Goal: Information Seeking & Learning: Learn about a topic

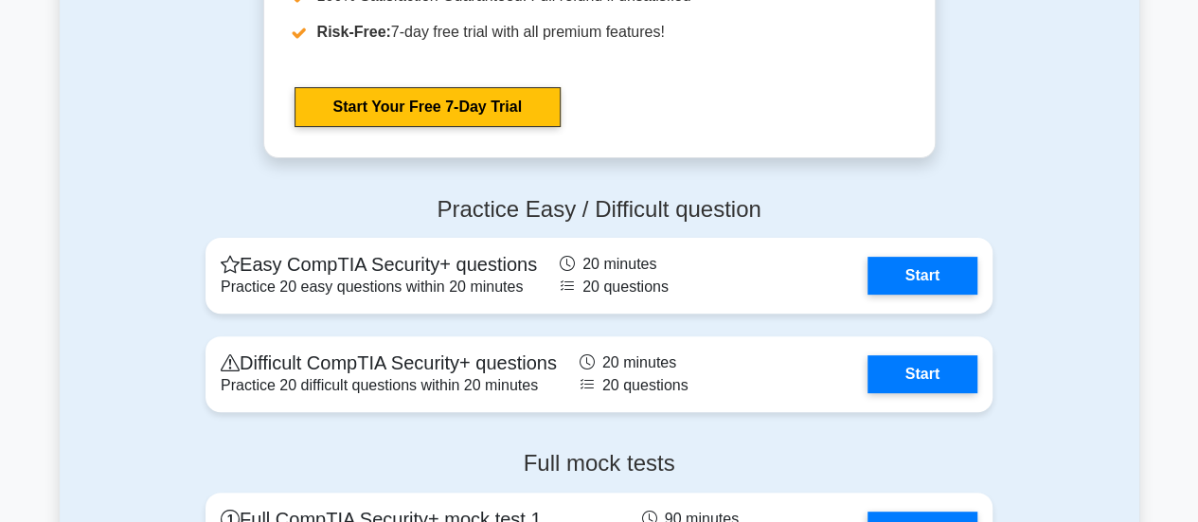
click at [1041, 355] on div "Practice Easy / Difficult question Easy CompTIA Security+ questions Practice 20…" at bounding box center [599, 308] width 1079 height 255
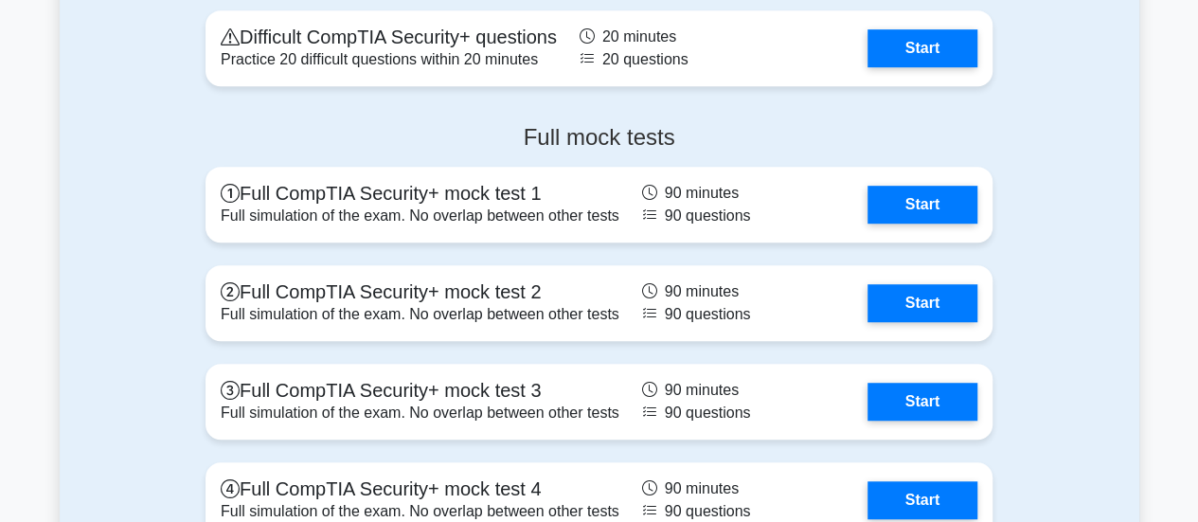
scroll to position [4124, 0]
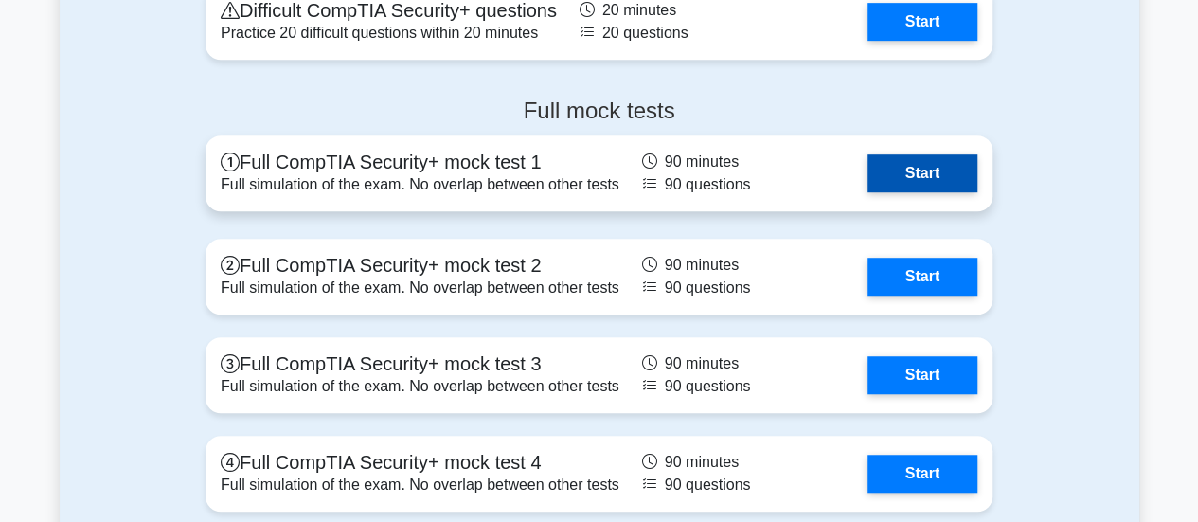
click at [959, 187] on link "Start" at bounding box center [922, 173] width 110 height 38
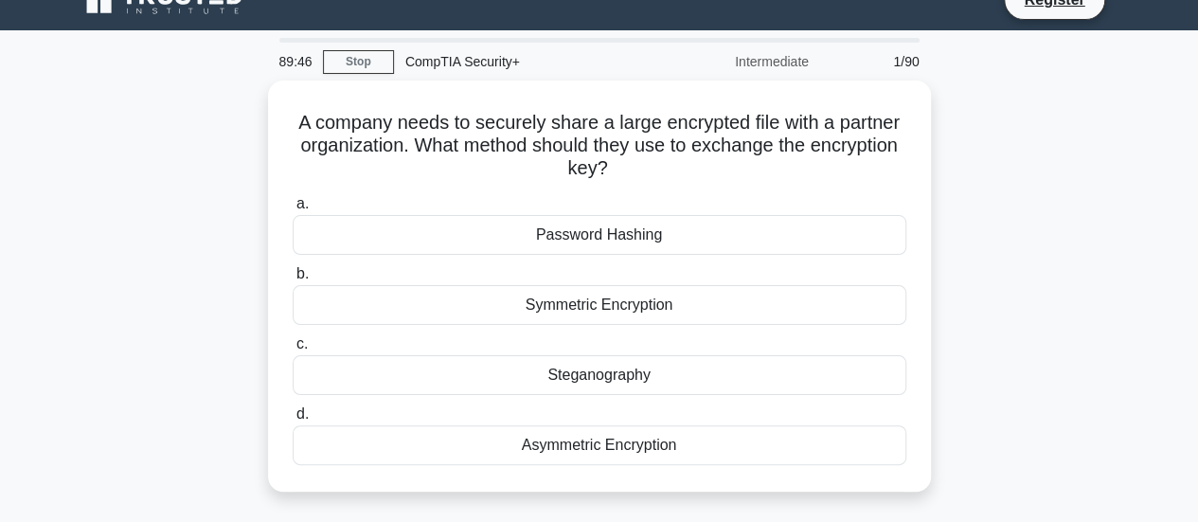
scroll to position [31, 0]
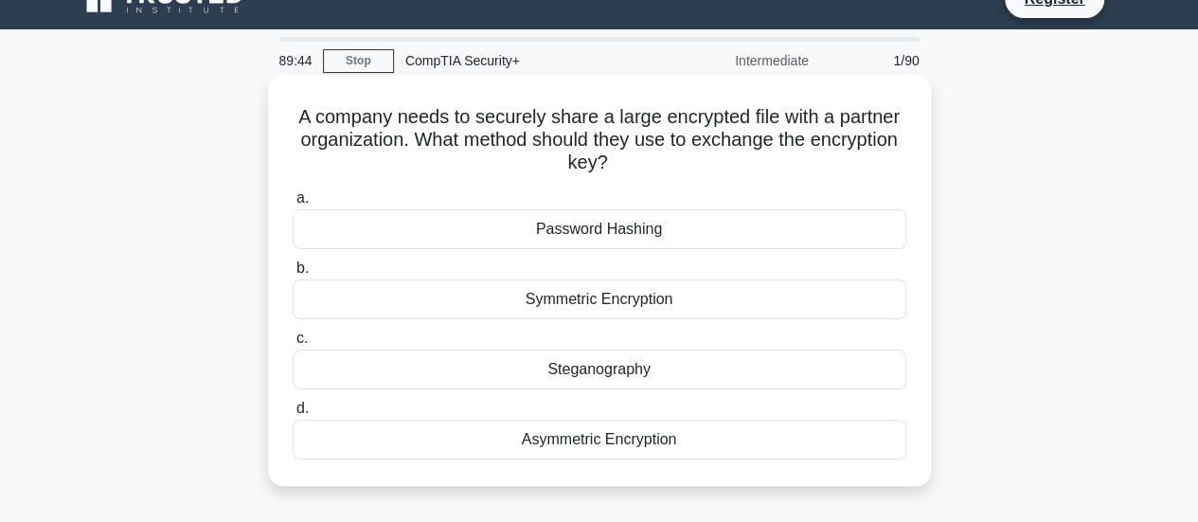
click at [865, 447] on div "Asymmetric Encryption" at bounding box center [600, 439] width 614 height 40
click at [293, 415] on input "d. Asymmetric Encryption" at bounding box center [293, 408] width 0 height 12
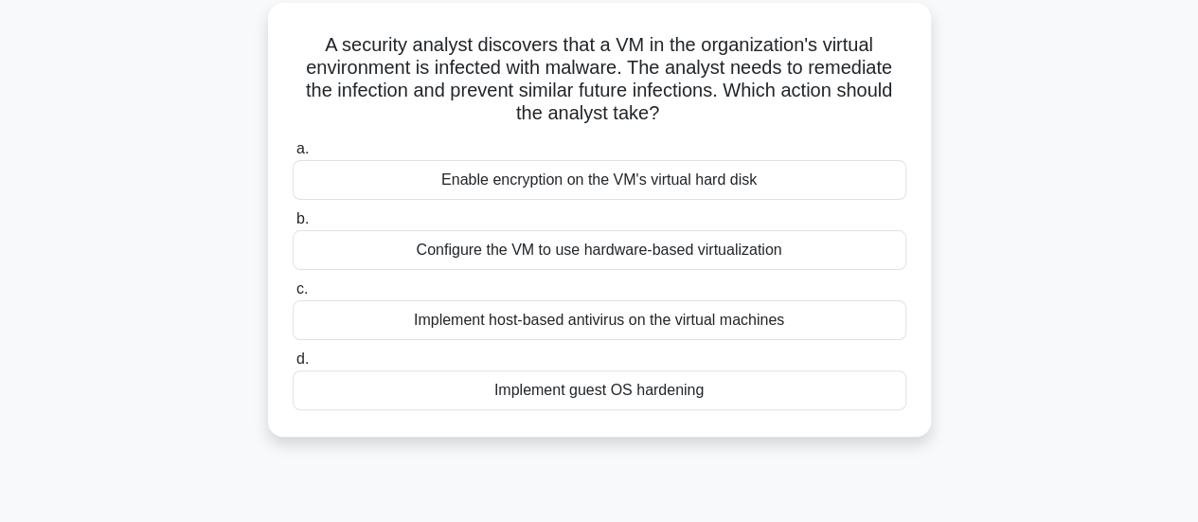
scroll to position [108, 0]
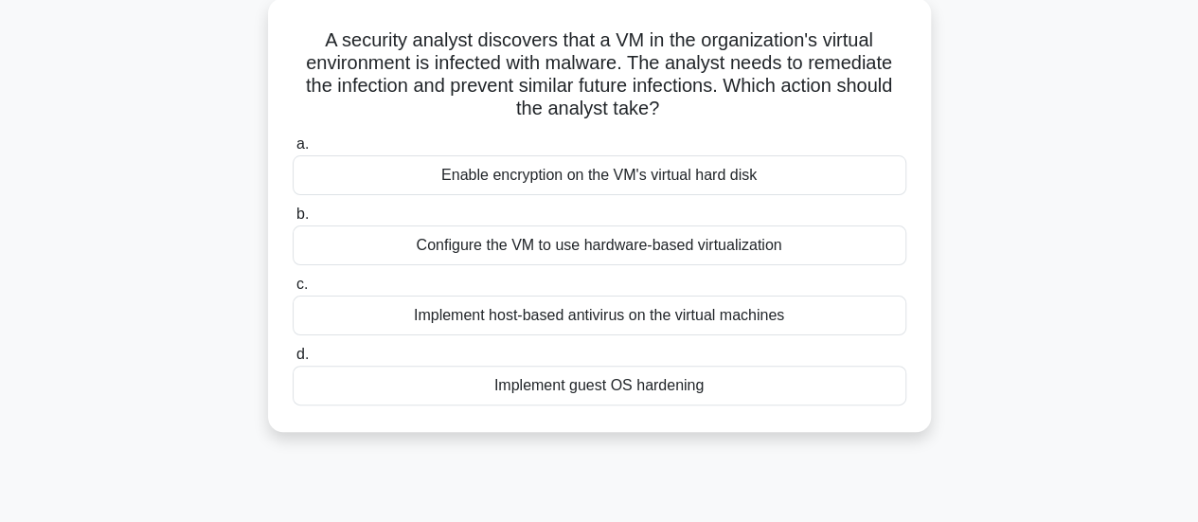
click at [311, 329] on div "Implement host-based antivirus on the virtual machines" at bounding box center [600, 315] width 614 height 40
click at [293, 291] on input "c. Implement host-based antivirus on the virtual machines" at bounding box center [293, 284] width 0 height 12
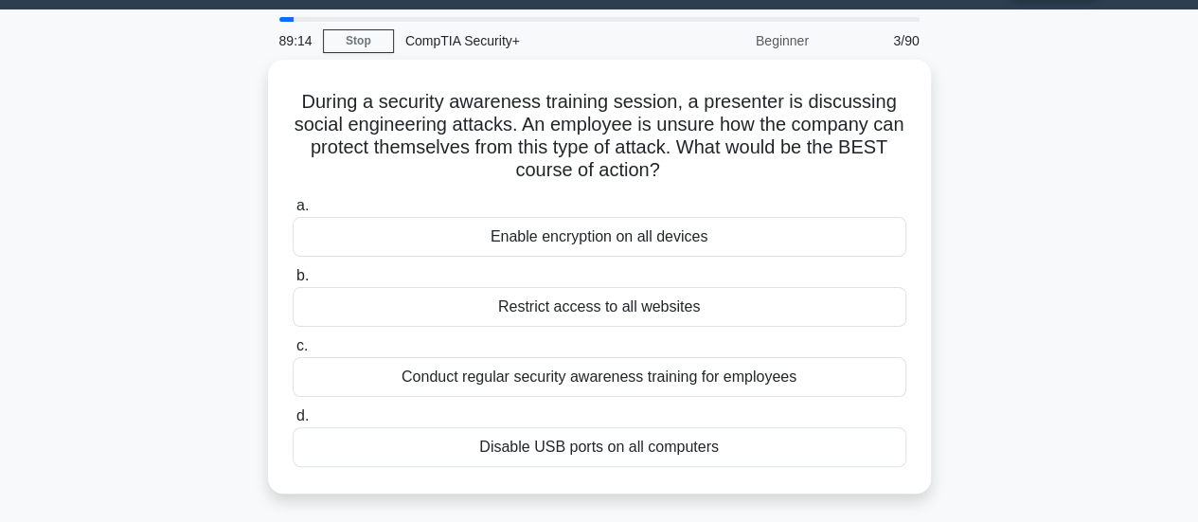
scroll to position [76, 0]
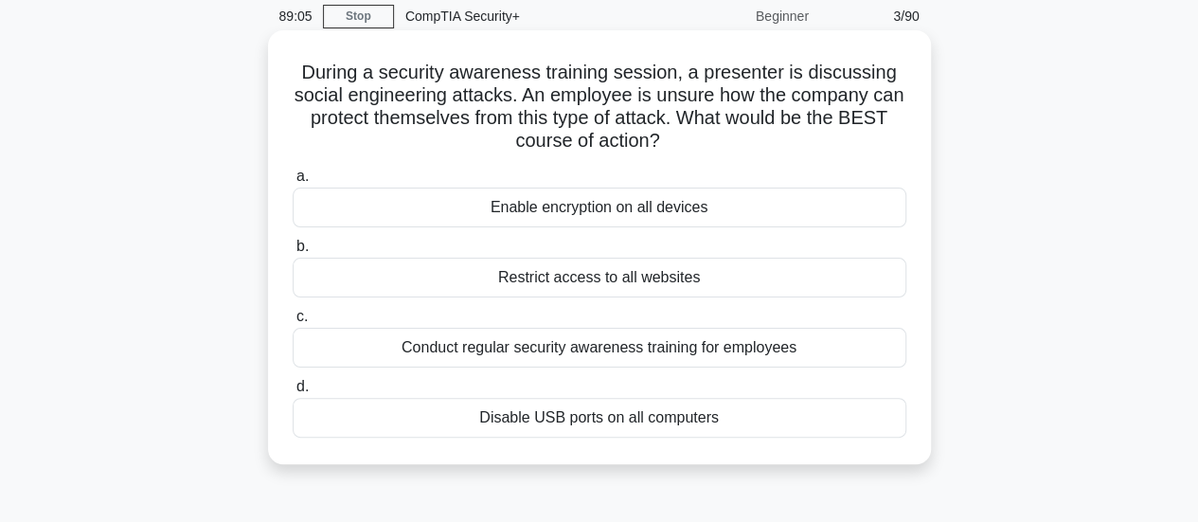
click at [327, 367] on div "Conduct regular security awareness training for employees" at bounding box center [600, 348] width 614 height 40
click at [293, 323] on input "c. Conduct regular security awareness training for employees" at bounding box center [293, 317] width 0 height 12
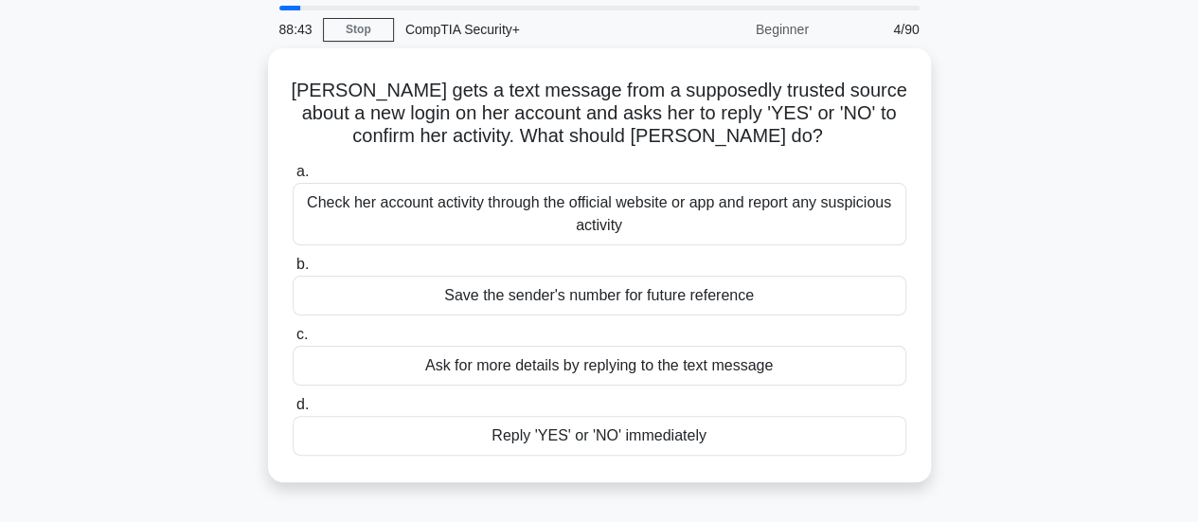
scroll to position [61, 0]
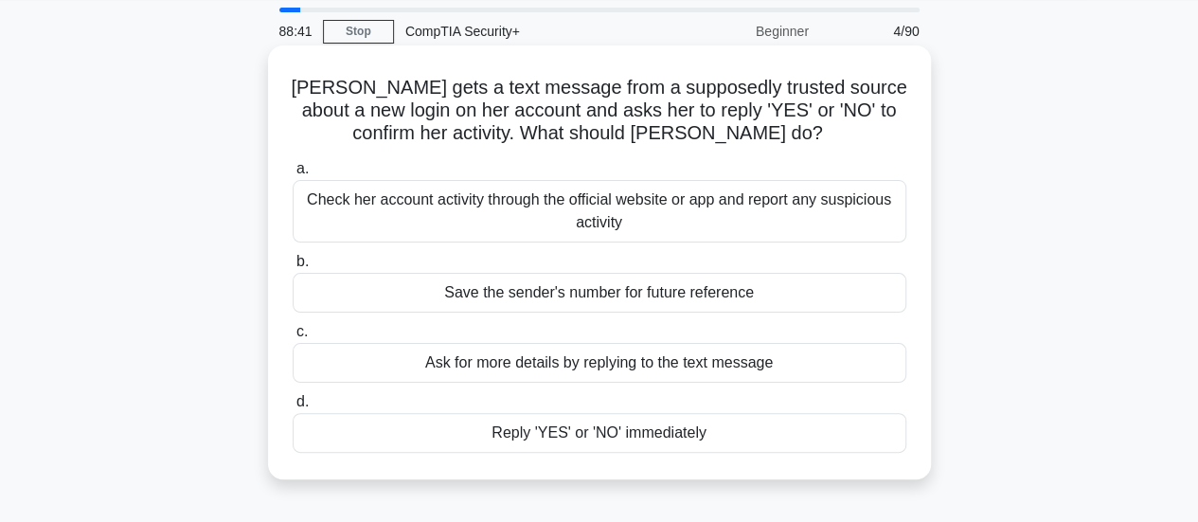
click at [321, 228] on div "Check her account activity through the official website or app and report any s…" at bounding box center [600, 211] width 614 height 62
click at [293, 175] on input "a. Check her account activity through the official website or app and report an…" at bounding box center [293, 169] width 0 height 12
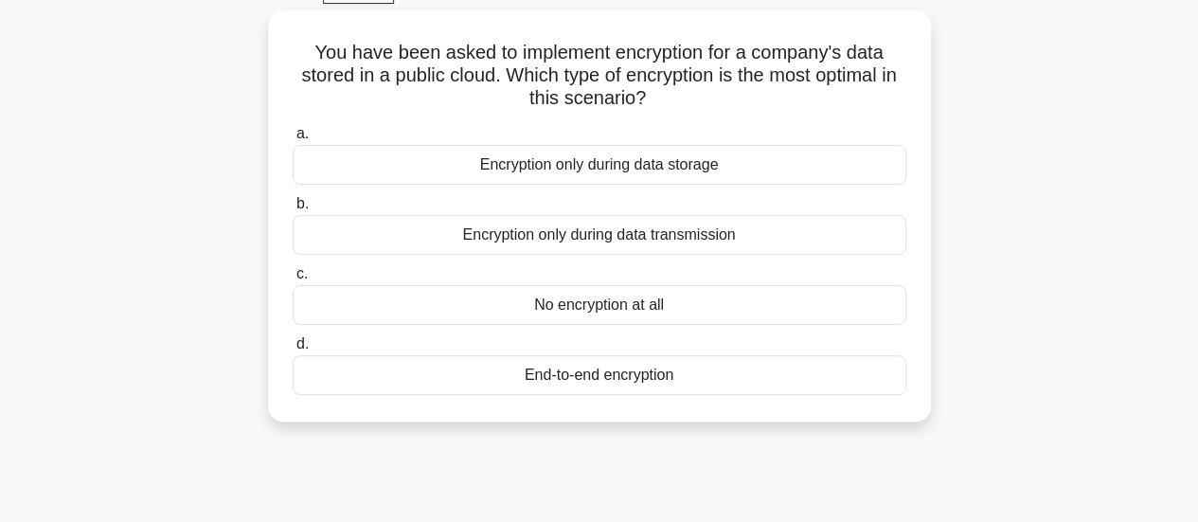
scroll to position [100, 0]
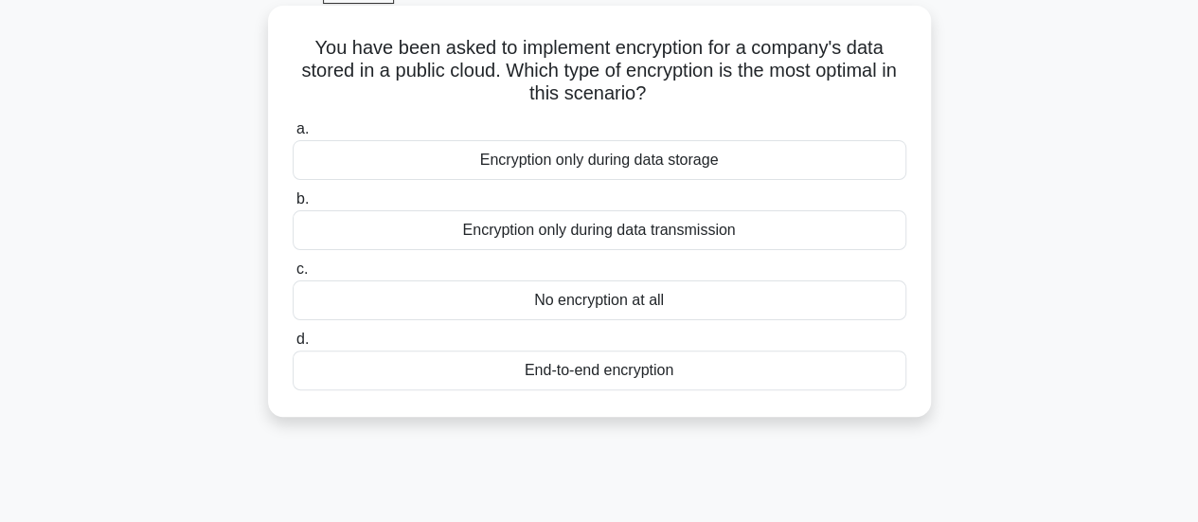
click at [851, 381] on div "End-to-end encryption" at bounding box center [600, 370] width 614 height 40
click at [293, 346] on input "d. End-to-end encryption" at bounding box center [293, 339] width 0 height 12
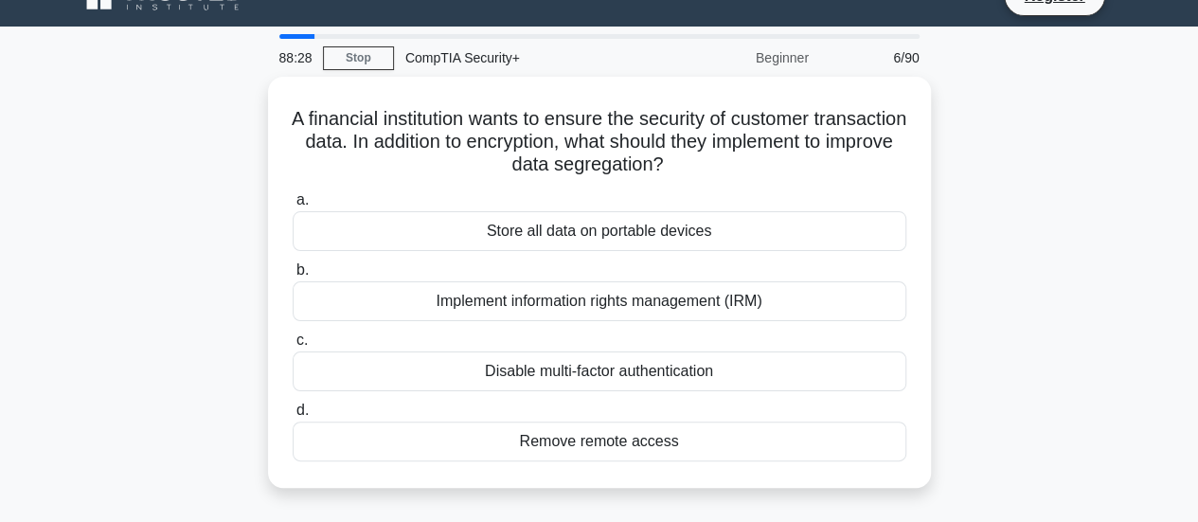
scroll to position [39, 0]
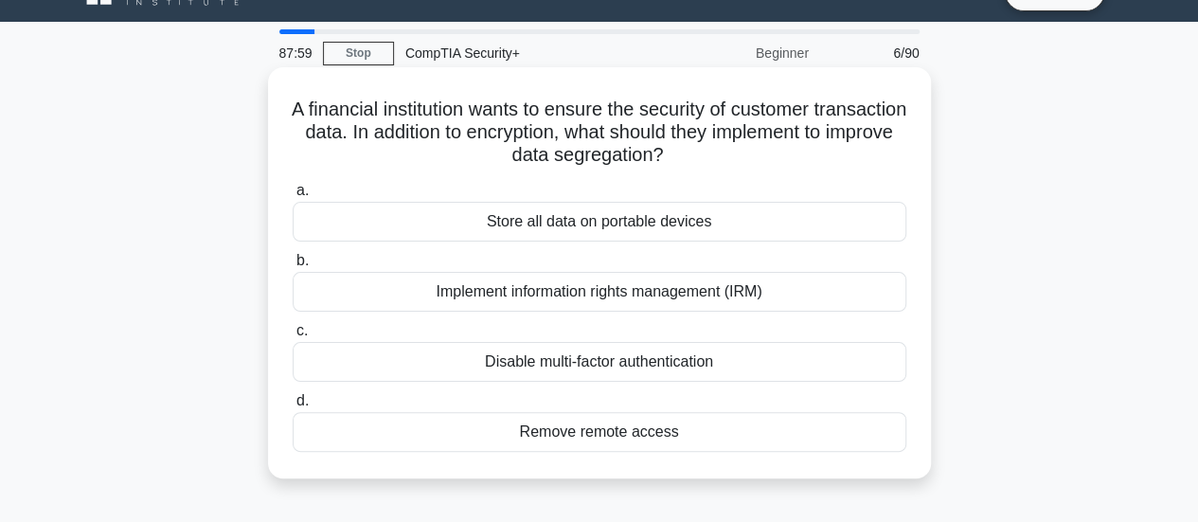
click at [843, 301] on div "Implement information rights management (IRM)" at bounding box center [600, 292] width 614 height 40
click at [293, 267] on input "b. Implement information rights management (IRM)" at bounding box center [293, 261] width 0 height 12
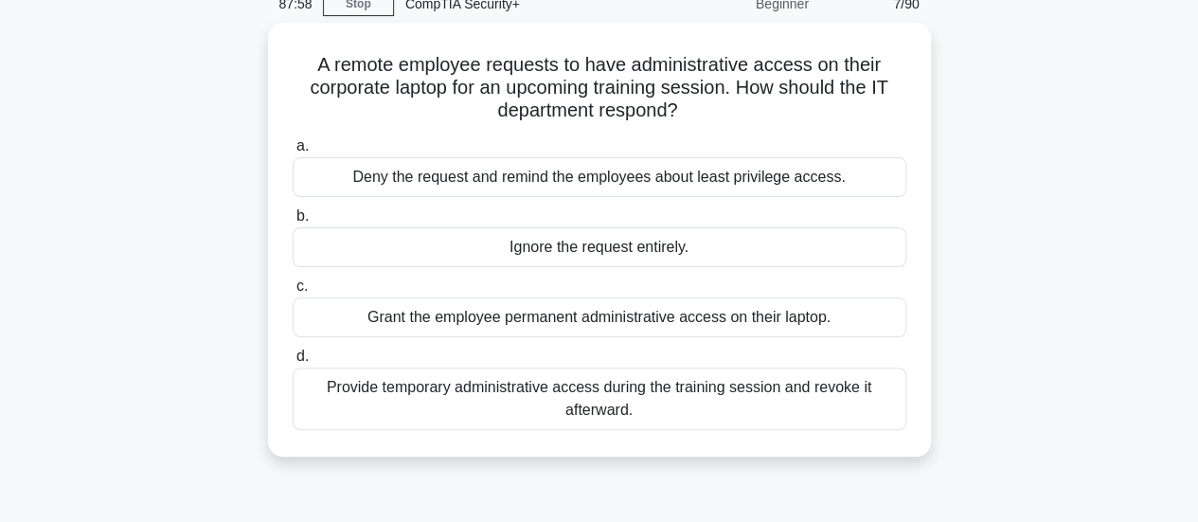
scroll to position [91, 0]
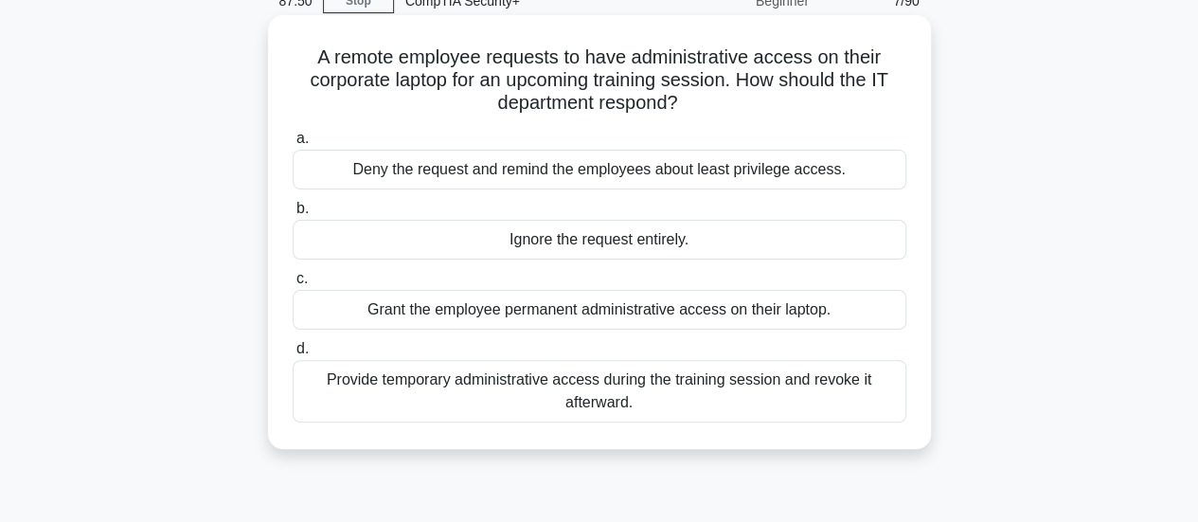
click at [836, 399] on div "Provide temporary administrative access during the training session and revoke …" at bounding box center [600, 391] width 614 height 62
click at [293, 355] on input "d. Provide temporary administrative access during the training session and revo…" at bounding box center [293, 349] width 0 height 12
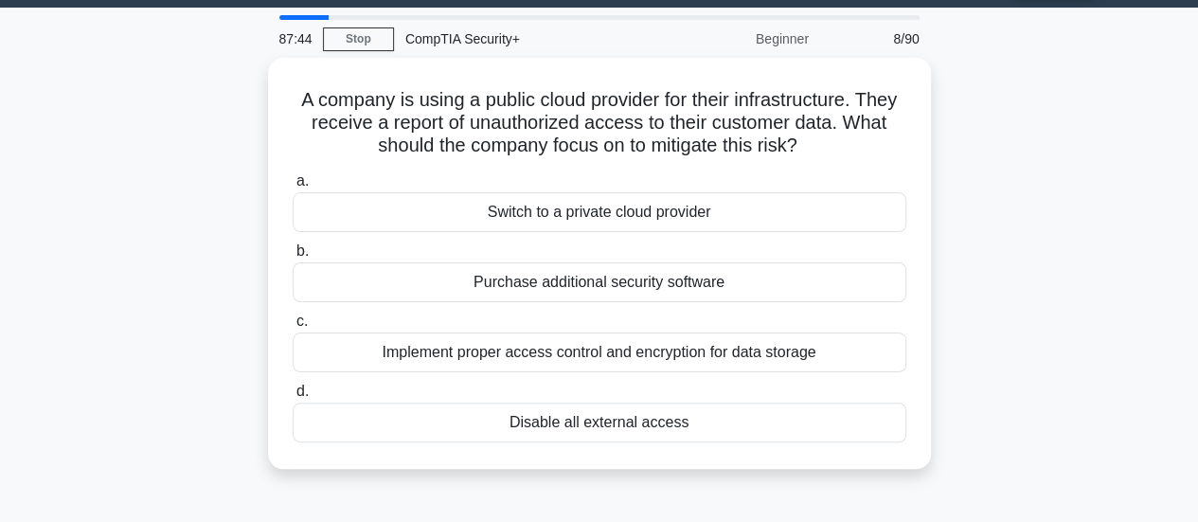
scroll to position [50, 0]
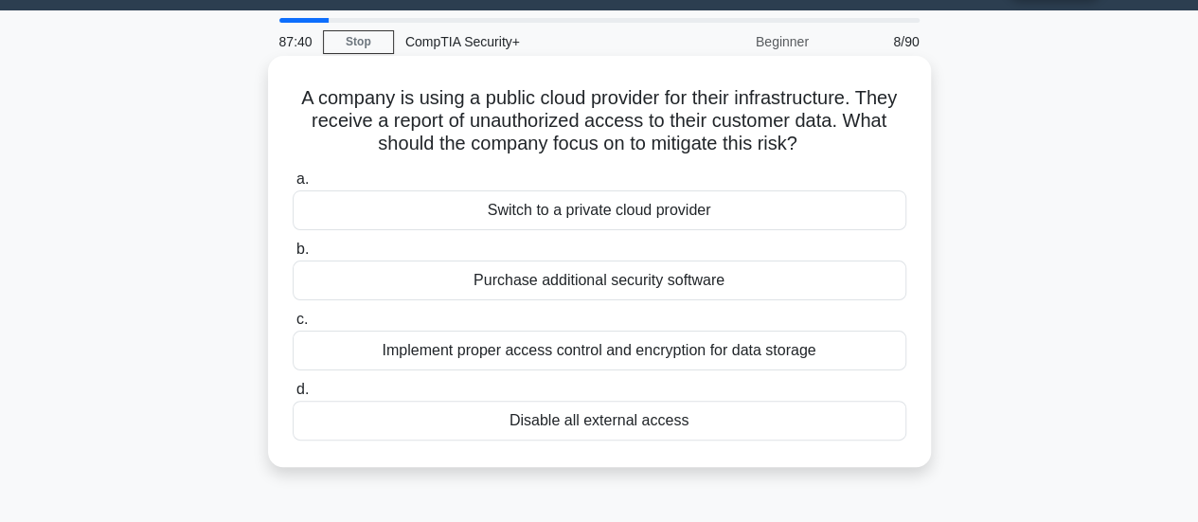
click at [864, 365] on div "Implement proper access control and encryption for data storage" at bounding box center [600, 350] width 614 height 40
click at [293, 326] on input "c. Implement proper access control and encryption for data storage" at bounding box center [293, 319] width 0 height 12
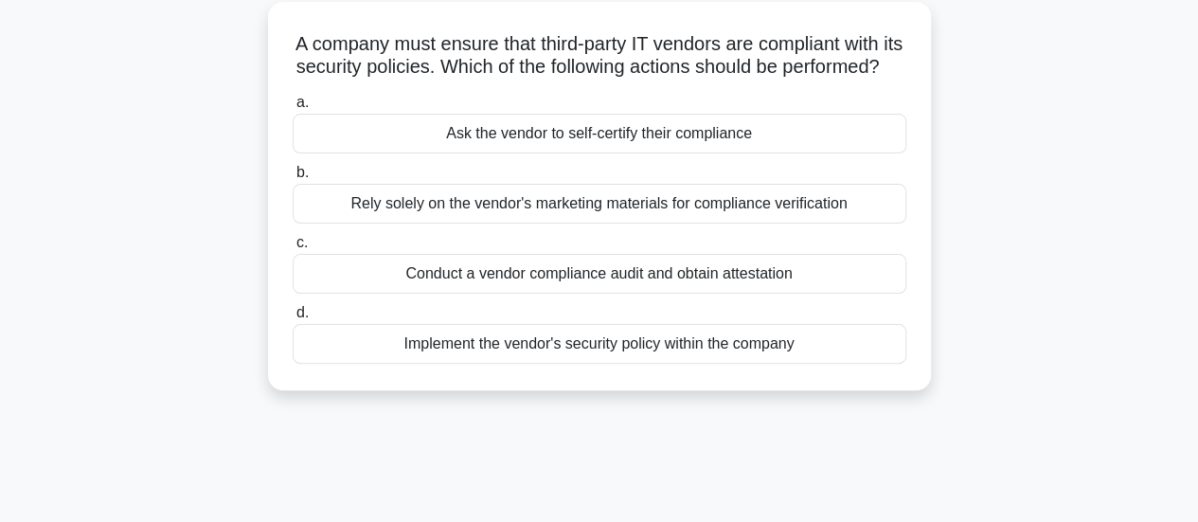
scroll to position [110, 0]
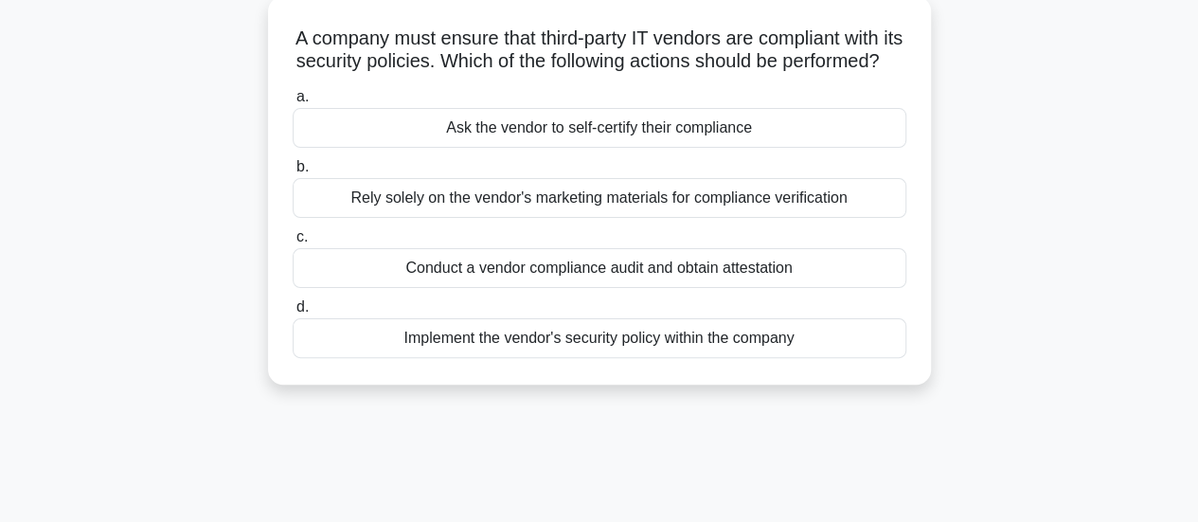
click at [826, 328] on label "d. Implement the vendor's security policy within the company" at bounding box center [600, 326] width 614 height 62
click at [293, 313] on input "d. Implement the vendor's security policy within the company" at bounding box center [293, 307] width 0 height 12
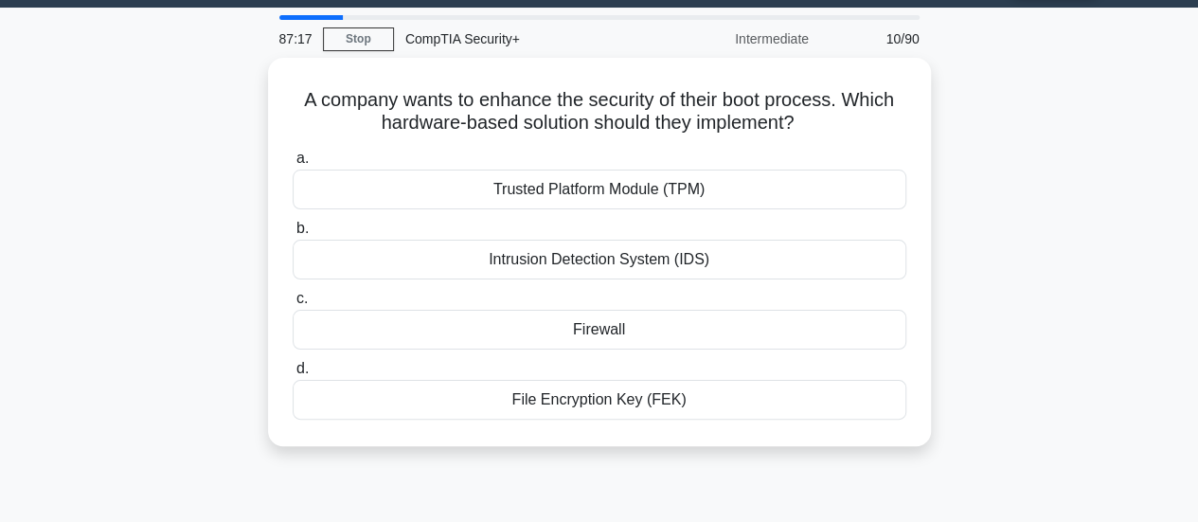
scroll to position [48, 0]
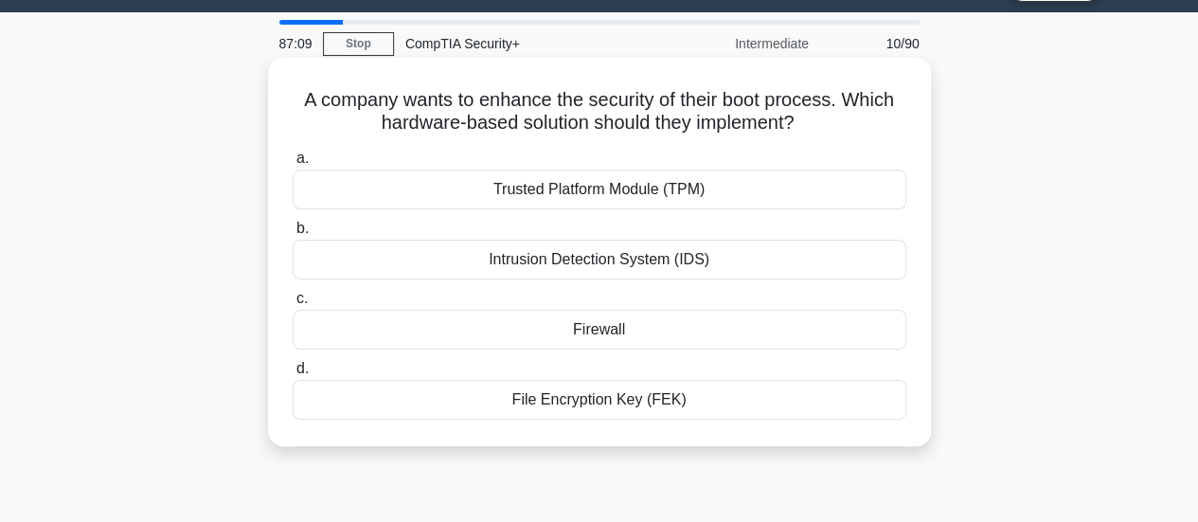
click at [302, 188] on div "Trusted Platform Module (TPM)" at bounding box center [600, 189] width 614 height 40
click at [293, 165] on input "a. Trusted Platform Module (TPM)" at bounding box center [293, 158] width 0 height 12
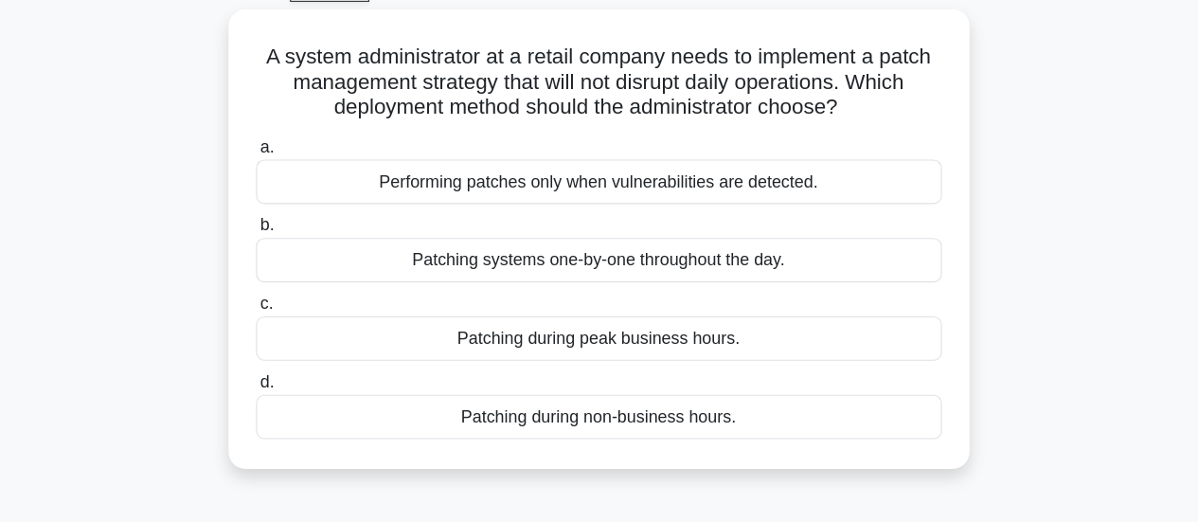
scroll to position [45, 0]
click at [320, 443] on div "Patching during non-business hours." at bounding box center [600, 425] width 614 height 40
click at [293, 400] on input "d. Patching during non-business hours." at bounding box center [293, 394] width 0 height 12
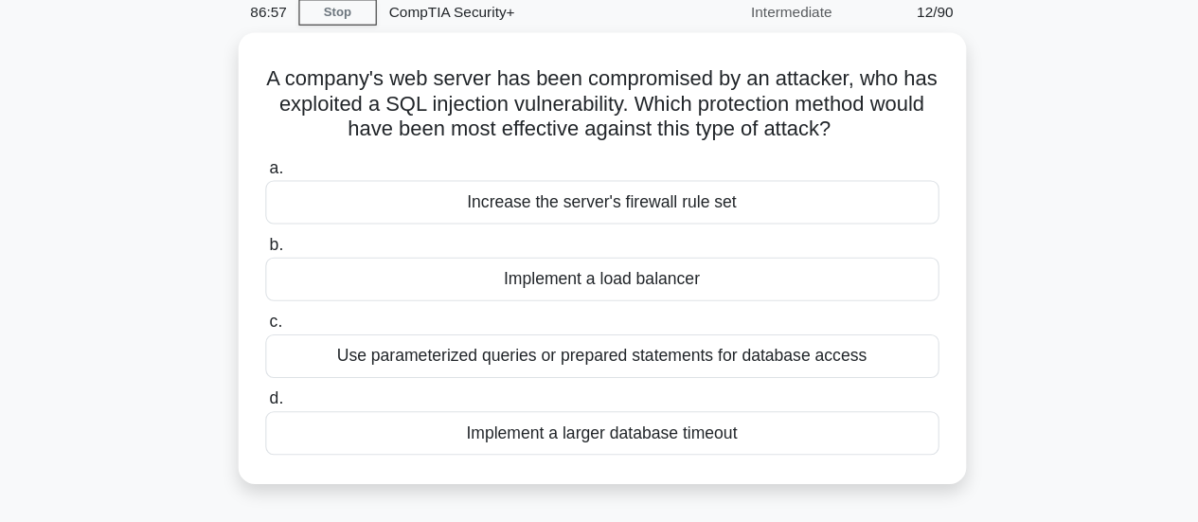
scroll to position [35, 0]
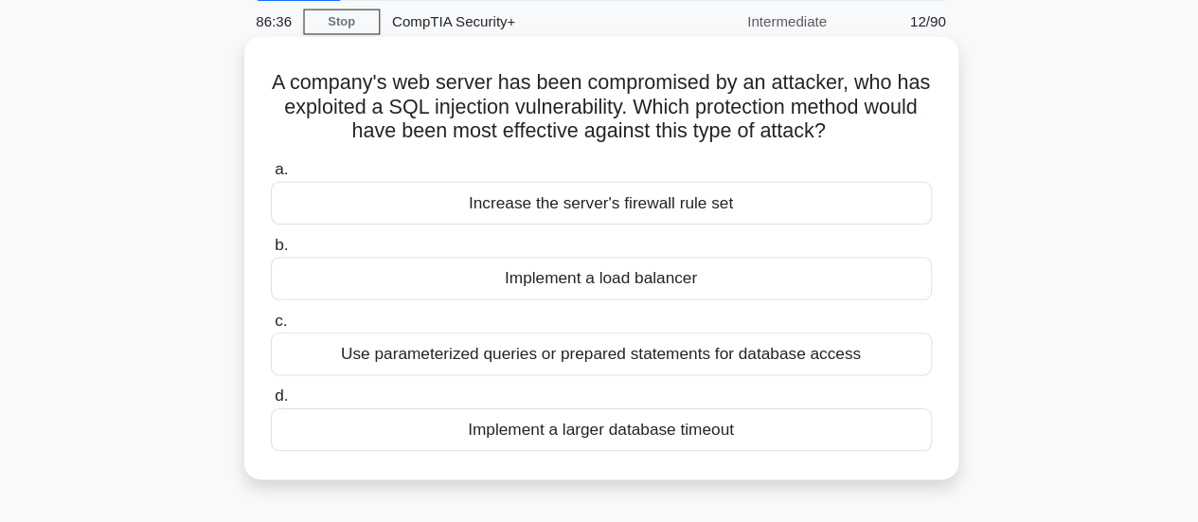
click at [816, 225] on div "Increase the server's firewall rule set" at bounding box center [600, 225] width 614 height 40
click at [293, 201] on input "a. Increase the server's firewall rule set" at bounding box center [293, 194] width 0 height 12
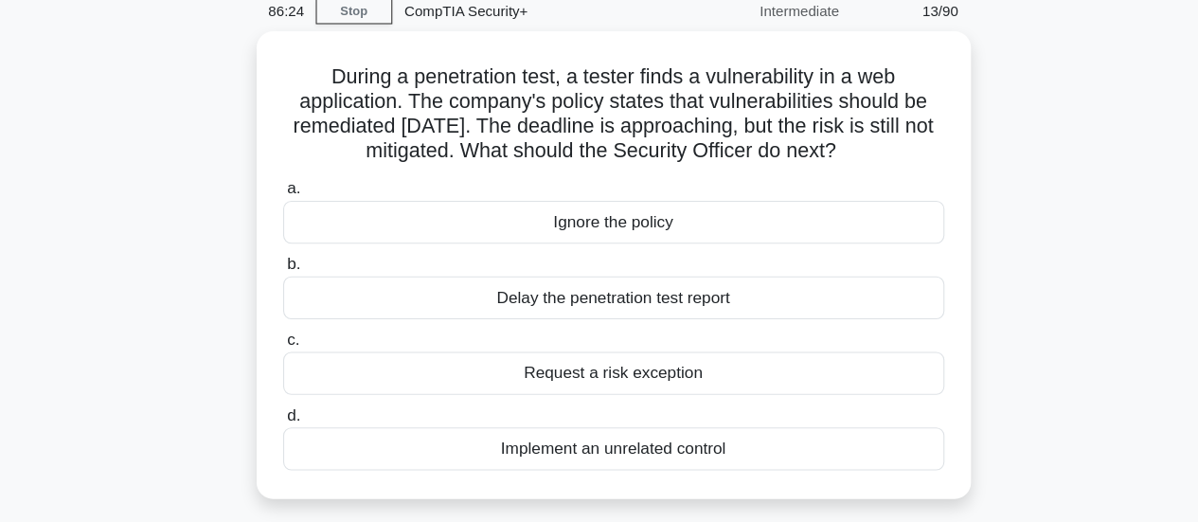
scroll to position [72, 0]
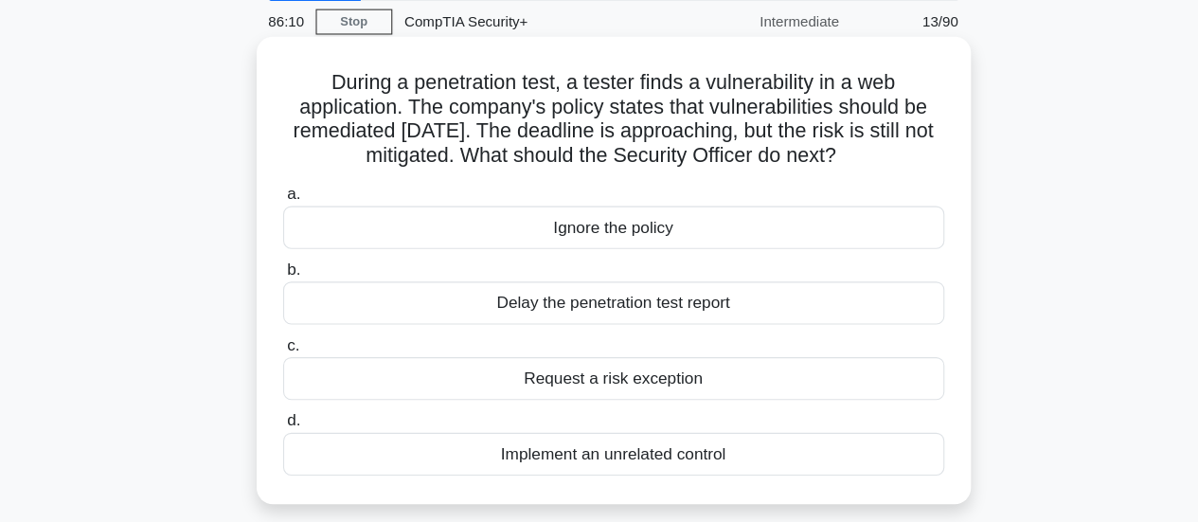
click at [882, 361] on div "Request a risk exception" at bounding box center [600, 351] width 614 height 40
click at [293, 327] on input "c. Request a risk exception" at bounding box center [293, 320] width 0 height 12
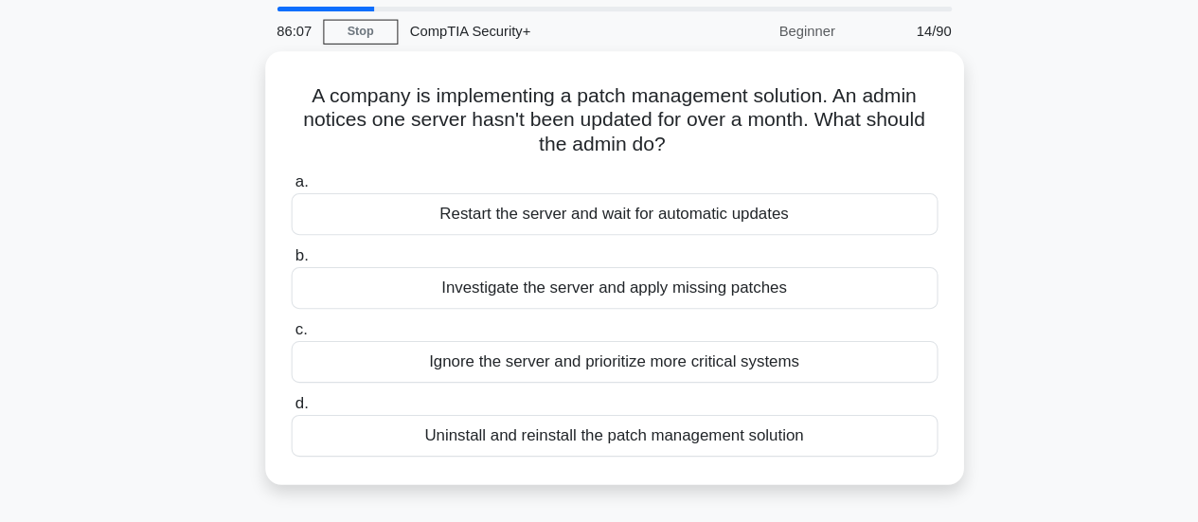
scroll to position [36, 0]
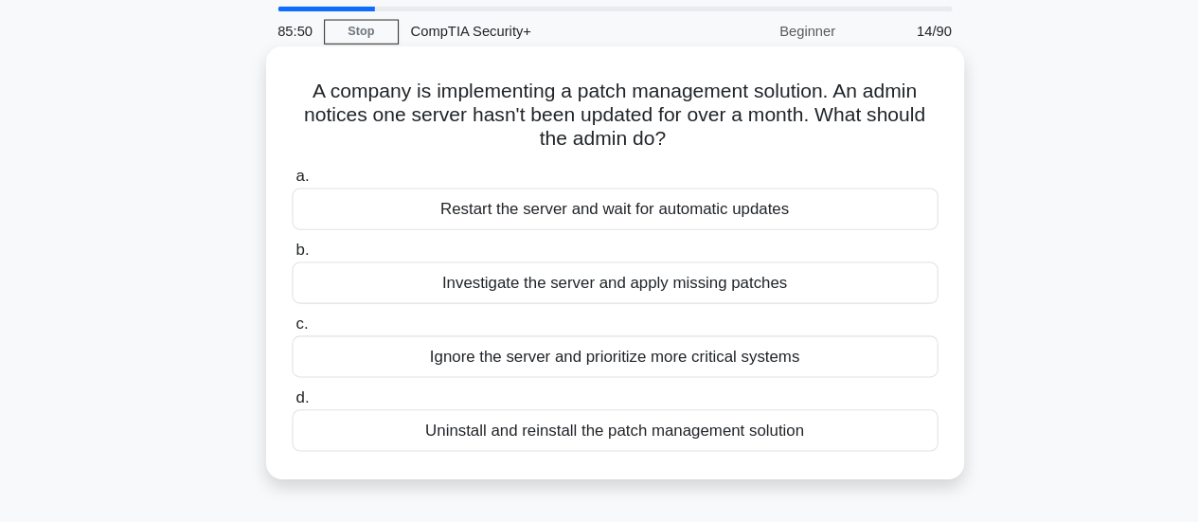
click at [329, 312] on div "Investigate the server and apply missing patches" at bounding box center [600, 295] width 614 height 40
click at [293, 270] on input "b. Investigate the server and apply missing patches" at bounding box center [293, 264] width 0 height 12
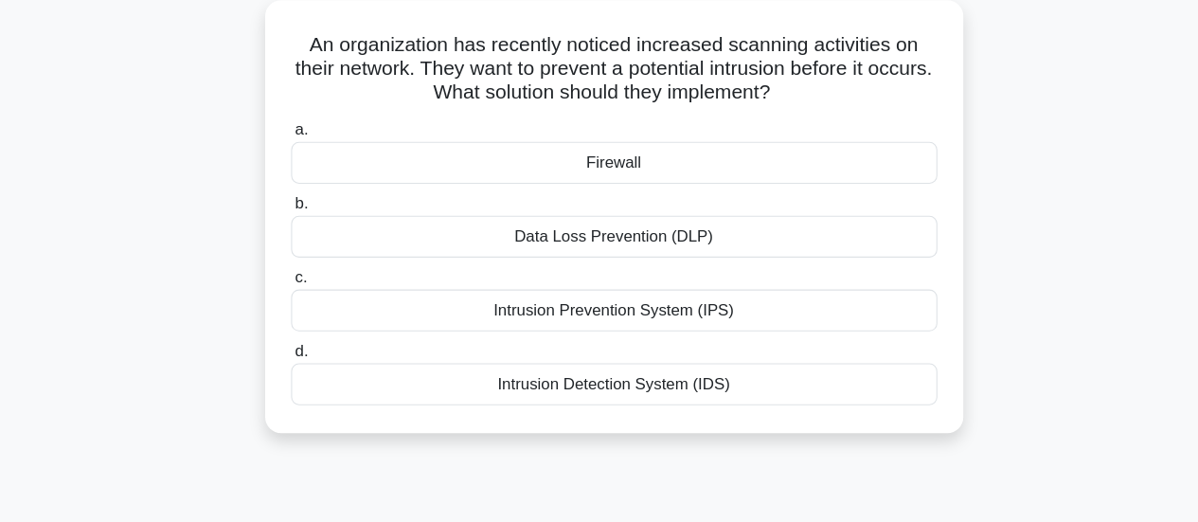
scroll to position [87, 0]
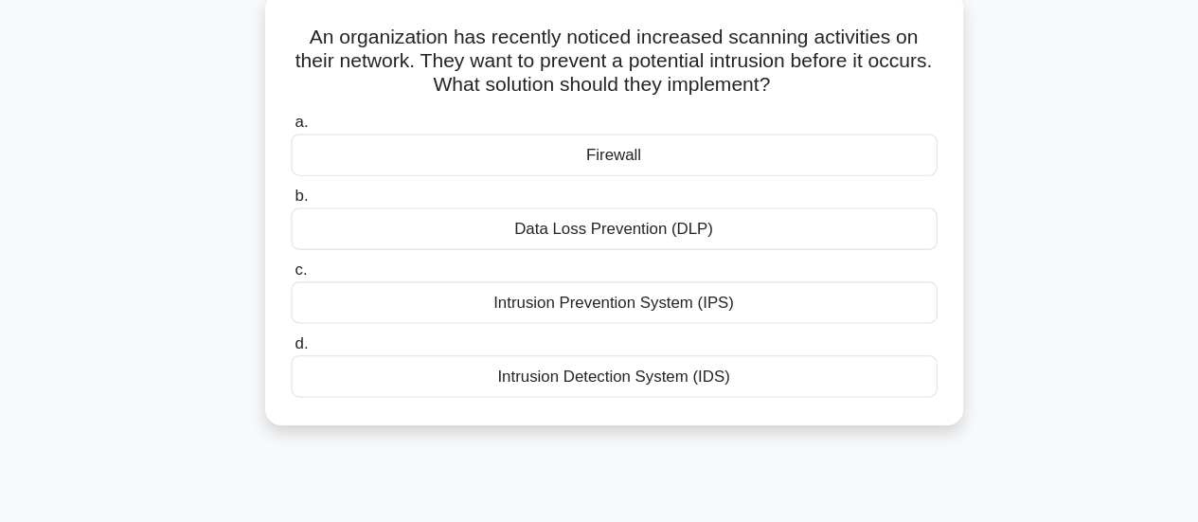
click at [310, 325] on div "Intrusion Prevention System (IPS)" at bounding box center [600, 314] width 614 height 40
click at [293, 289] on input "c. Intrusion Prevention System (IPS)" at bounding box center [293, 282] width 0 height 12
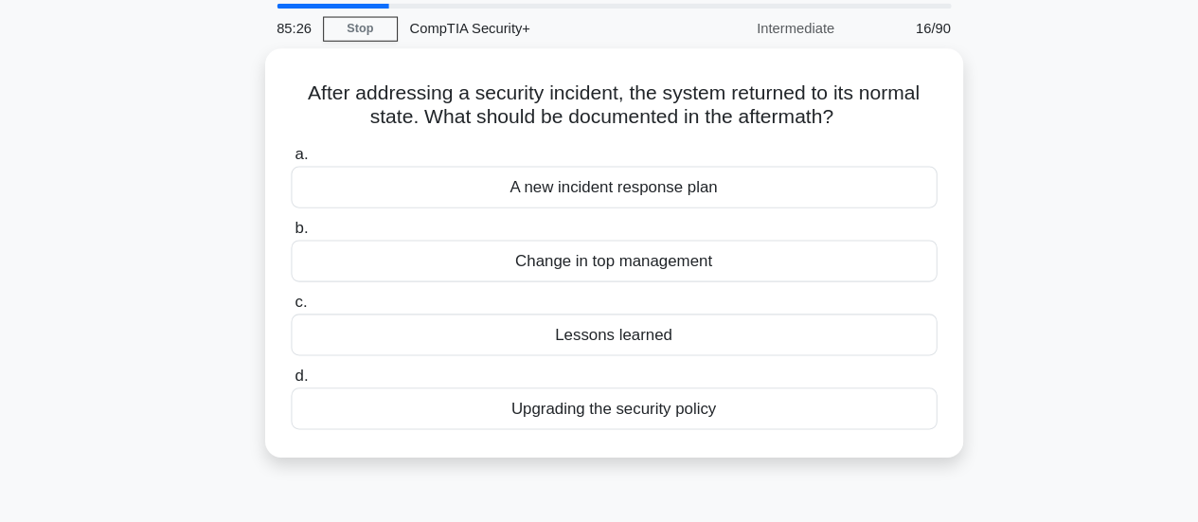
scroll to position [56, 0]
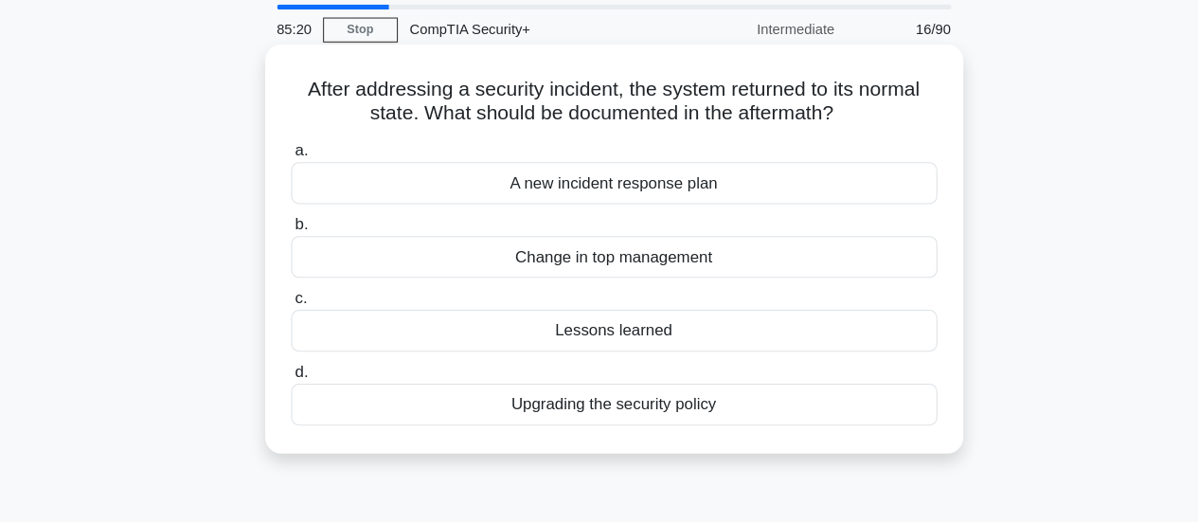
click at [872, 399] on div "Upgrading the security policy" at bounding box center [600, 392] width 614 height 40
click at [293, 367] on input "d. Upgrading the security policy" at bounding box center [293, 361] width 0 height 12
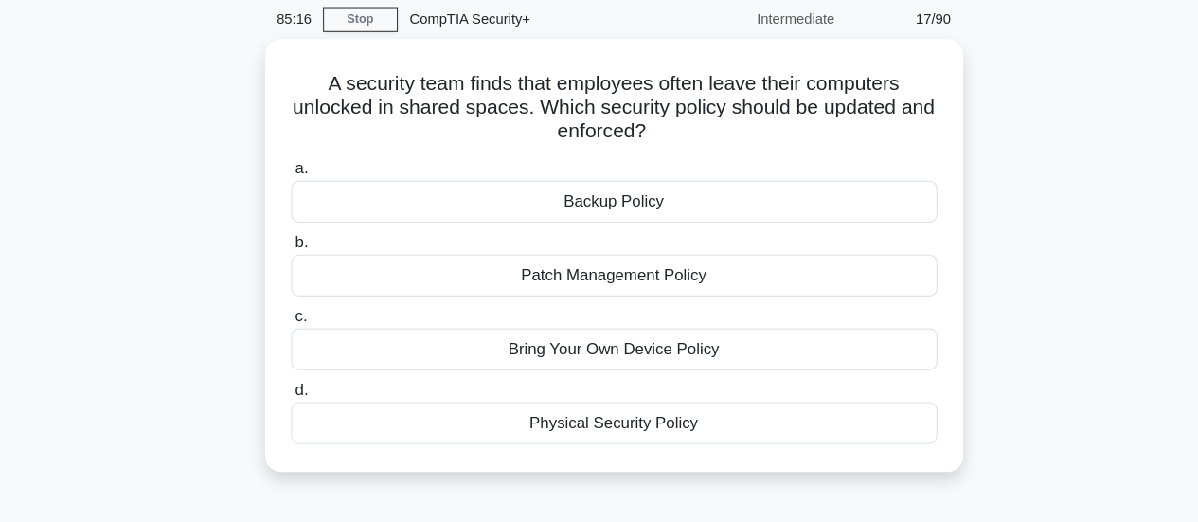
scroll to position [49, 0]
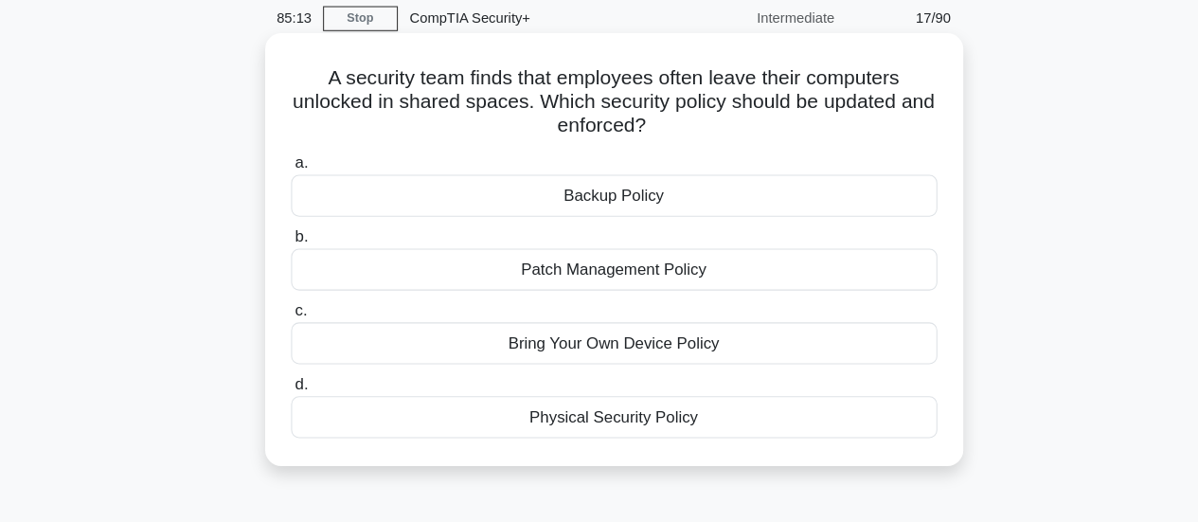
click at [851, 418] on div "Physical Security Policy" at bounding box center [600, 421] width 614 height 40
click at [293, 397] on input "d. Physical Security Policy" at bounding box center [293, 390] width 0 height 12
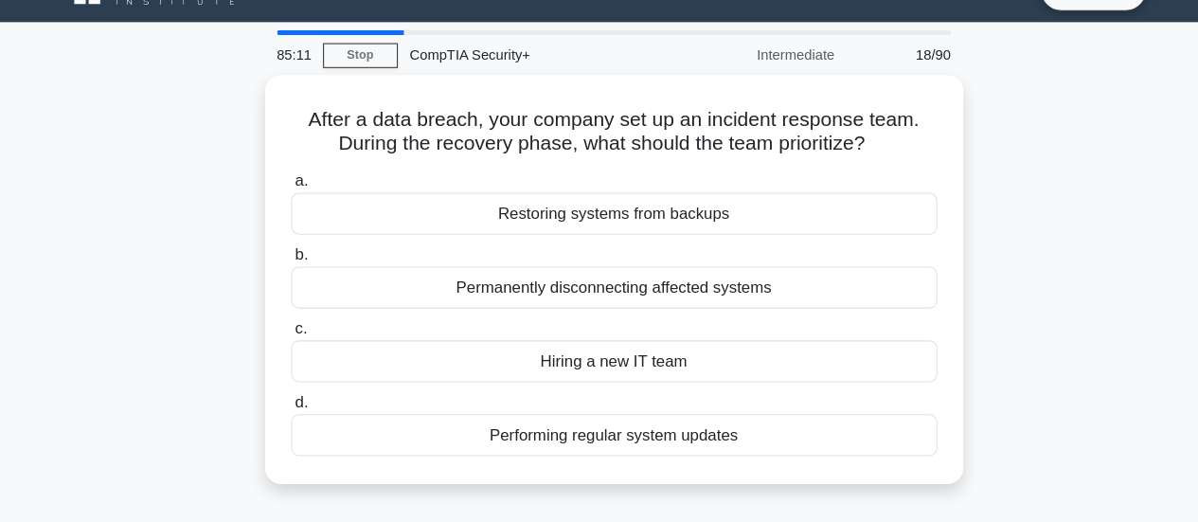
scroll to position [27, 0]
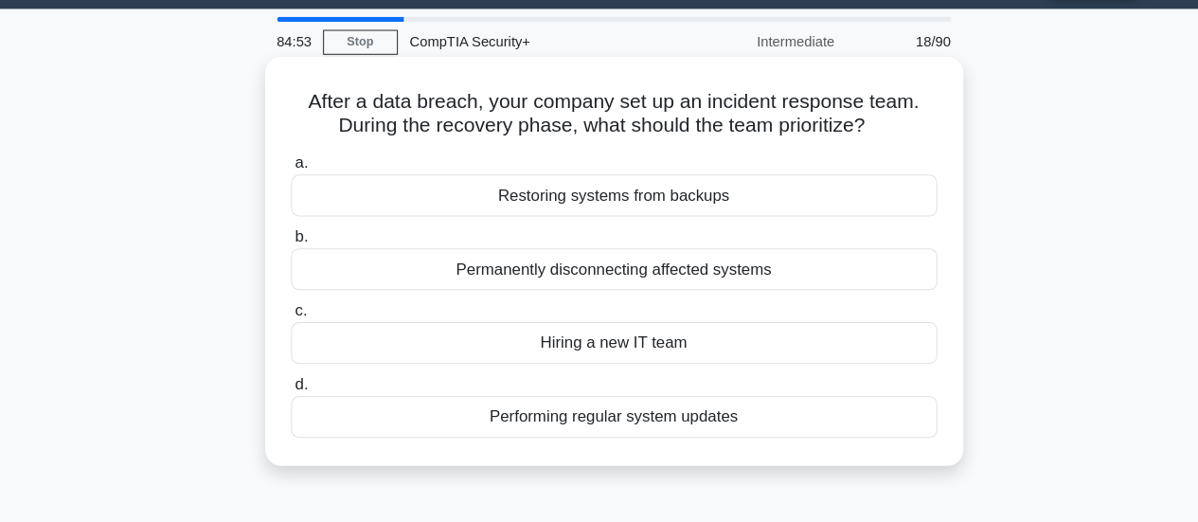
click at [874, 205] on div "Restoring systems from backups" at bounding box center [600, 211] width 614 height 40
click at [293, 187] on input "a. Restoring systems from backups" at bounding box center [293, 180] width 0 height 12
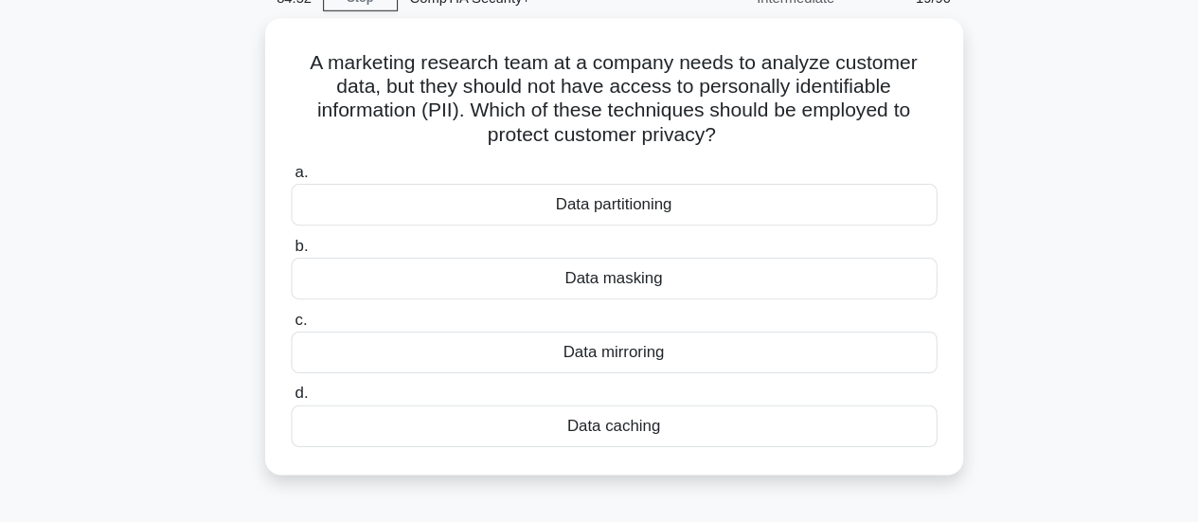
scroll to position [71, 0]
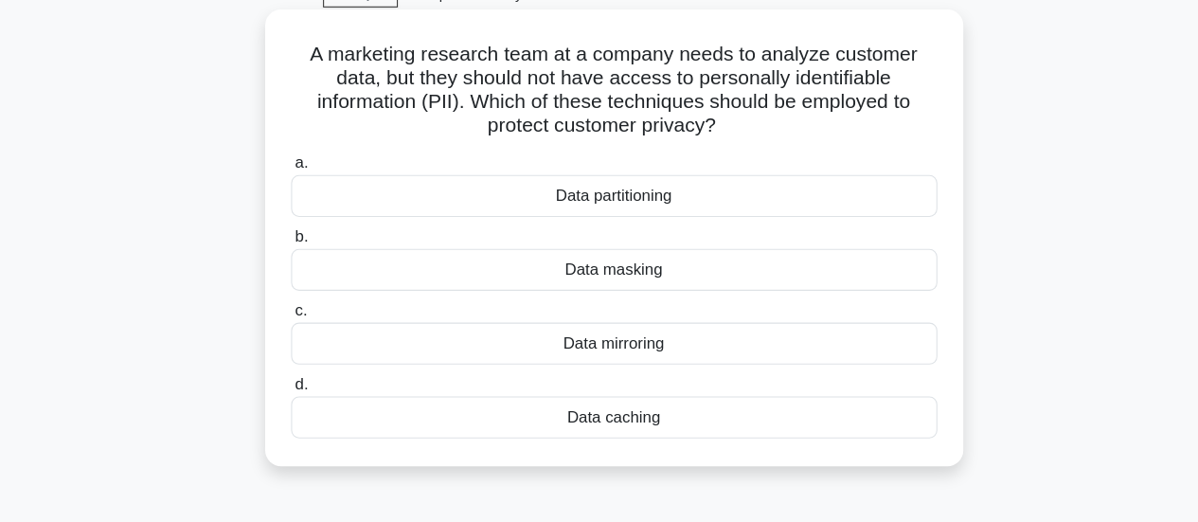
click at [740, 291] on div "Data masking" at bounding box center [600, 282] width 614 height 40
click at [293, 258] on input "b. Data masking" at bounding box center [293, 251] width 0 height 12
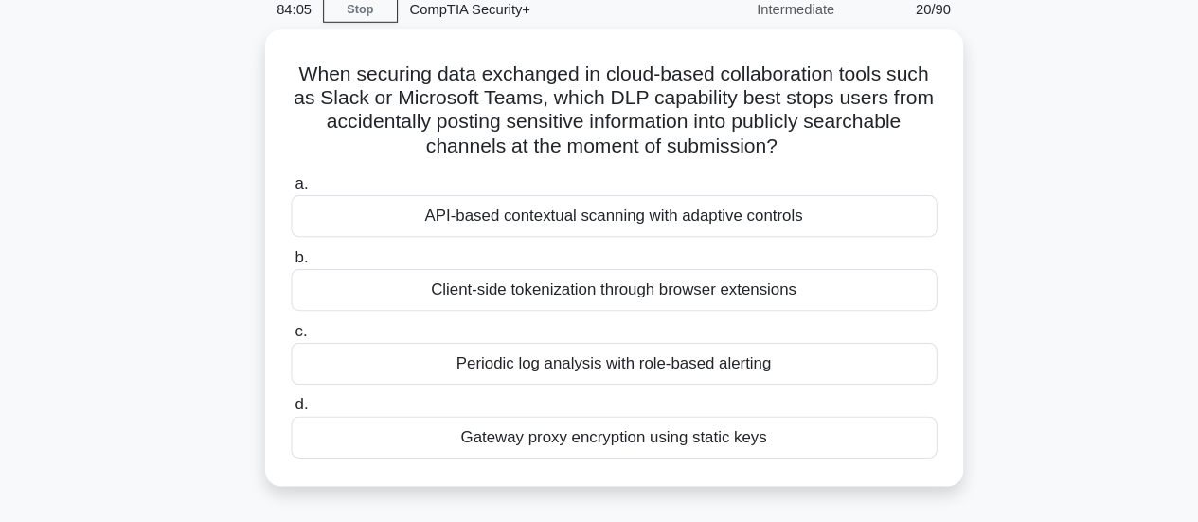
scroll to position [81, 0]
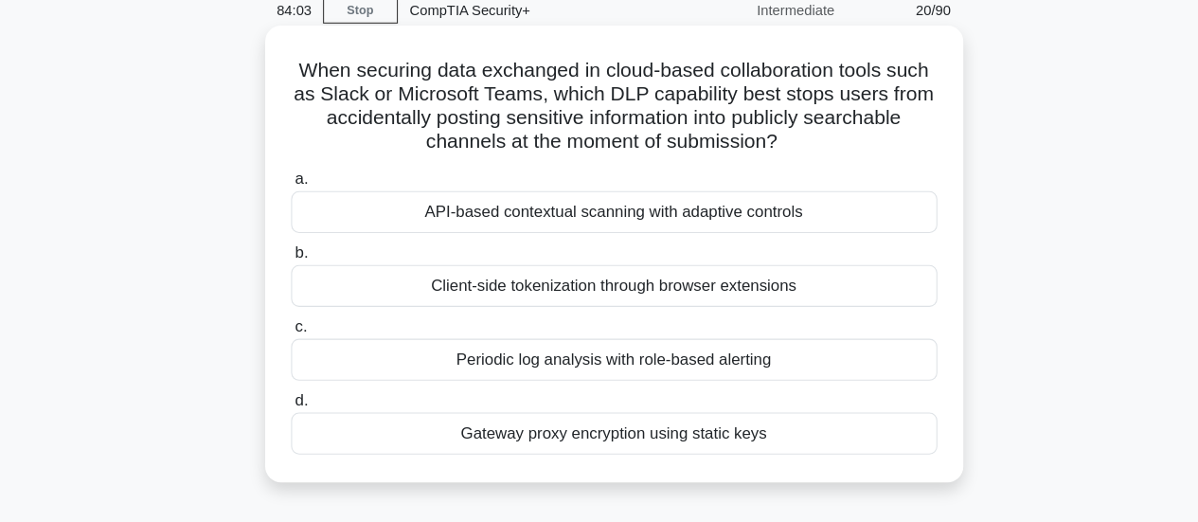
click at [827, 206] on div "API-based contextual scanning with adaptive controls" at bounding box center [600, 202] width 614 height 40
click at [293, 177] on input "a. API-based contextual scanning with adaptive controls" at bounding box center [293, 171] width 0 height 12
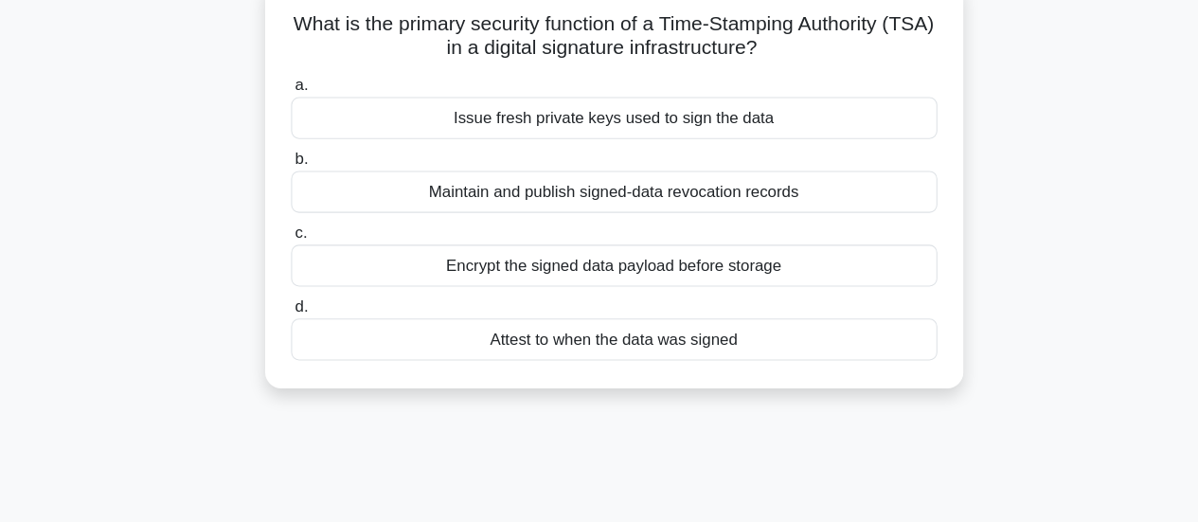
scroll to position [105, 0]
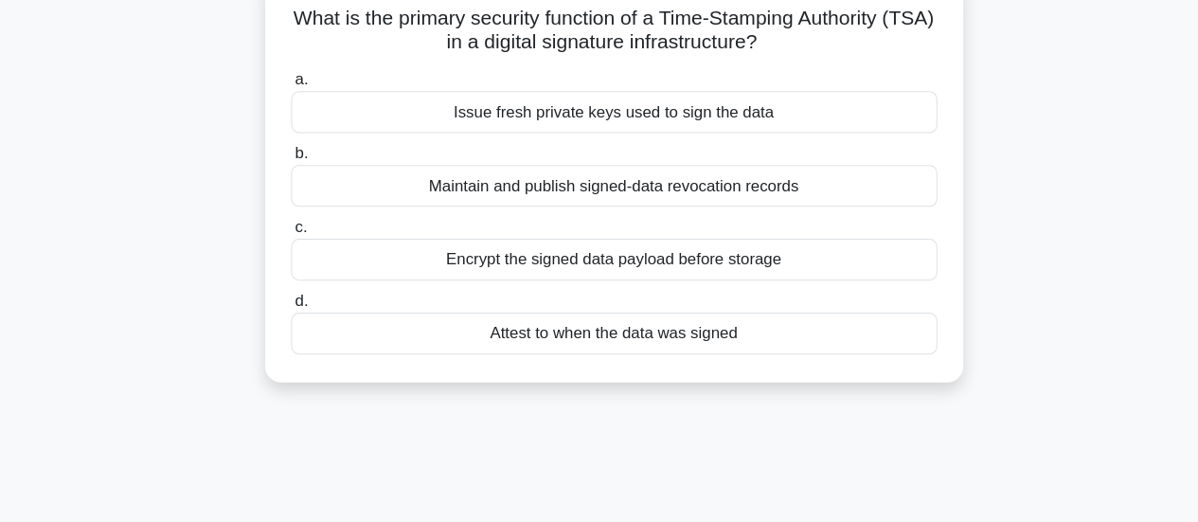
click at [542, 340] on div "Attest to when the data was signed" at bounding box center [600, 343] width 614 height 40
click at [293, 318] on input "d. Attest to when the data was signed" at bounding box center [293, 312] width 0 height 12
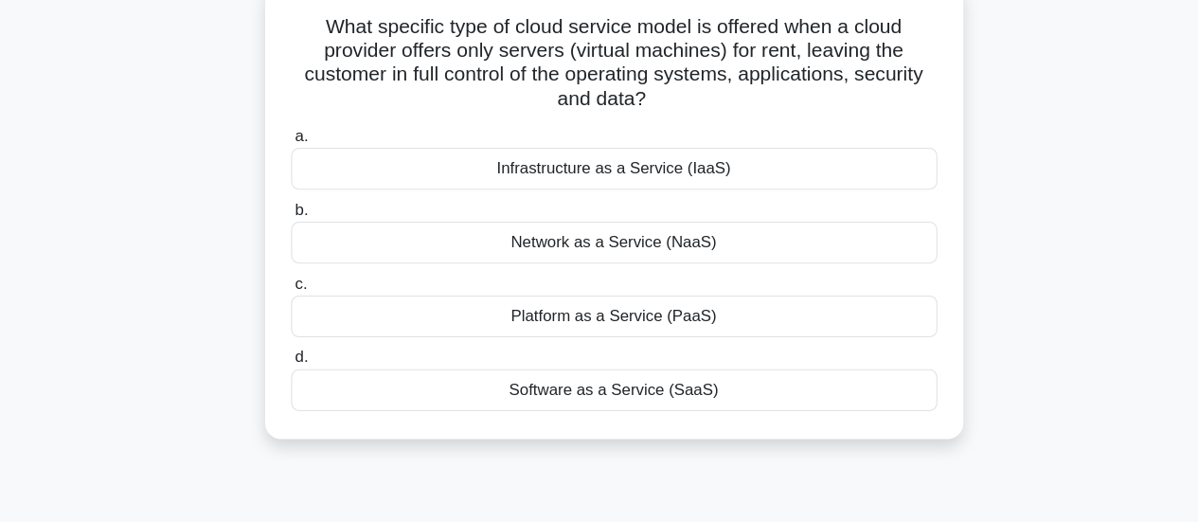
scroll to position [103, 0]
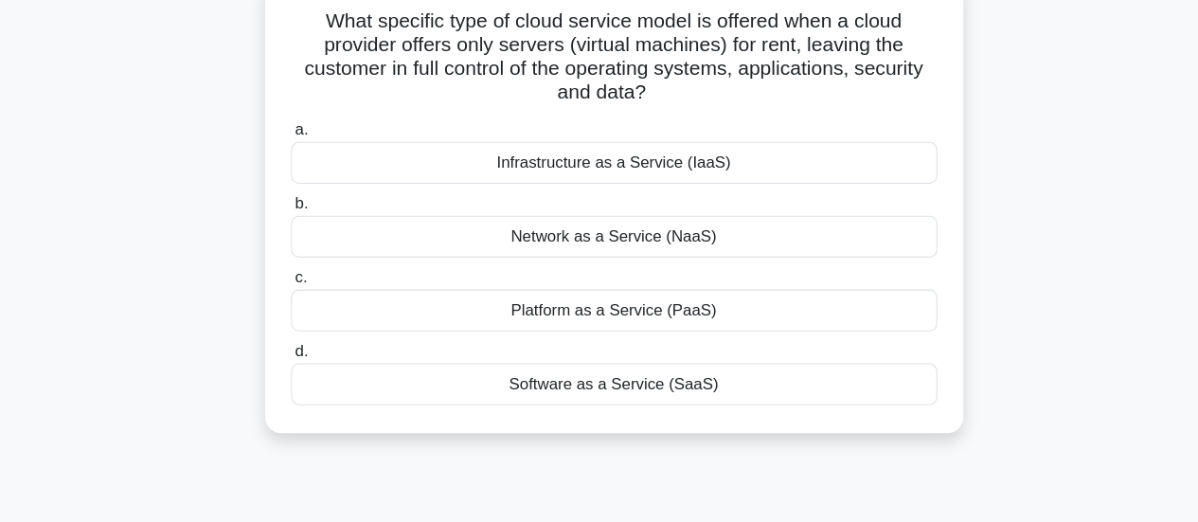
click at [687, 331] on div "Platform as a Service (PaaS)" at bounding box center [600, 320] width 614 height 40
click at [293, 295] on input "c. Platform as a Service (PaaS)" at bounding box center [293, 289] width 0 height 12
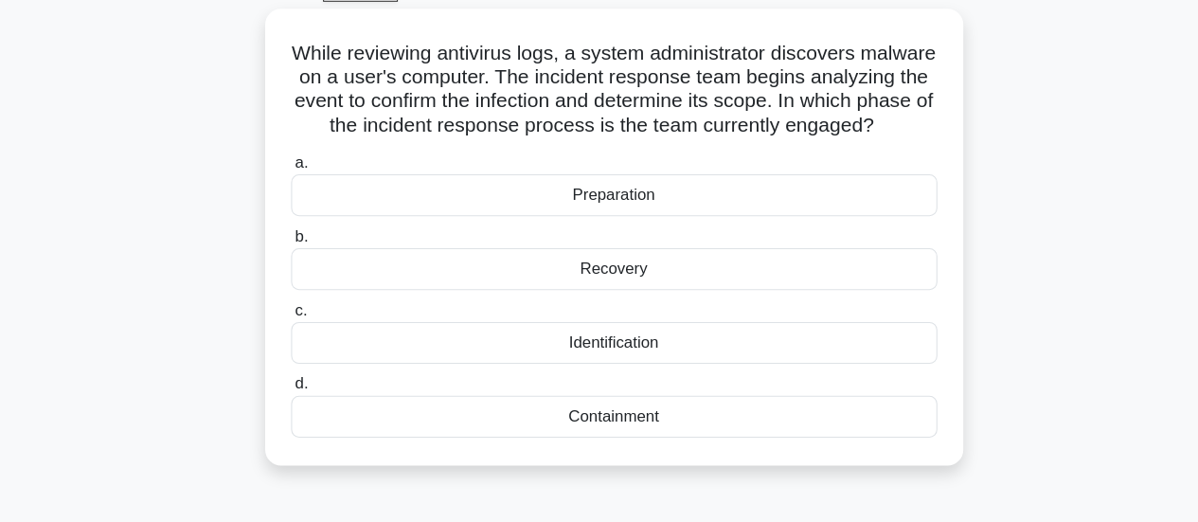
scroll to position [99, 0]
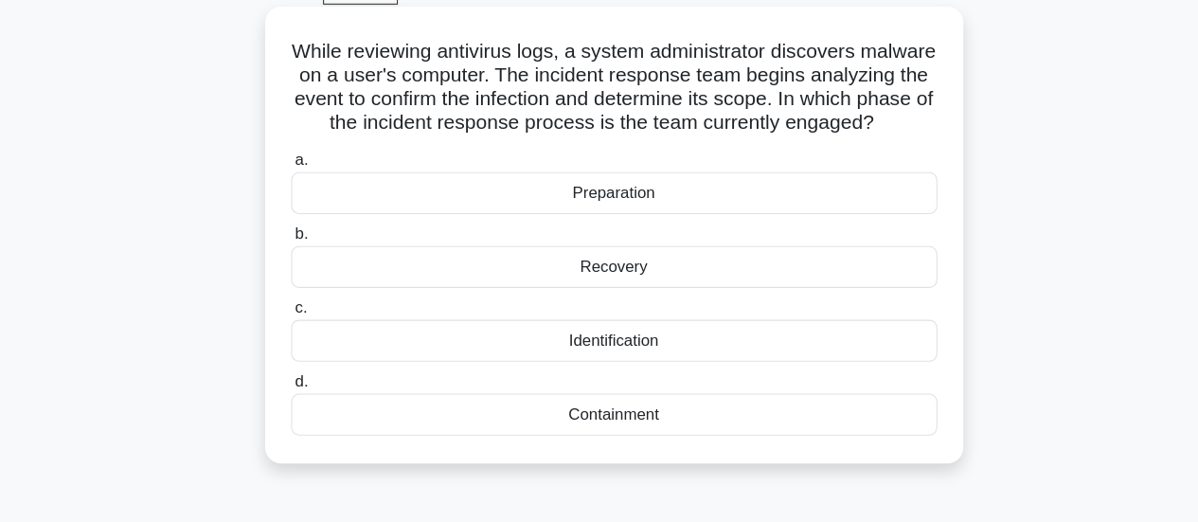
click at [737, 342] on div "Identification" at bounding box center [600, 324] width 614 height 40
click at [293, 299] on input "c. Identification" at bounding box center [293, 293] width 0 height 12
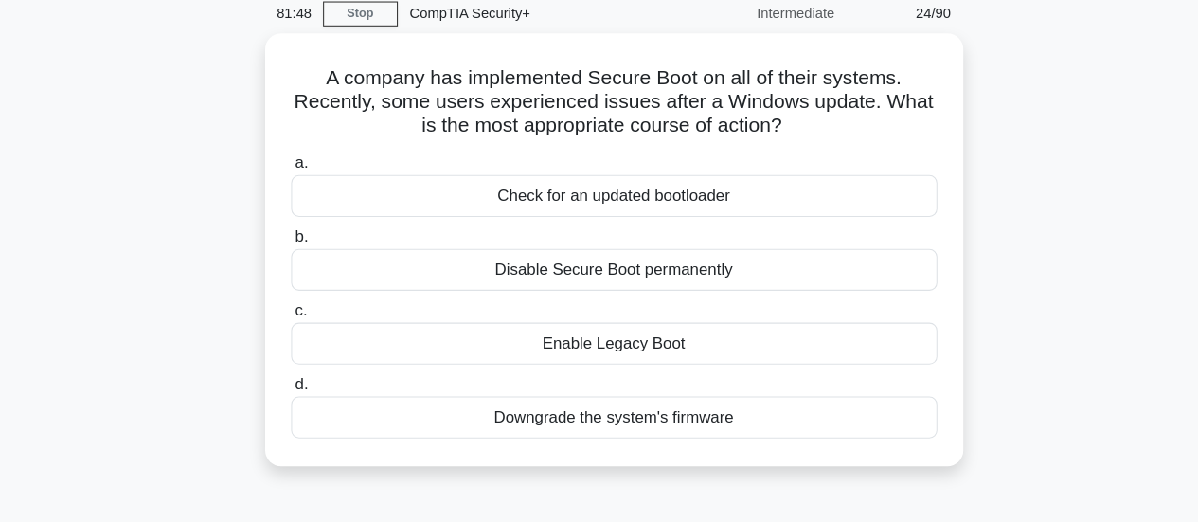
scroll to position [55, 0]
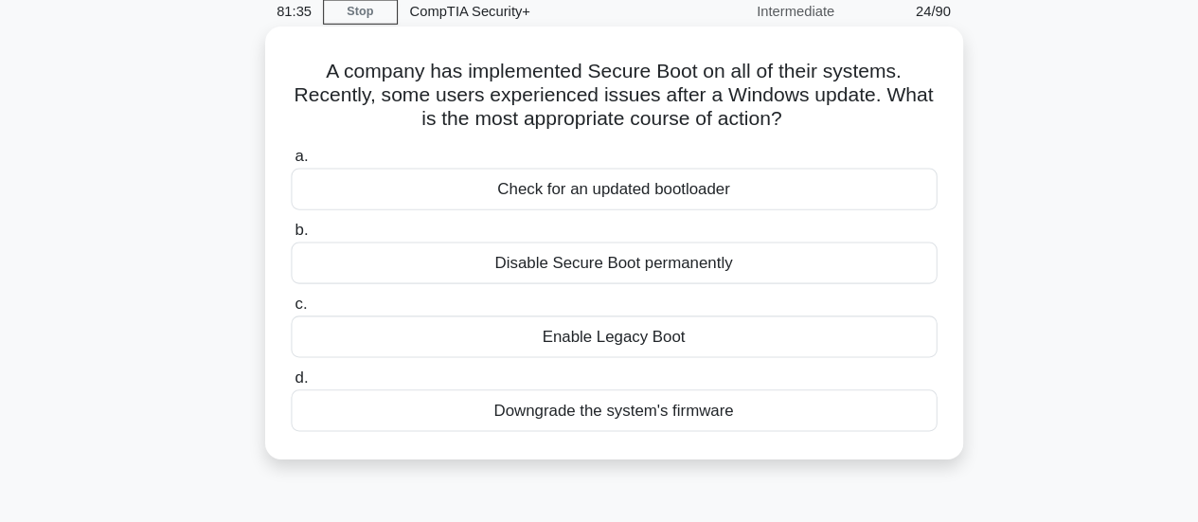
click at [769, 220] on div "Check for an updated bootloader" at bounding box center [600, 206] width 614 height 40
click at [293, 181] on input "a. Check for an updated bootloader" at bounding box center [293, 175] width 0 height 12
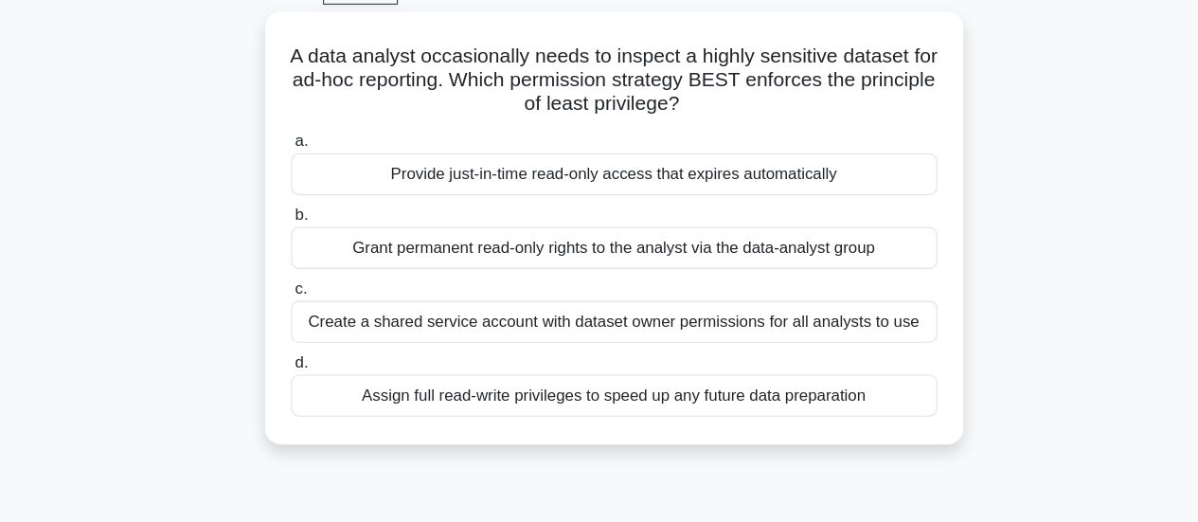
scroll to position [74, 0]
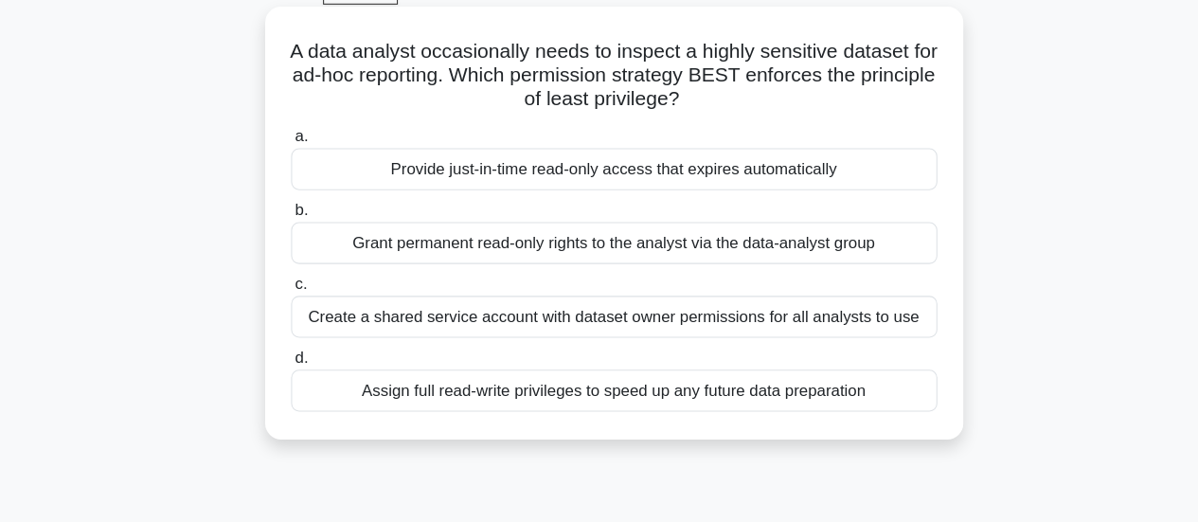
click at [729, 203] on div "Provide just-in-time read-only access that expires automatically" at bounding box center [600, 187] width 614 height 40
click at [293, 162] on input "a. Provide just-in-time read-only access that expires automatically" at bounding box center [293, 156] width 0 height 12
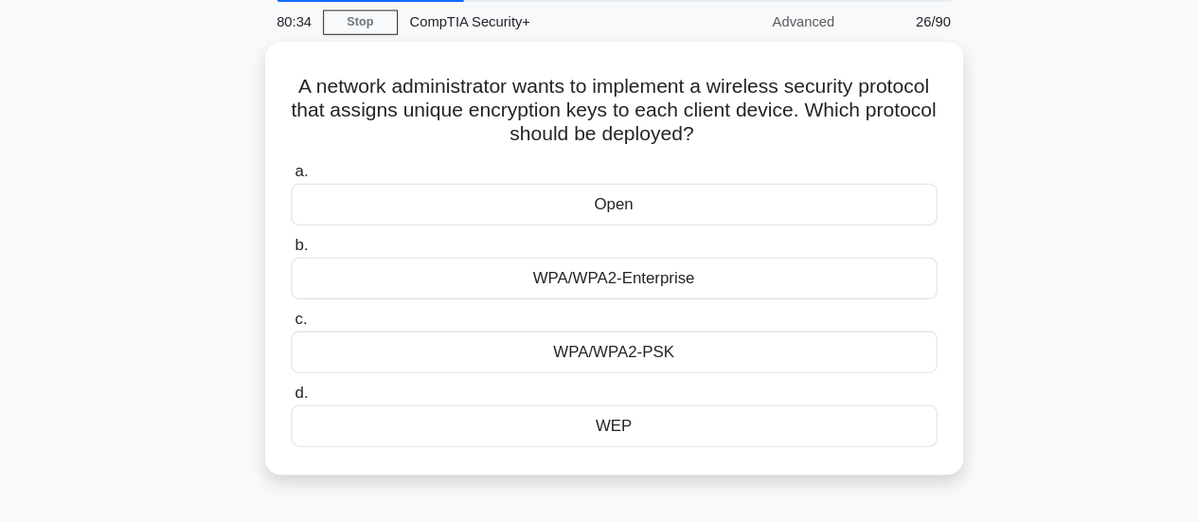
scroll to position [45, 0]
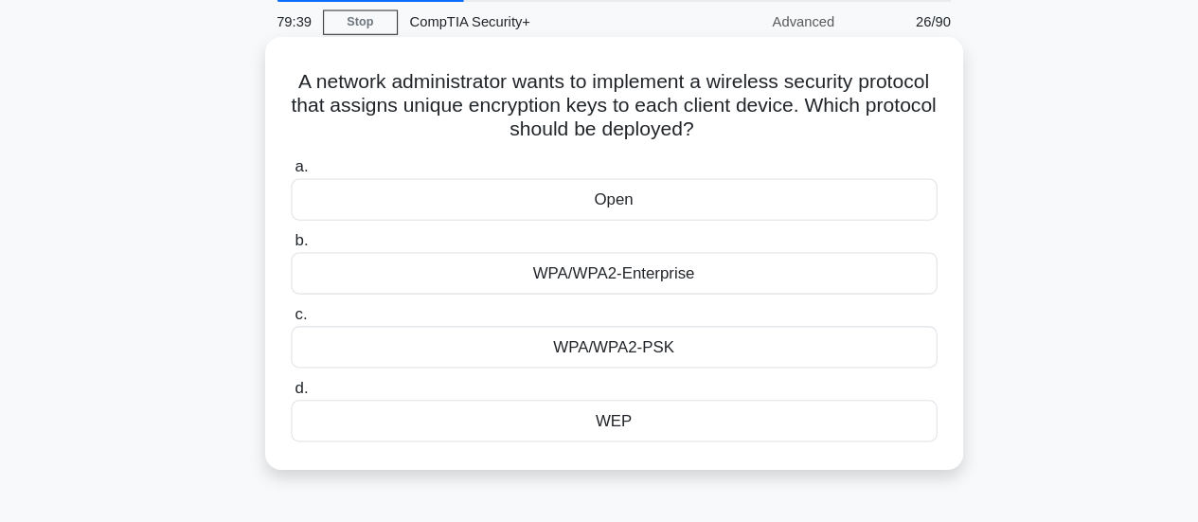
click at [717, 290] on div "WPA/WPA2-Enterprise" at bounding box center [600, 285] width 614 height 40
click at [293, 260] on input "b. WPA/WPA2-Enterprise" at bounding box center [293, 254] width 0 height 12
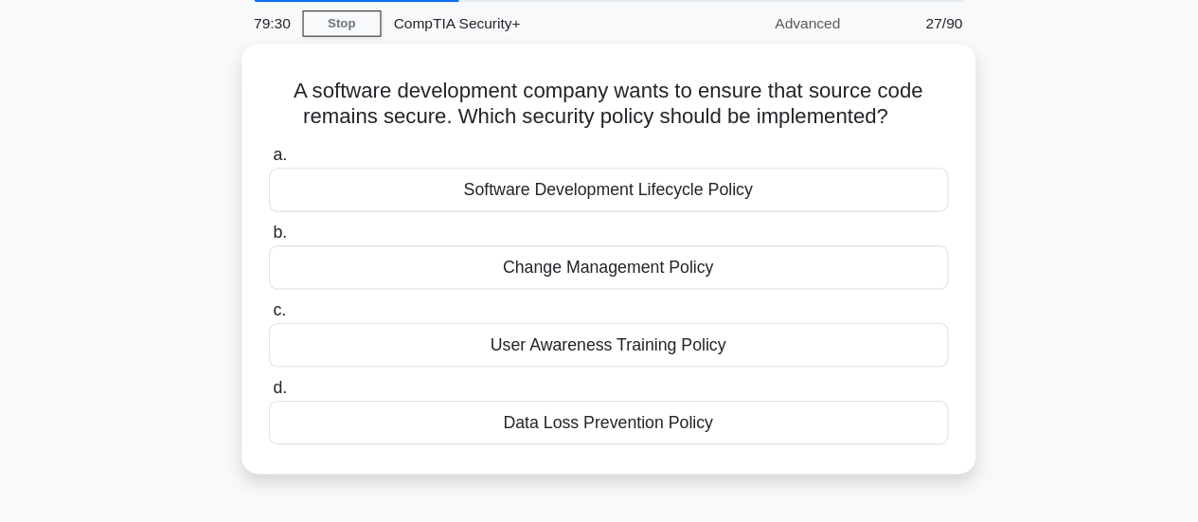
scroll to position [19, 0]
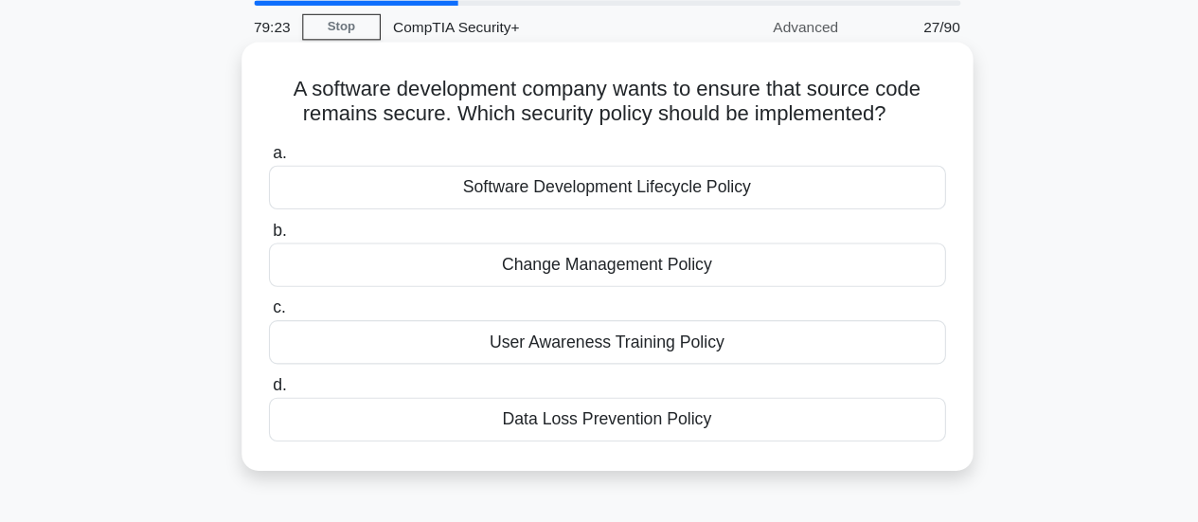
click at [324, 234] on div "Software Development Lifecycle Policy" at bounding box center [600, 219] width 614 height 40
click at [293, 194] on input "a. Software Development Lifecycle Policy" at bounding box center [293, 188] width 0 height 12
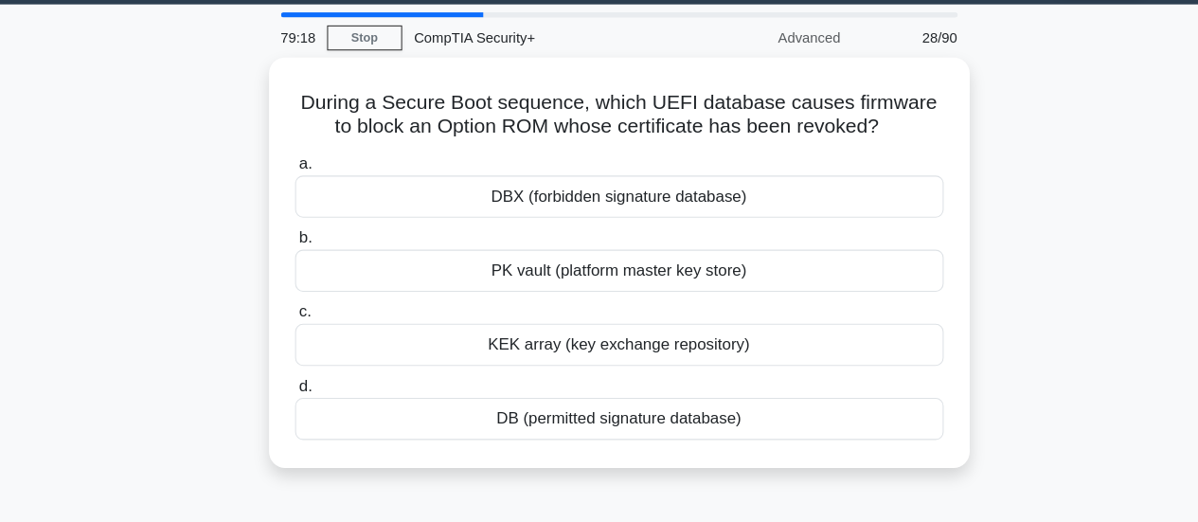
scroll to position [27, 0]
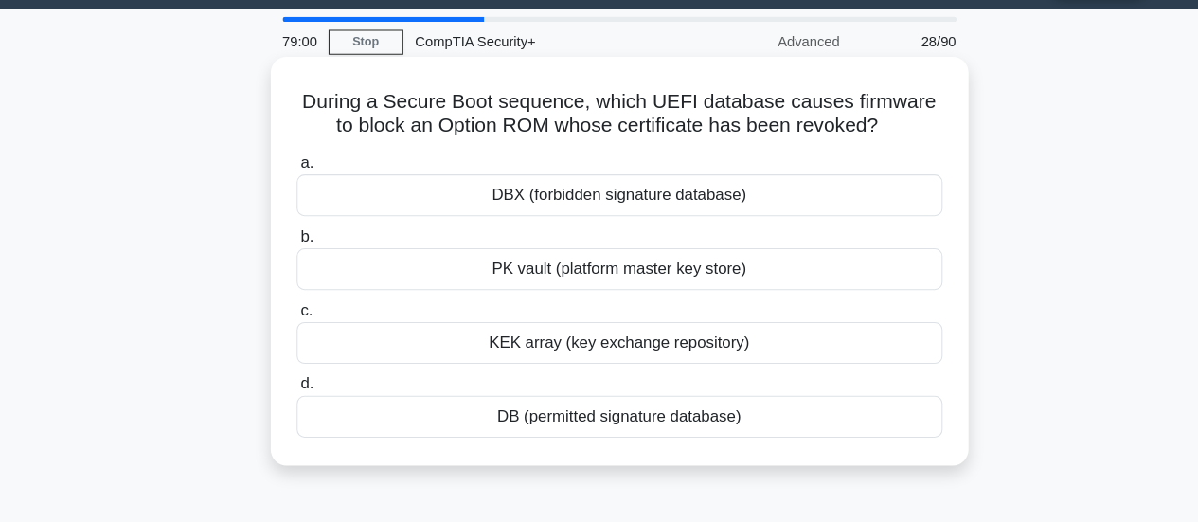
click at [308, 202] on div "DBX (forbidden signature database)" at bounding box center [600, 211] width 614 height 40
click at [293, 187] on input "a. DBX (forbidden signature database)" at bounding box center [293, 180] width 0 height 12
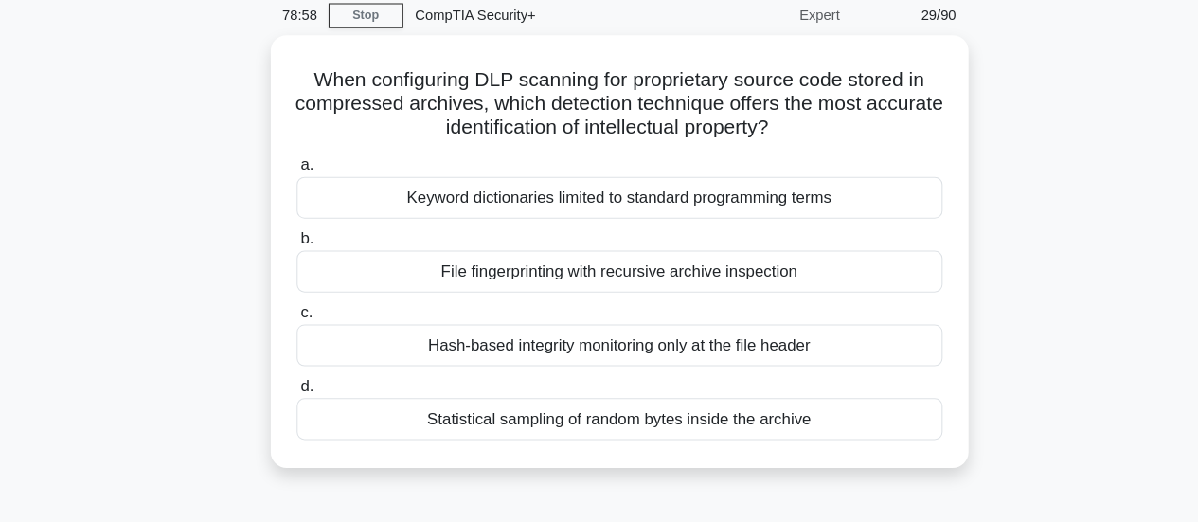
scroll to position [80, 0]
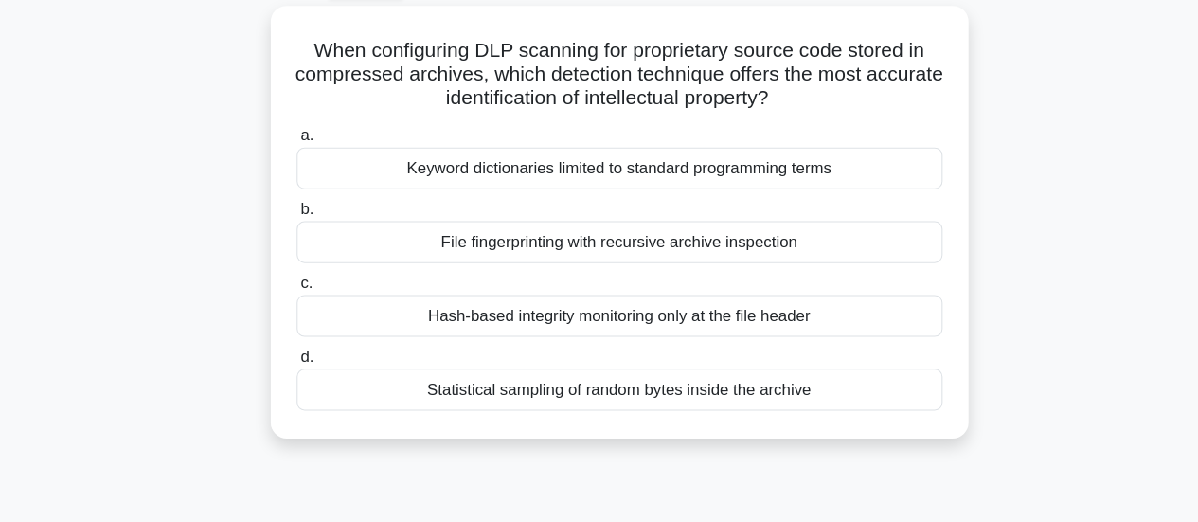
click at [511, 403] on div "Statistical sampling of random bytes inside the archive" at bounding box center [600, 396] width 614 height 40
click at [293, 371] on input "d. Statistical sampling of random bytes inside the archive" at bounding box center [293, 365] width 0 height 12
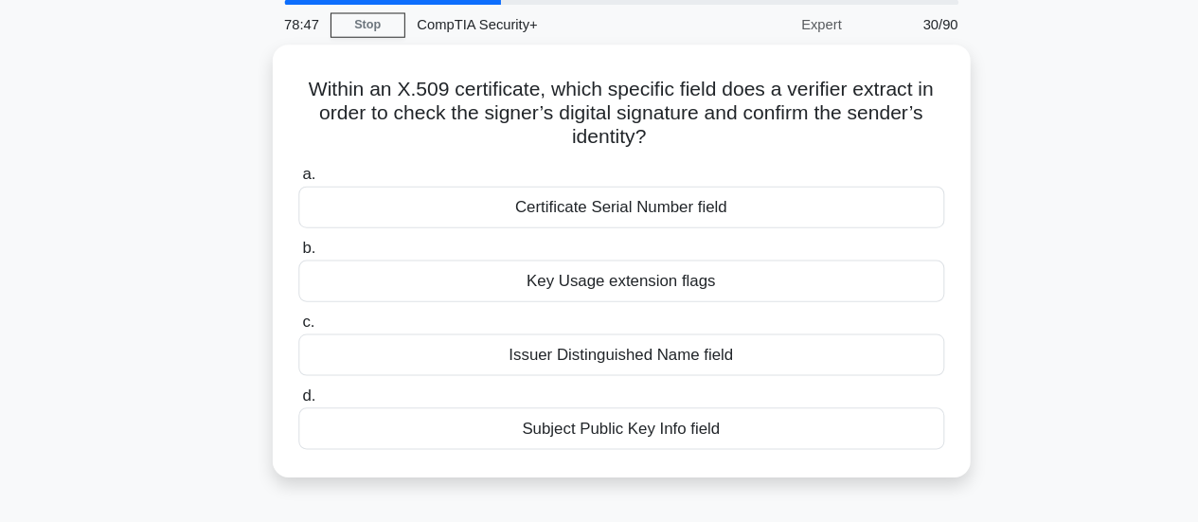
scroll to position [52, 0]
click at [592, 205] on div "Certificate Serial Number field" at bounding box center [600, 208] width 614 height 40
click at [293, 184] on input "a. Certificate Serial Number field" at bounding box center [293, 177] width 0 height 12
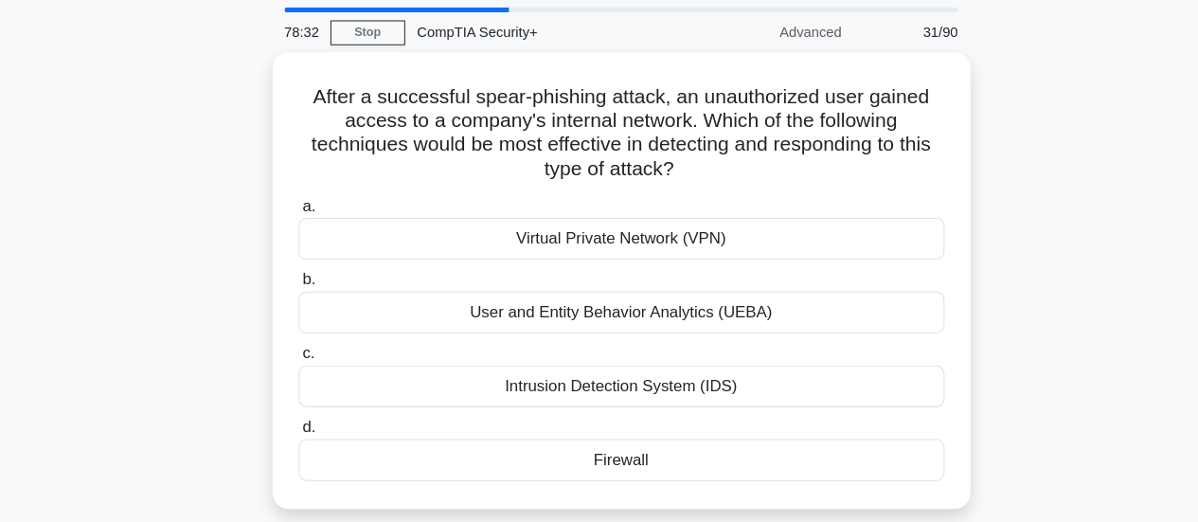
scroll to position [42, 0]
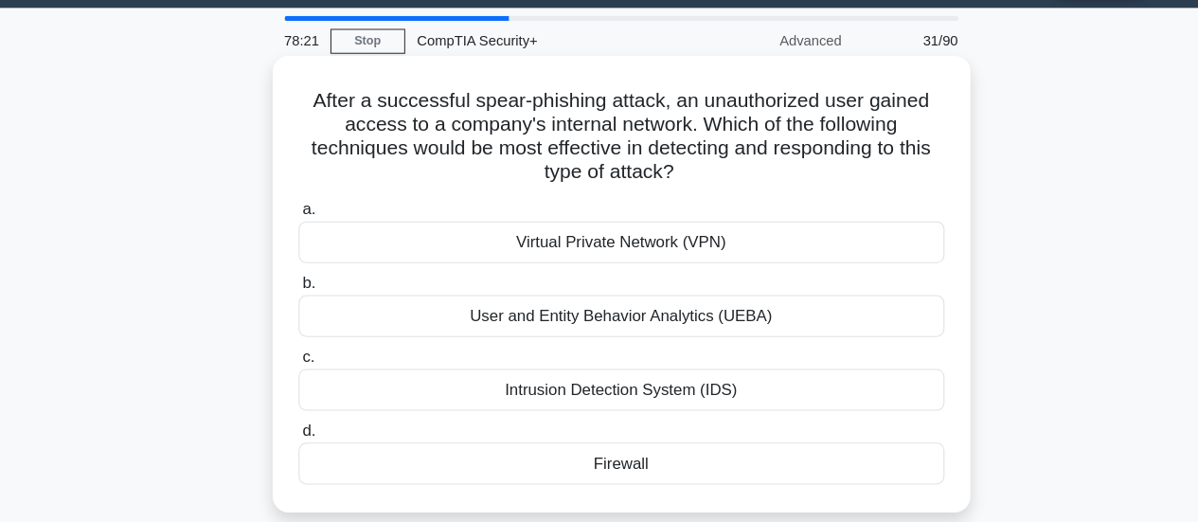
click at [531, 380] on div "Intrusion Detection System (IDS)" at bounding box center [600, 382] width 614 height 40
click at [293, 357] on input "c. Intrusion Detection System (IDS)" at bounding box center [293, 351] width 0 height 12
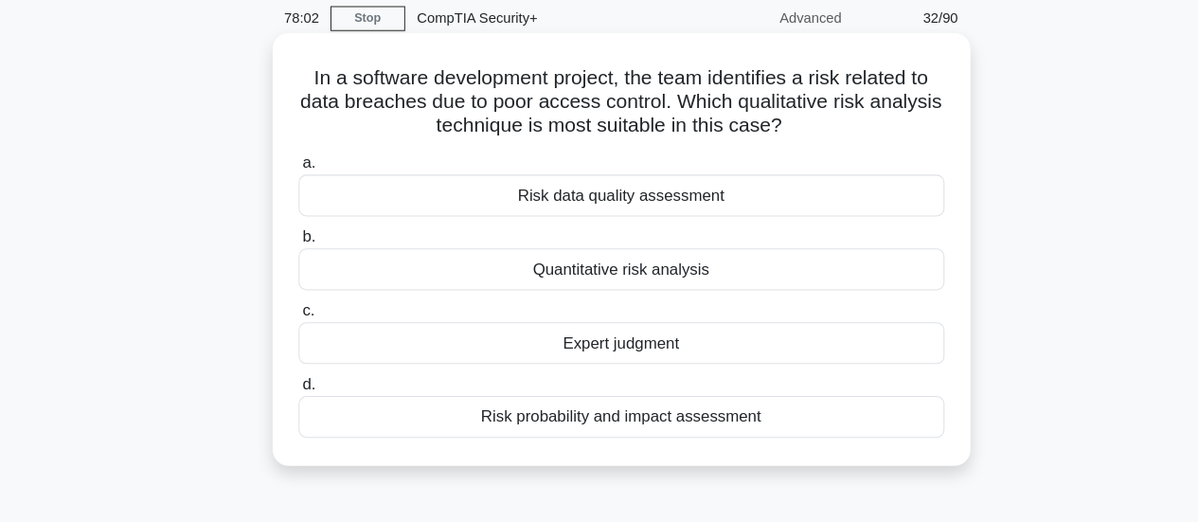
scroll to position [53, 0]
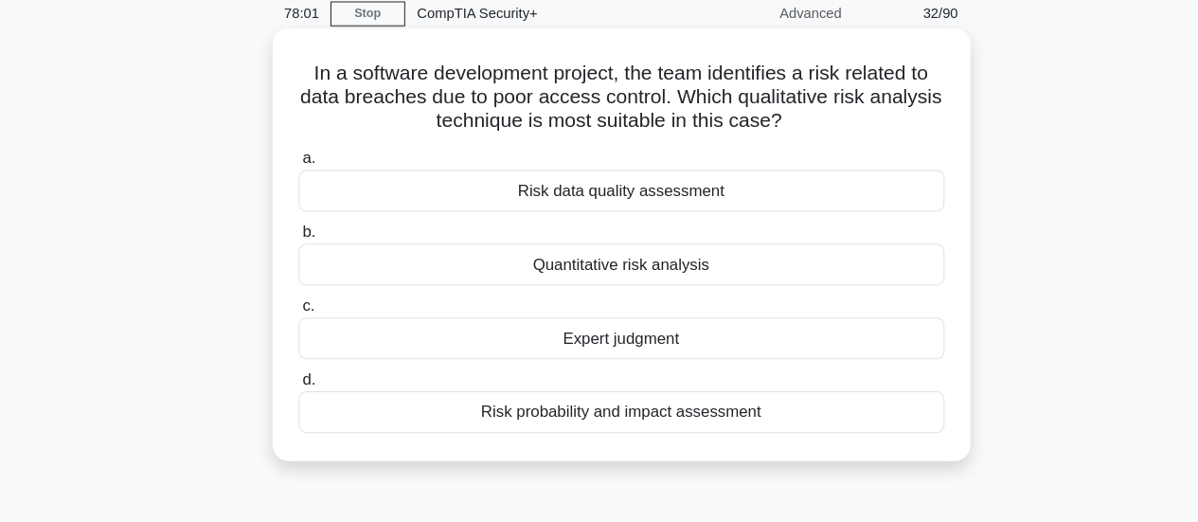
click at [767, 426] on div "Risk probability and impact assessment" at bounding box center [600, 418] width 614 height 40
click at [293, 393] on input "d. Risk probability and impact assessment" at bounding box center [293, 387] width 0 height 12
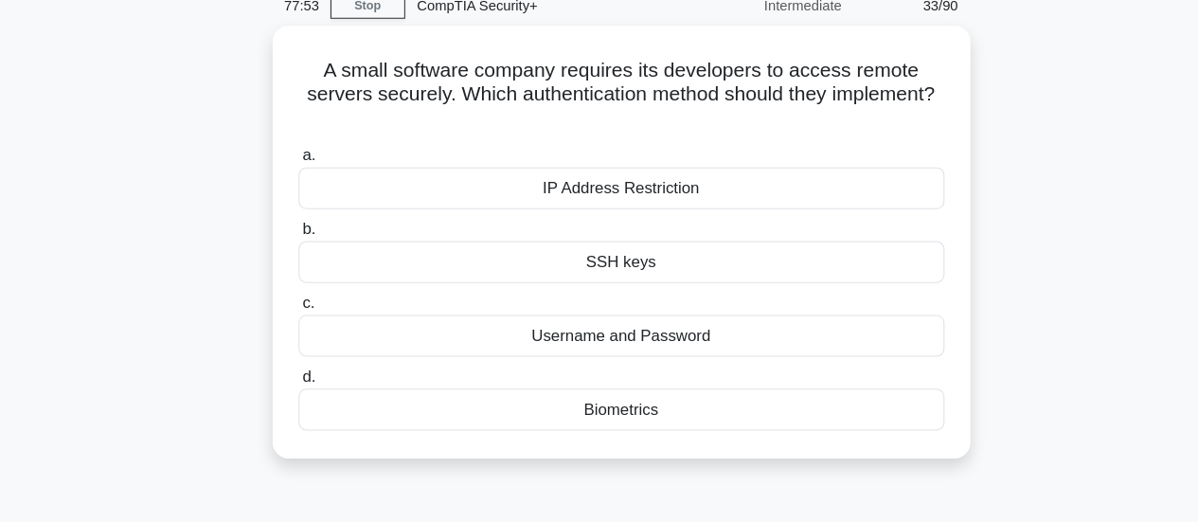
scroll to position [85, 0]
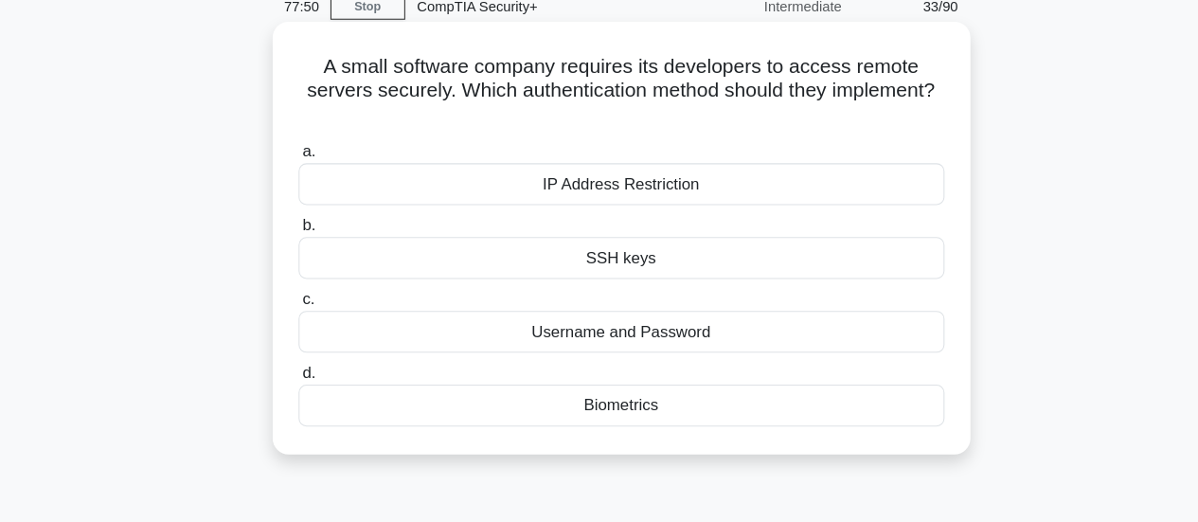
click at [801, 403] on div "Biometrics" at bounding box center [600, 385] width 614 height 40
click at [293, 361] on input "d. Biometrics" at bounding box center [293, 354] width 0 height 12
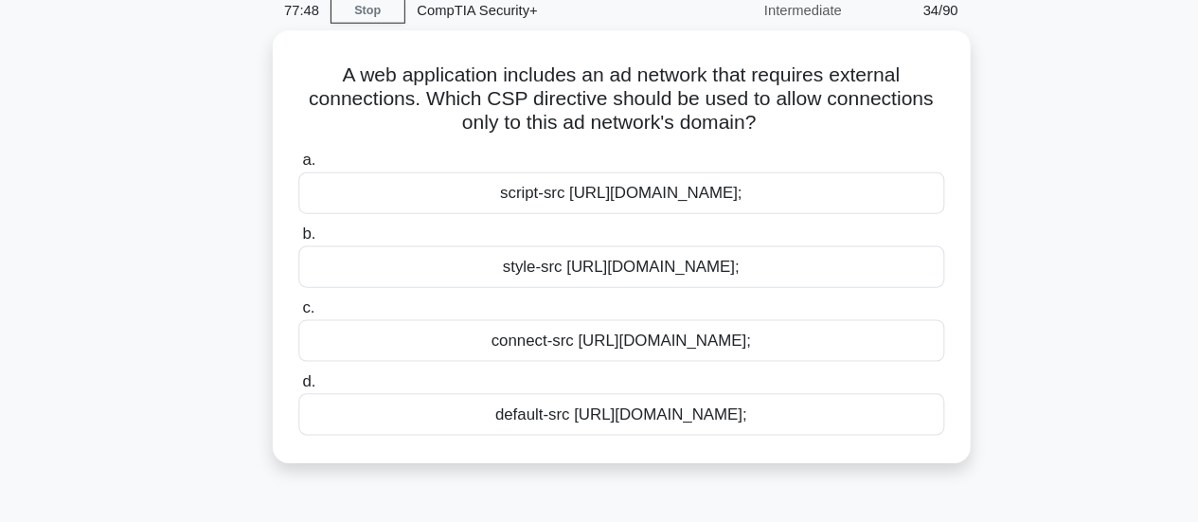
scroll to position [63, 0]
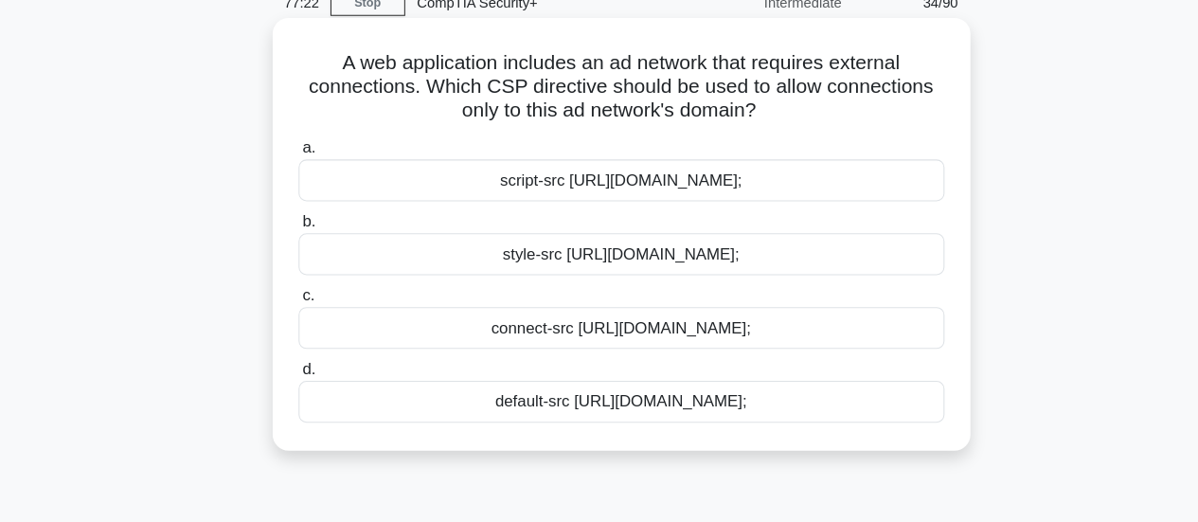
click at [830, 428] on div "a. script-src https://adnetwork.example.com; b. style-src https://adnetwork.exa…" at bounding box center [599, 291] width 636 height 280
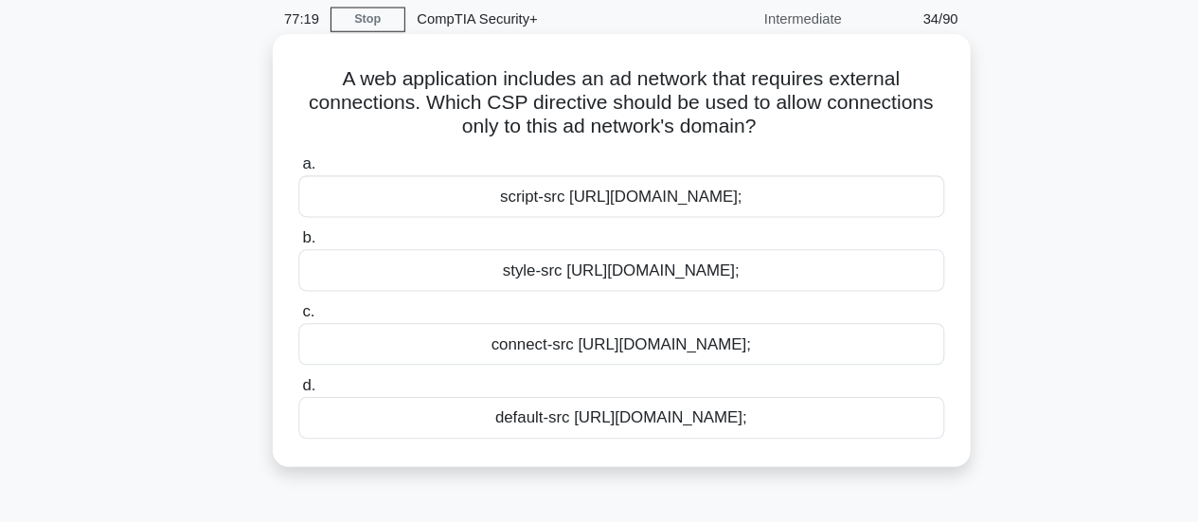
click at [833, 348] on div "connect-src https://adnetwork.example.com;" at bounding box center [600, 339] width 614 height 40
click at [293, 314] on input "c. connect-src https://adnetwork.example.com;" at bounding box center [293, 308] width 0 height 12
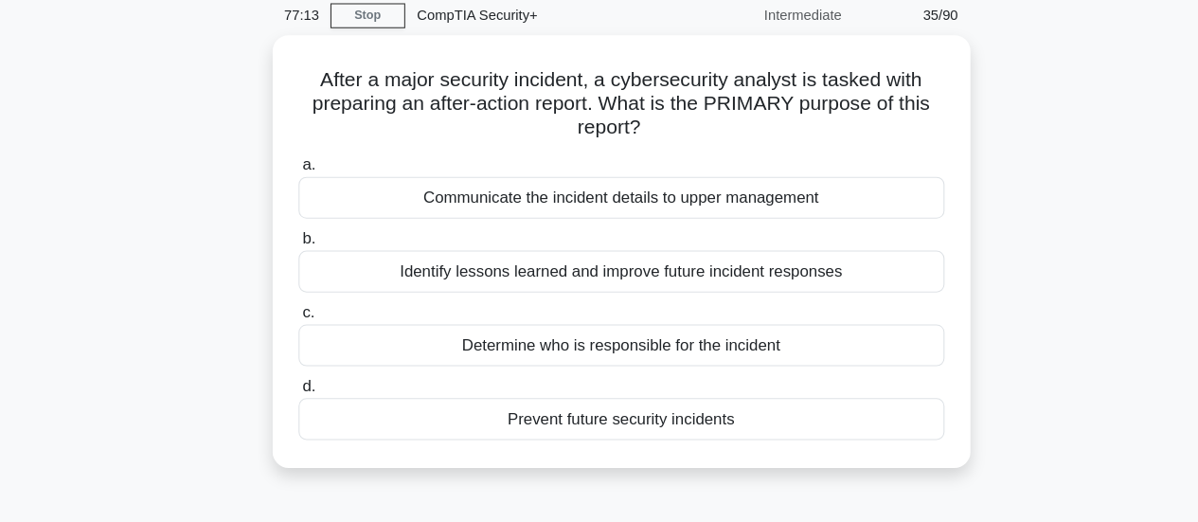
scroll to position [62, 0]
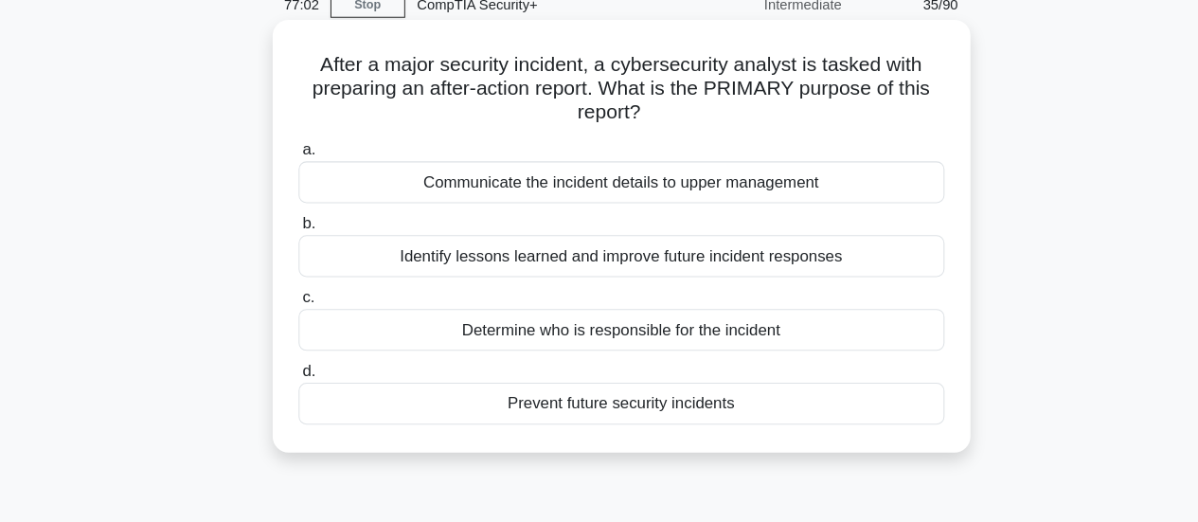
click at [822, 417] on div "Prevent future security incidents" at bounding box center [600, 409] width 614 height 40
click at [293, 384] on input "d. Prevent future security incidents" at bounding box center [293, 378] width 0 height 12
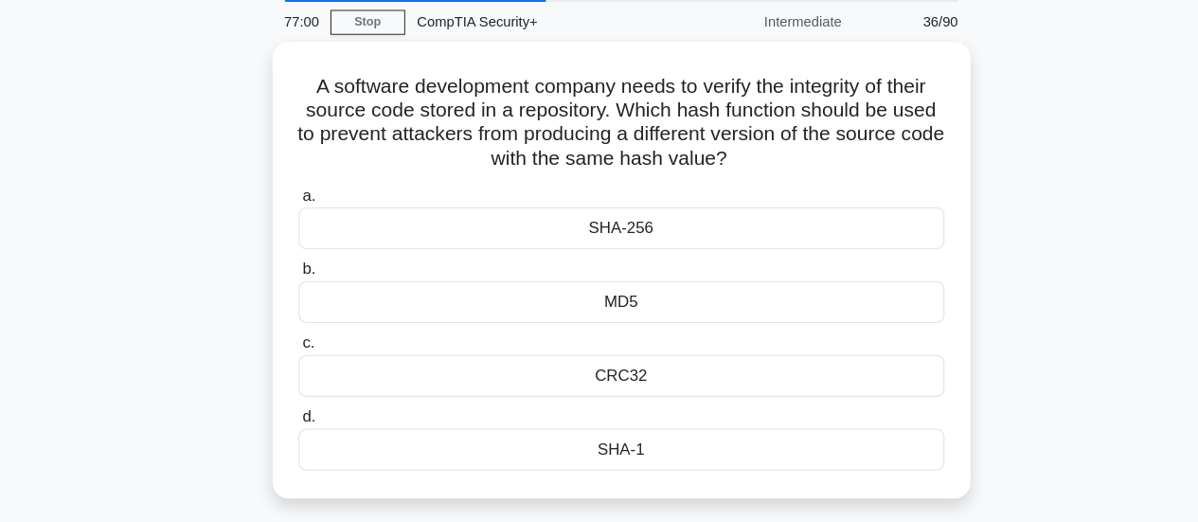
scroll to position [56, 0]
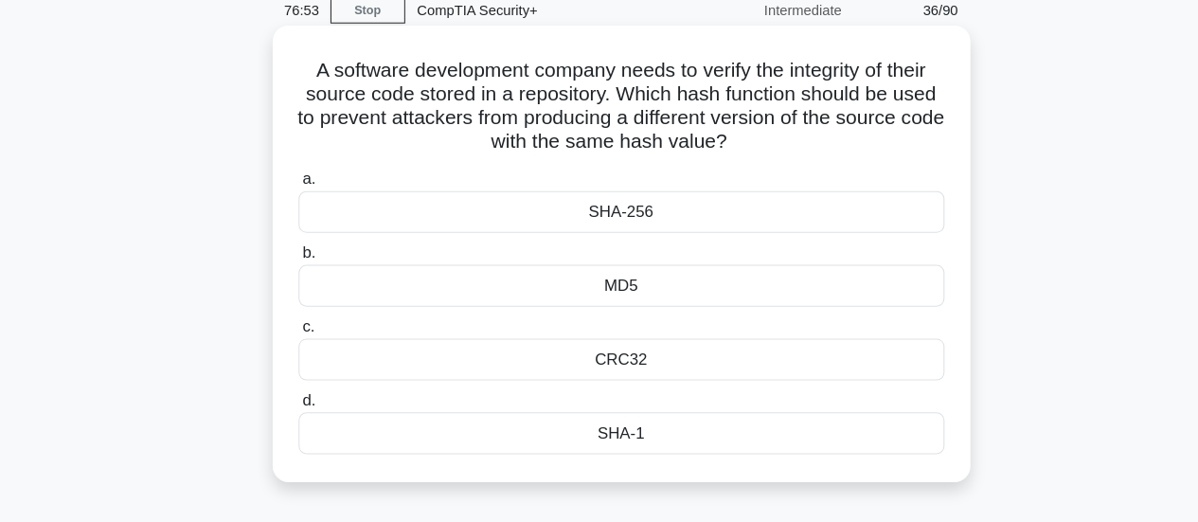
click at [866, 230] on div "SHA-256" at bounding box center [600, 227] width 614 height 40
click at [293, 203] on input "a. SHA-256" at bounding box center [293, 196] width 0 height 12
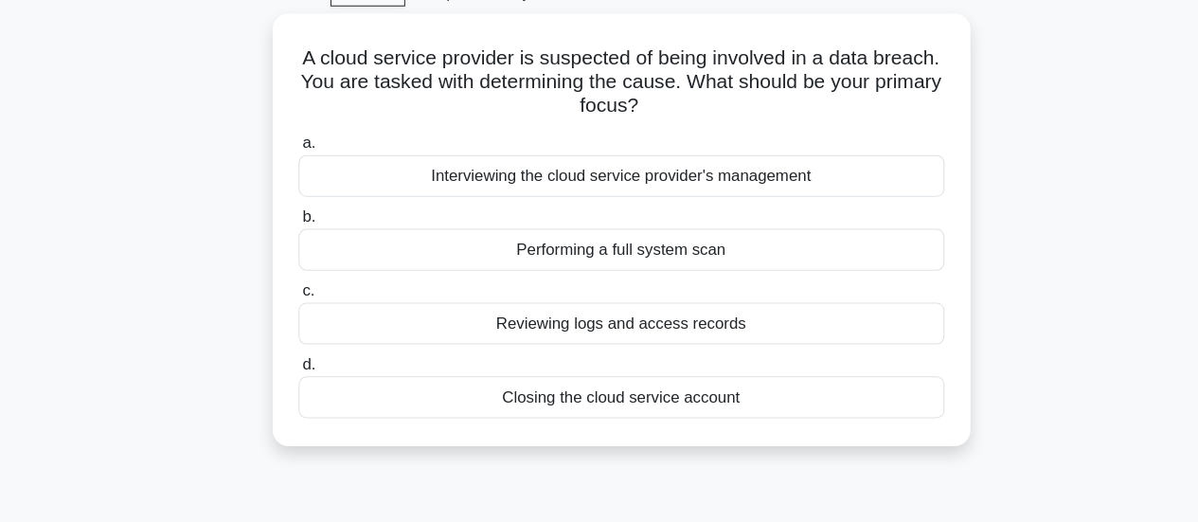
scroll to position [73, 0]
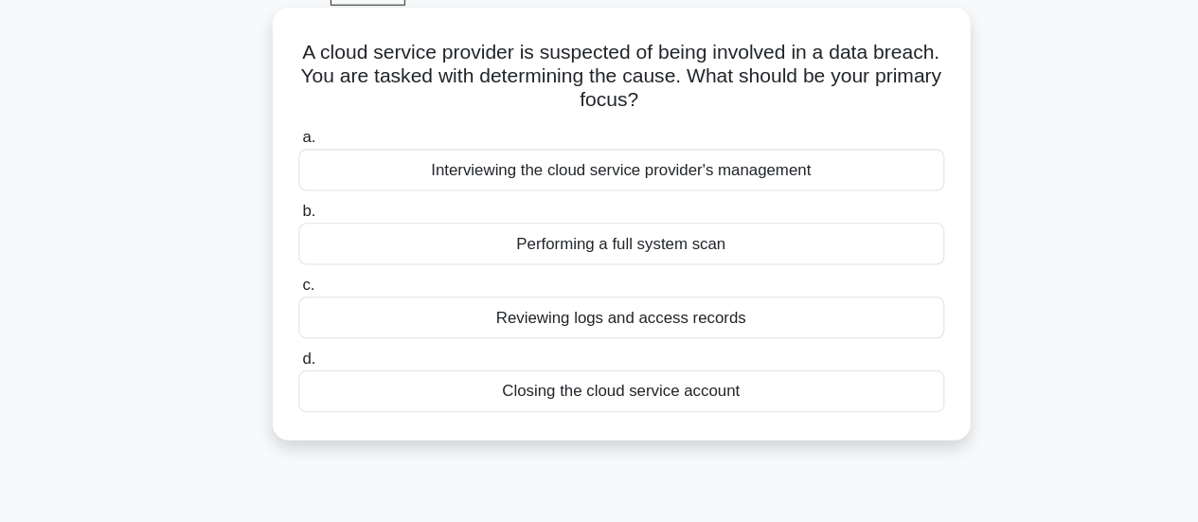
click at [852, 345] on div "Reviewing logs and access records" at bounding box center [600, 328] width 614 height 40
click at [293, 303] on input "c. Reviewing logs and access records" at bounding box center [293, 297] width 0 height 12
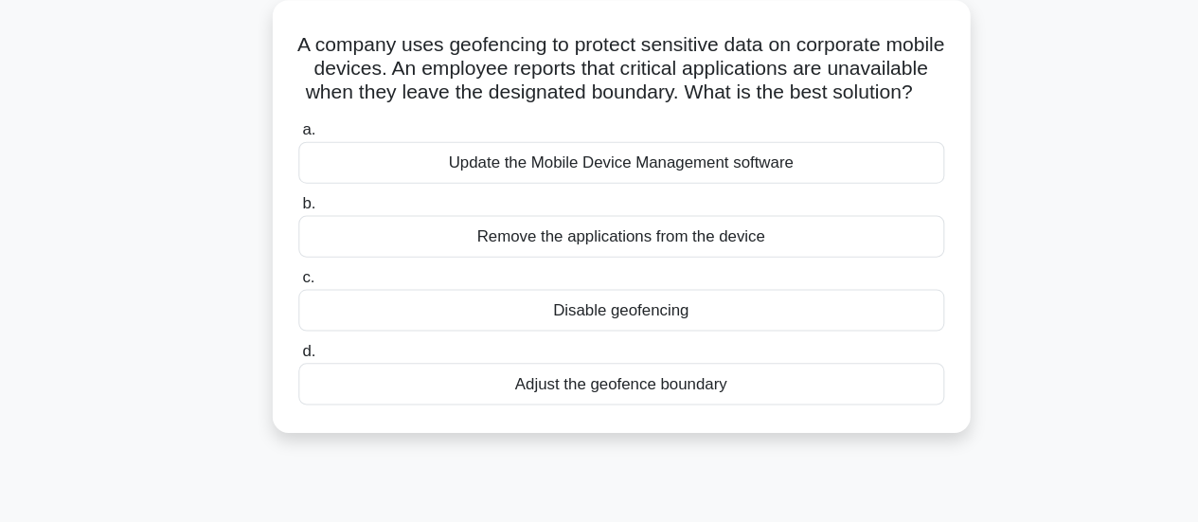
scroll to position [86, 0]
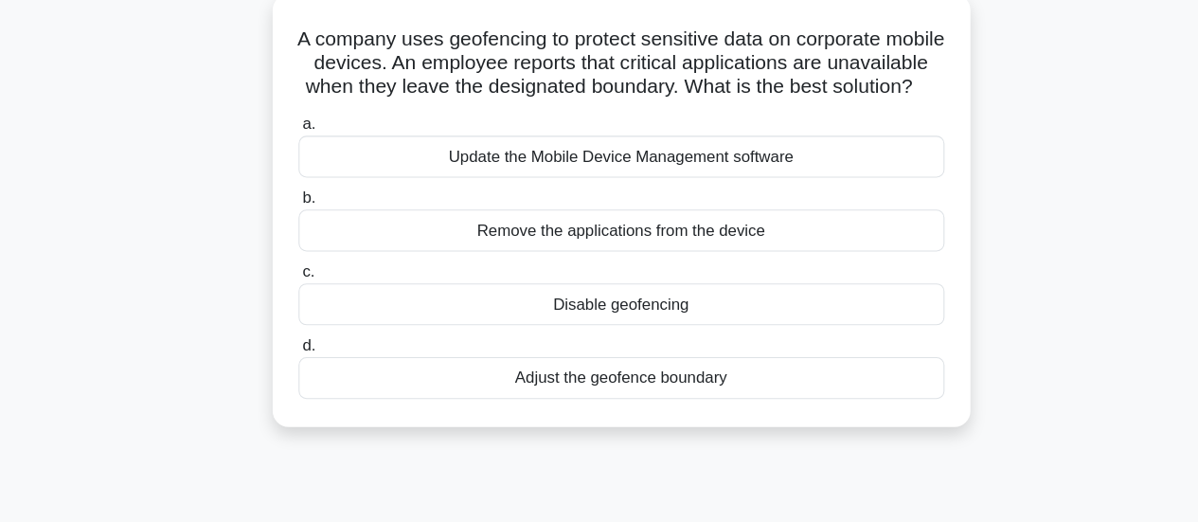
click at [396, 404] on div "Adjust the geofence boundary" at bounding box center [600, 385] width 614 height 40
click at [293, 360] on input "d. Adjust the geofence boundary" at bounding box center [293, 353] width 0 height 12
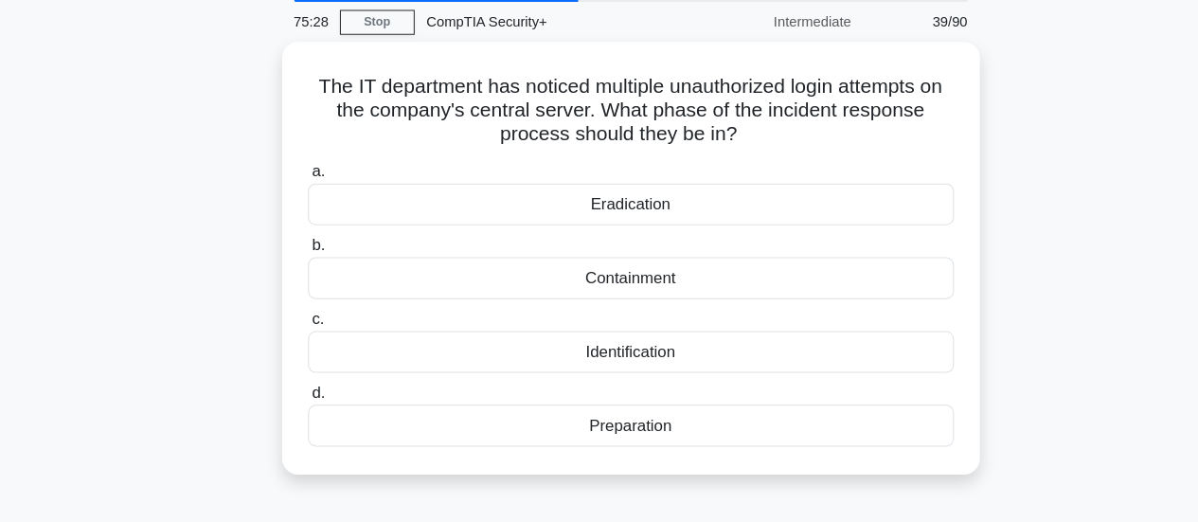
scroll to position [69, 0]
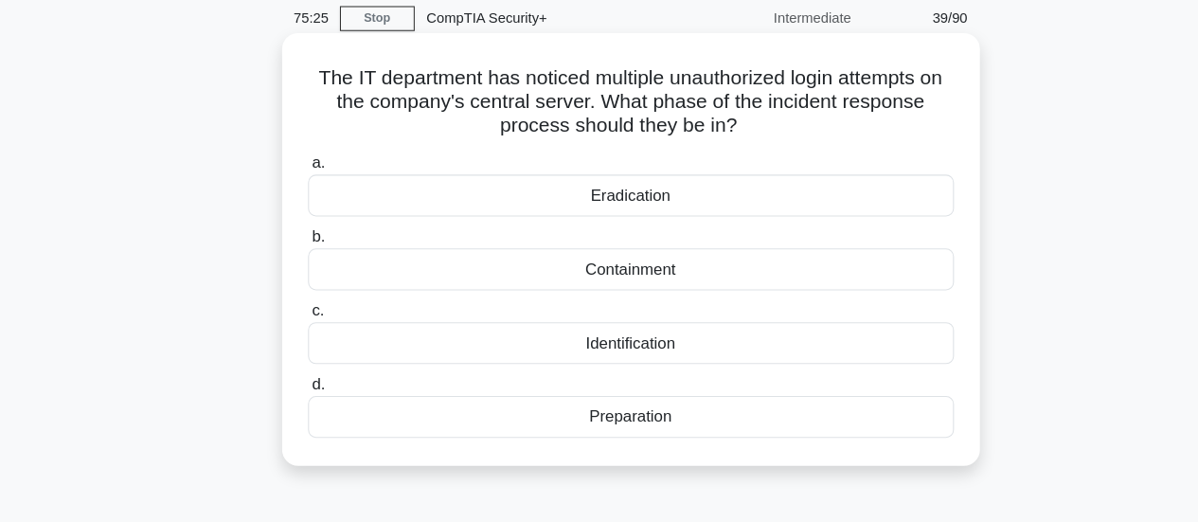
click at [314, 280] on div "Containment" at bounding box center [600, 260] width 614 height 40
click at [293, 236] on input "b. Containment" at bounding box center [293, 229] width 0 height 12
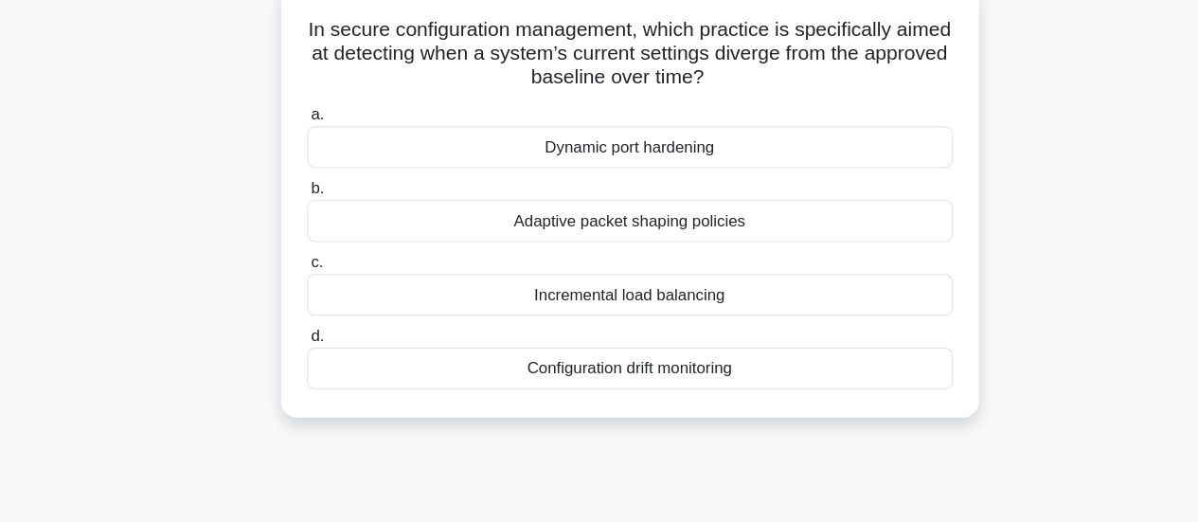
scroll to position [133, 0]
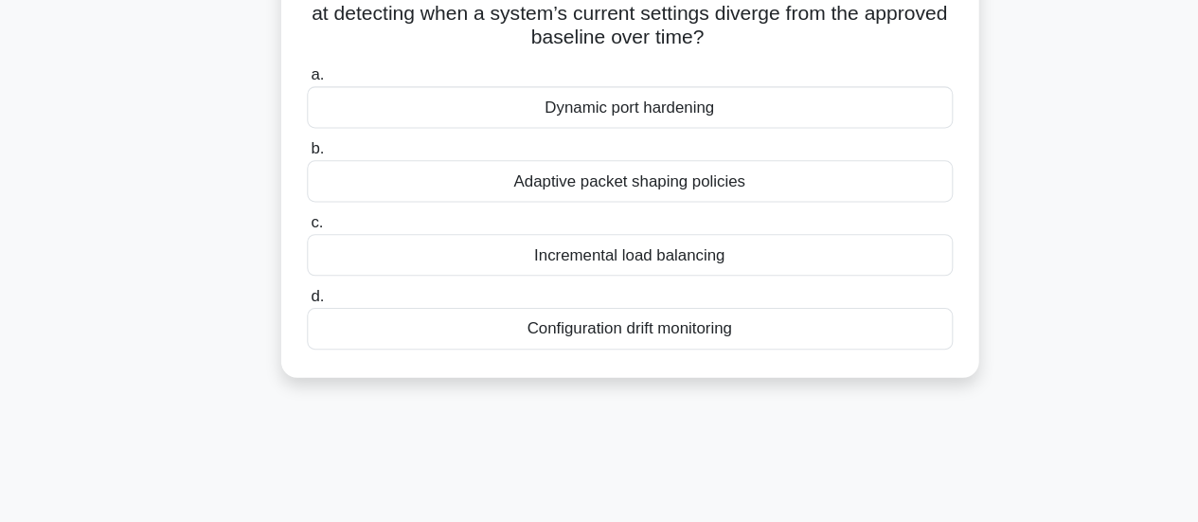
click at [412, 346] on div "Configuration drift monitoring" at bounding box center [600, 338] width 614 height 40
click at [293, 313] on input "d. Configuration drift monitoring" at bounding box center [293, 307] width 0 height 12
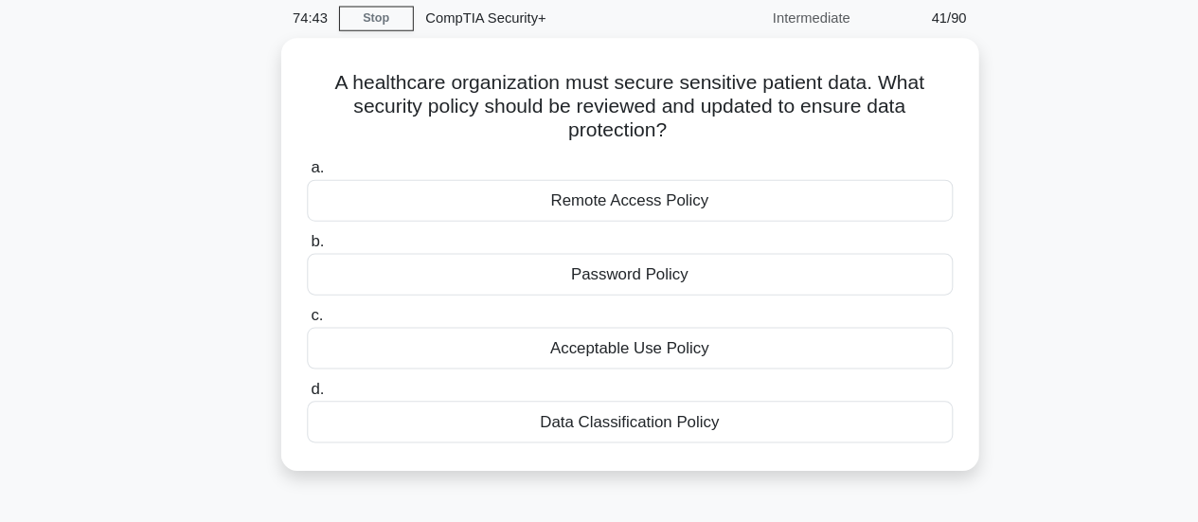
scroll to position [64, 0]
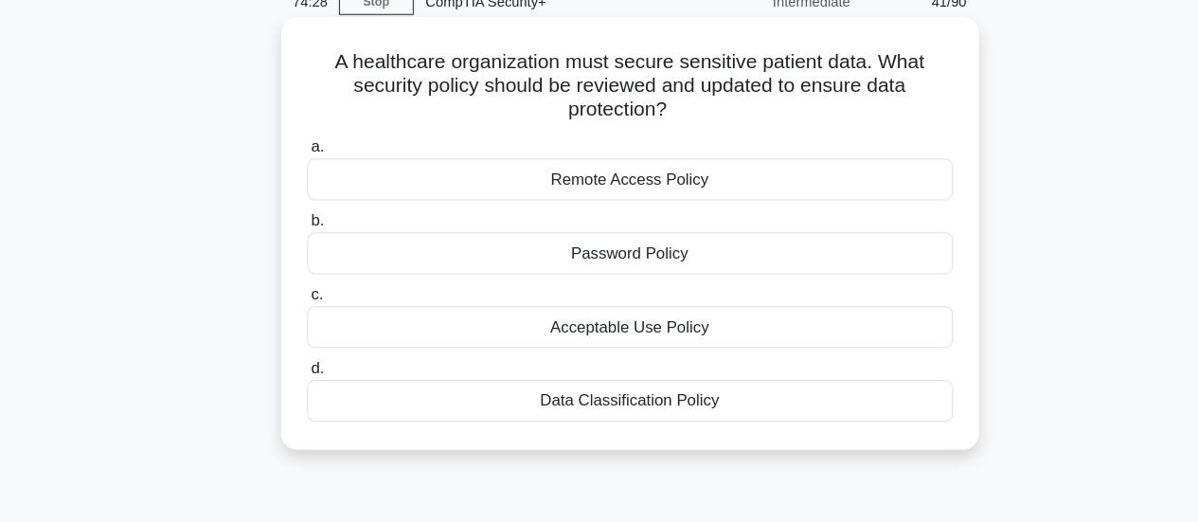
click at [396, 353] on div "Acceptable Use Policy" at bounding box center [600, 336] width 614 height 40
click at [293, 311] on input "c. Acceptable Use Policy" at bounding box center [293, 305] width 0 height 12
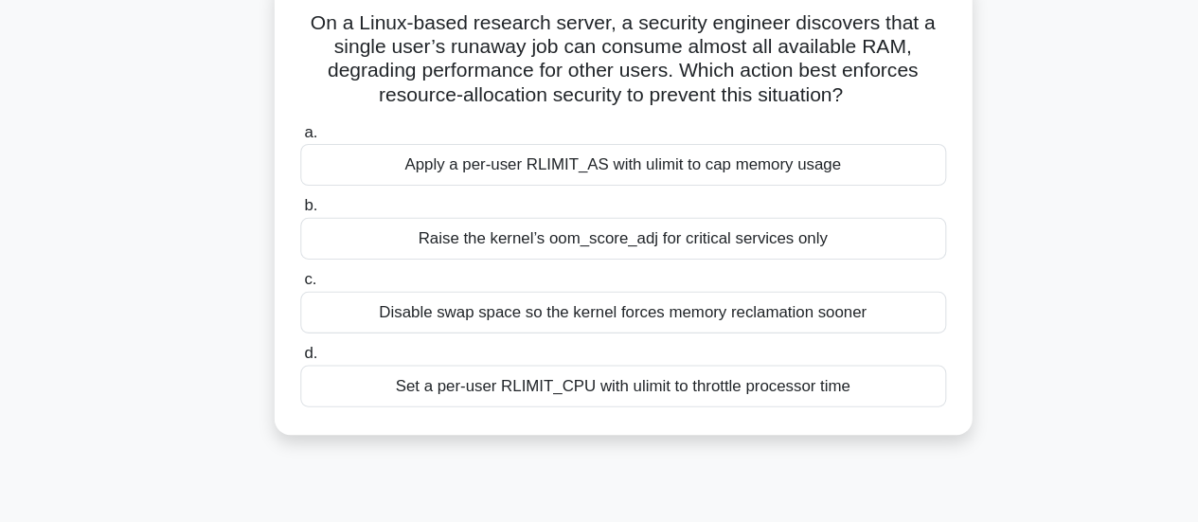
scroll to position [119, 0]
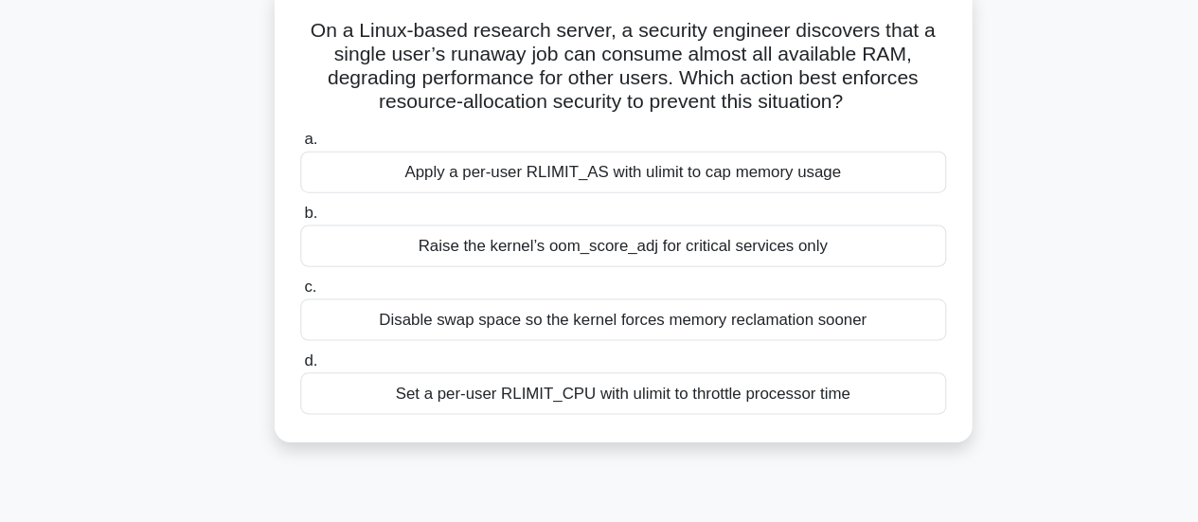
click at [319, 164] on div "Apply a per-user RLIMIT_AS with ulimit to cap memory usage" at bounding box center [600, 164] width 614 height 40
click at [293, 139] on input "a. Apply a per-user RLIMIT_AS with ulimit to cap memory usage" at bounding box center [293, 133] width 0 height 12
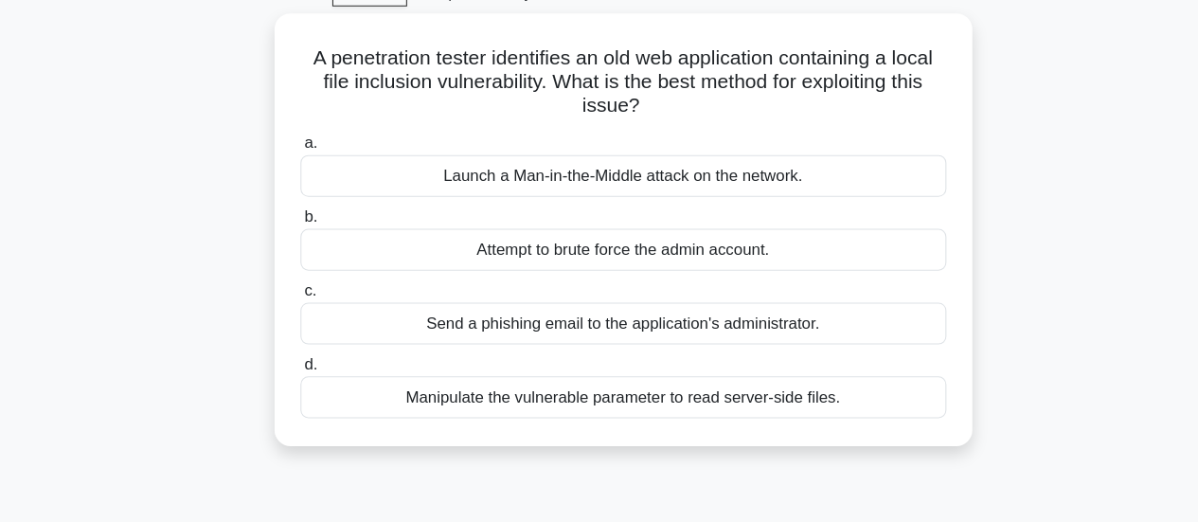
scroll to position [85, 0]
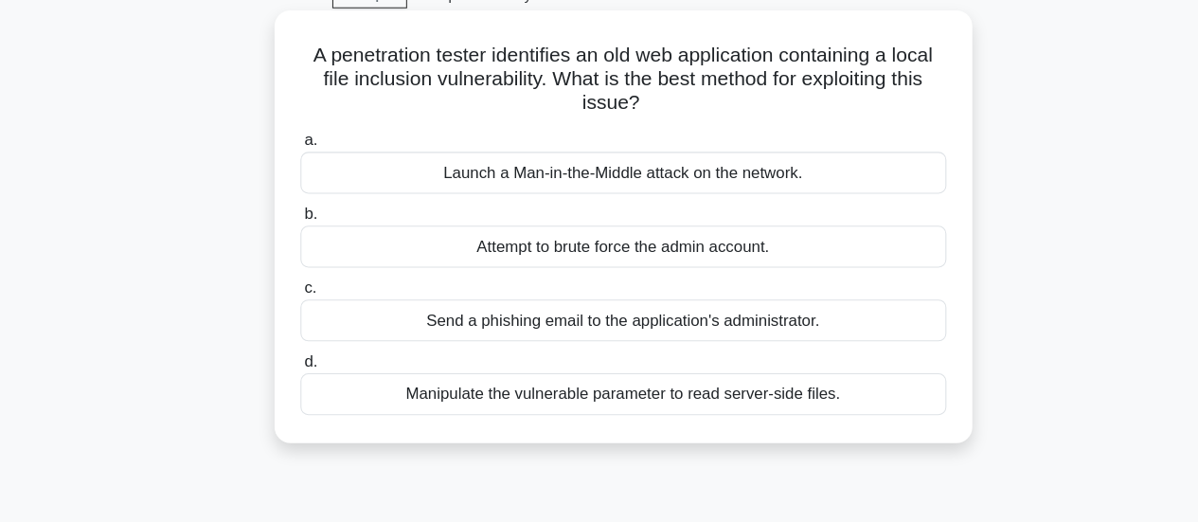
click at [352, 177] on div "Launch a Man-in-the-Middle attack on the network." at bounding box center [600, 175] width 614 height 40
click at [293, 151] on input "a. Launch a Man-in-the-Middle attack on the network." at bounding box center [293, 144] width 0 height 12
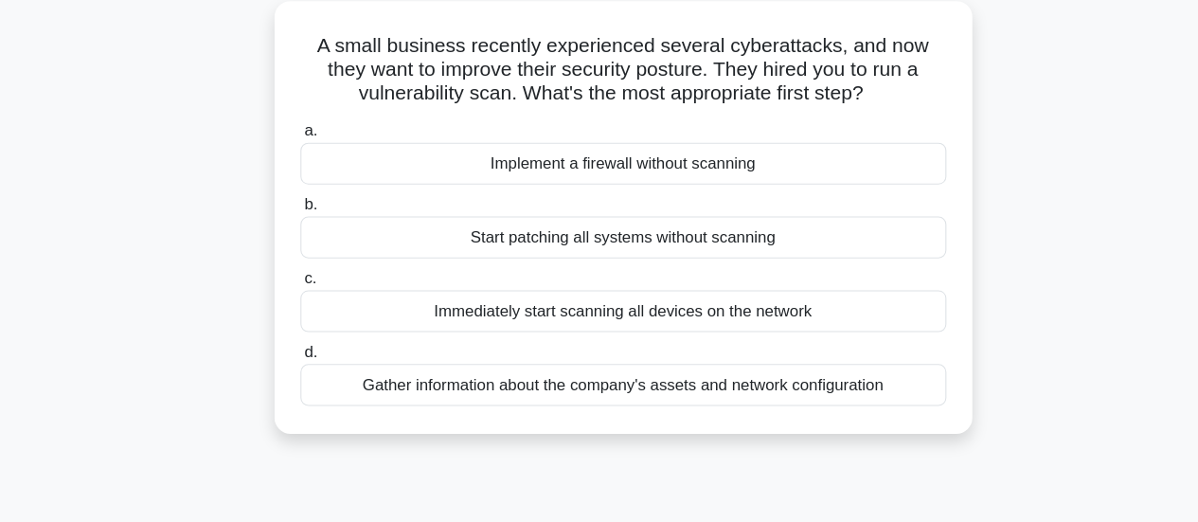
scroll to position [86, 0]
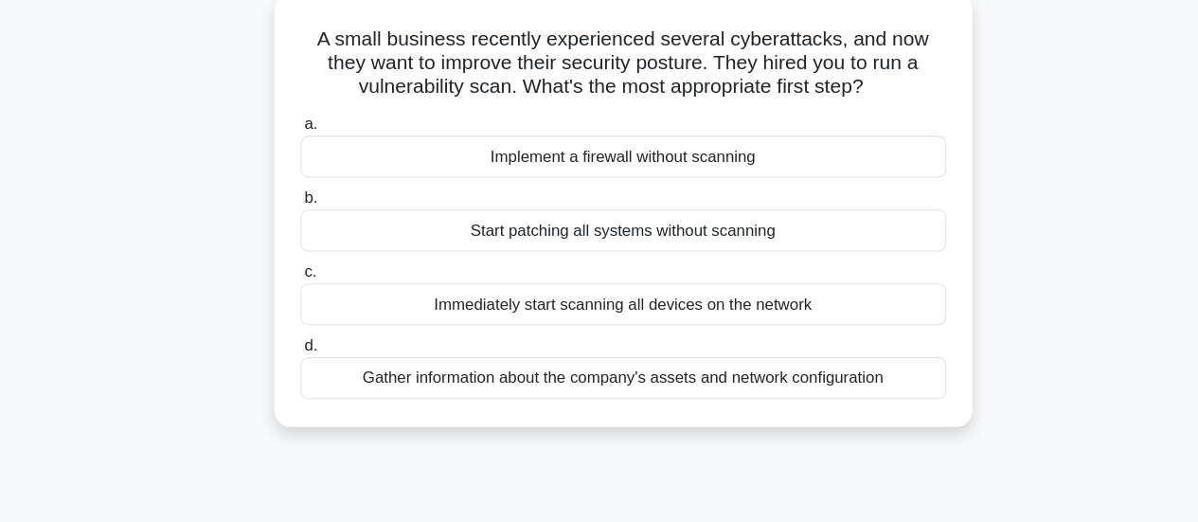
click at [354, 397] on div "Gather information about the company's assets and network configuration" at bounding box center [600, 385] width 614 height 40
click at [293, 360] on input "d. Gather information about the company's assets and network configuration" at bounding box center [293, 353] width 0 height 12
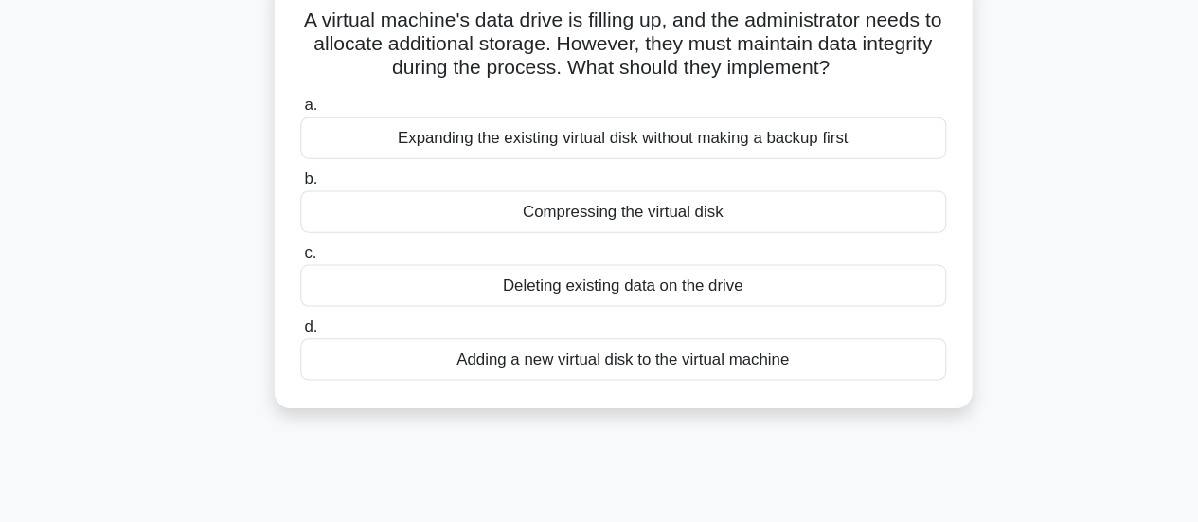
scroll to position [108, 0]
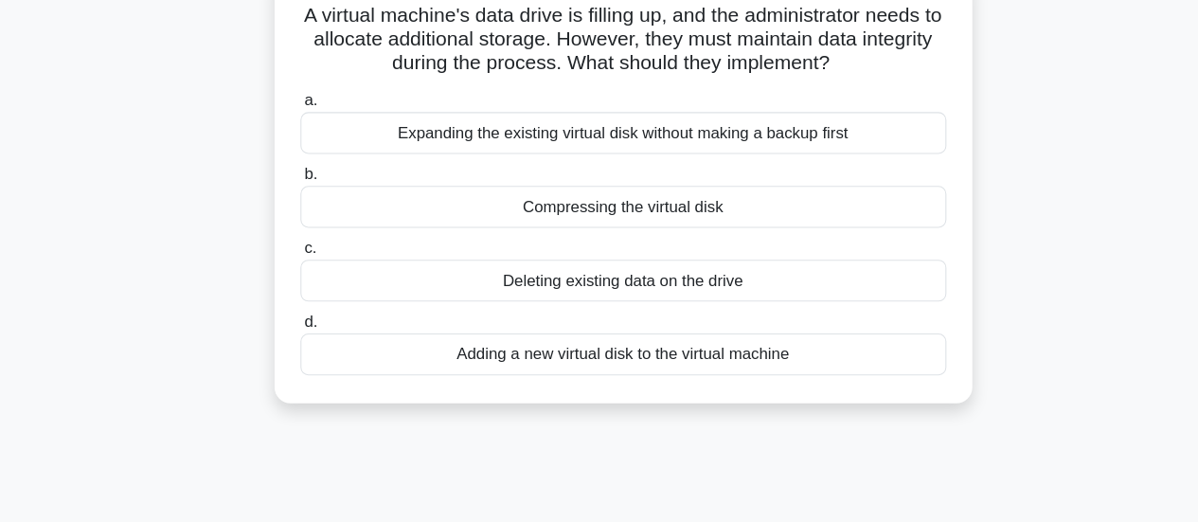
click at [456, 382] on div "Adding a new virtual disk to the virtual machine" at bounding box center [600, 363] width 614 height 40
click at [293, 338] on input "d. Adding a new virtual disk to the virtual machine" at bounding box center [293, 332] width 0 height 12
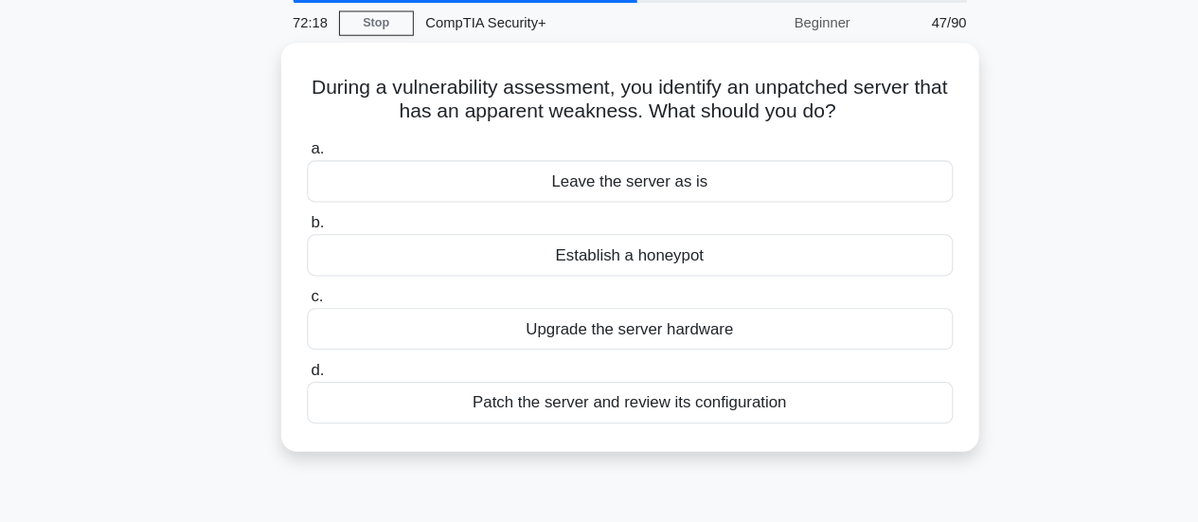
scroll to position [47, 0]
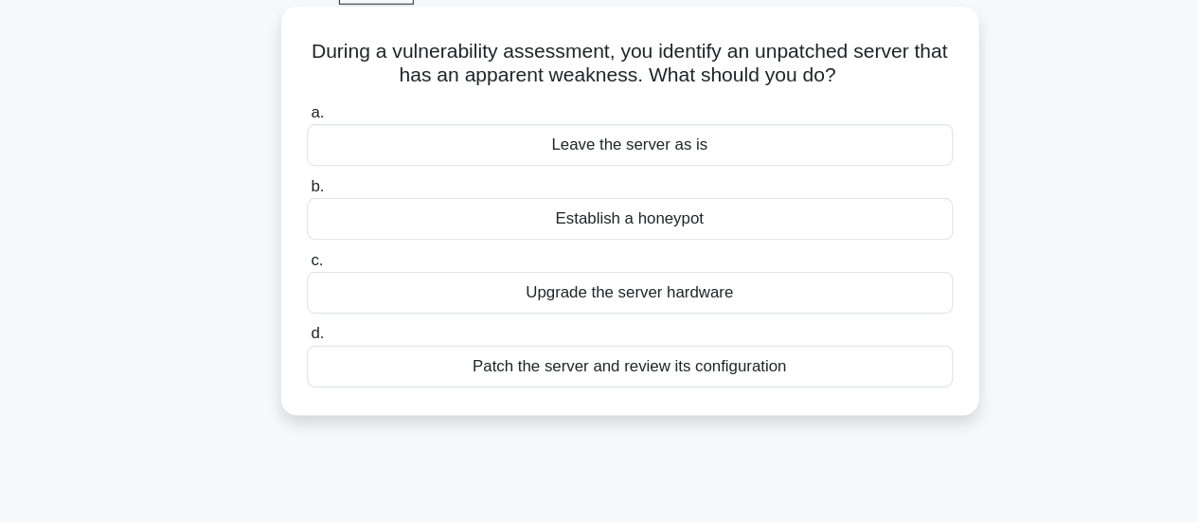
click at [415, 392] on div "Patch the server and review its configuration" at bounding box center [600, 374] width 614 height 40
click at [293, 349] on input "d. Patch the server and review its configuration" at bounding box center [293, 343] width 0 height 12
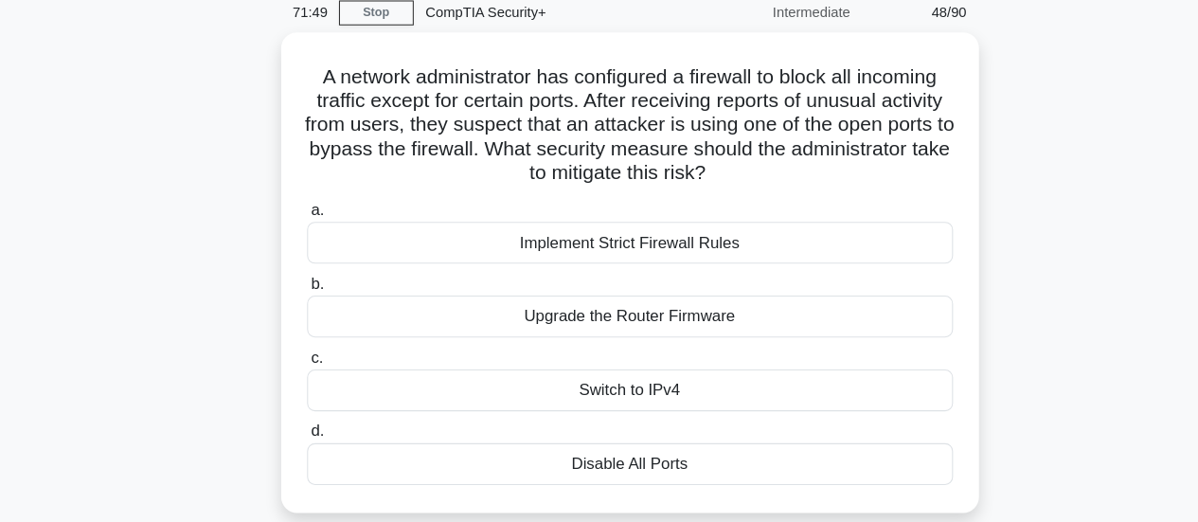
scroll to position [80, 0]
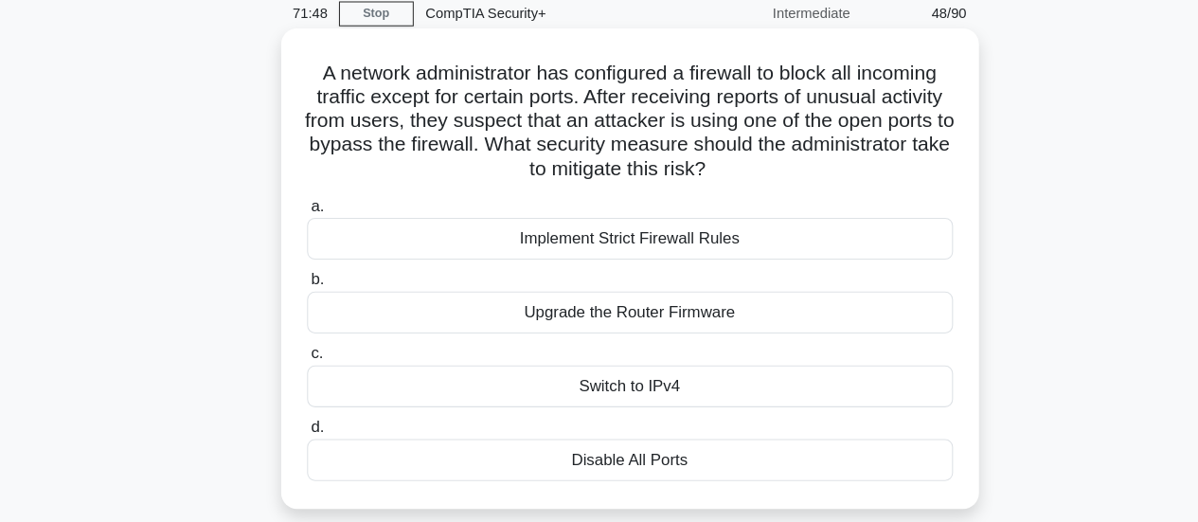
click at [345, 231] on div "Implement Strict Firewall Rules" at bounding box center [600, 226] width 614 height 40
click at [293, 202] on input "a. Implement Strict Firewall Rules" at bounding box center [293, 195] width 0 height 12
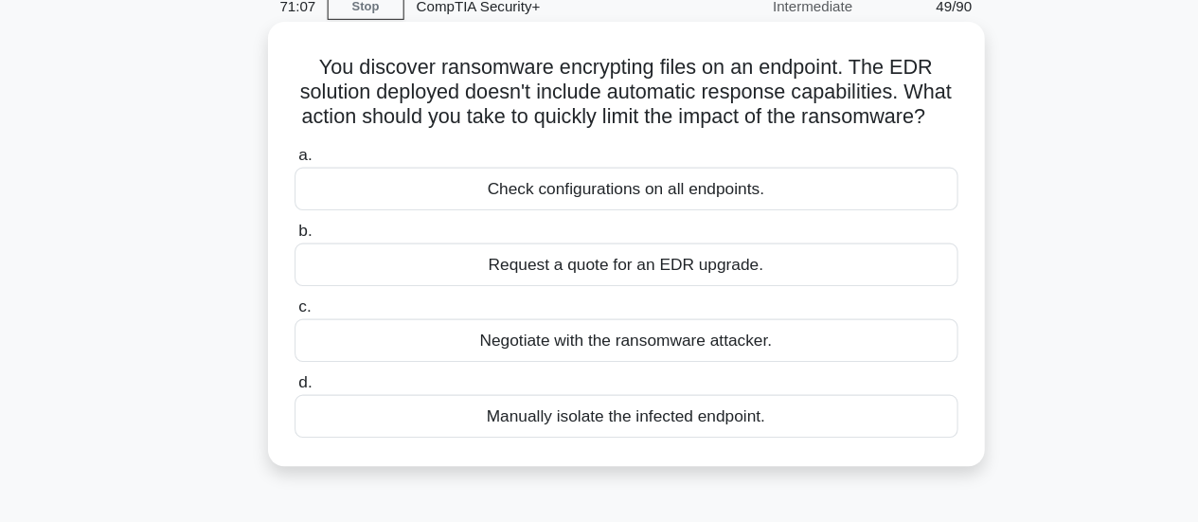
scroll to position [56, 0]
click at [901, 435] on div "Manually isolate the infected endpoint." at bounding box center [600, 415] width 614 height 40
click at [293, 390] on input "d. Manually isolate the infected endpoint." at bounding box center [293, 384] width 0 height 12
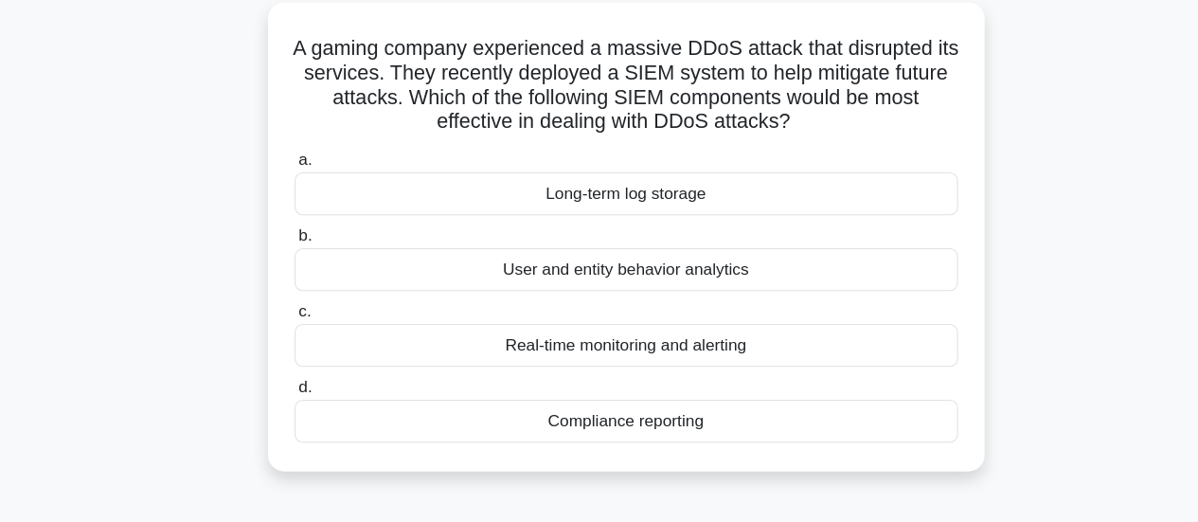
scroll to position [71, 0]
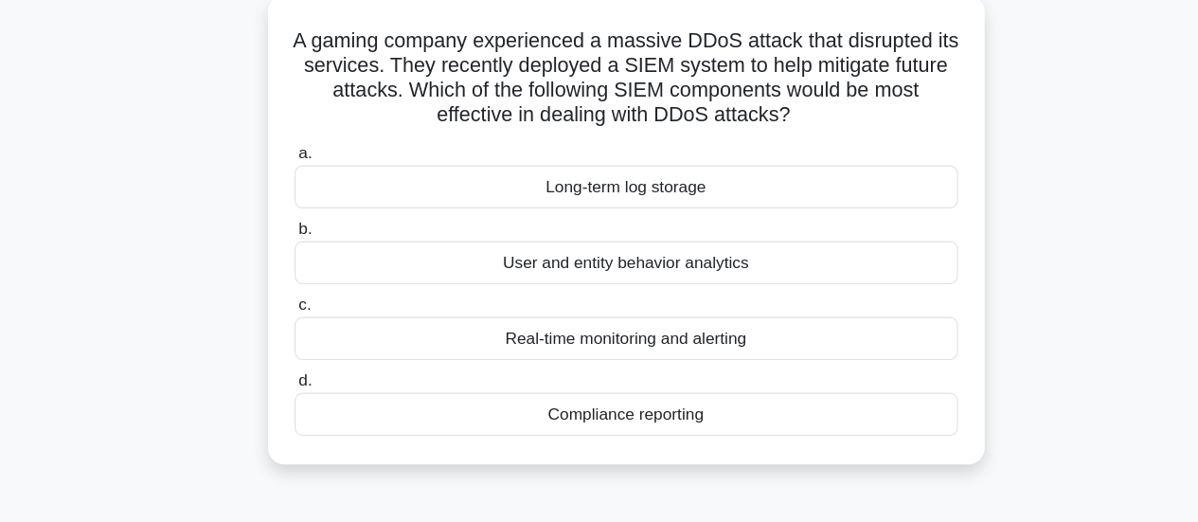
click at [896, 369] on div "Real-time monitoring and alerting" at bounding box center [600, 351] width 614 height 40
click at [293, 327] on input "c. Real-time monitoring and alerting" at bounding box center [293, 320] width 0 height 12
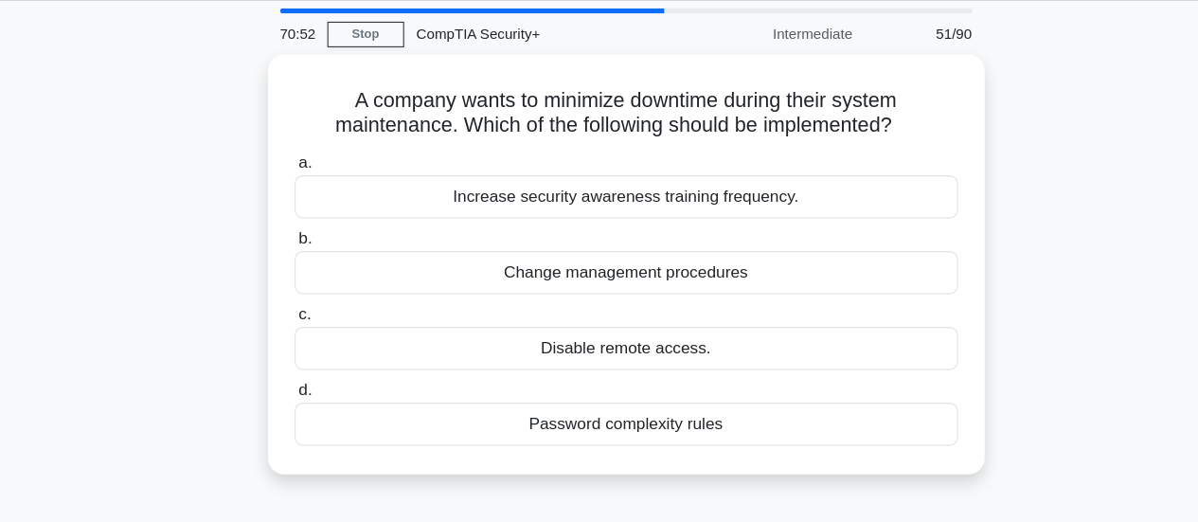
scroll to position [27, 0]
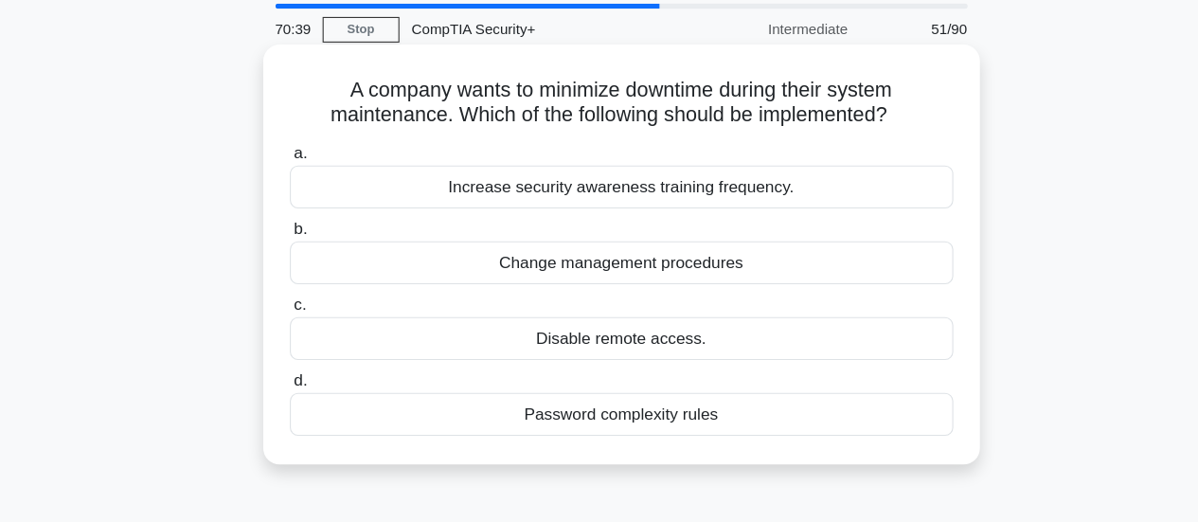
click at [891, 318] on label "c. Disable remote access." at bounding box center [600, 340] width 614 height 62
click at [293, 318] on input "c. Disable remote access." at bounding box center [293, 320] width 0 height 12
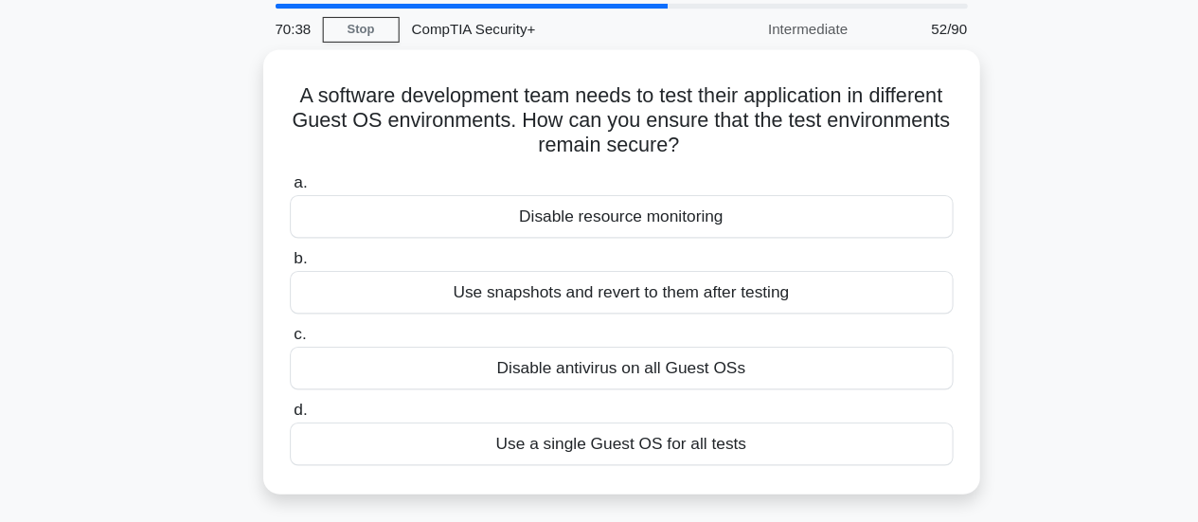
scroll to position [0, 0]
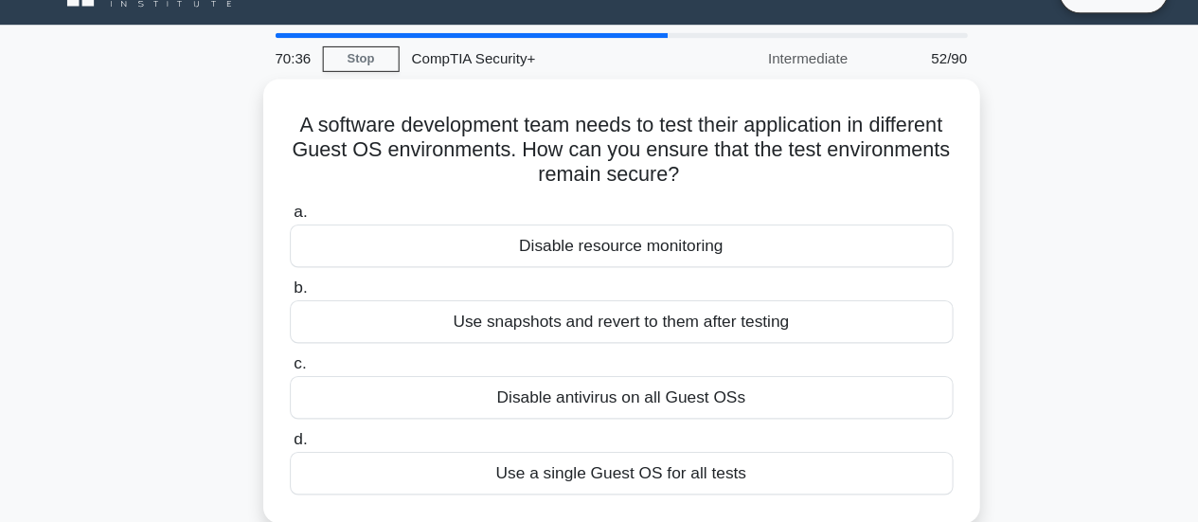
click at [945, 414] on div "A software development team needs to test their application in different Guest …" at bounding box center [599, 328] width 1079 height 434
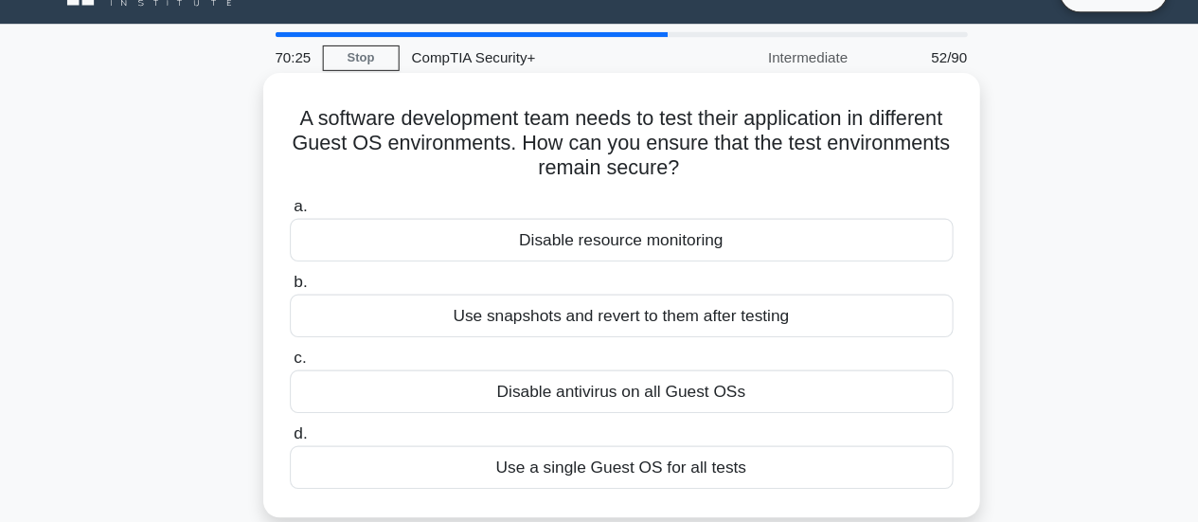
click at [895, 350] on div "Use snapshots and revert to them after testing" at bounding box center [600, 331] width 614 height 40
click at [293, 306] on input "b. Use snapshots and revert to them after testing" at bounding box center [293, 300] width 0 height 12
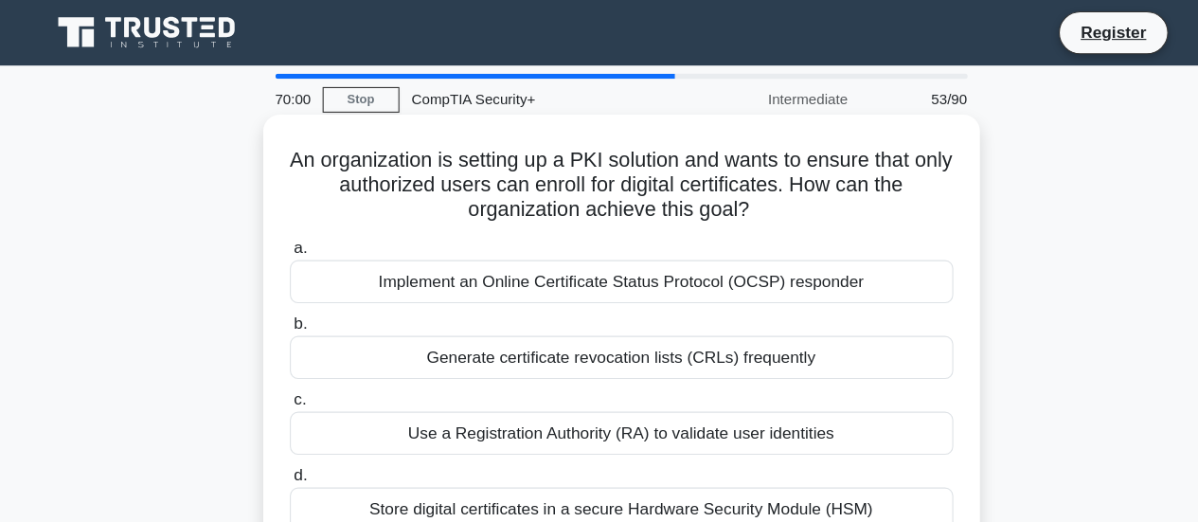
click at [899, 259] on div "Implement an Online Certificate Status Protocol (OCSP) responder" at bounding box center [600, 260] width 614 height 40
click at [293, 236] on input "a. Implement an Online Certificate Status Protocol (OCSP) responder" at bounding box center [293, 229] width 0 height 12
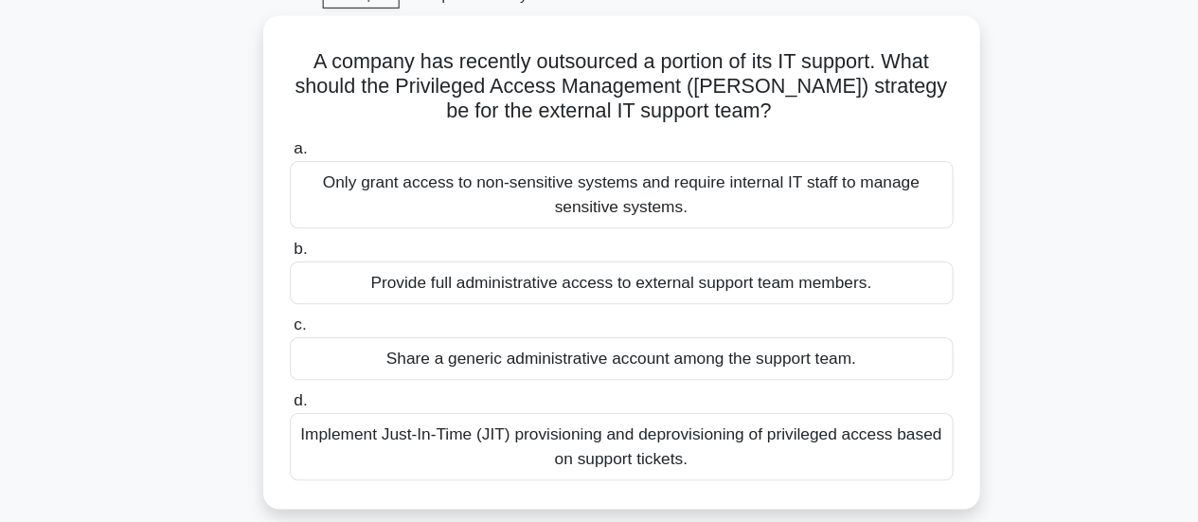
scroll to position [67, 0]
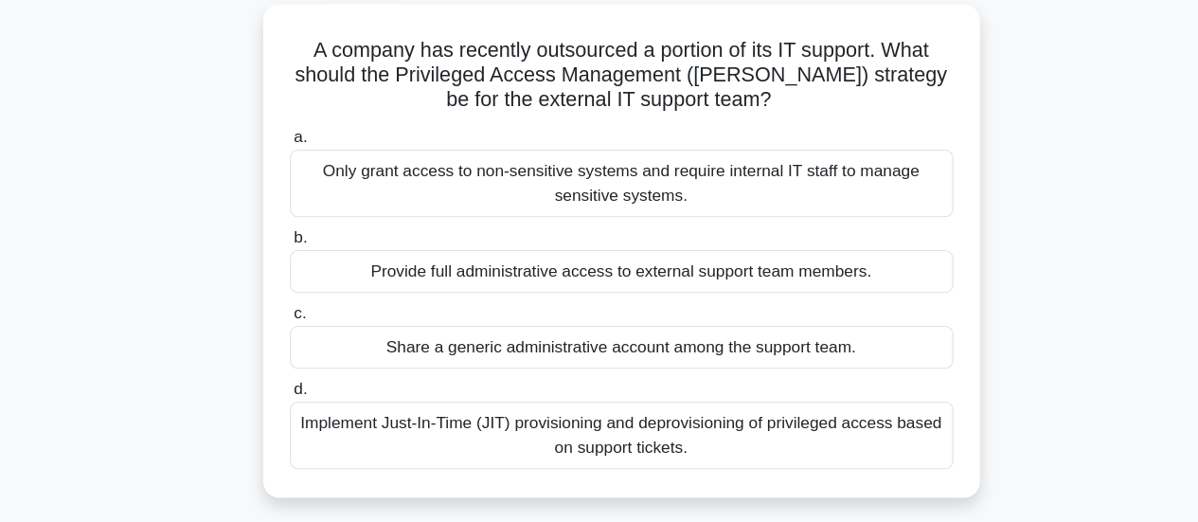
click at [1077, 311] on div "A company has recently outsourced a portion of its IT support. What should the …" at bounding box center [599, 282] width 1079 height 479
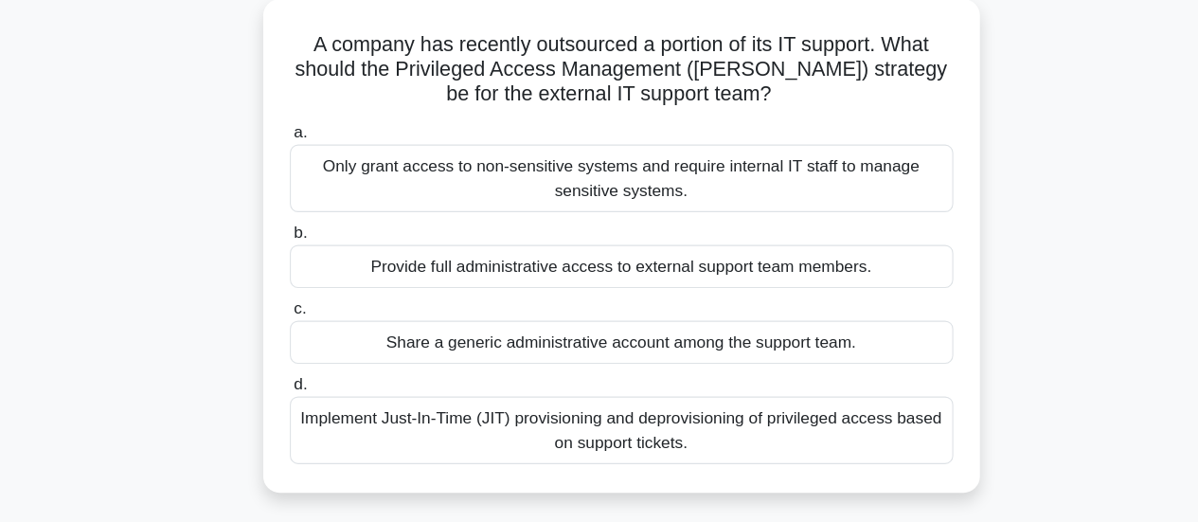
click at [896, 460] on div "Implement Just-In-Time (JIT) provisioning and deprovisioning of privileged acce…" at bounding box center [600, 436] width 614 height 62
click at [293, 400] on input "d. Implement Just-In-Time (JIT) provisioning and deprovisioning of privileged a…" at bounding box center [293, 394] width 0 height 12
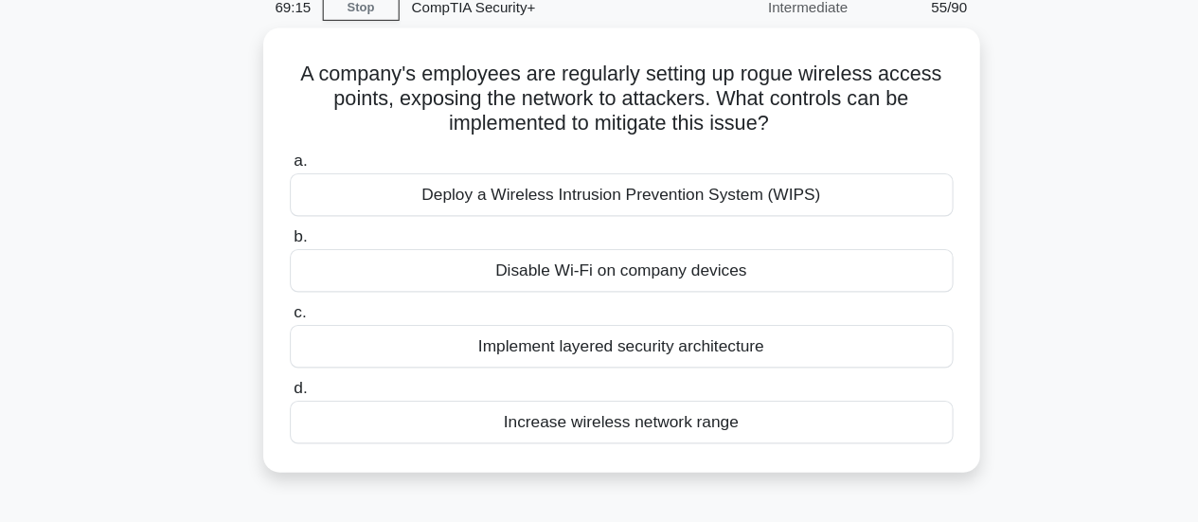
scroll to position [51, 0]
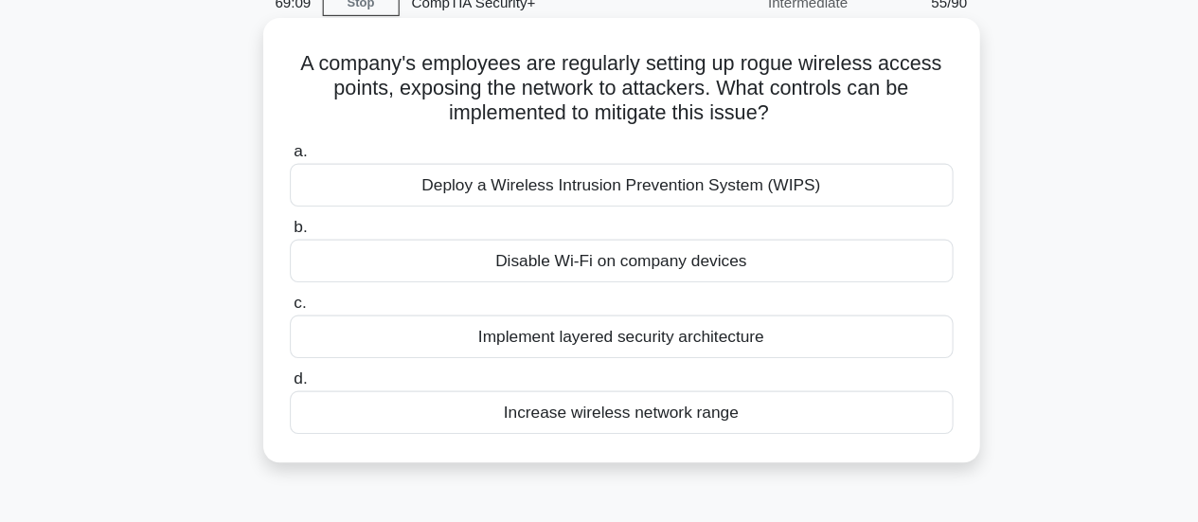
click at [885, 222] on div "Deploy a Wireless Intrusion Prevention System (WIPS)" at bounding box center [600, 209] width 614 height 40
click at [293, 185] on input "a. Deploy a Wireless Intrusion Prevention System (WIPS)" at bounding box center [293, 178] width 0 height 12
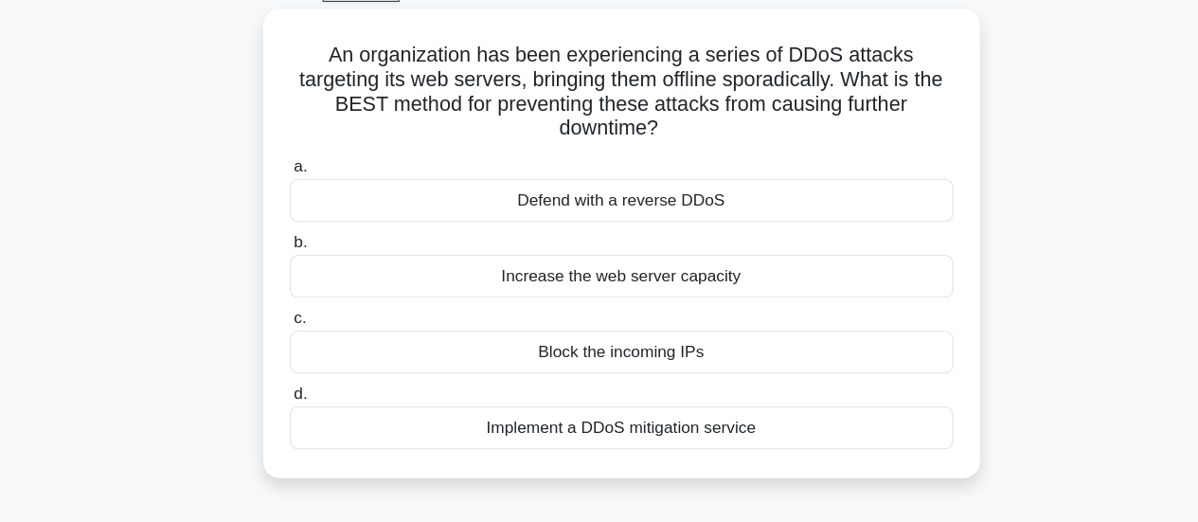
scroll to position [65, 0]
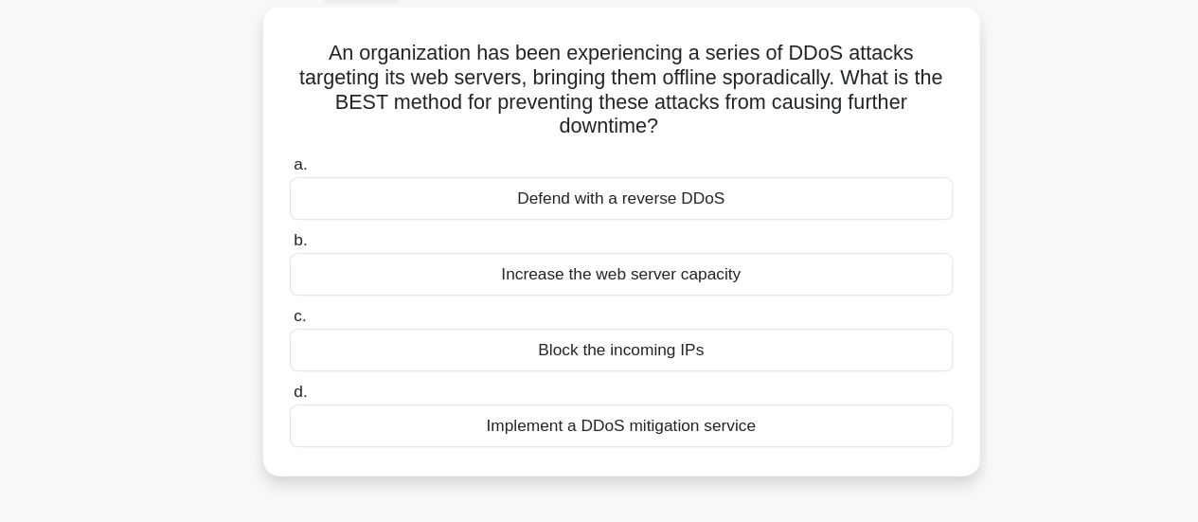
click at [901, 434] on div "Implement a DDoS mitigation service" at bounding box center [600, 433] width 614 height 40
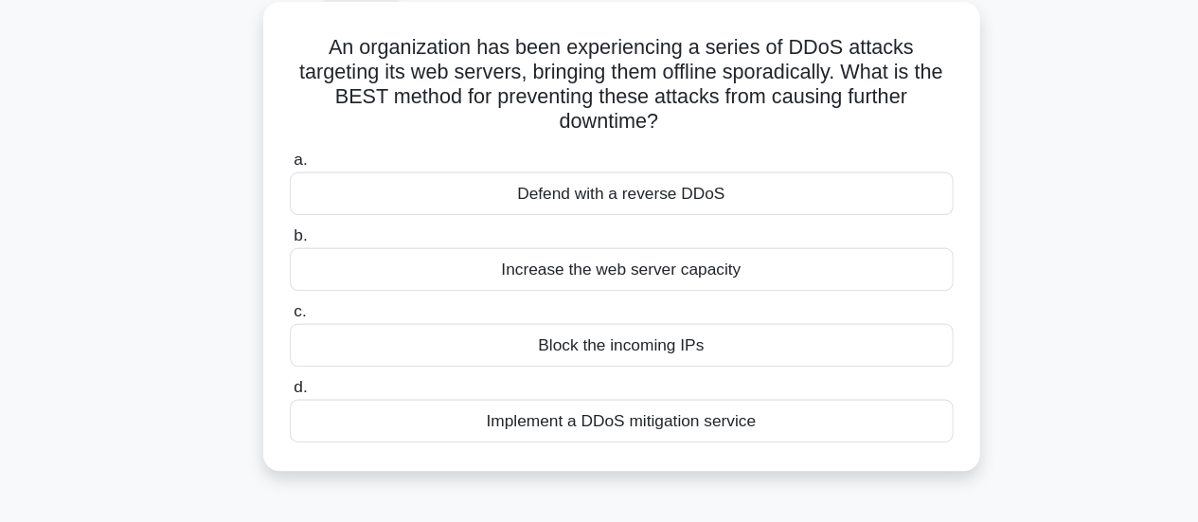
click at [293, 403] on input "d. Implement a DDoS mitigation service" at bounding box center [293, 397] width 0 height 12
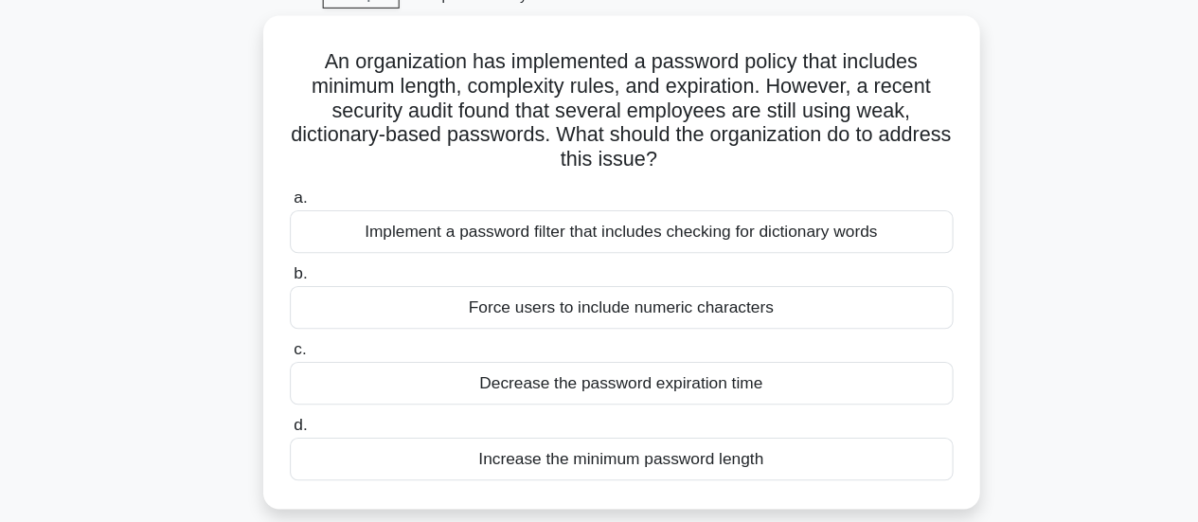
scroll to position [78, 0]
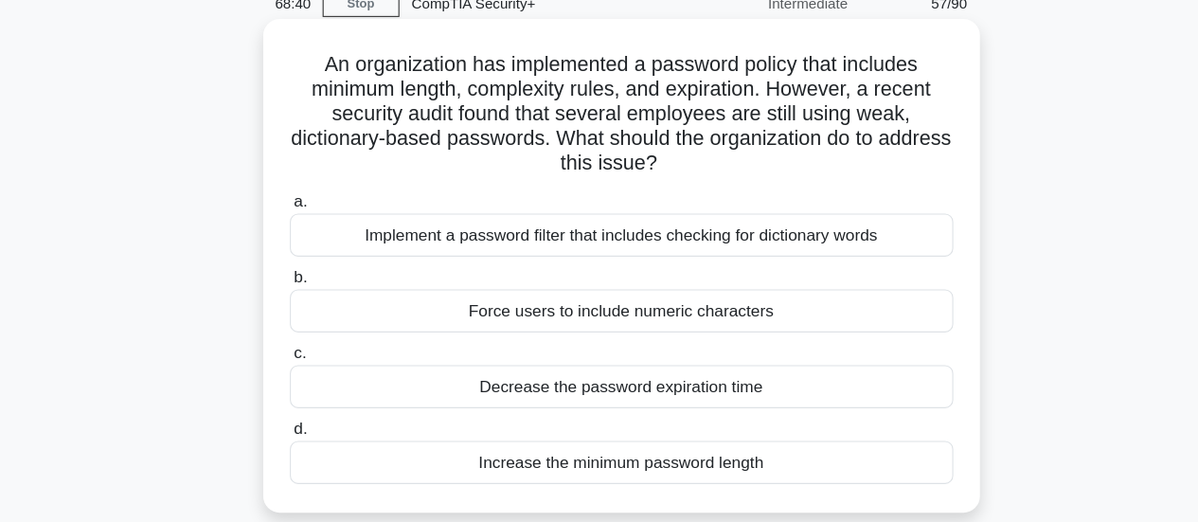
click at [892, 235] on div "Implement a password filter that includes checking for dictionary words" at bounding box center [600, 228] width 614 height 40
click at [293, 204] on input "a. Implement a password filter that includes checking for dictionary words" at bounding box center [293, 197] width 0 height 12
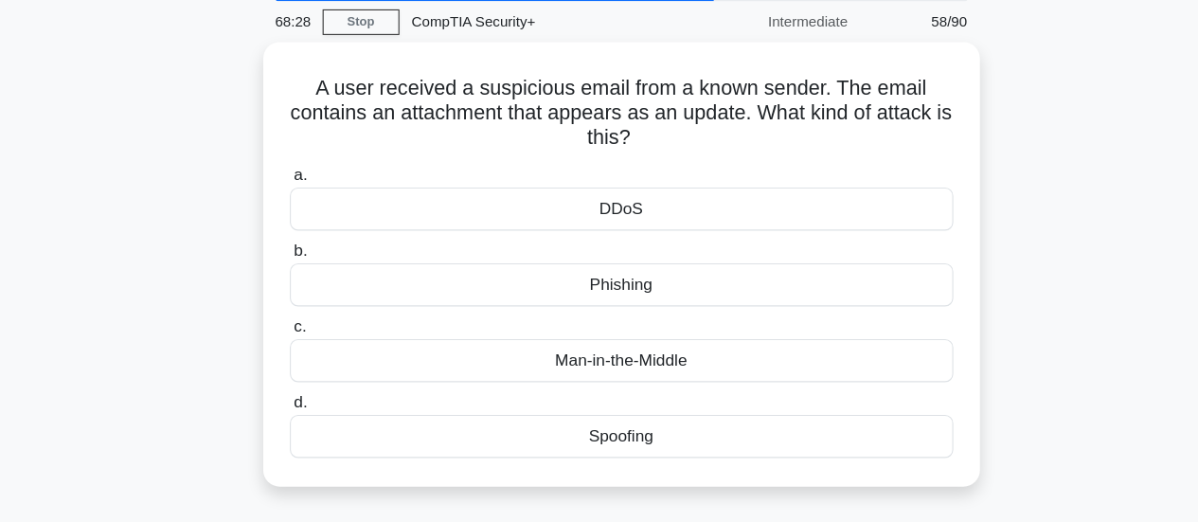
scroll to position [33, 0]
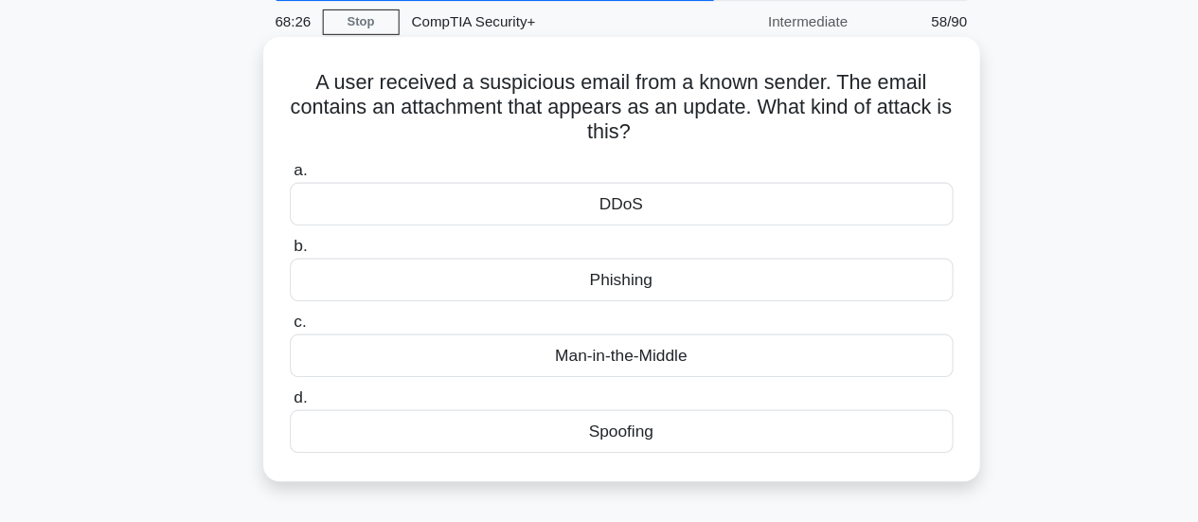
click at [903, 311] on div "Phishing" at bounding box center [600, 297] width 614 height 40
click at [293, 273] on input "b. Phishing" at bounding box center [293, 266] width 0 height 12
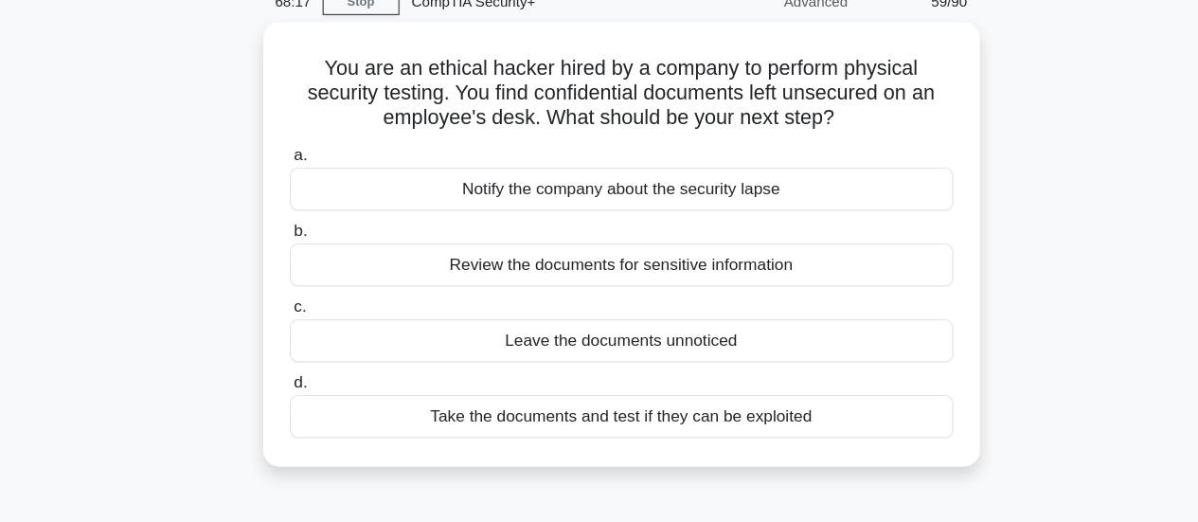
scroll to position [55, 0]
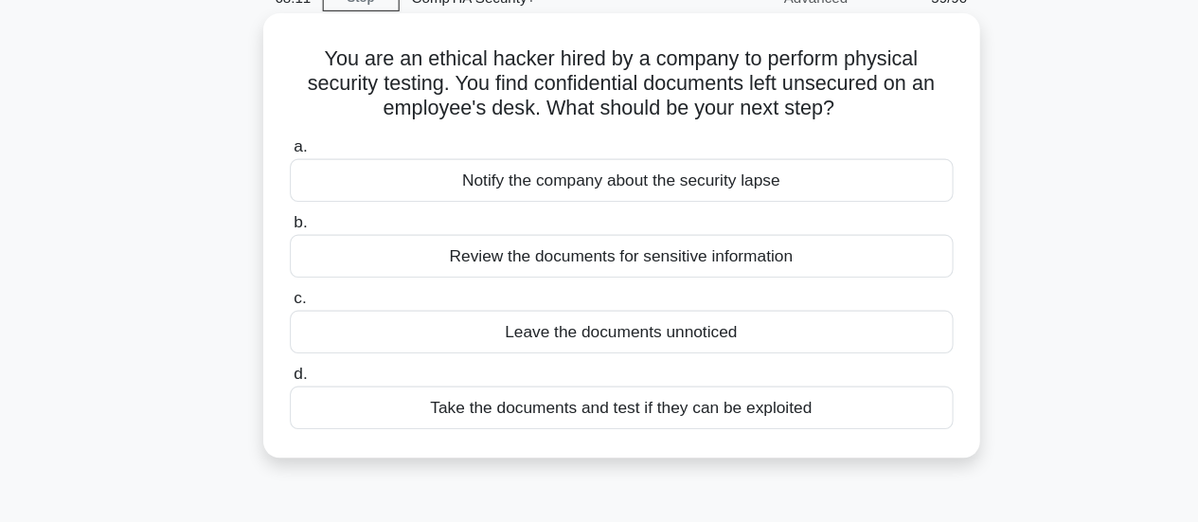
click at [863, 202] on div "Notify the company about the security lapse" at bounding box center [600, 206] width 614 height 40
click at [293, 181] on input "a. Notify the company about the security lapse" at bounding box center [293, 175] width 0 height 12
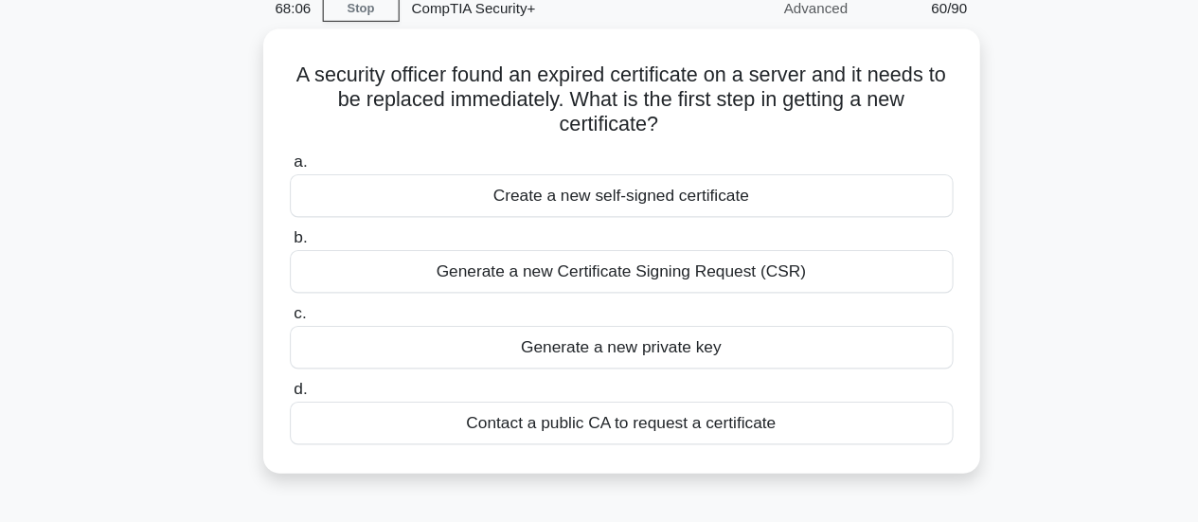
scroll to position [52, 0]
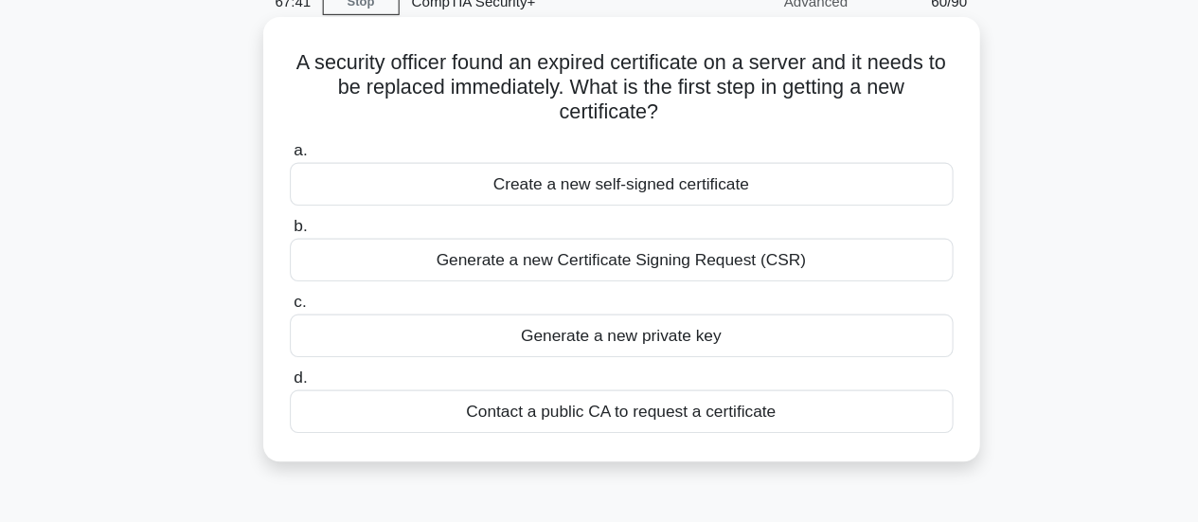
click at [379, 276] on div "Generate a new Certificate Signing Request (CSR)" at bounding box center [600, 278] width 614 height 40
click at [293, 254] on input "b. Generate a new Certificate Signing Request (CSR)" at bounding box center [293, 247] width 0 height 12
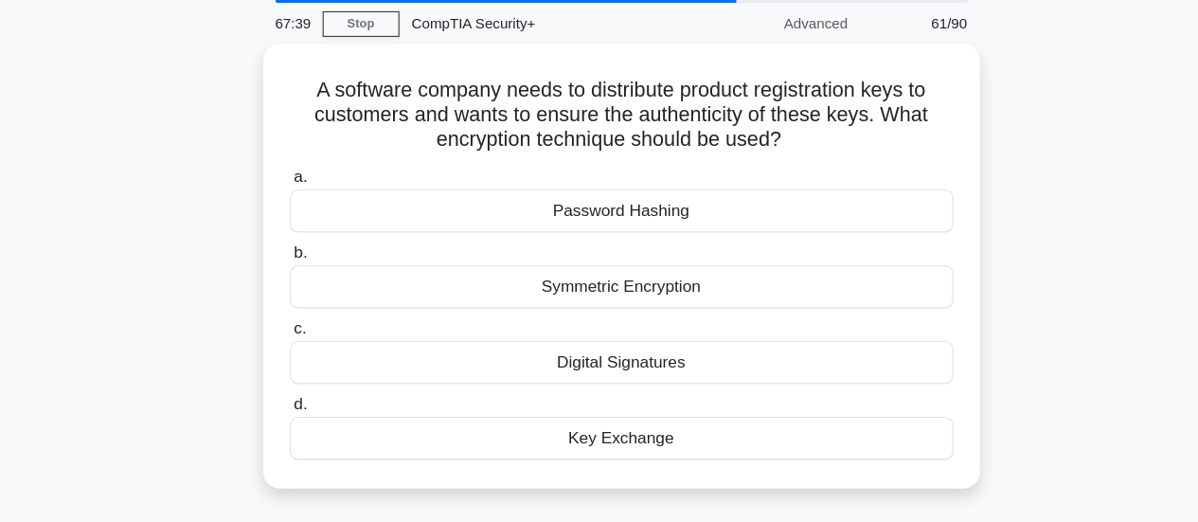
scroll to position [36, 0]
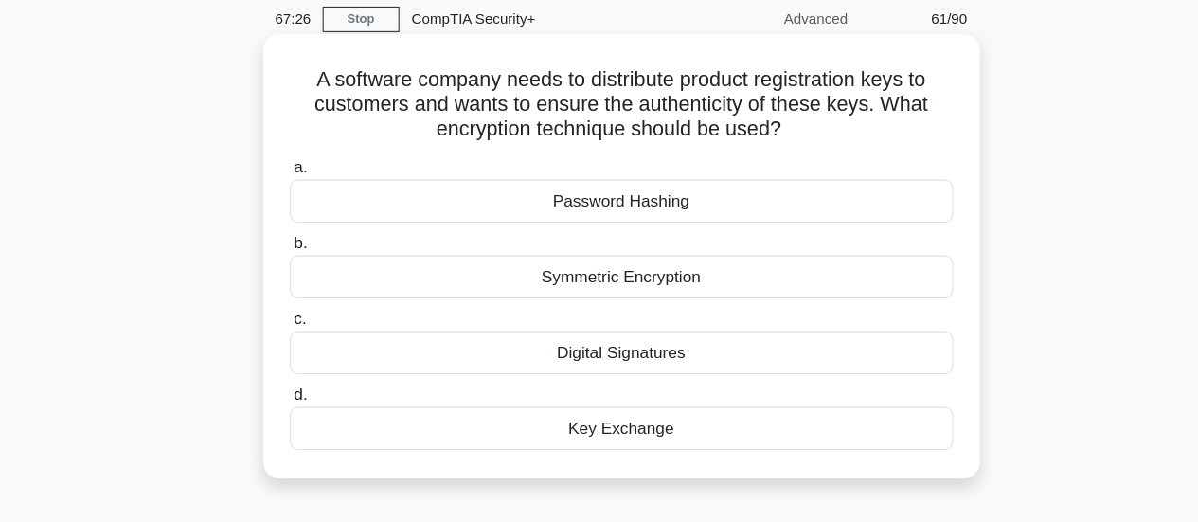
click at [825, 234] on div "Password Hashing" at bounding box center [600, 225] width 614 height 40
click at [293, 200] on input "a. Password Hashing" at bounding box center [293, 193] width 0 height 12
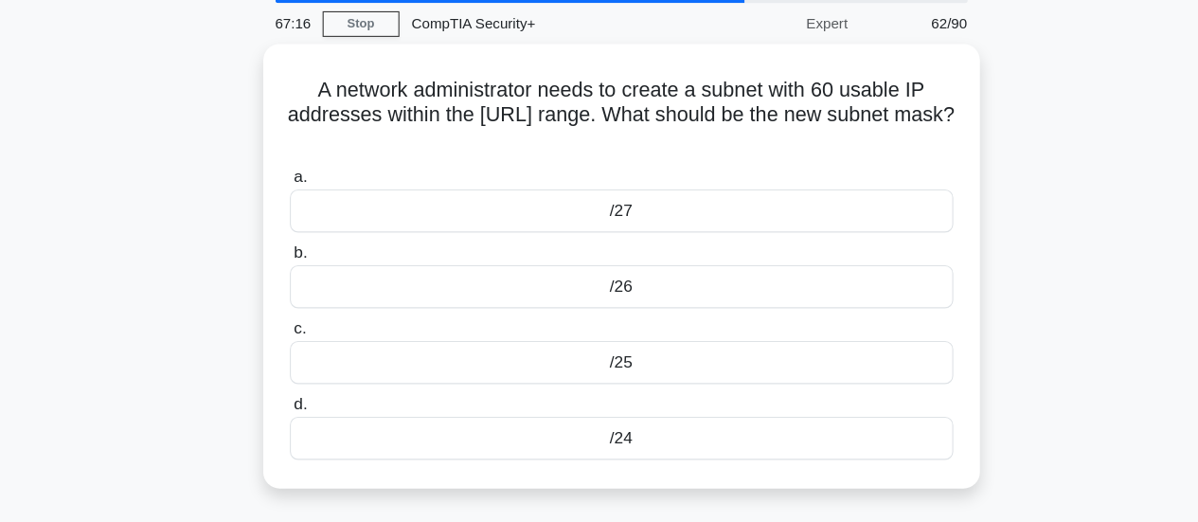
scroll to position [58, 0]
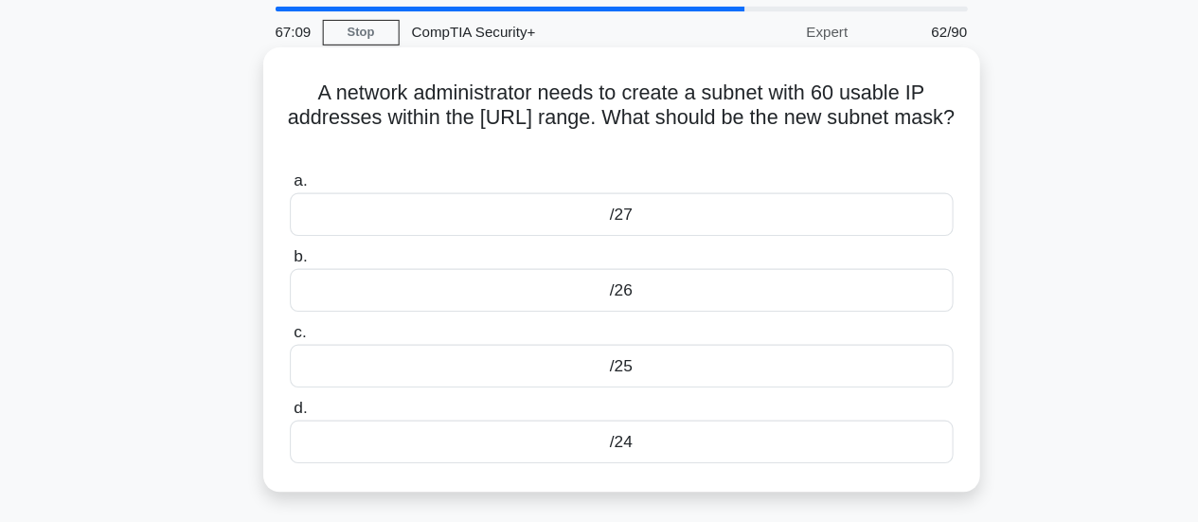
drag, startPoint x: 295, startPoint y: 88, endPoint x: 446, endPoint y: 151, distance: 163.4
click at [446, 151] on div "A network administrator needs to create a subnet with 60 usable IP addresses wi…" at bounding box center [600, 254] width 648 height 396
drag, startPoint x: 478, startPoint y: 163, endPoint x: 516, endPoint y: 166, distance: 38.0
click at [516, 166] on label "a. /27" at bounding box center [600, 191] width 614 height 62
click at [293, 166] on input "a. /27" at bounding box center [293, 172] width 0 height 12
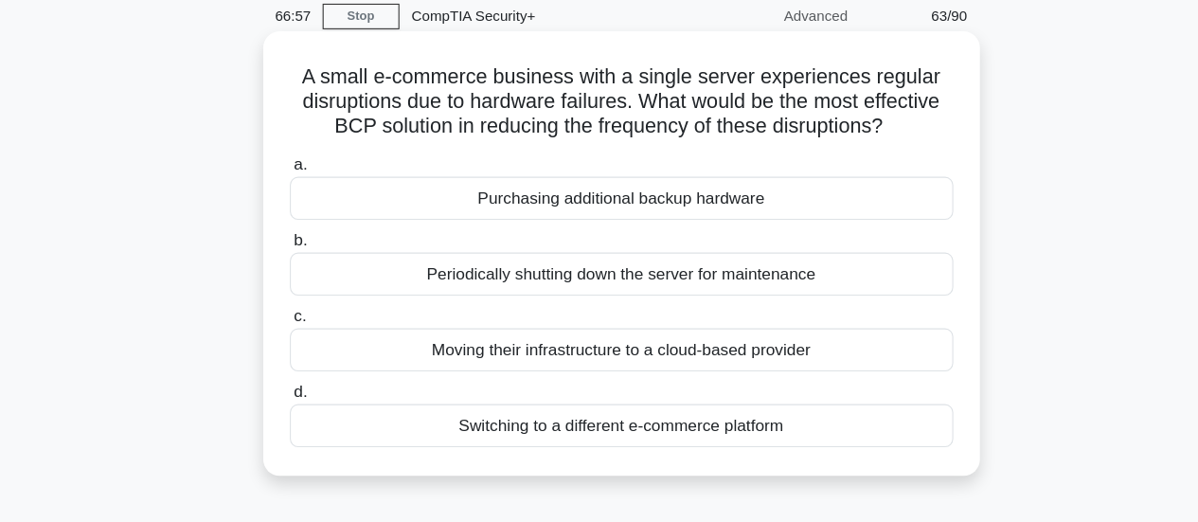
scroll to position [42, 0]
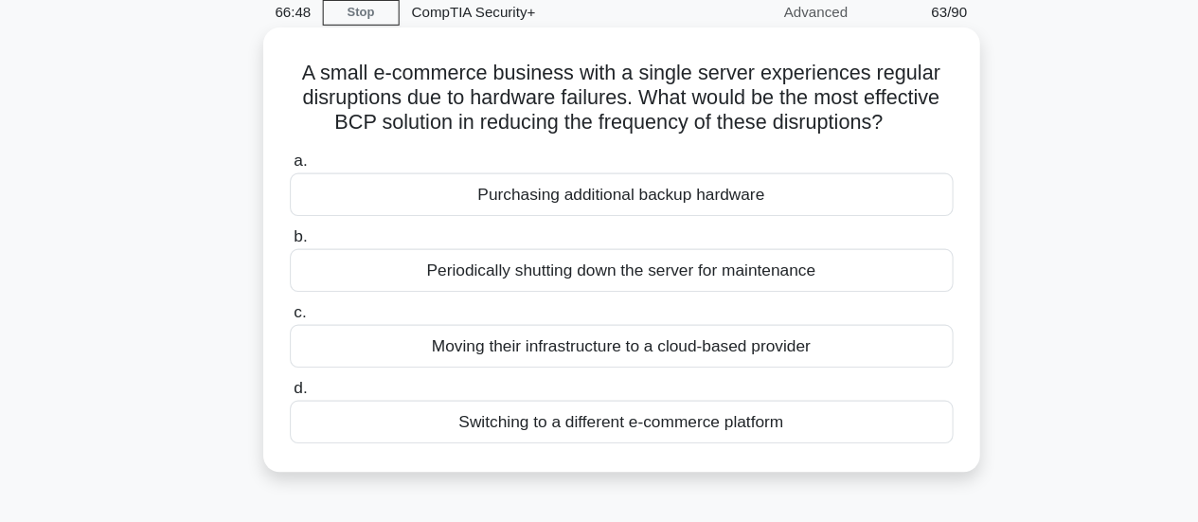
click at [896, 376] on div "Moving their infrastructure to a cloud-based provider" at bounding box center [600, 359] width 614 height 40
click at [293, 334] on input "c. Moving their infrastructure to a cloud-based provider" at bounding box center [293, 328] width 0 height 12
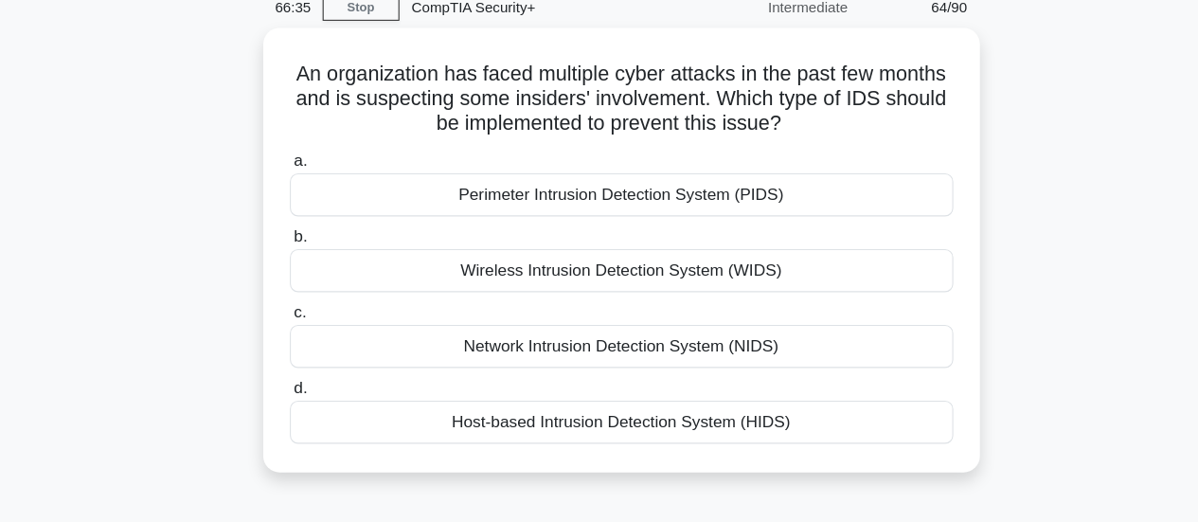
scroll to position [61, 0]
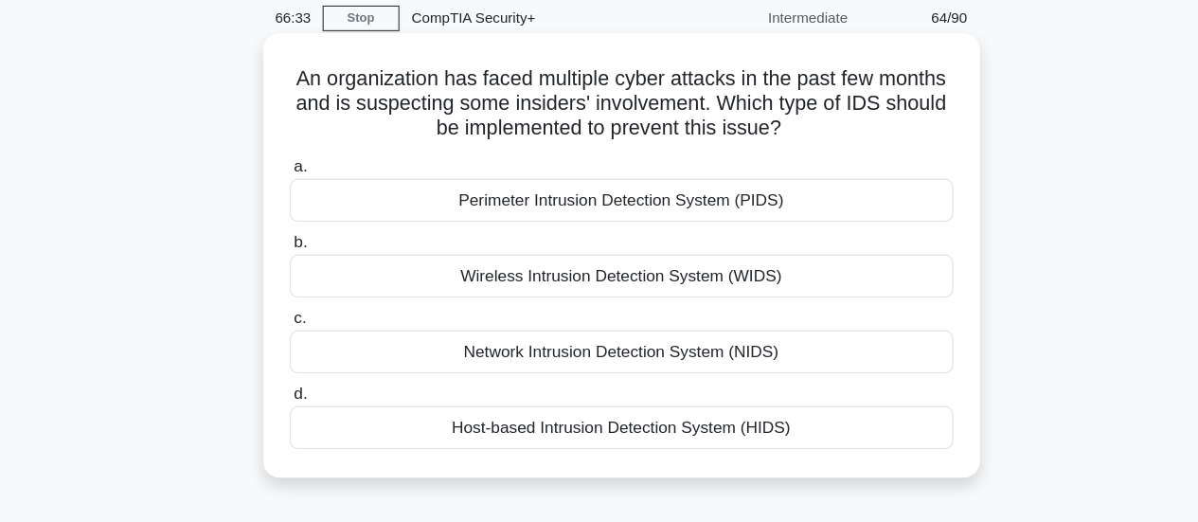
click at [860, 420] on div "Host-based Intrusion Detection System (HIDS)" at bounding box center [600, 410] width 614 height 40
click at [293, 385] on input "d. Host-based Intrusion Detection System (HIDS)" at bounding box center [293, 379] width 0 height 12
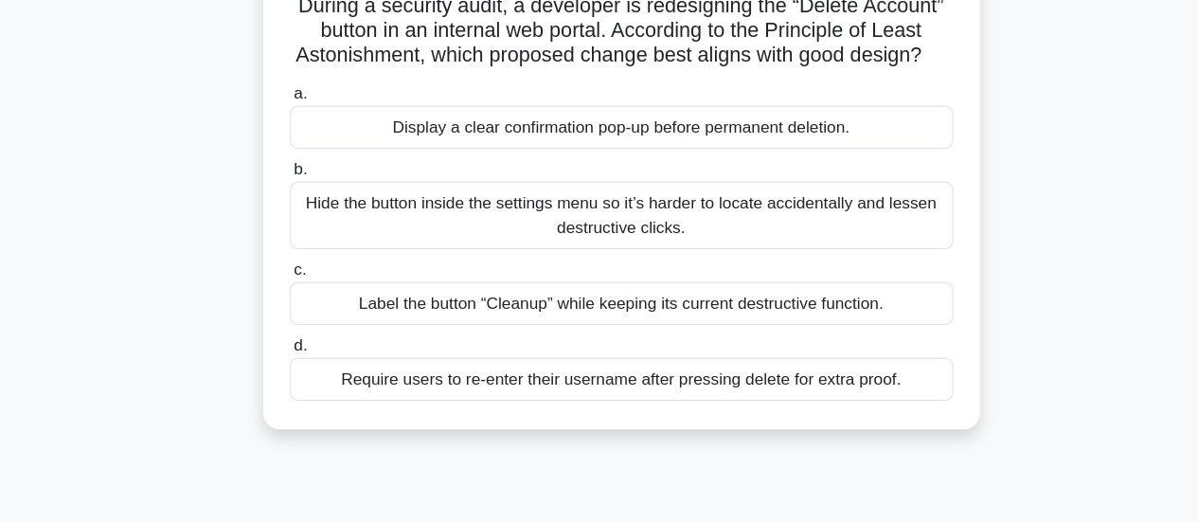
scroll to position [116, 0]
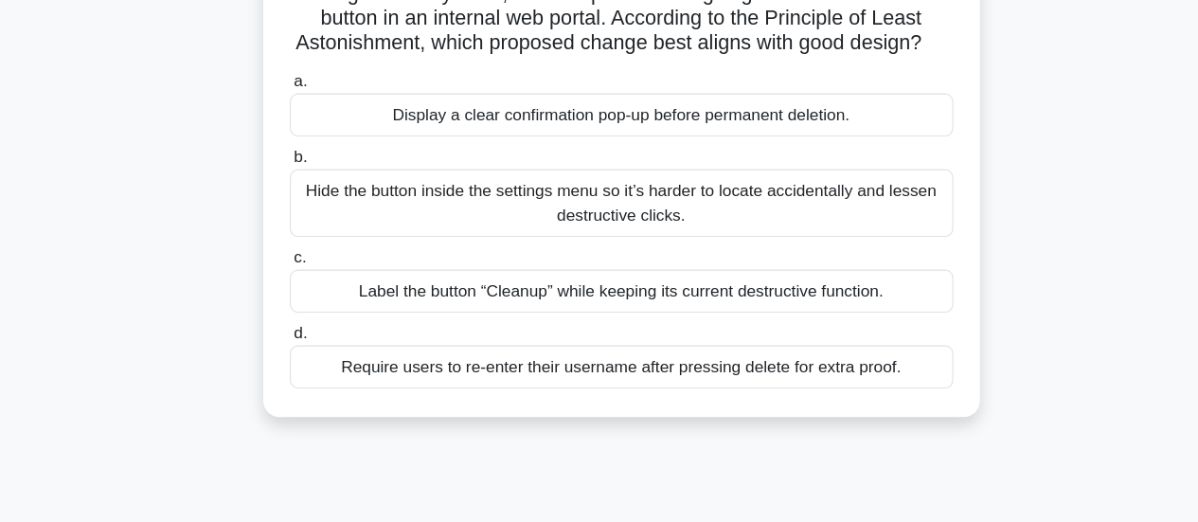
click at [883, 398] on div "Require users to re-enter their username after pressing delete for extra proof." at bounding box center [600, 378] width 614 height 40
click at [293, 353] on input "d. Require users to re-enter their username after pressing delete for extra pro…" at bounding box center [293, 347] width 0 height 12
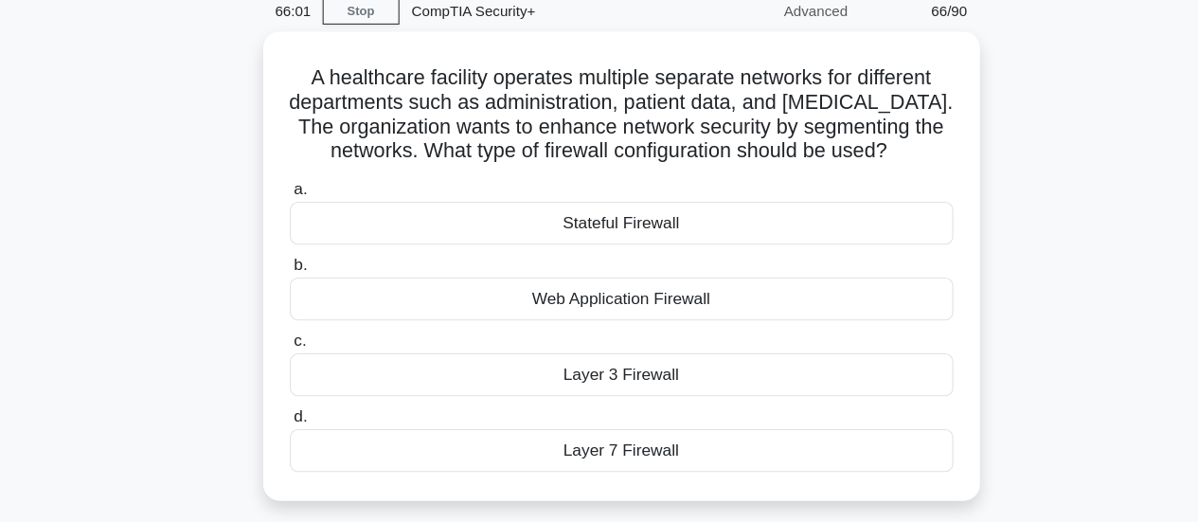
scroll to position [81, 0]
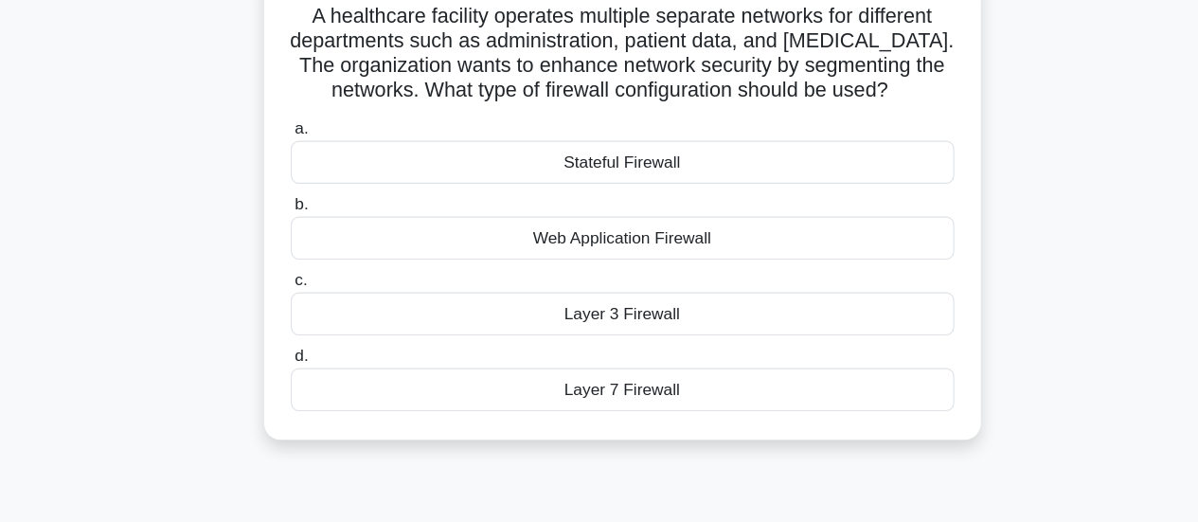
click at [883, 412] on div "Layer 7 Firewall" at bounding box center [600, 399] width 614 height 40
click at [293, 374] on input "d. Layer 7 Firewall" at bounding box center [293, 368] width 0 height 12
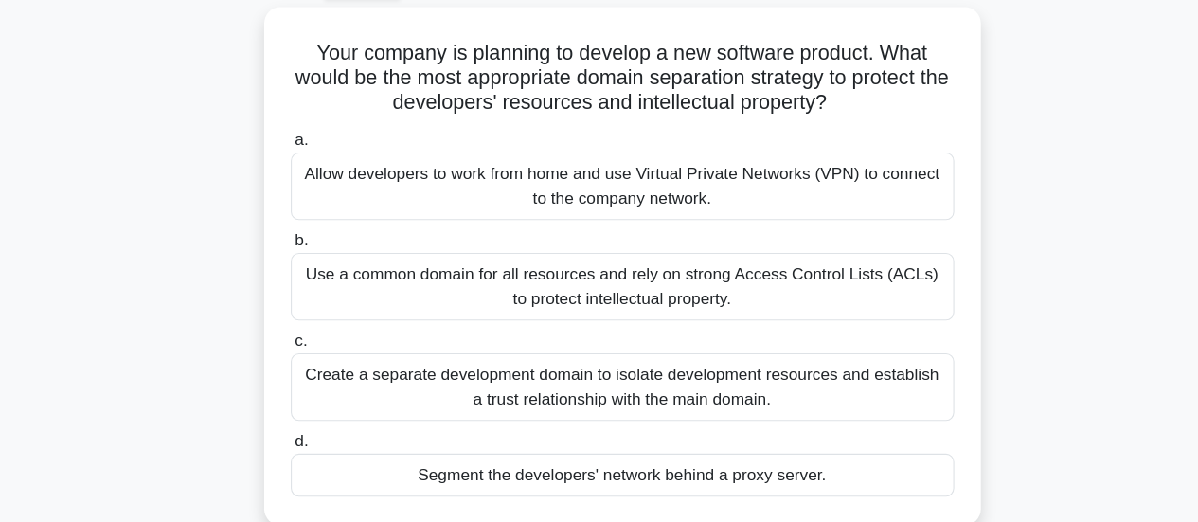
scroll to position [108, 0]
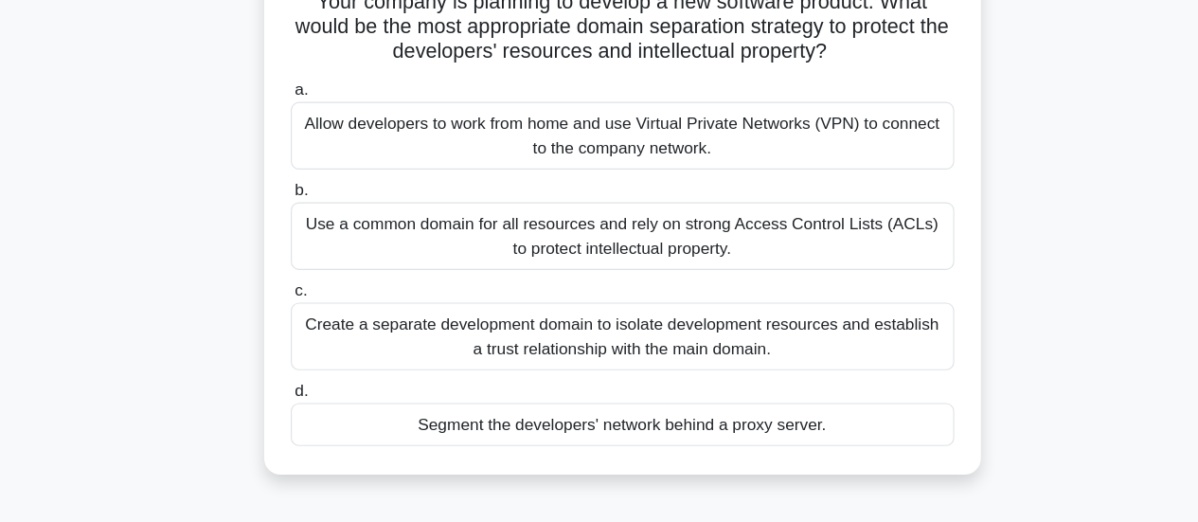
click at [847, 176] on div "Allow developers to work from home and use Virtual Private Networks (VPN) to co…" at bounding box center [600, 164] width 614 height 62
click at [293, 128] on input "a. Allow developers to work from home and use Virtual Private Networks (VPN) to…" at bounding box center [293, 122] width 0 height 12
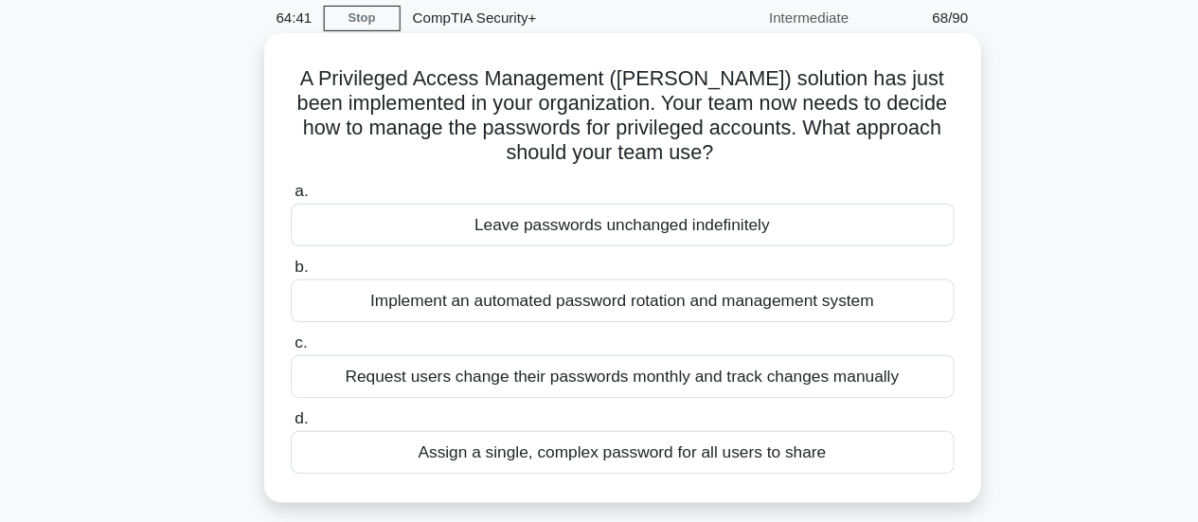
scroll to position [38, 0]
click at [793, 417] on label "d. Assign a single, complex password for all users to share" at bounding box center [600, 444] width 614 height 62
click at [293, 418] on input "d. Assign a single, complex password for all users to share" at bounding box center [293, 424] width 0 height 12
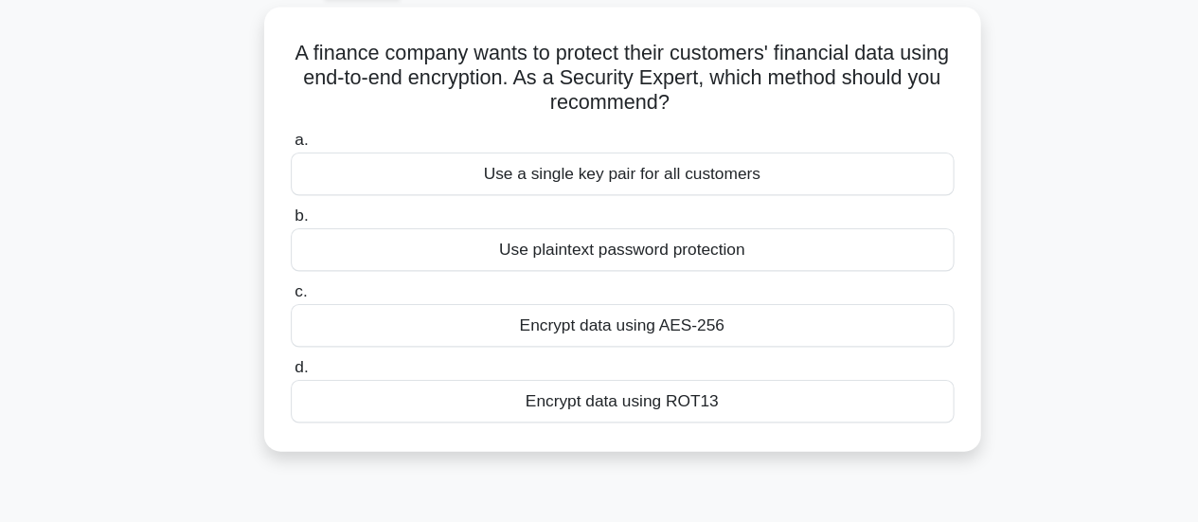
scroll to position [67, 0]
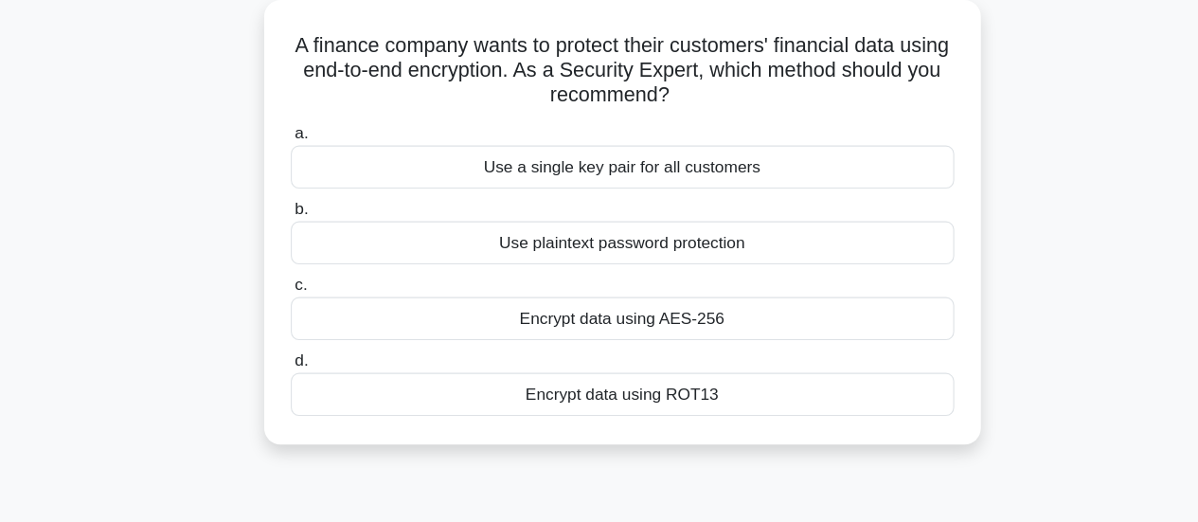
click at [836, 342] on div "Encrypt data using AES-256" at bounding box center [600, 333] width 614 height 40
click at [293, 309] on input "c. Encrypt data using AES-256" at bounding box center [293, 302] width 0 height 12
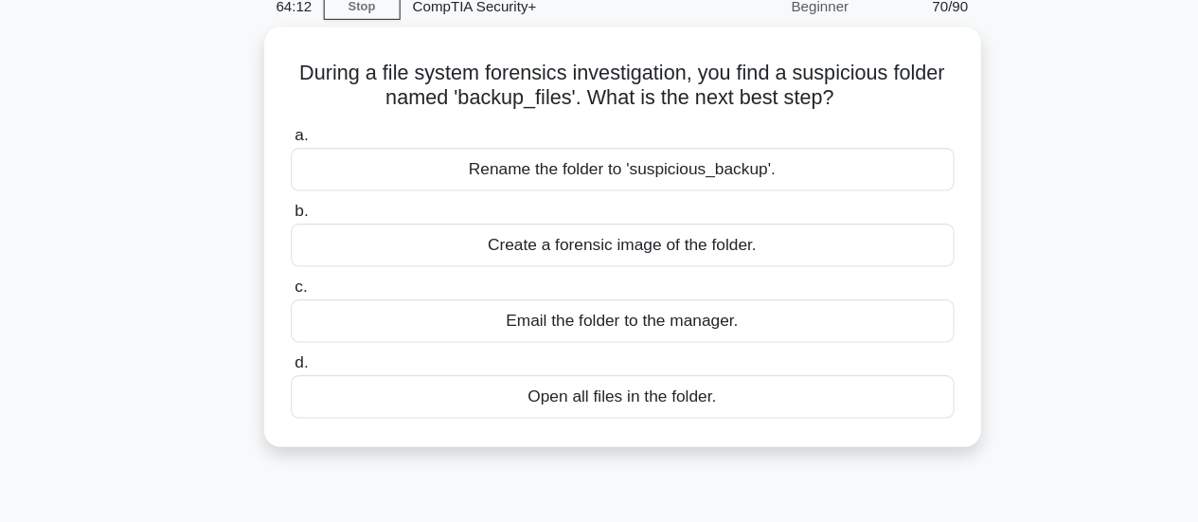
scroll to position [48, 0]
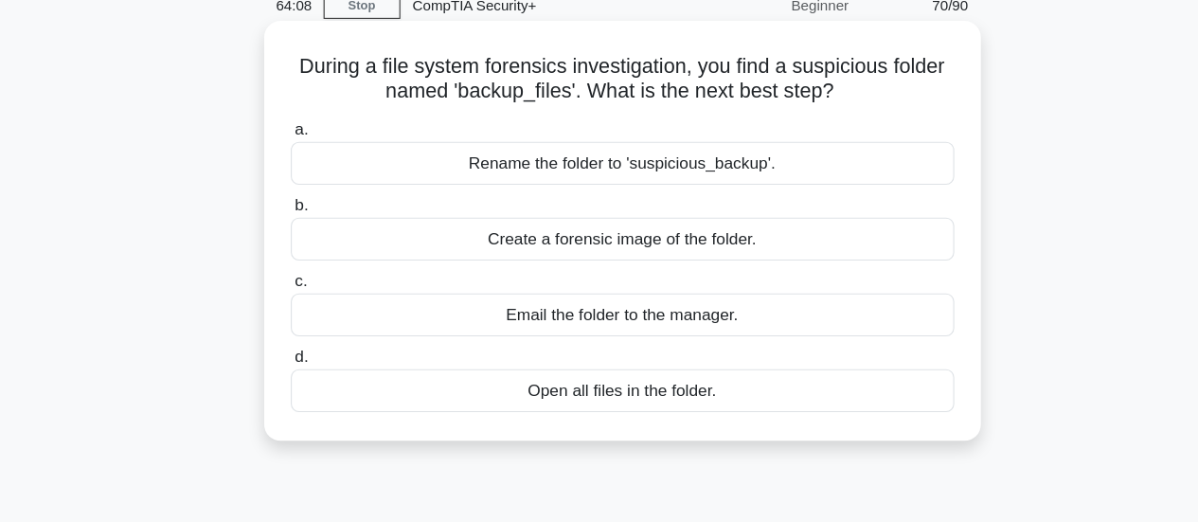
click at [873, 279] on div "Create a forensic image of the folder." at bounding box center [600, 260] width 614 height 40
click at [293, 235] on input "b. Create a forensic image of the folder." at bounding box center [293, 228] width 0 height 12
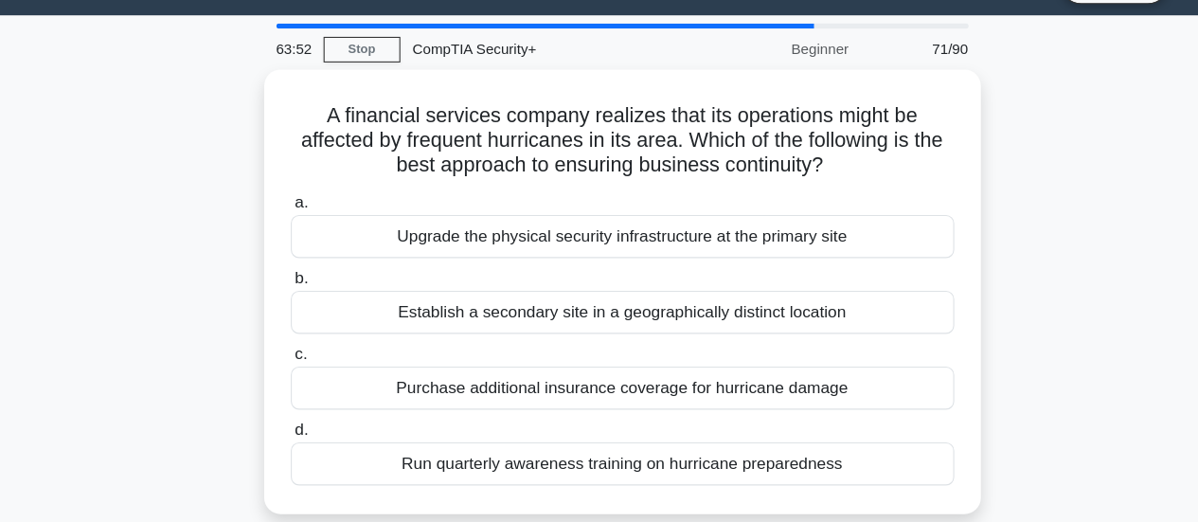
scroll to position [42, 0]
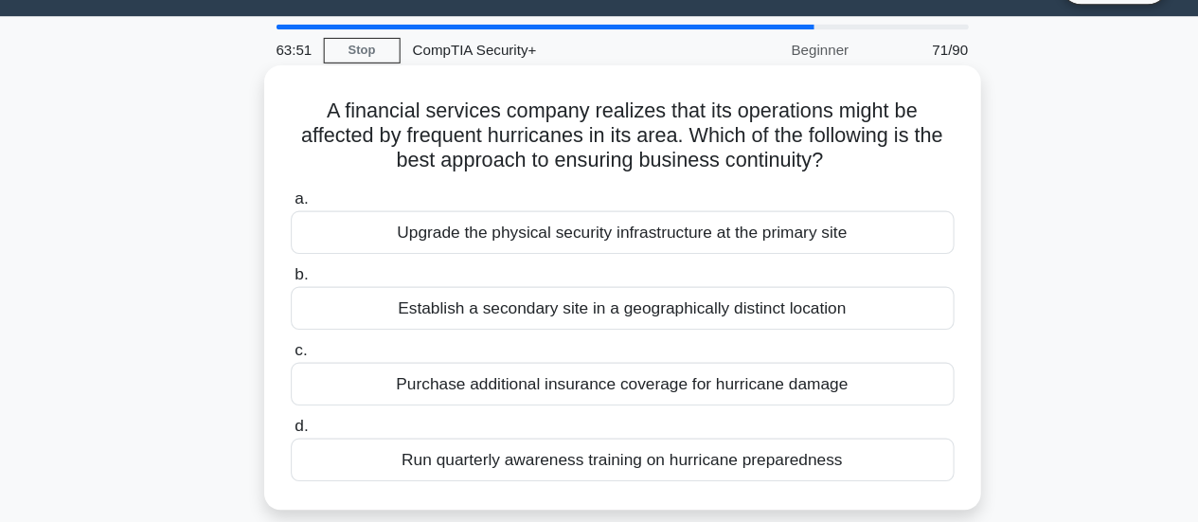
click at [896, 305] on div "Establish a secondary site in a geographically distinct location" at bounding box center [600, 289] width 614 height 40
click at [293, 264] on input "b. Establish a secondary site in a geographically distinct location" at bounding box center [293, 258] width 0 height 12
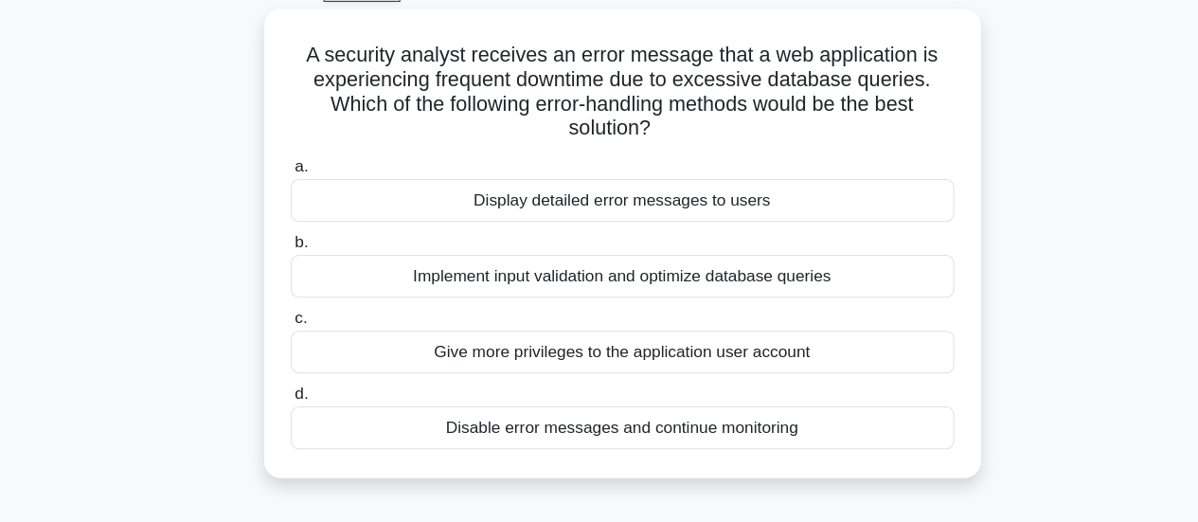
scroll to position [99, 0]
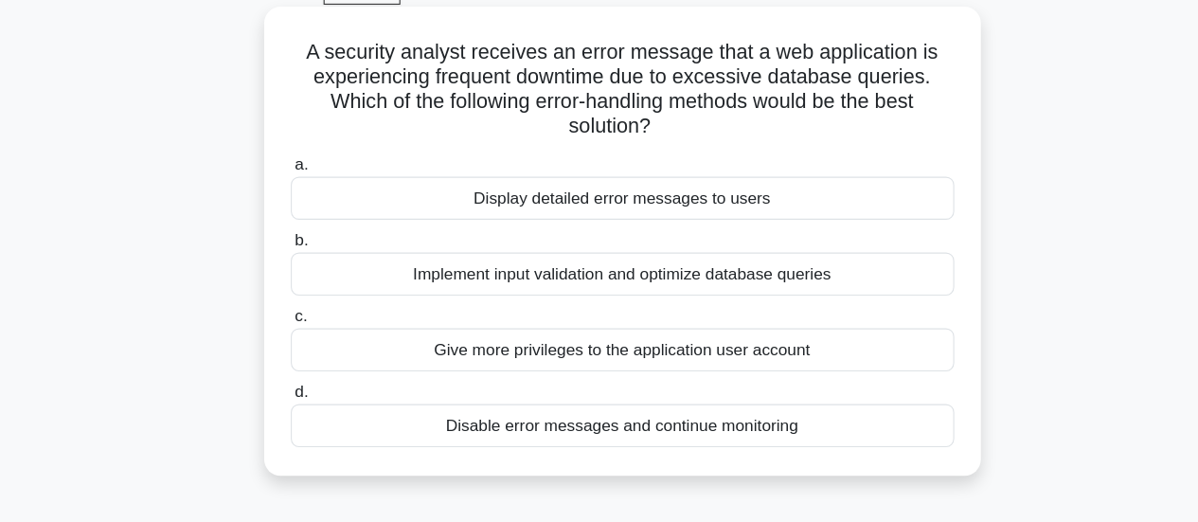
click at [844, 247] on div "Implement input validation and optimize database queries" at bounding box center [600, 254] width 614 height 40
click at [293, 229] on input "b. Implement input validation and optimize database queries" at bounding box center [293, 223] width 0 height 12
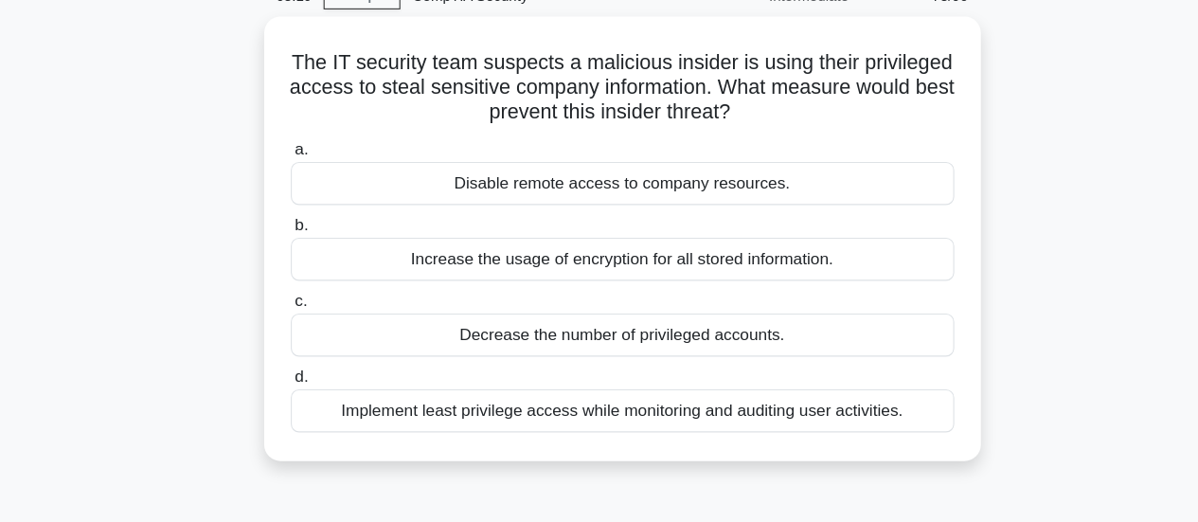
scroll to position [60, 0]
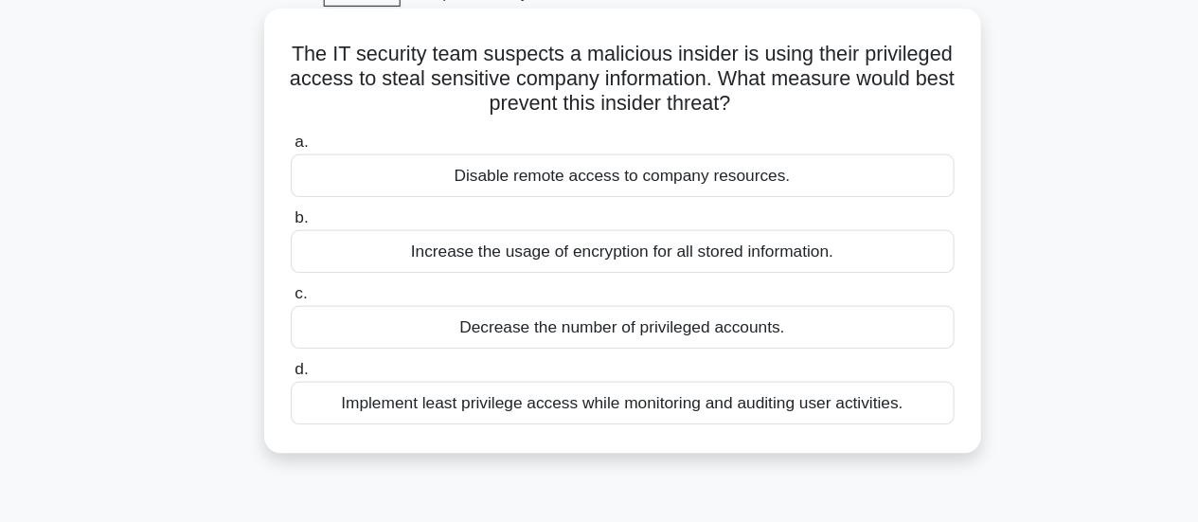
click at [863, 413] on div "Implement least privilege access while monitoring and auditing user activities." at bounding box center [600, 411] width 614 height 40
click at [293, 386] on input "d. Implement least privilege access while monitoring and auditing user activiti…" at bounding box center [293, 380] width 0 height 12
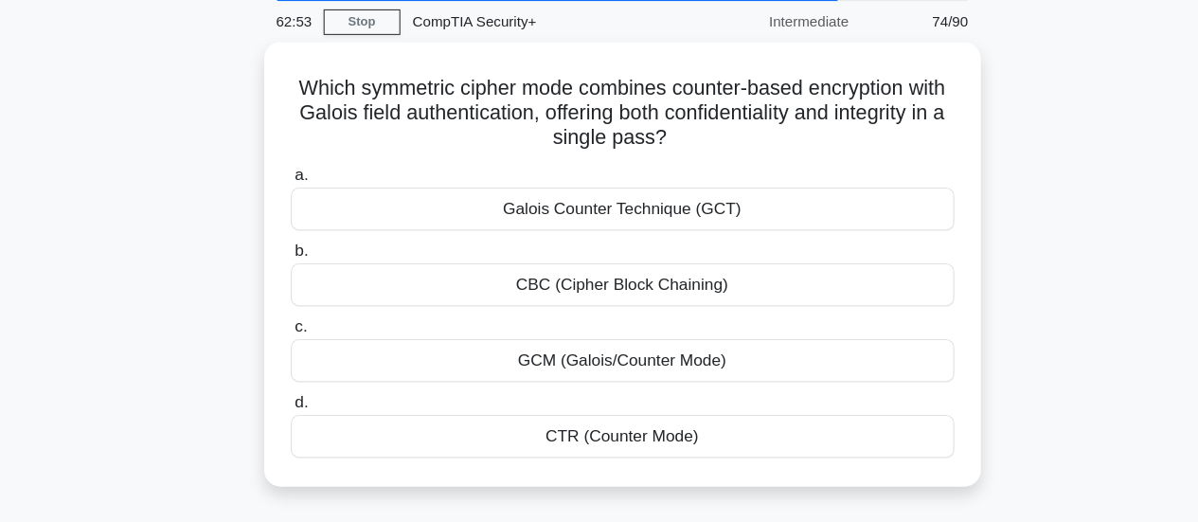
scroll to position [72, 0]
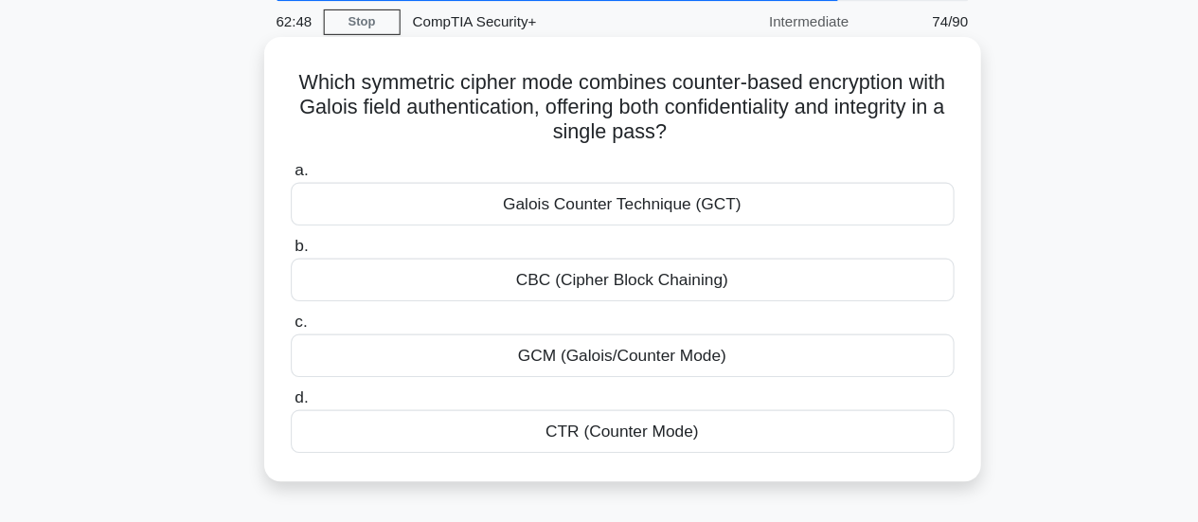
click at [881, 199] on div "Galois Counter Technique (GCT)" at bounding box center [600, 189] width 614 height 40
click at [293, 164] on input "a. Galois Counter Technique (GCT)" at bounding box center [293, 157] width 0 height 12
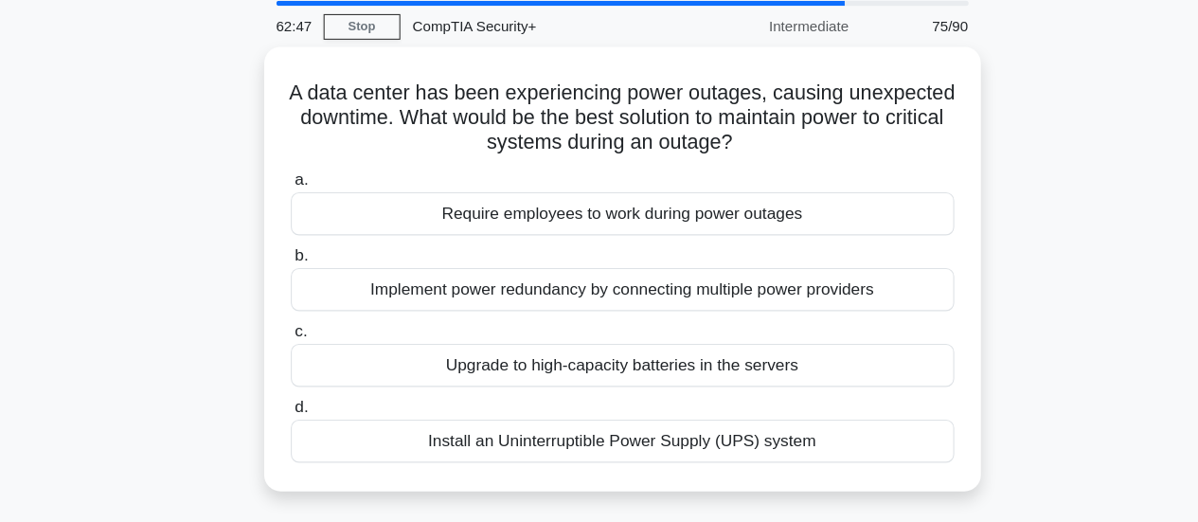
scroll to position [36, 0]
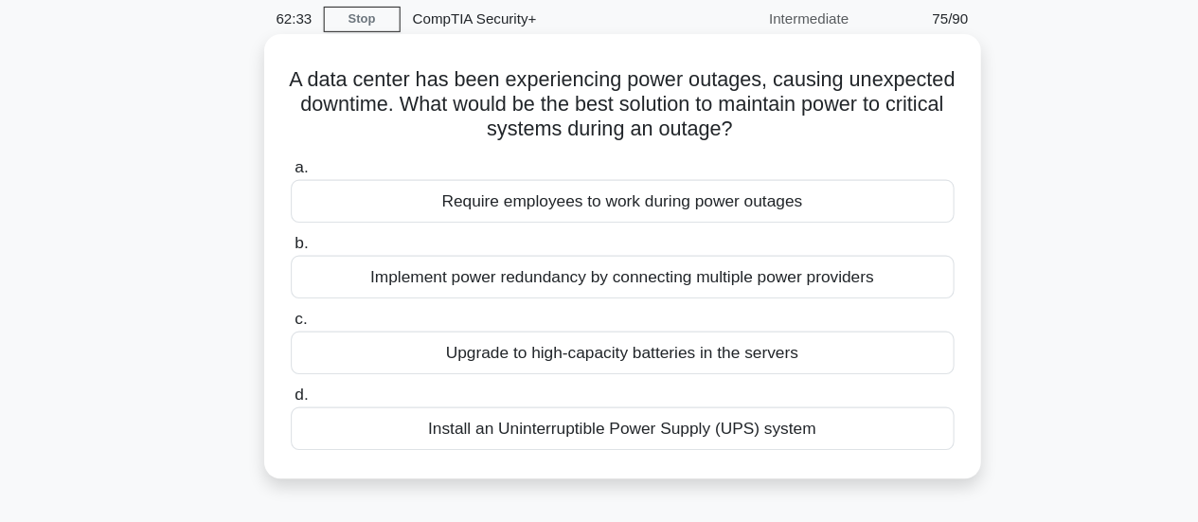
click at [852, 302] on div "Implement power redundancy by connecting multiple power providers" at bounding box center [600, 295] width 614 height 40
click at [293, 270] on input "b. Implement power redundancy by connecting multiple power providers" at bounding box center [293, 264] width 0 height 12
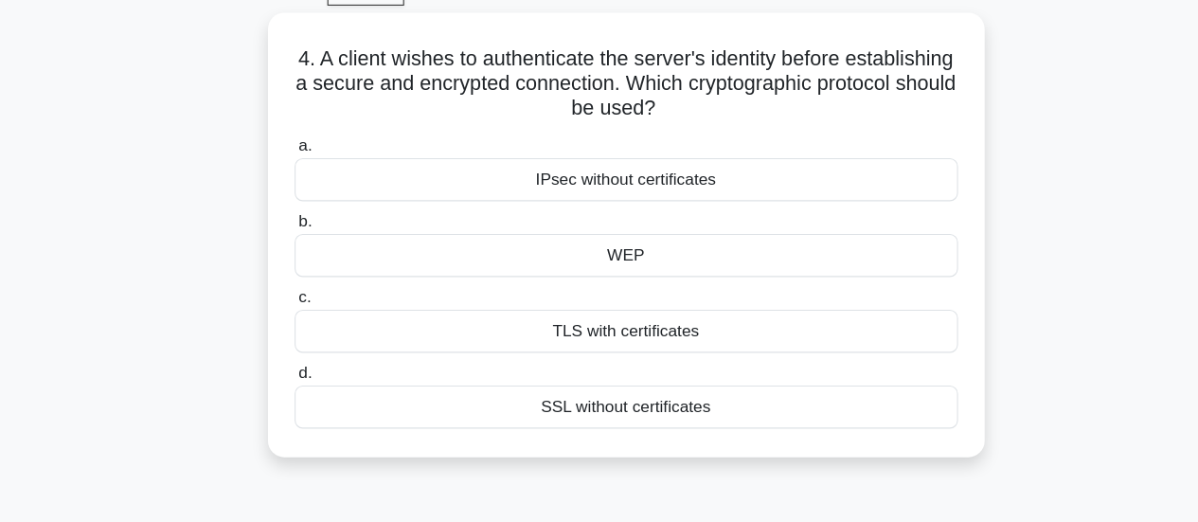
scroll to position [62, 0]
click at [882, 343] on div "TLS with certificates" at bounding box center [600, 343] width 614 height 40
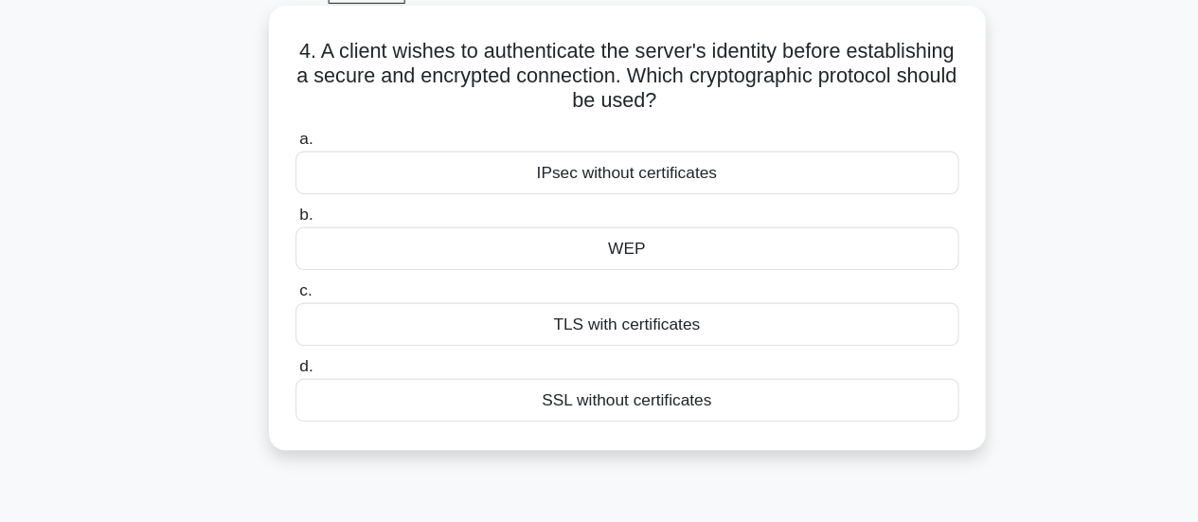
click at [293, 313] on input "c. TLS with certificates" at bounding box center [293, 307] width 0 height 12
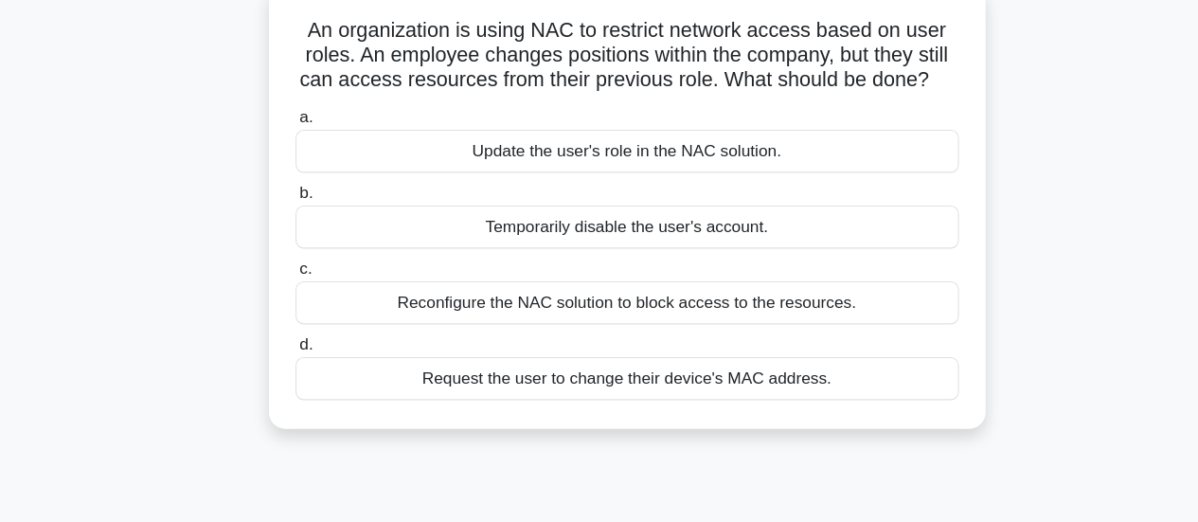
scroll to position [87, 0]
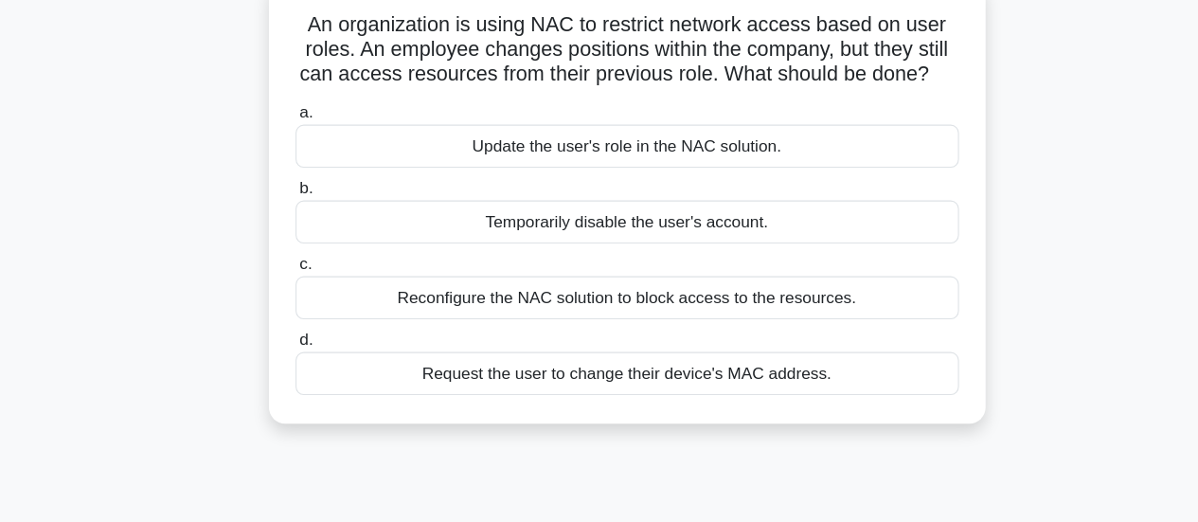
click at [853, 187] on div "Update the user's role in the NAC solution." at bounding box center [600, 173] width 614 height 40
click at [293, 149] on input "a. Update the user's role in the NAC solution." at bounding box center [293, 142] width 0 height 12
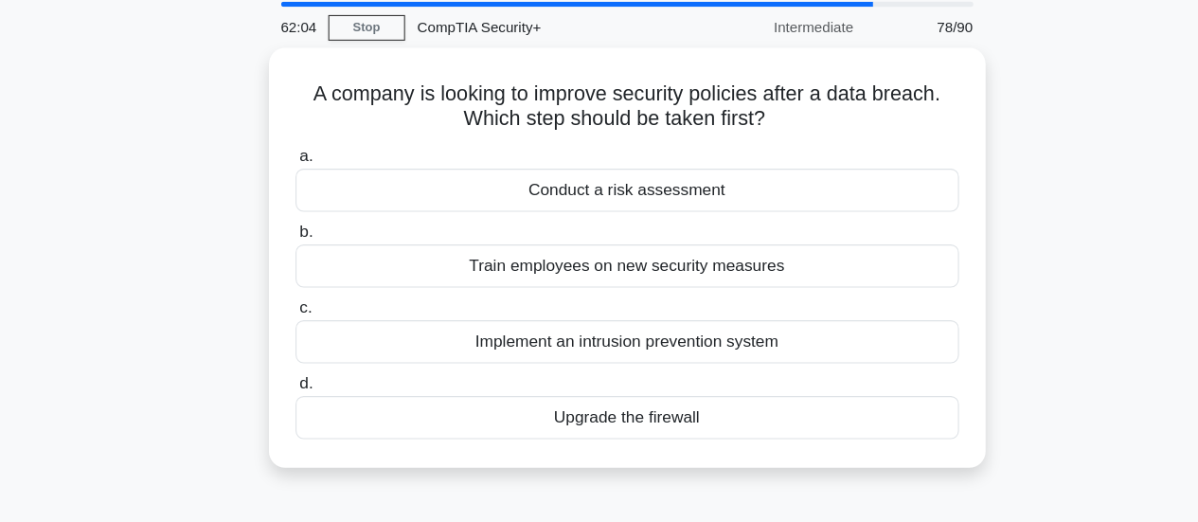
scroll to position [29, 0]
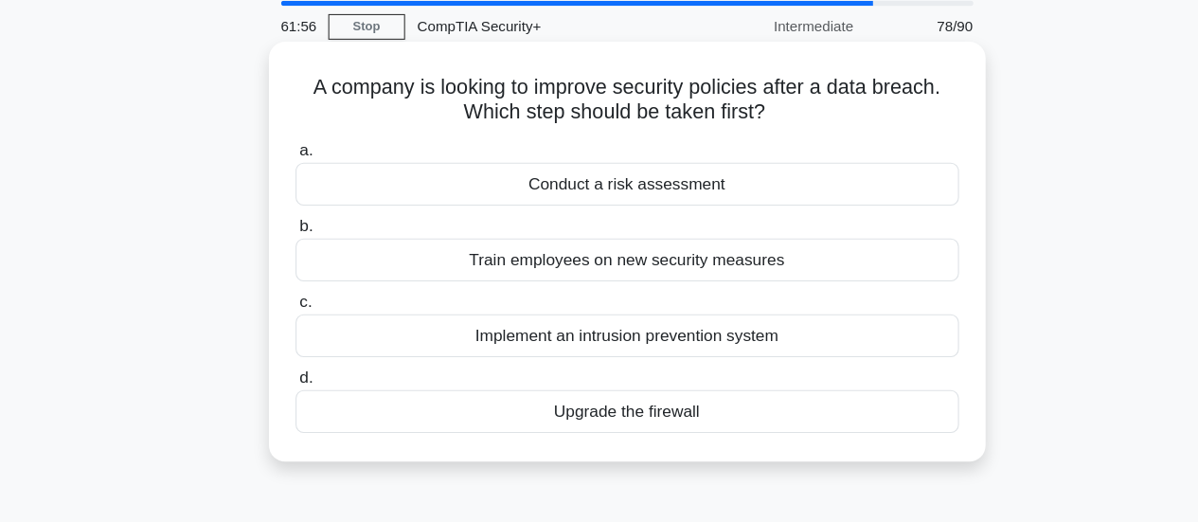
click at [866, 216] on div "Conduct a risk assessment" at bounding box center [600, 208] width 614 height 40
click at [293, 184] on input "a. Conduct a risk assessment" at bounding box center [293, 177] width 0 height 12
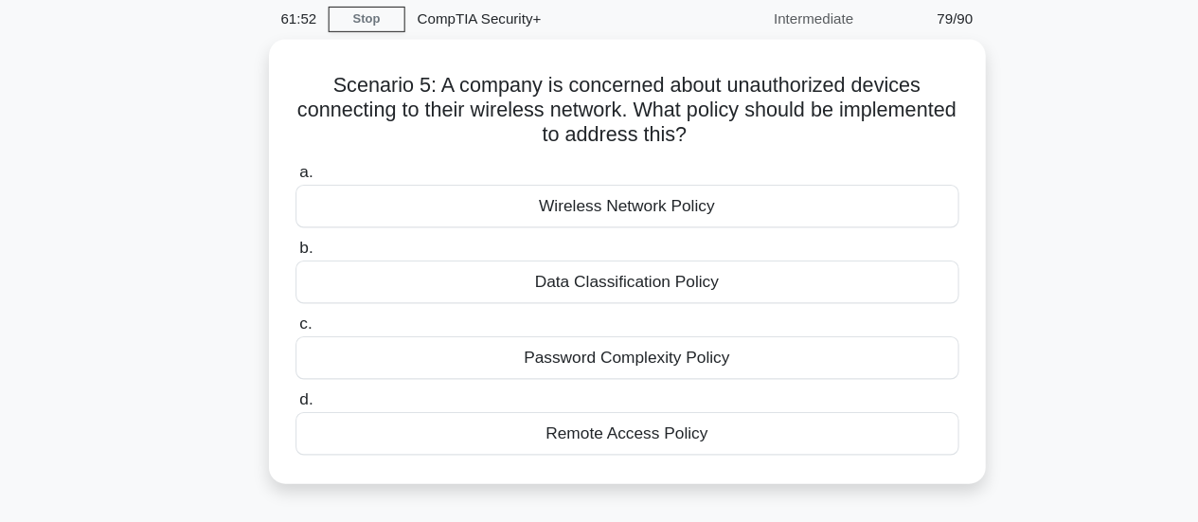
scroll to position [43, 0]
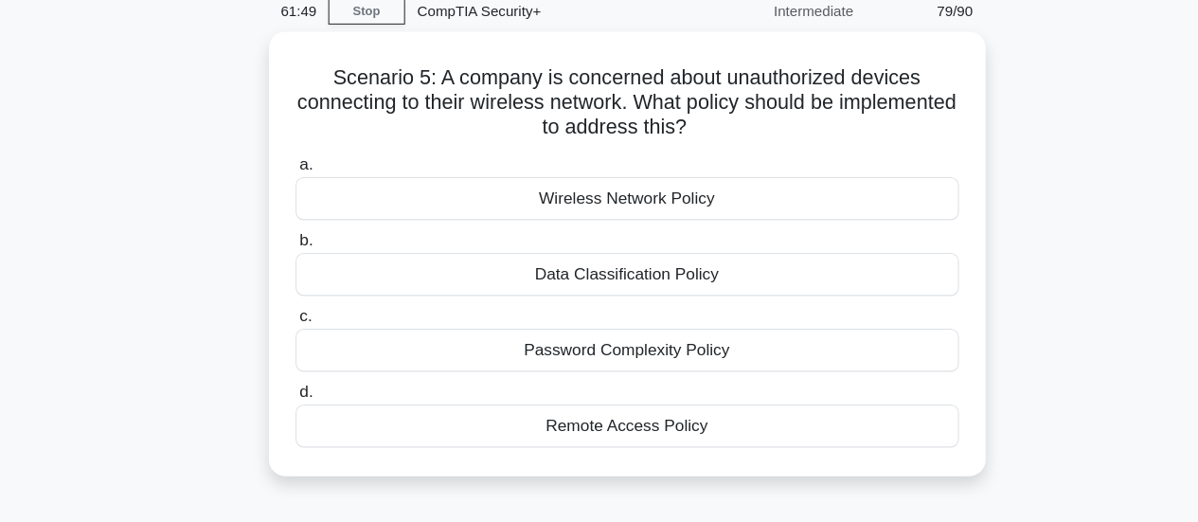
click at [881, 439] on div "Remote Access Policy" at bounding box center [600, 433] width 614 height 40
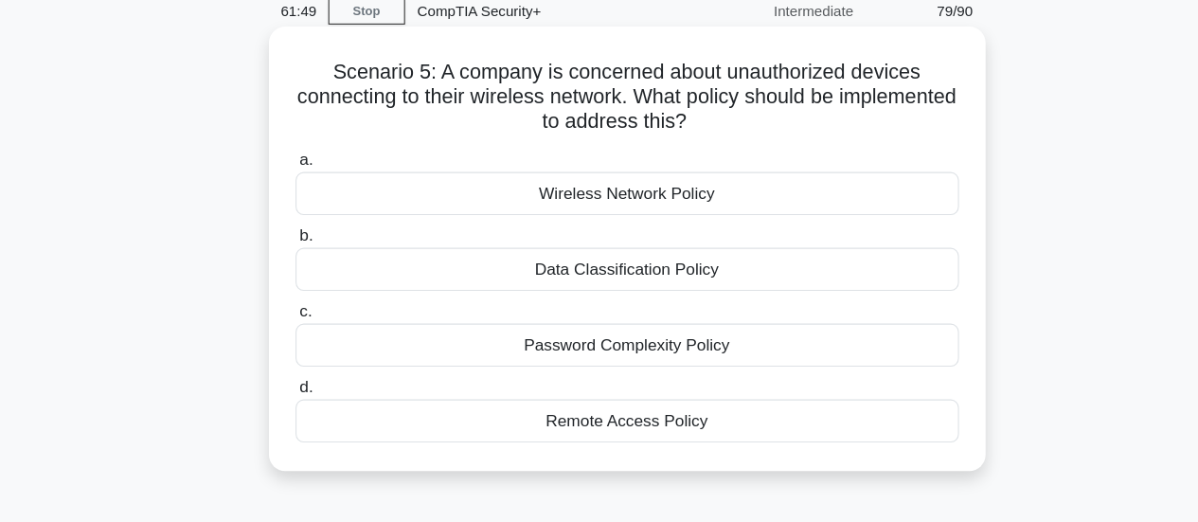
click at [293, 403] on input "d. Remote Access Policy" at bounding box center [293, 397] width 0 height 12
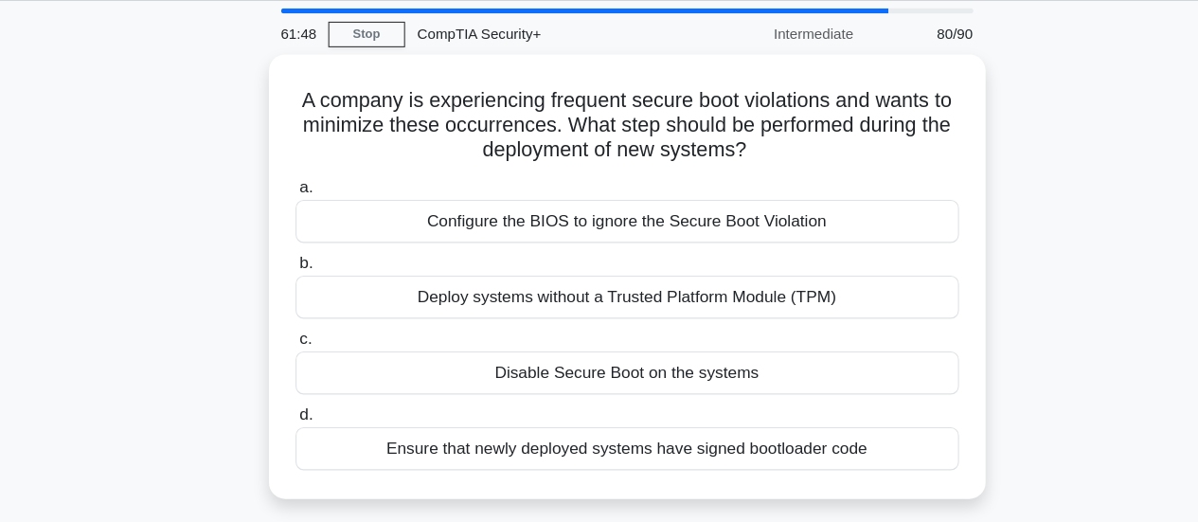
scroll to position [35, 0]
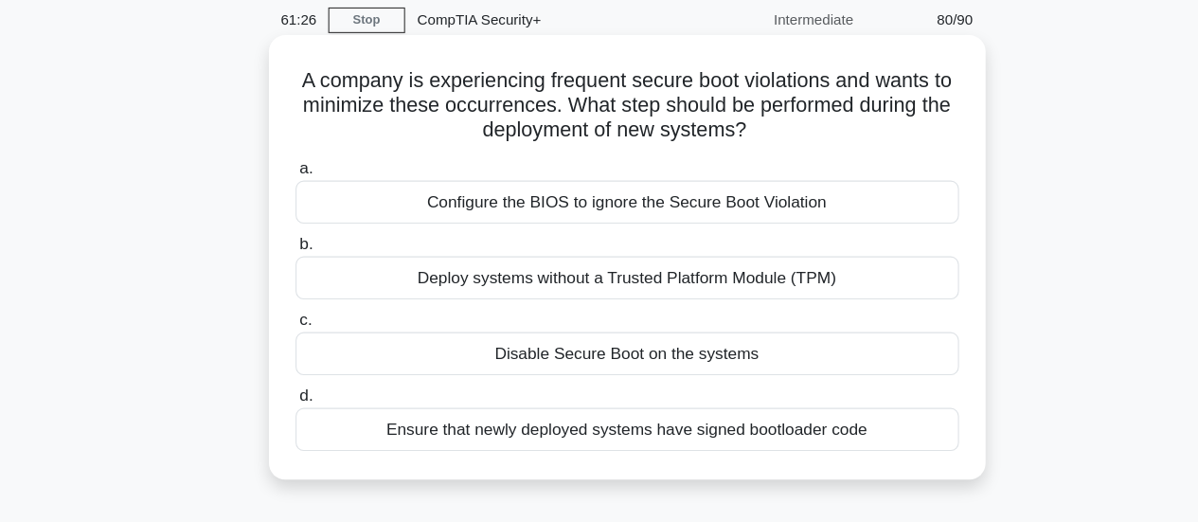
click at [835, 443] on div "Ensure that newly deployed systems have signed bootloader code" at bounding box center [600, 436] width 614 height 40
click at [293, 411] on input "d. Ensure that newly deployed systems have signed bootloader code" at bounding box center [293, 405] width 0 height 12
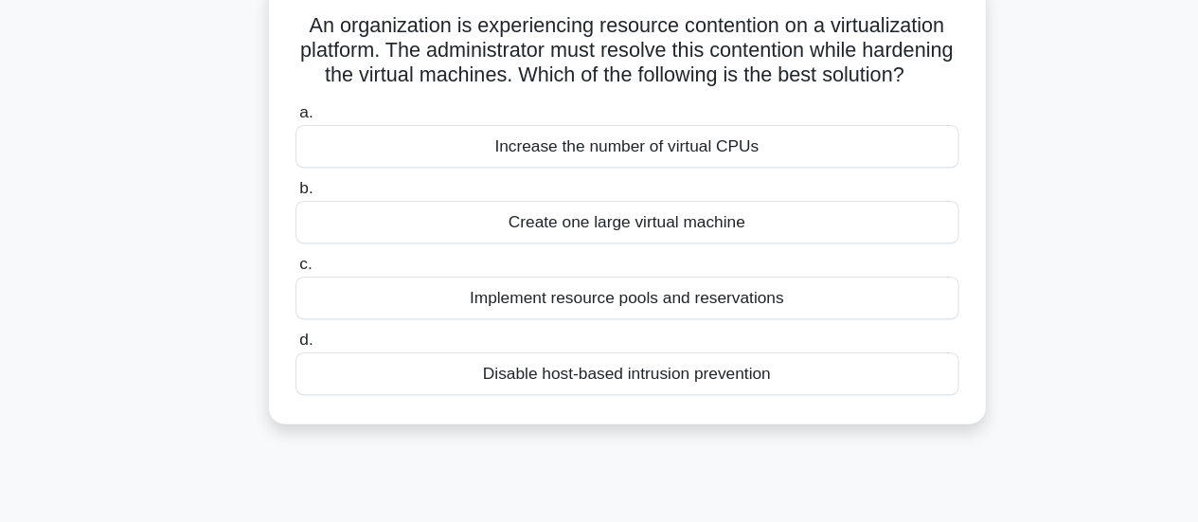
scroll to position [92, 0]
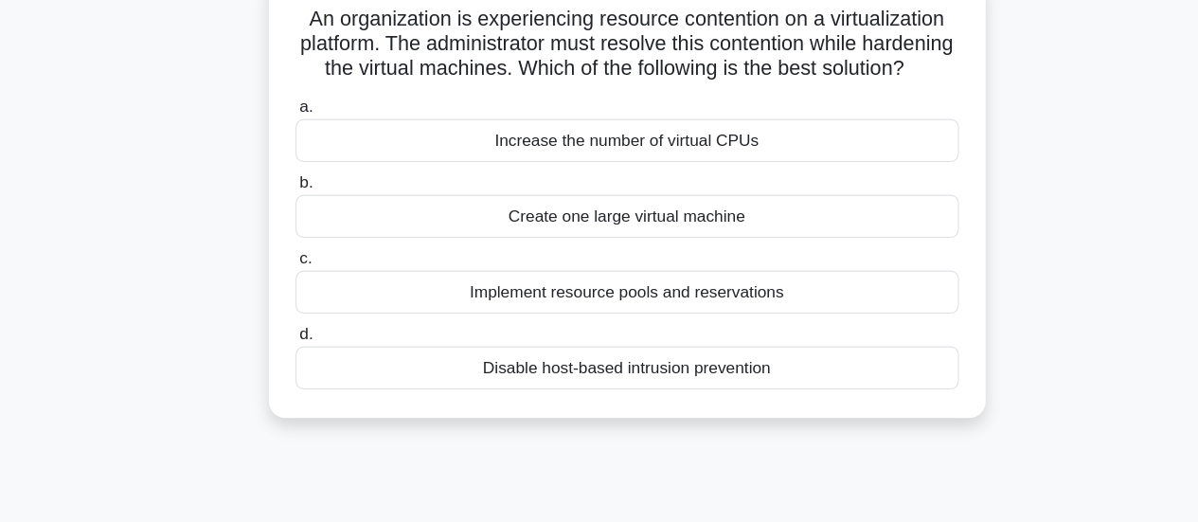
click at [859, 188] on div "Increase the number of virtual CPUs" at bounding box center [600, 169] width 614 height 40
click at [293, 144] on input "a. Increase the number of virtual CPUs" at bounding box center [293, 138] width 0 height 12
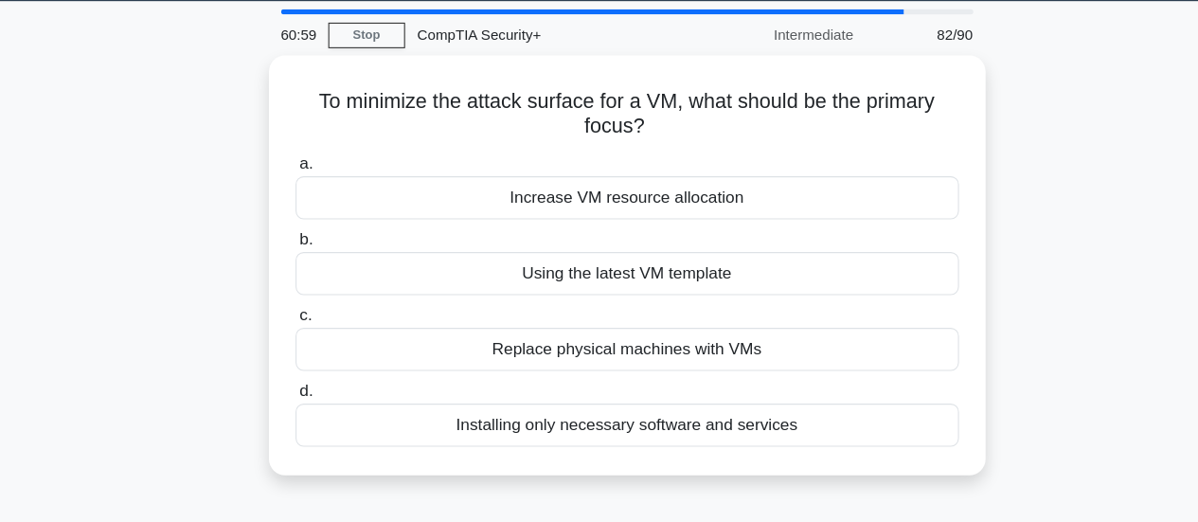
scroll to position [24, 0]
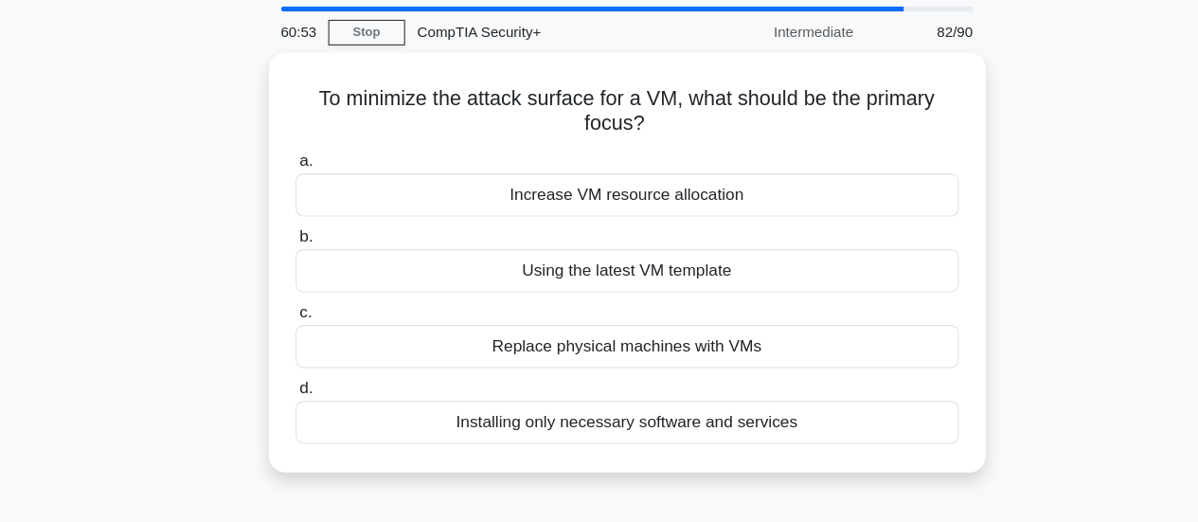
click at [889, 434] on div "Installing only necessary software and services" at bounding box center [600, 429] width 614 height 40
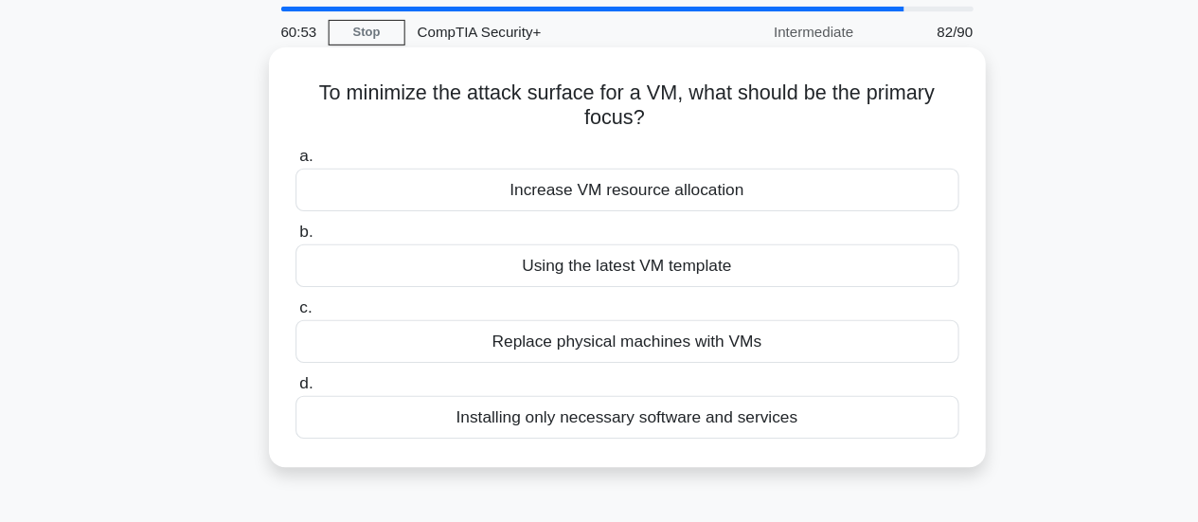
click at [293, 400] on input "d. Installing only necessary software and services" at bounding box center [293, 393] width 0 height 12
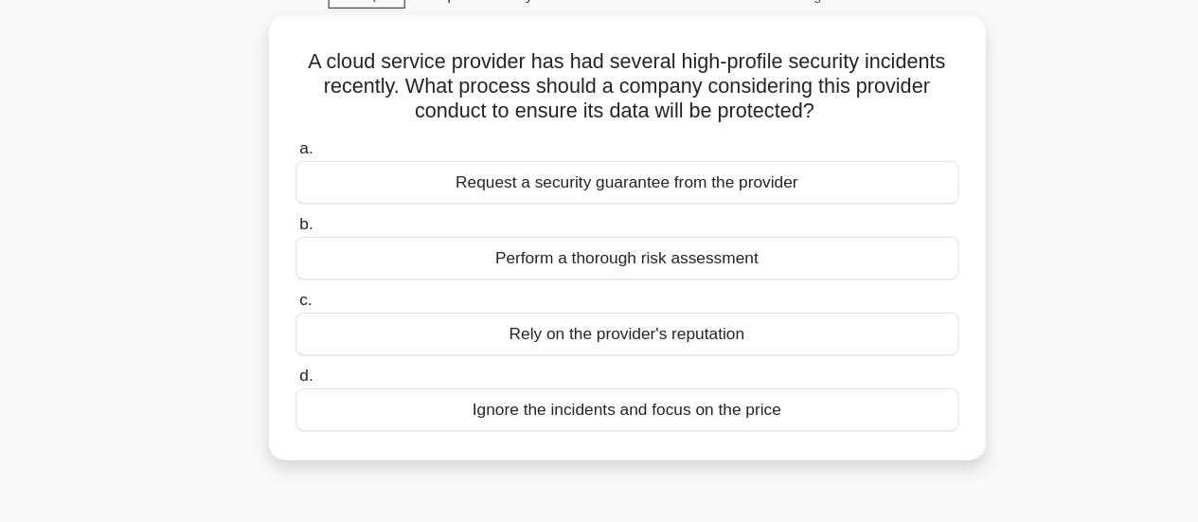
scroll to position [60, 0]
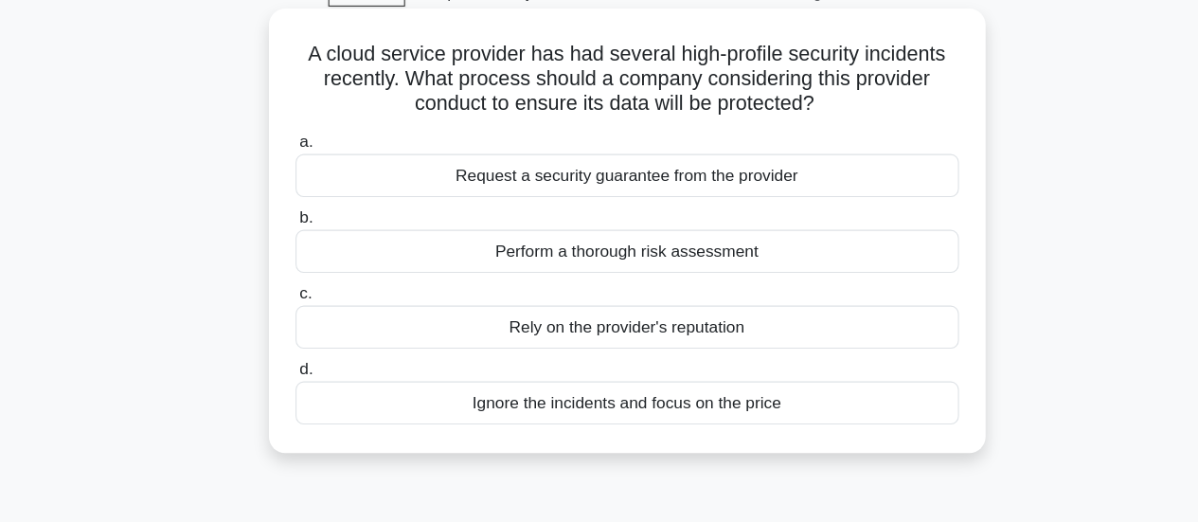
click at [882, 271] on div "Perform a thorough risk assessment" at bounding box center [600, 271] width 614 height 40
click at [293, 246] on input "b. Perform a thorough risk assessment" at bounding box center [293, 240] width 0 height 12
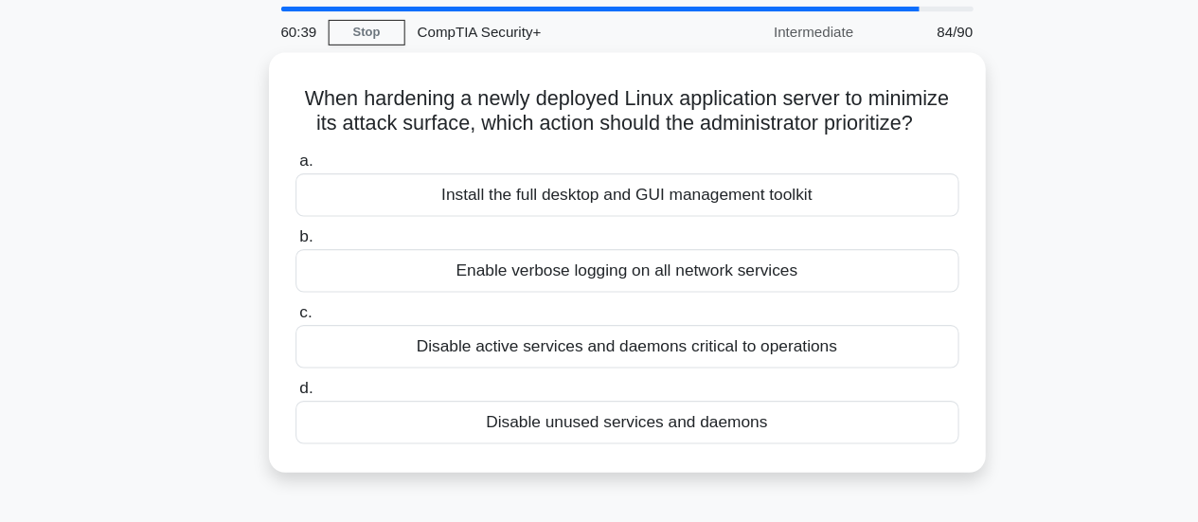
scroll to position [26, 0]
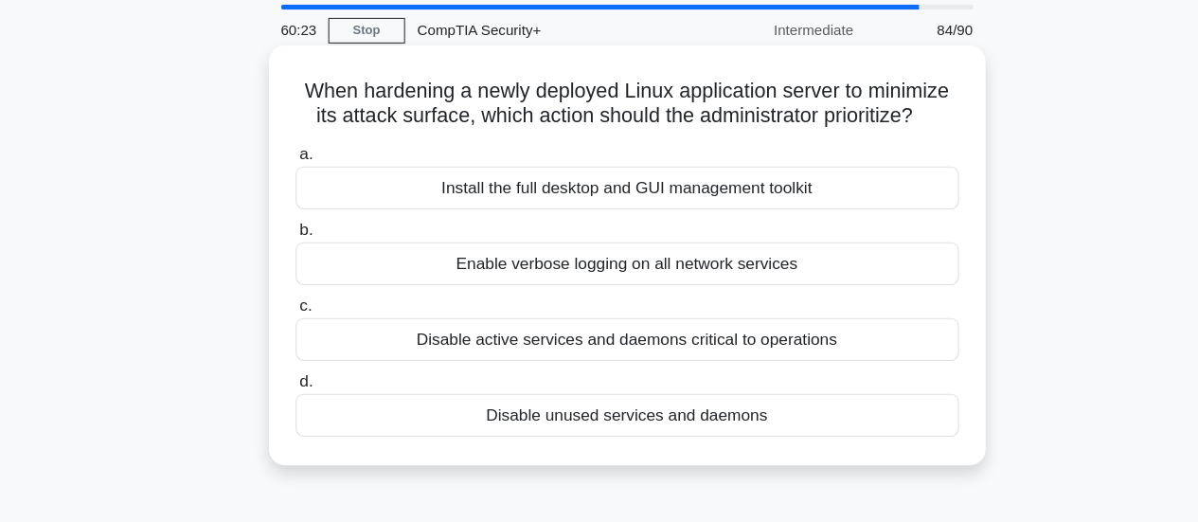
click at [339, 439] on div "Disable unused services and daemons" at bounding box center [600, 422] width 614 height 40
click at [293, 398] on input "d. Disable unused services and daemons" at bounding box center [293, 391] width 0 height 12
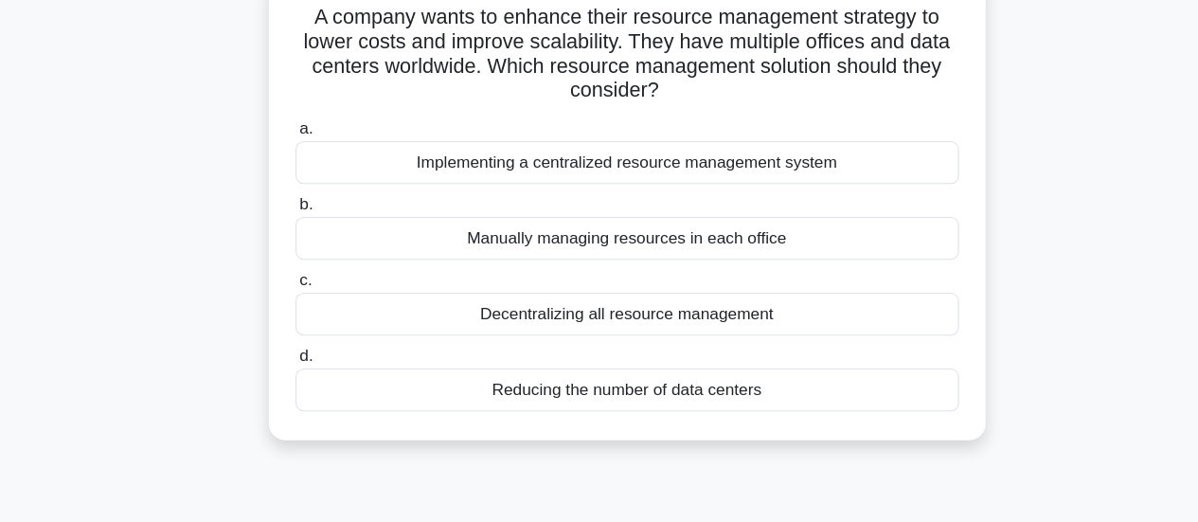
scroll to position [125, 0]
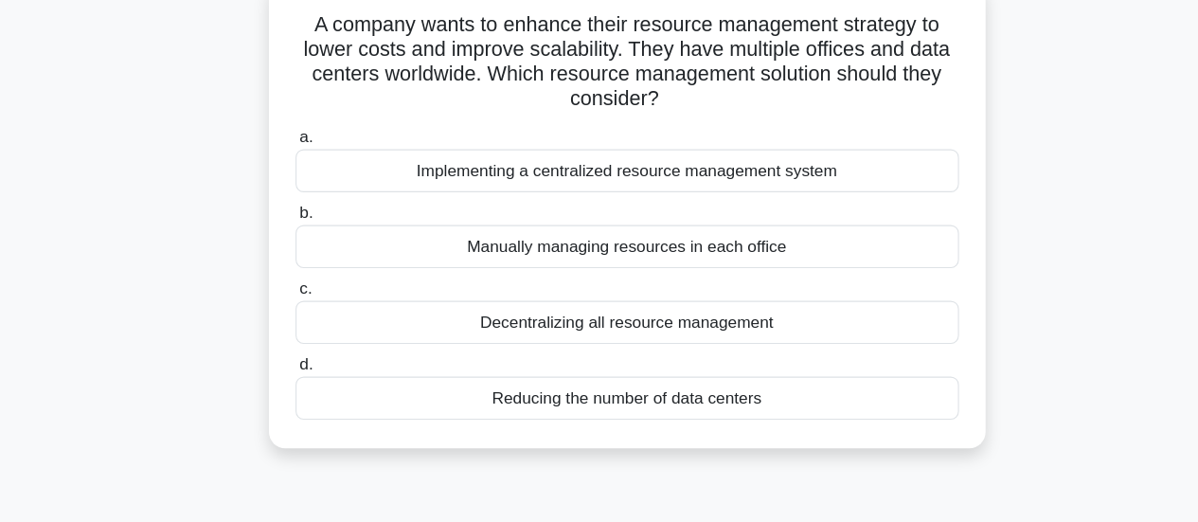
click at [299, 168] on div "Implementing a centralized resource management system" at bounding box center [600, 158] width 614 height 40
click at [293, 133] on input "a. Implementing a centralized resource management system" at bounding box center [293, 127] width 0 height 12
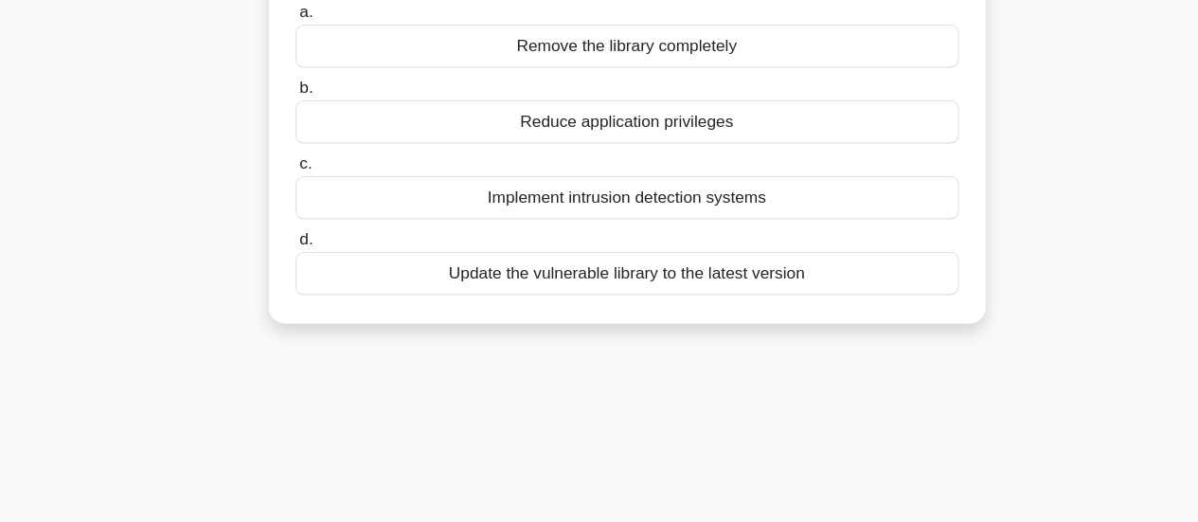
scroll to position [184, 0]
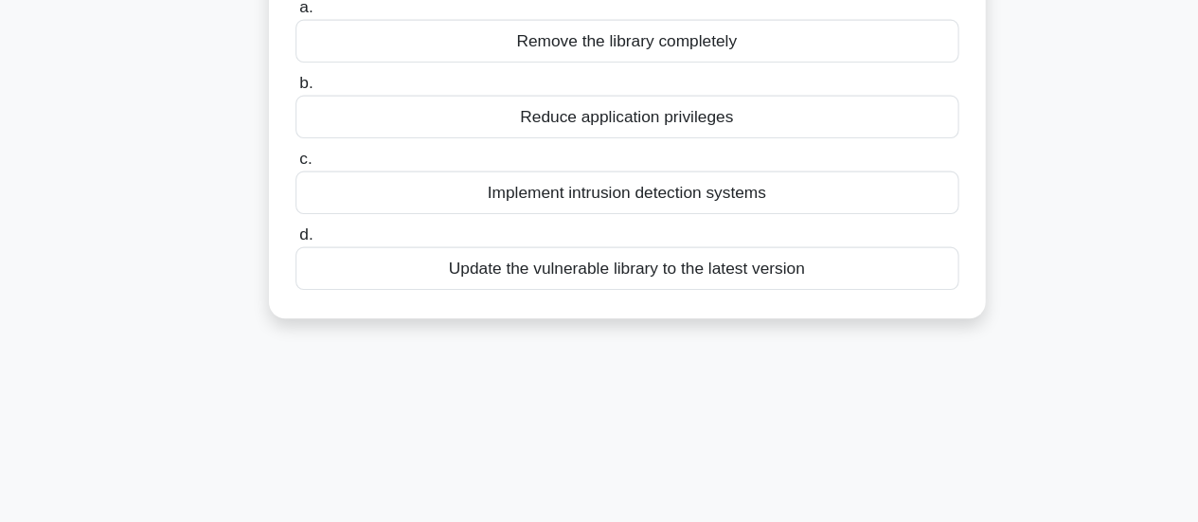
click at [335, 293] on div "Update the vulnerable library to the latest version" at bounding box center [600, 287] width 614 height 40
click at [293, 262] on input "d. Update the vulnerable library to the latest version" at bounding box center [293, 256] width 0 height 12
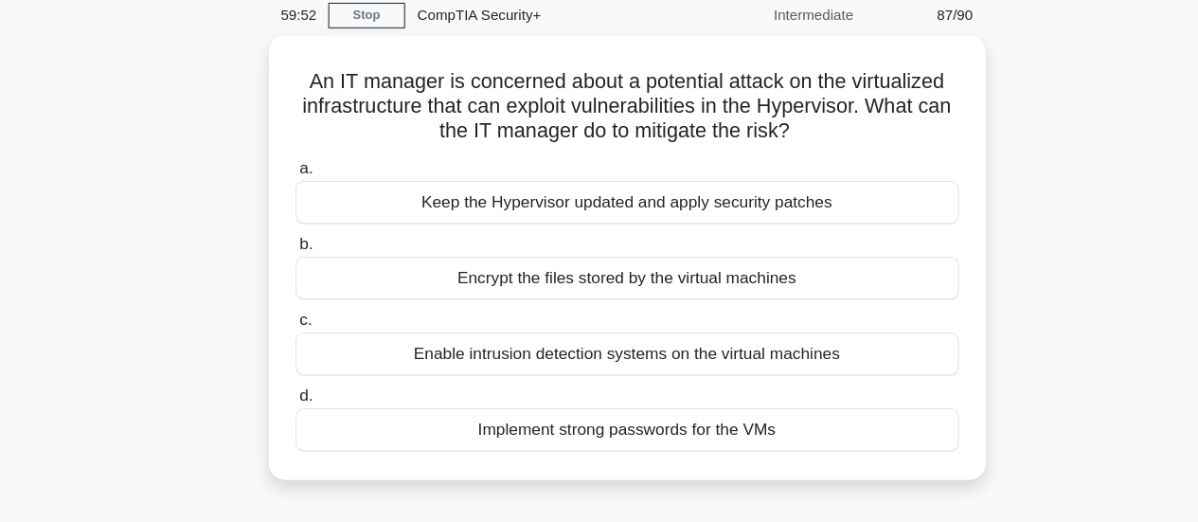
scroll to position [75, 0]
click at [326, 261] on div "Encrypt the files stored by the virtual machines" at bounding box center [600, 256] width 614 height 40
click at [293, 231] on input "b. Encrypt the files stored by the virtual machines" at bounding box center [293, 225] width 0 height 12
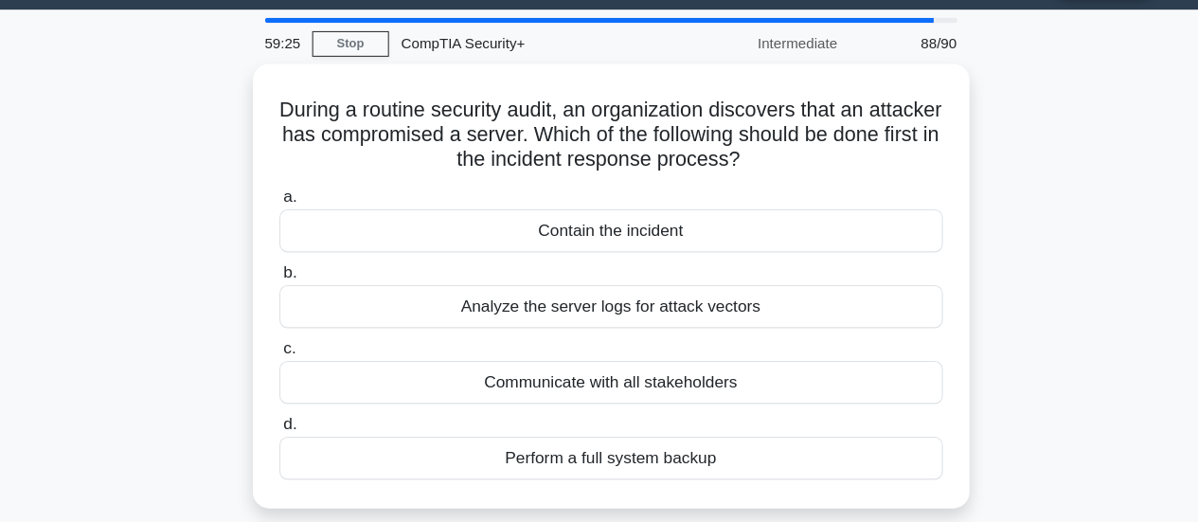
scroll to position [52, 0]
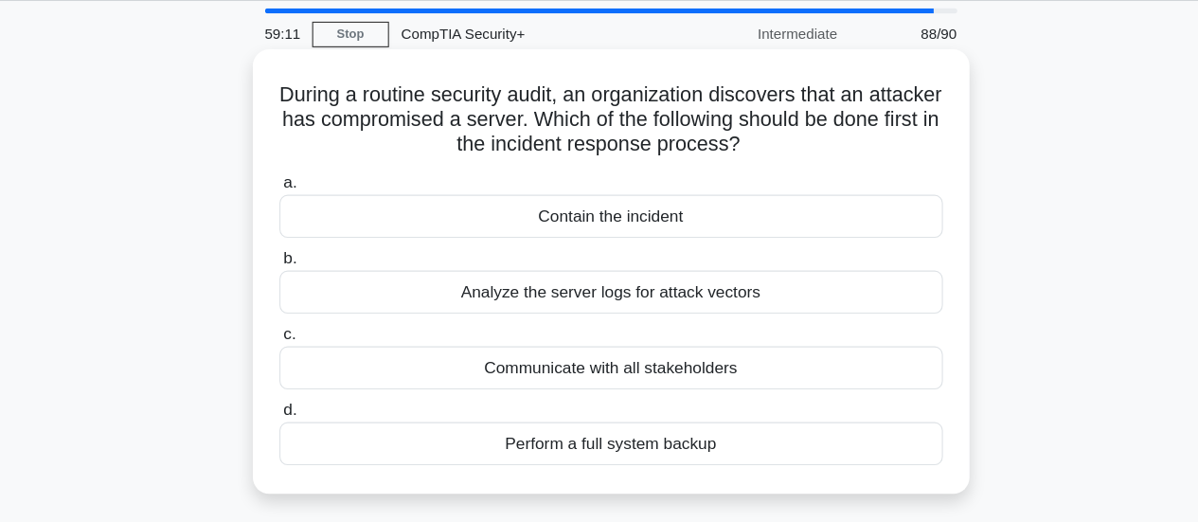
click at [459, 432] on div "Perform a full system backup" at bounding box center [600, 419] width 614 height 40
click at [293, 394] on input "d. Perform a full system backup" at bounding box center [293, 388] width 0 height 12
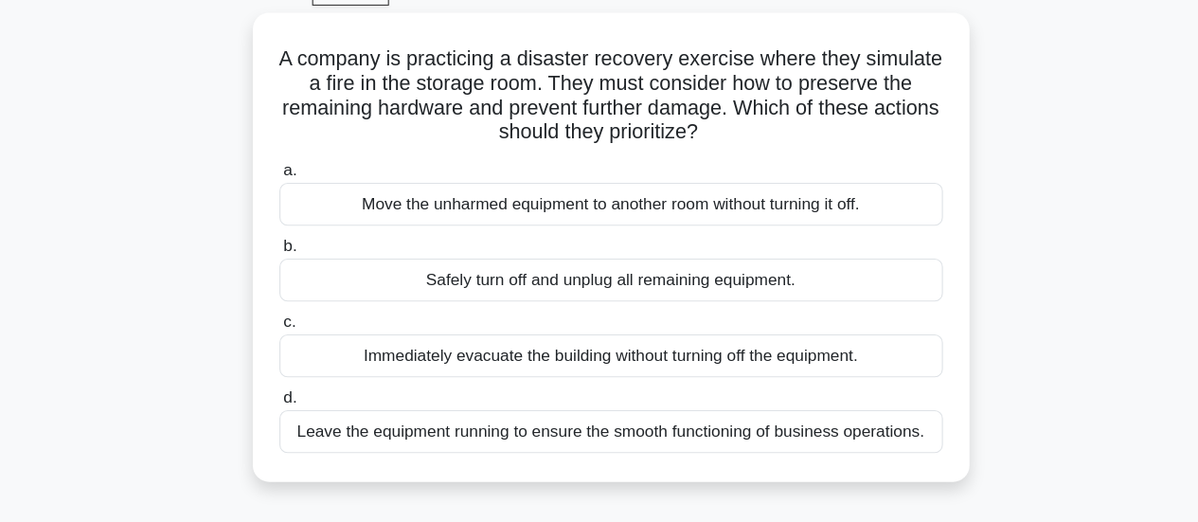
scroll to position [62, 0]
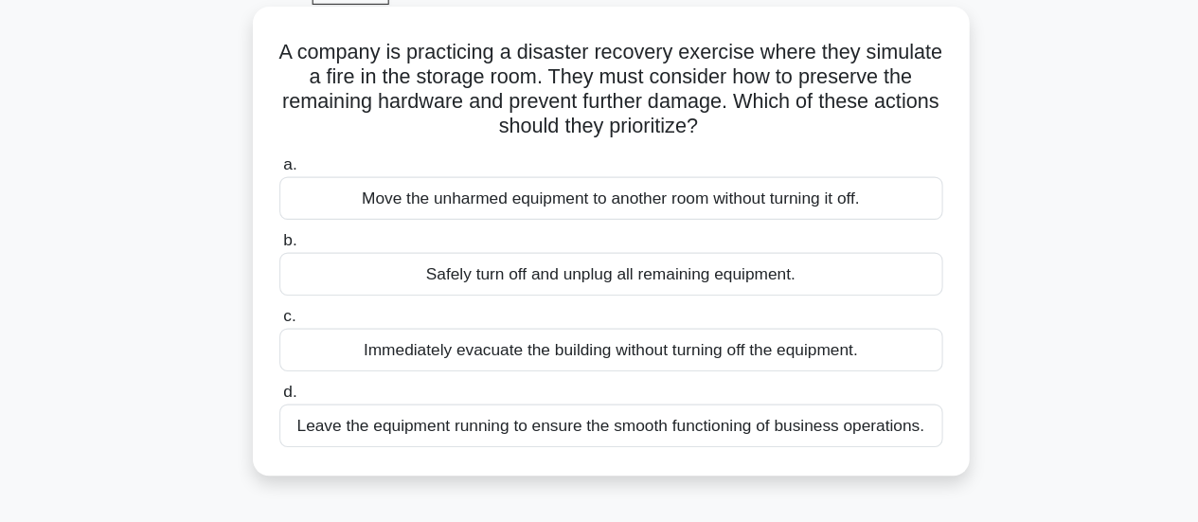
click at [331, 293] on div "Safely turn off and unplug all remaining equipment." at bounding box center [600, 292] width 614 height 40
click at [293, 267] on input "b. Safely turn off and unplug all remaining equipment." at bounding box center [293, 261] width 0 height 12
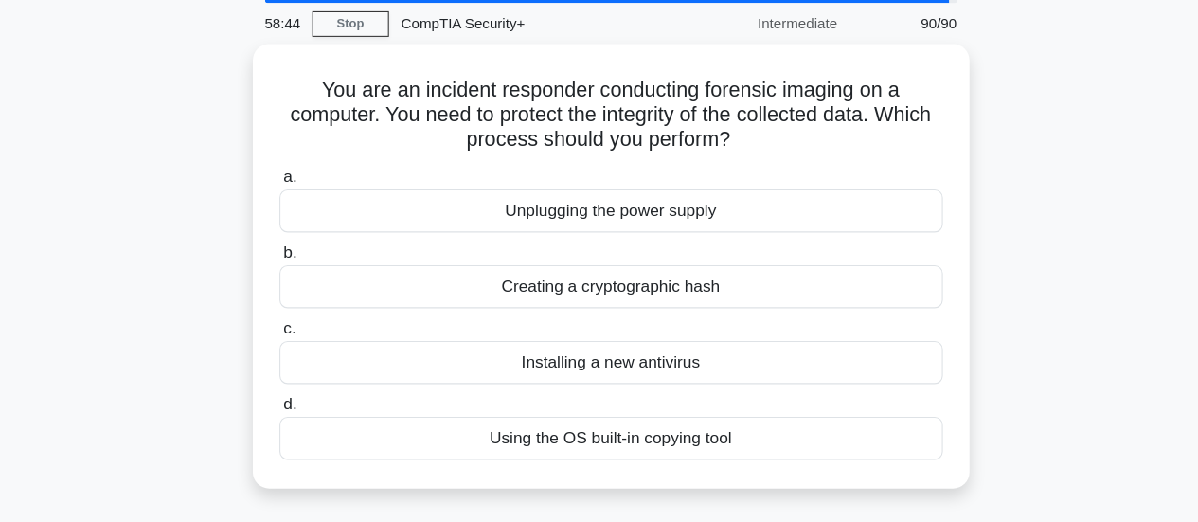
scroll to position [39, 0]
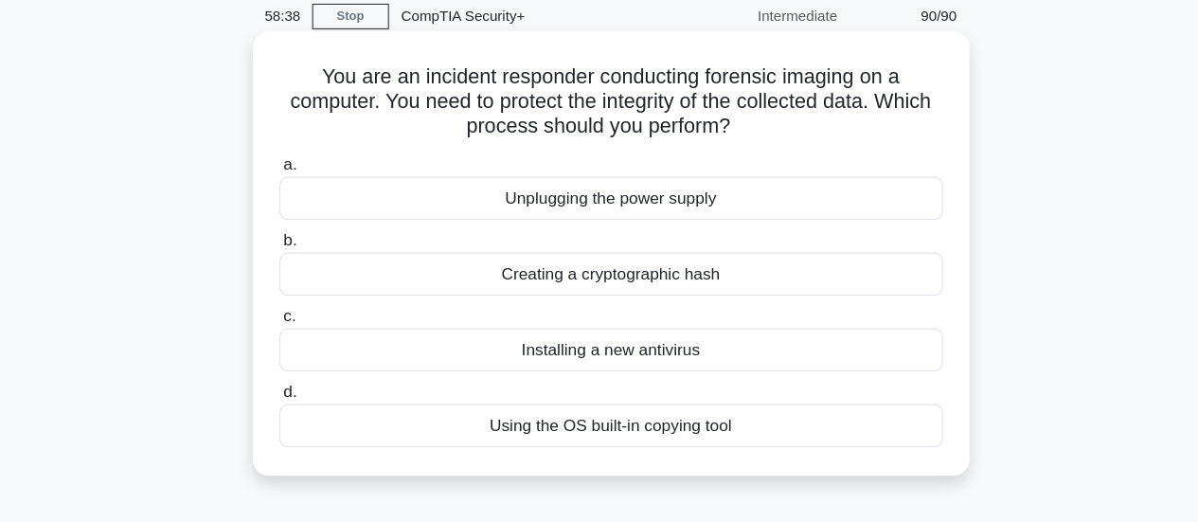
click at [332, 285] on div "Creating a cryptographic hash" at bounding box center [600, 292] width 614 height 40
click at [293, 267] on input "b. Creating a cryptographic hash" at bounding box center [293, 261] width 0 height 12
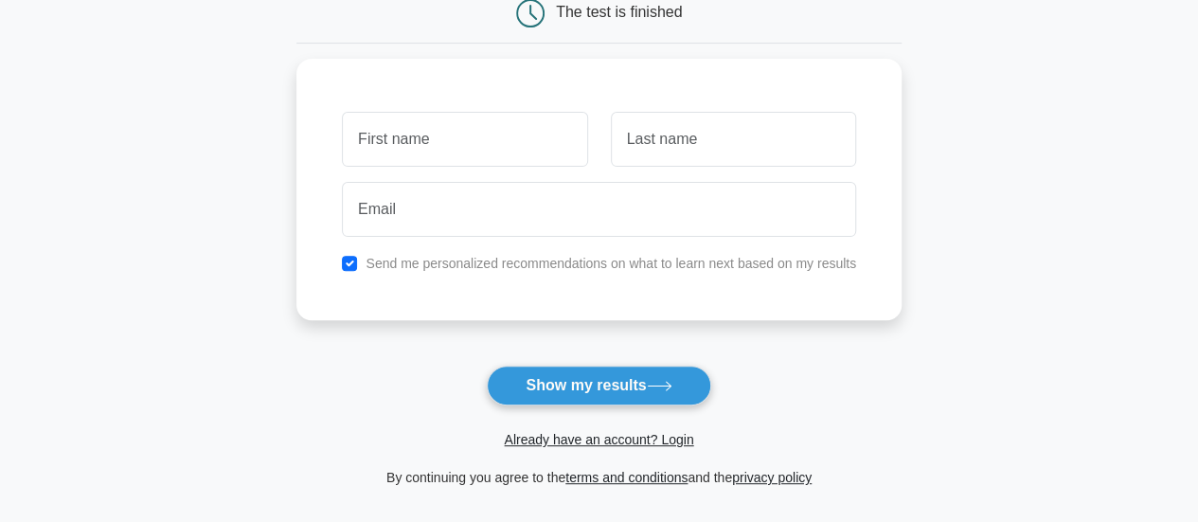
scroll to position [206, 0]
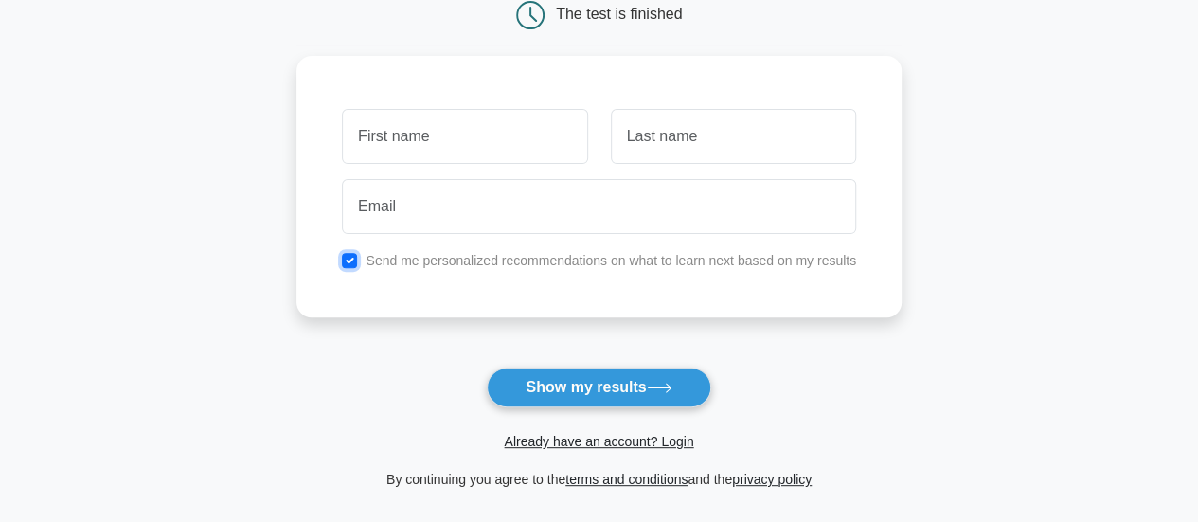
click at [349, 263] on input "checkbox" at bounding box center [349, 260] width 15 height 15
checkbox input "false"
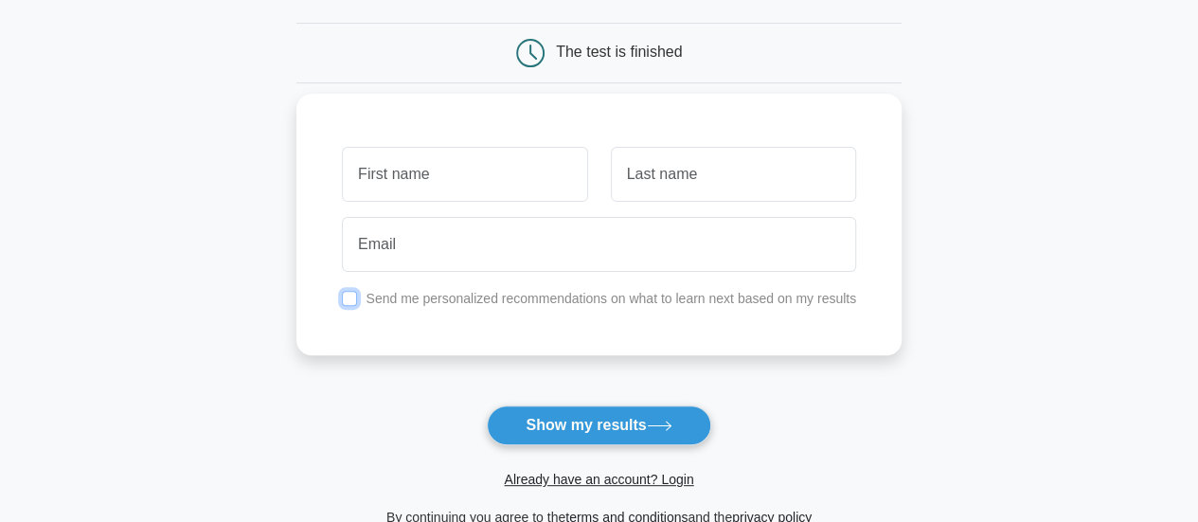
scroll to position [165, 0]
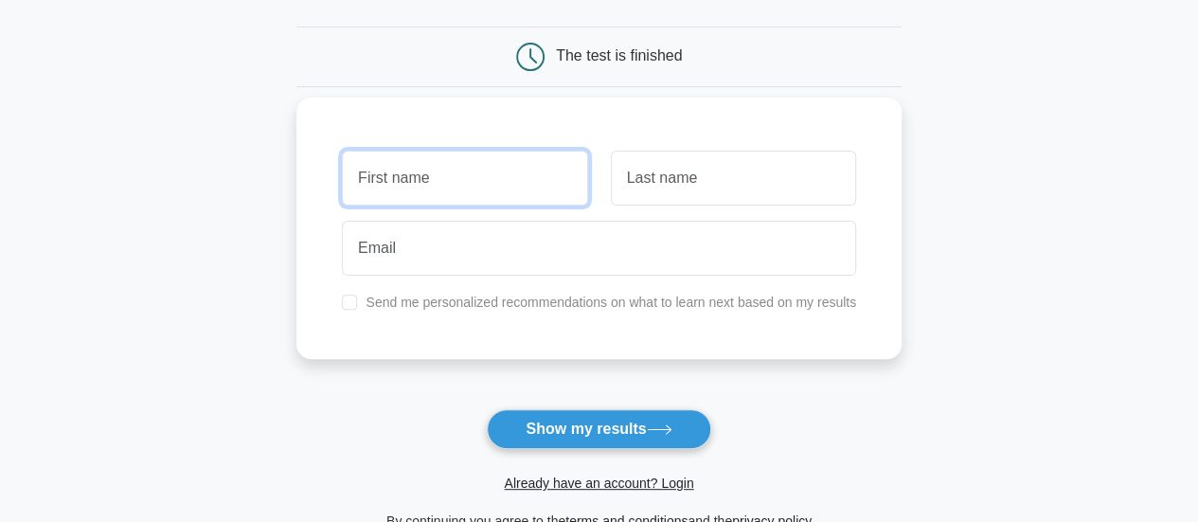
click at [361, 182] on input "text" at bounding box center [464, 178] width 245 height 55
type input "Tejiri"
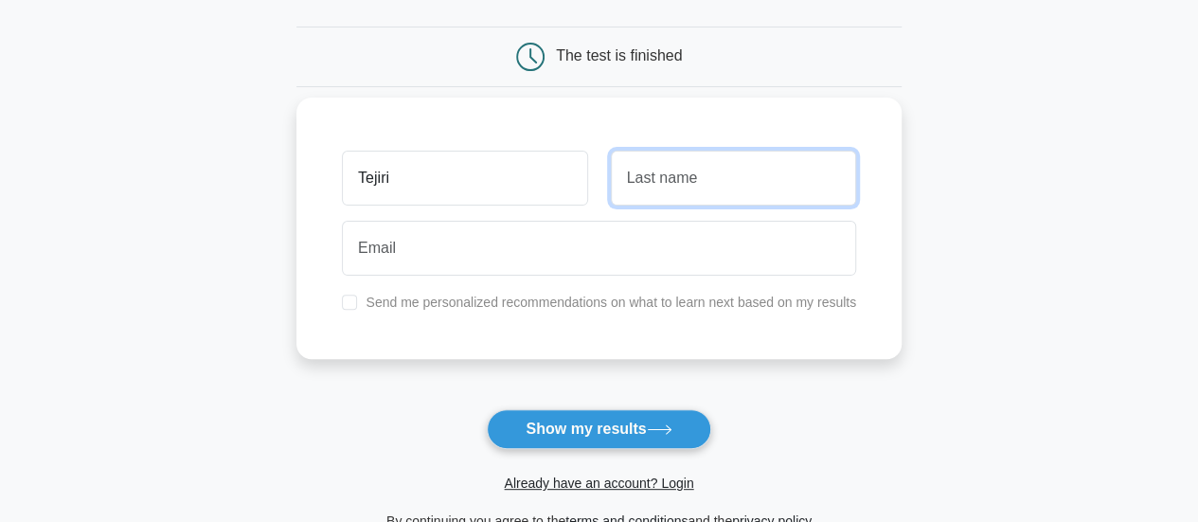
click at [753, 172] on input "text" at bounding box center [733, 178] width 245 height 55
type input "Omaruaye"
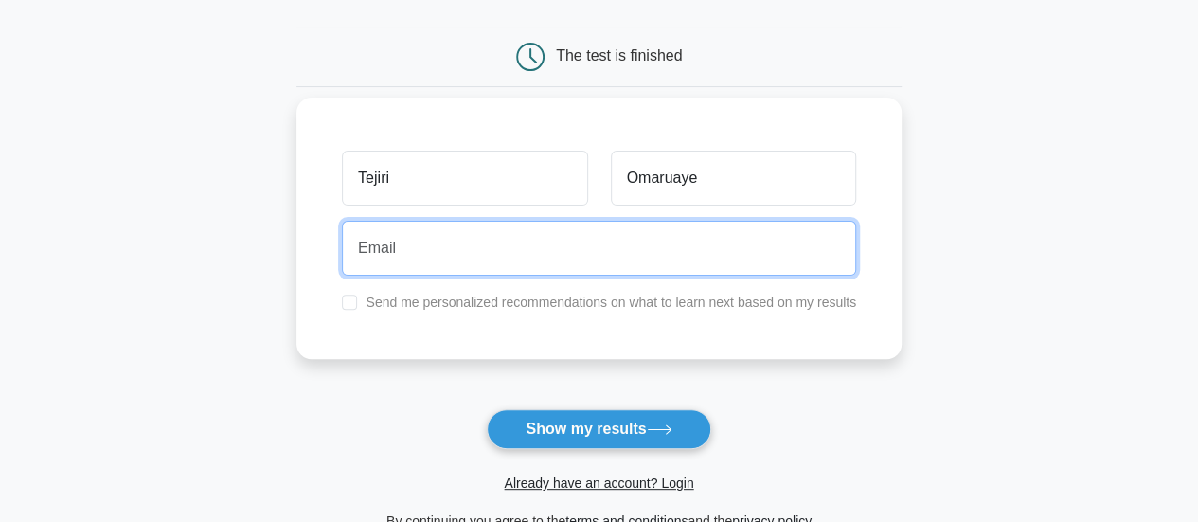
click at [362, 254] on input "email" at bounding box center [599, 248] width 514 height 55
type input "e"
type input "doobyscooby86@gmail.com"
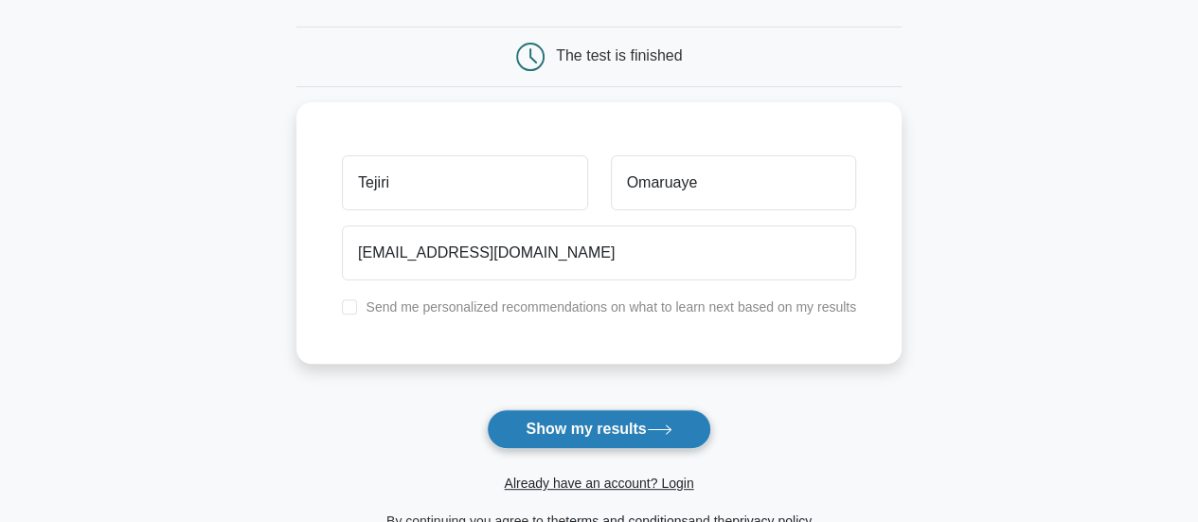
click at [544, 441] on button "Show my results" at bounding box center [598, 429] width 223 height 40
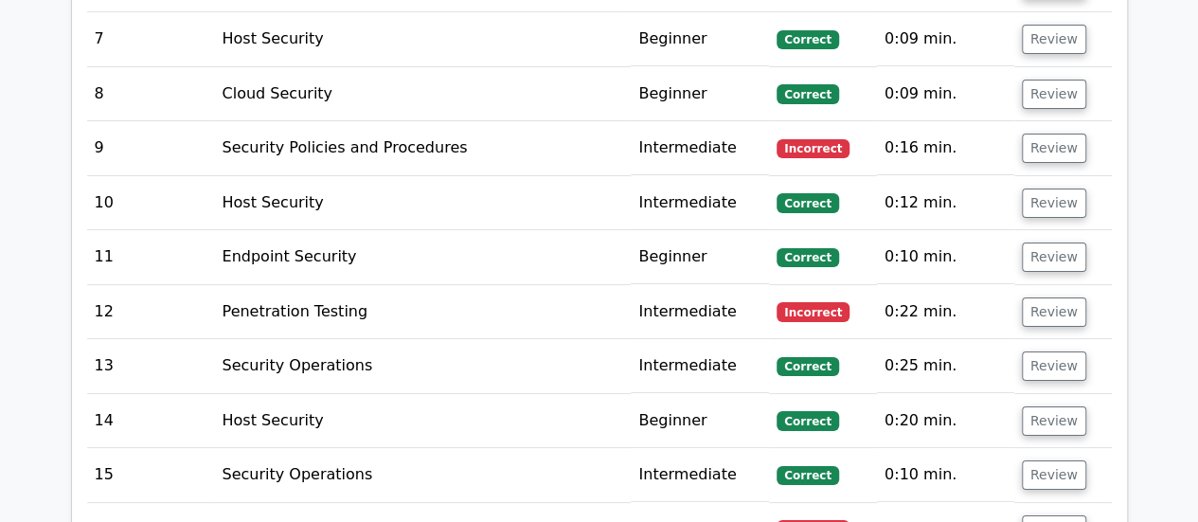
scroll to position [3481, 0]
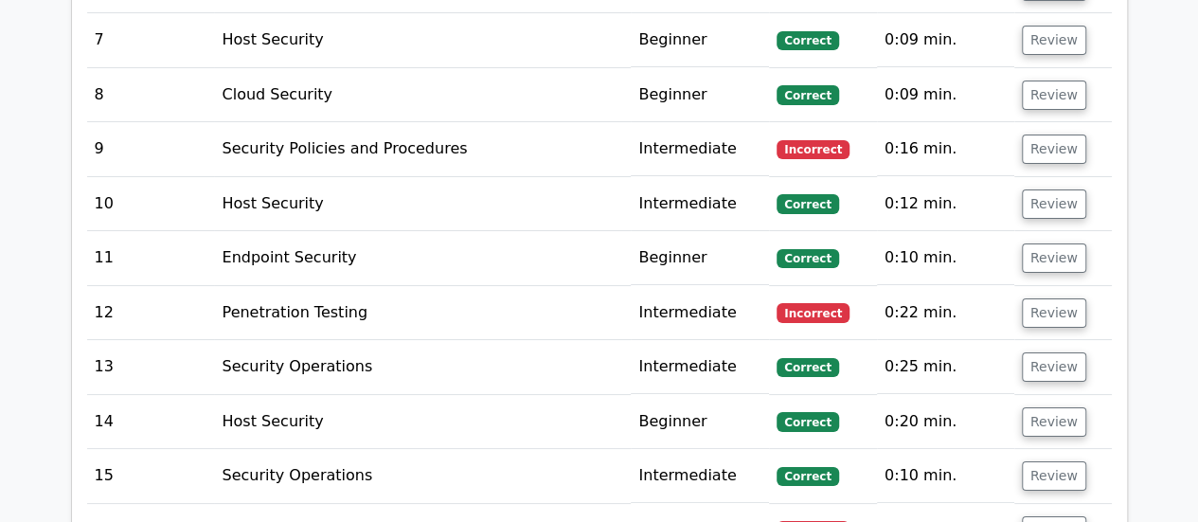
click at [201, 142] on td "9" at bounding box center [151, 149] width 128 height 54
click at [1065, 134] on button "Review" at bounding box center [1054, 148] width 64 height 29
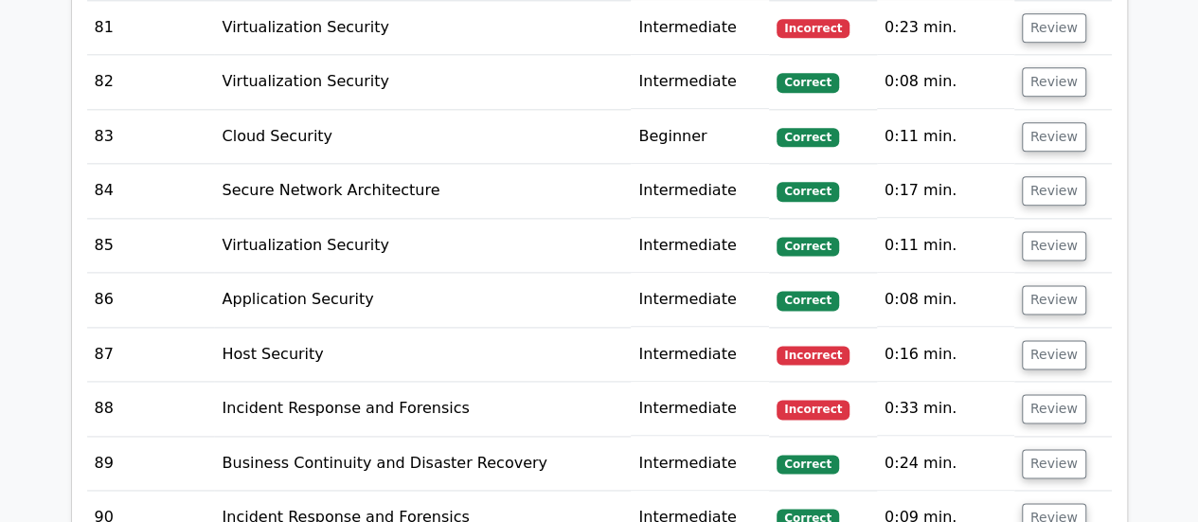
scroll to position [8307, 0]
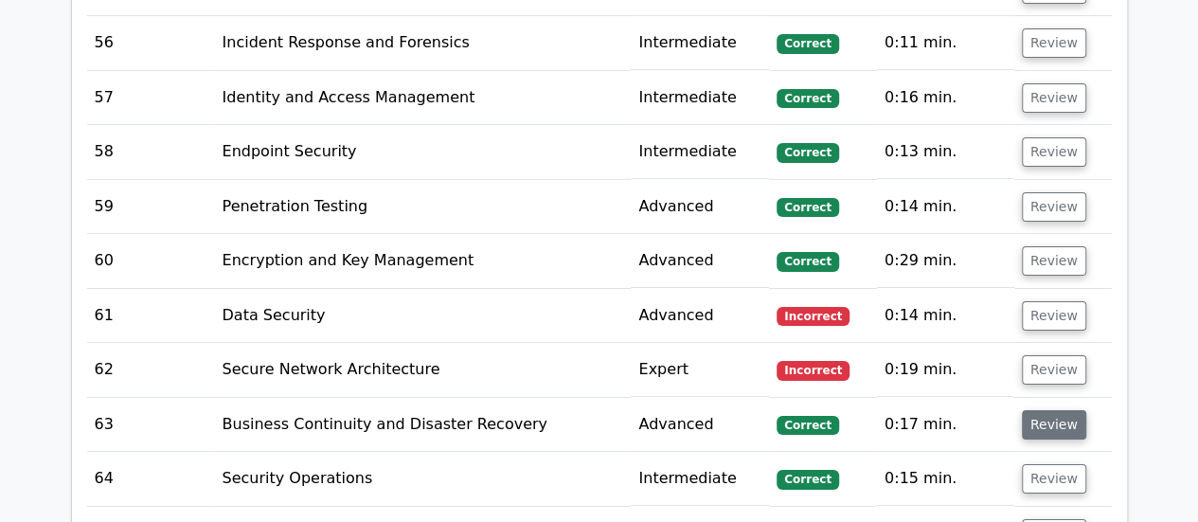
click at [1075, 439] on button "Review" at bounding box center [1054, 424] width 64 height 29
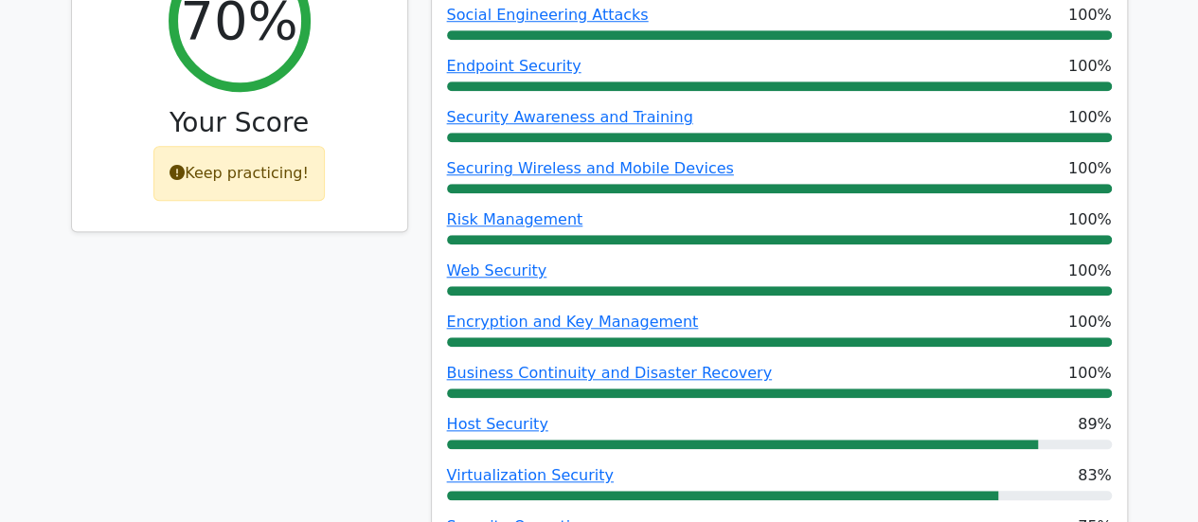
scroll to position [810, 0]
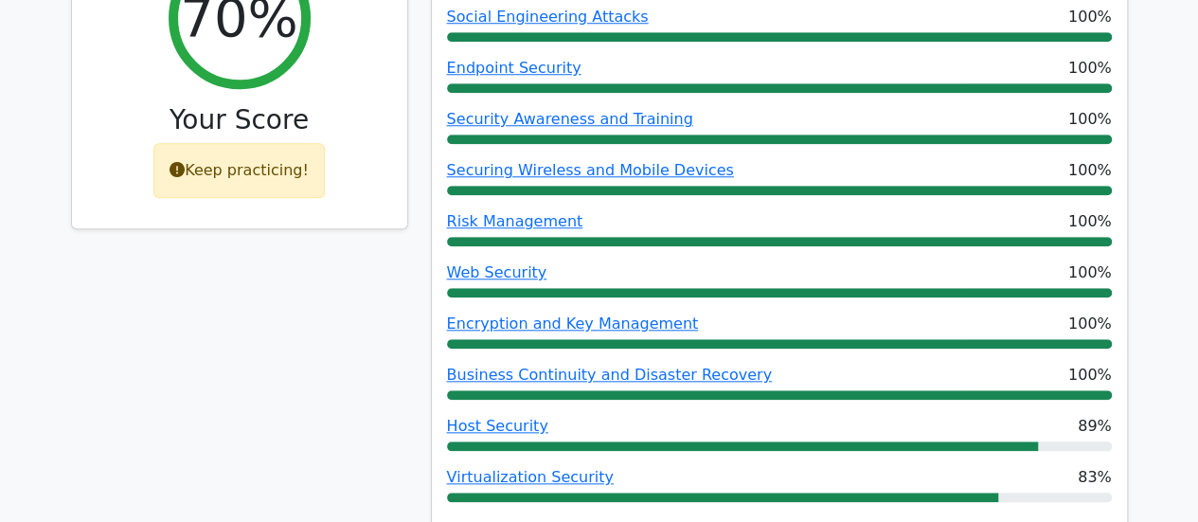
click at [195, 167] on div "Keep practicing!" at bounding box center [238, 170] width 171 height 55
click at [172, 180] on div "Keep practicing!" at bounding box center [238, 170] width 171 height 55
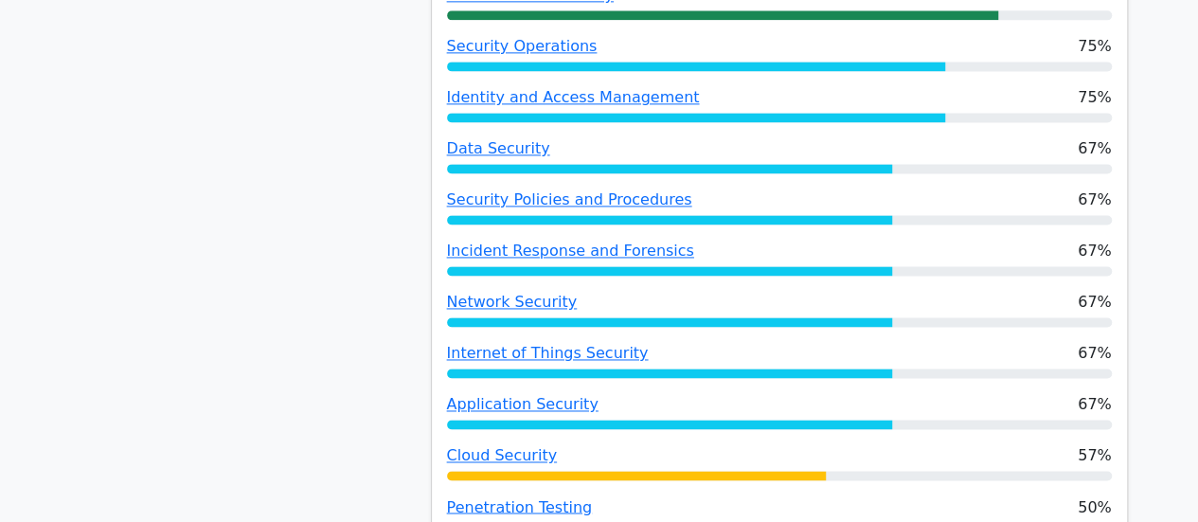
scroll to position [1272, 0]
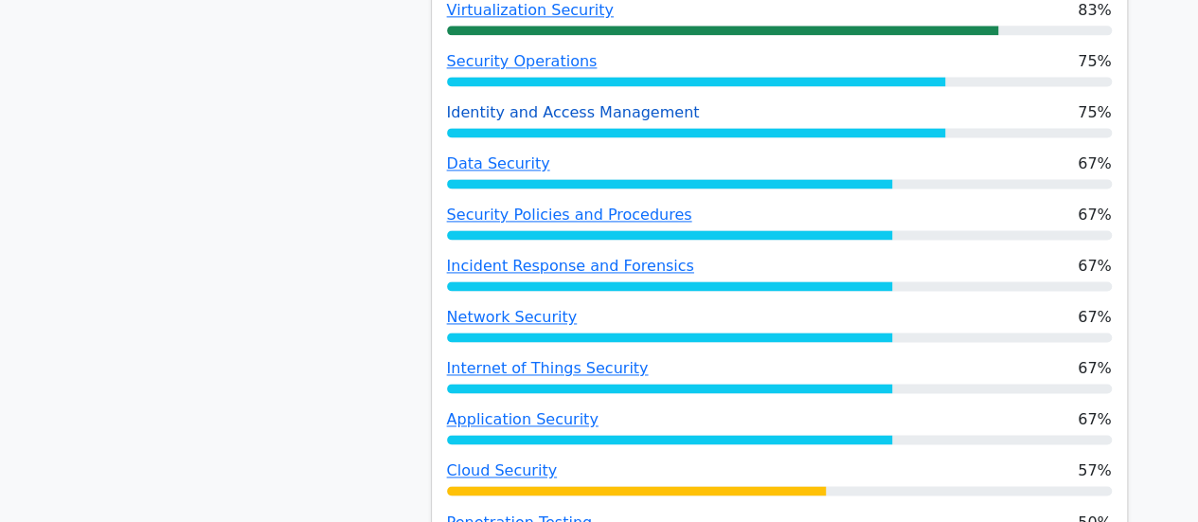
click at [458, 117] on link "Identity and Access Management" at bounding box center [573, 112] width 253 height 18
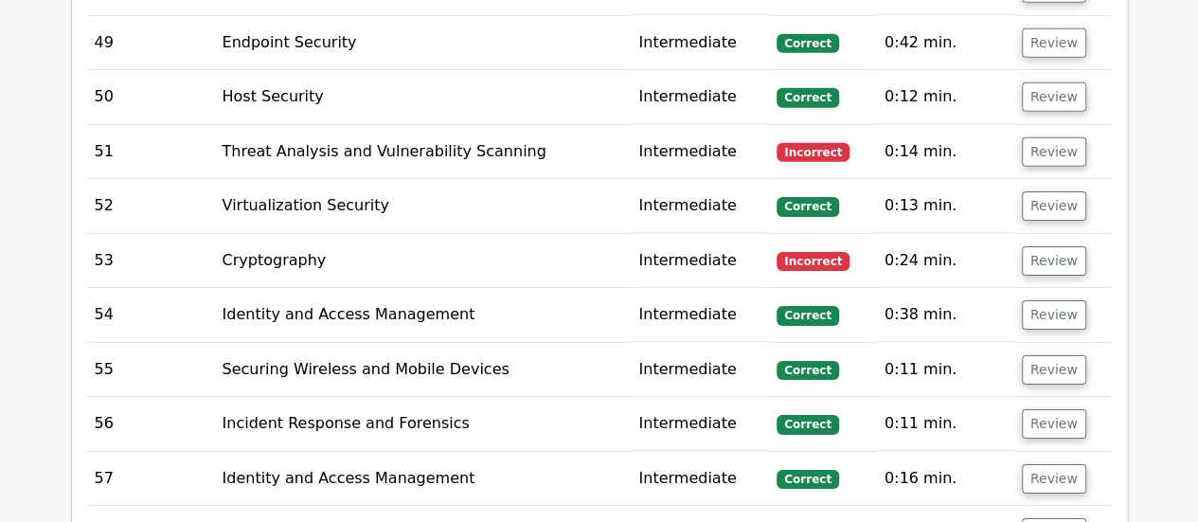
scroll to position [6546, 0]
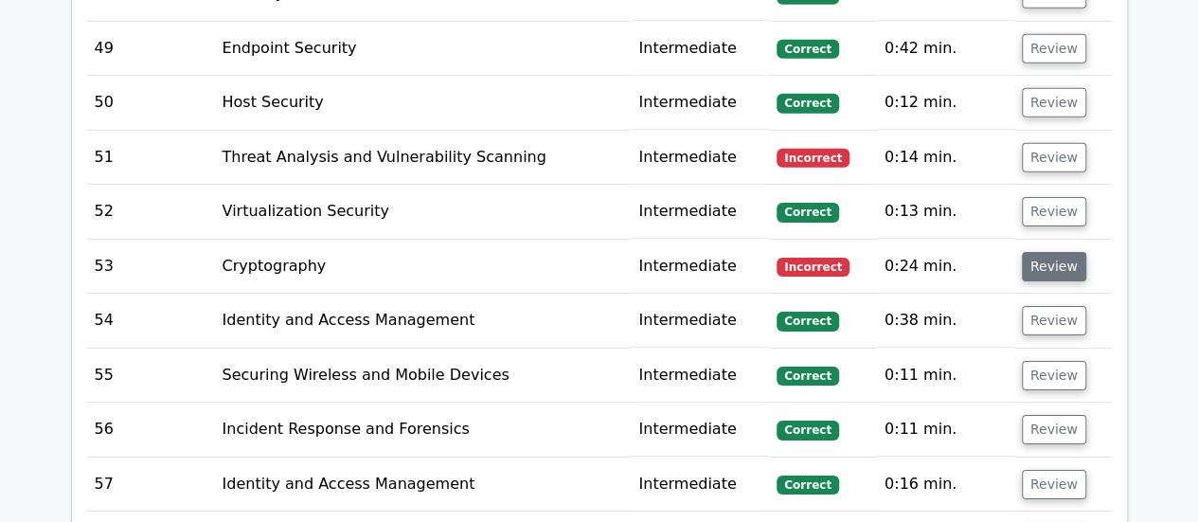
click at [1057, 252] on button "Review" at bounding box center [1054, 266] width 64 height 29
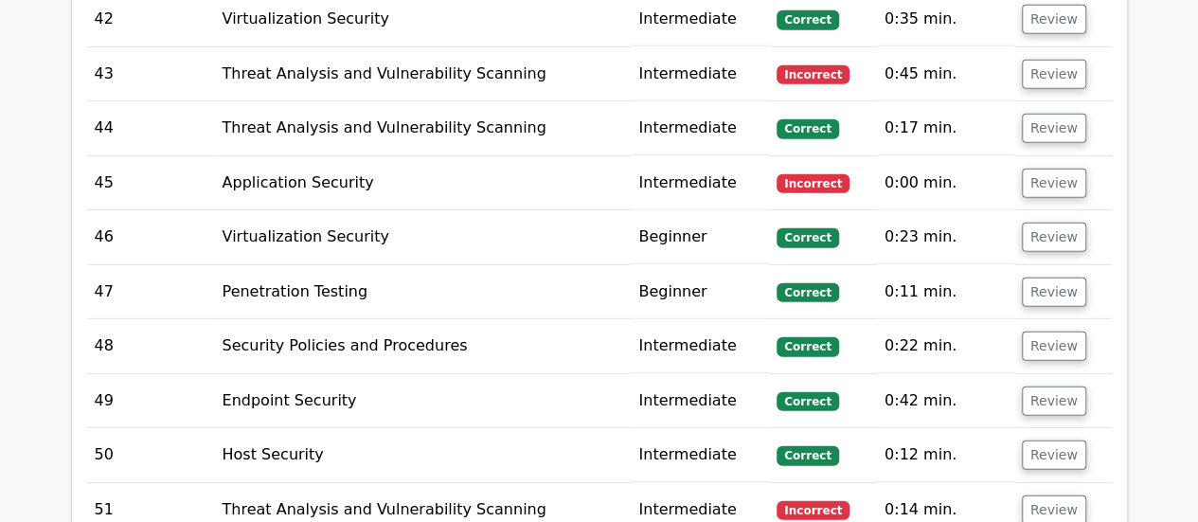
scroll to position [6186, 0]
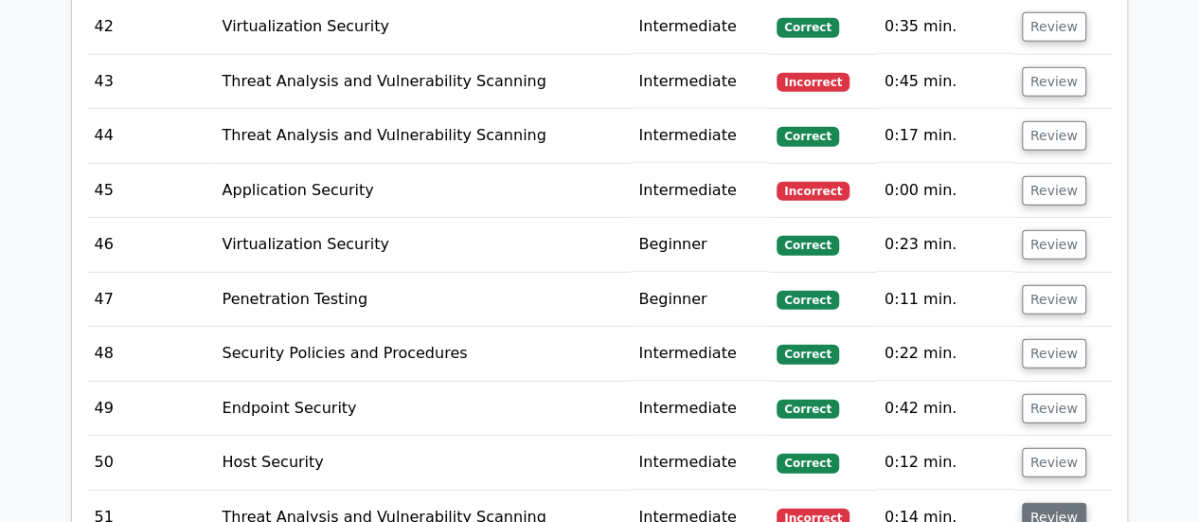
click at [1034, 503] on button "Review" at bounding box center [1054, 517] width 64 height 29
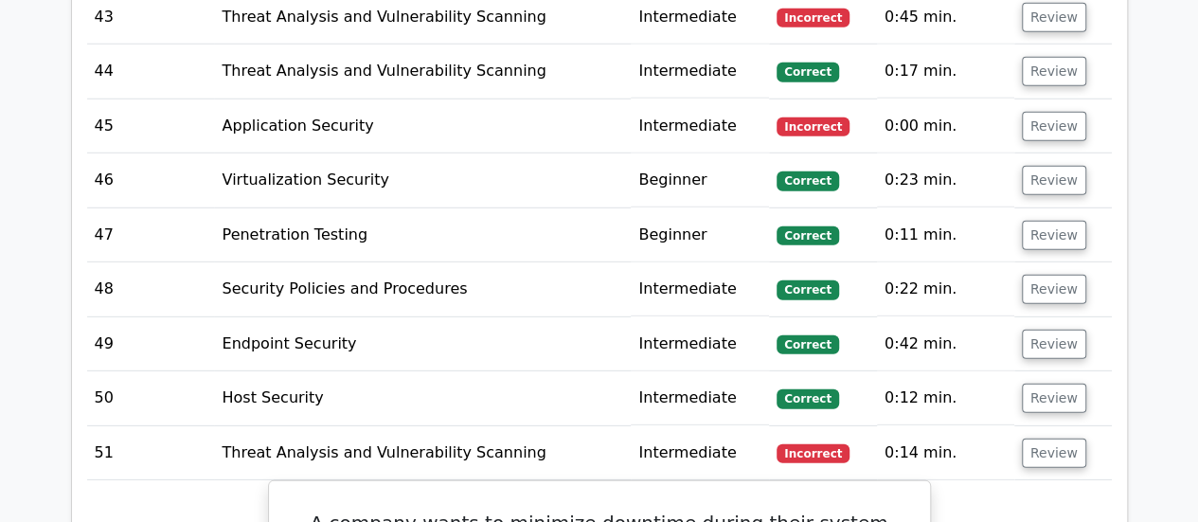
scroll to position [6102, 0]
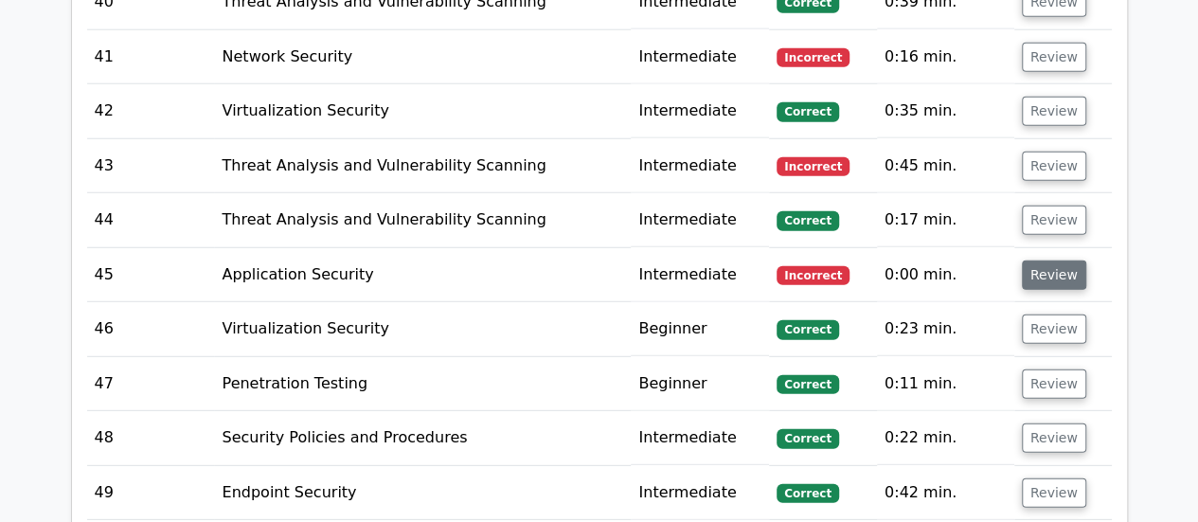
click at [1030, 260] on button "Review" at bounding box center [1054, 274] width 64 height 29
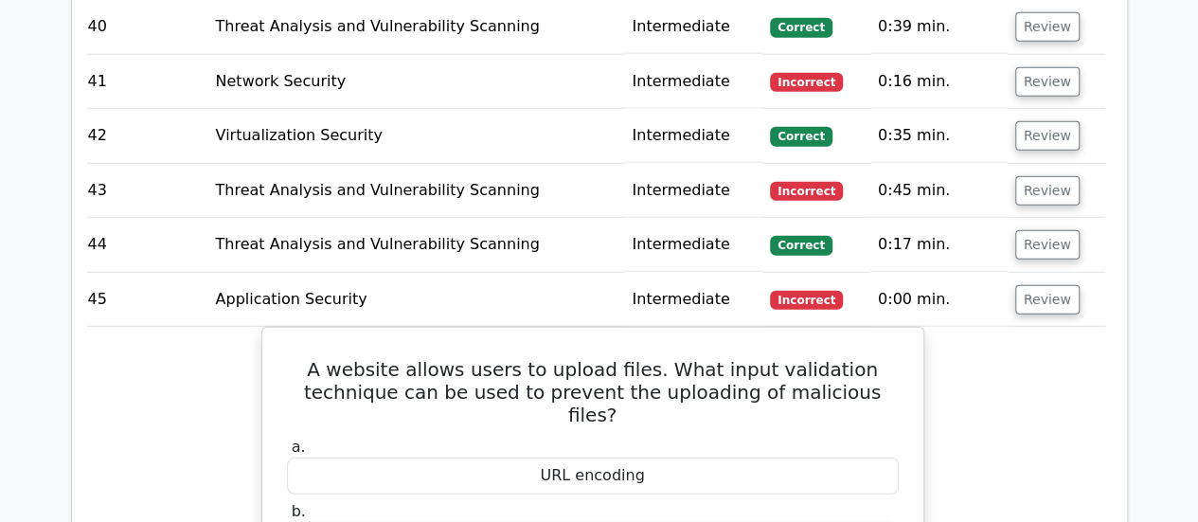
scroll to position [6076, 0]
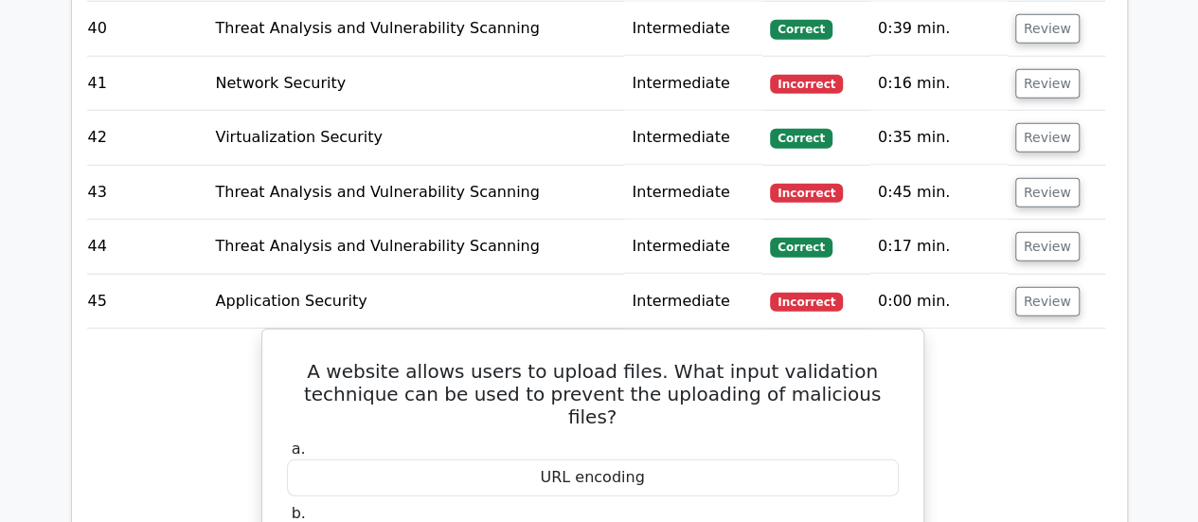
click at [1035, 166] on td "Review" at bounding box center [1056, 193] width 98 height 54
click at [1028, 69] on button "Review" at bounding box center [1047, 83] width 64 height 29
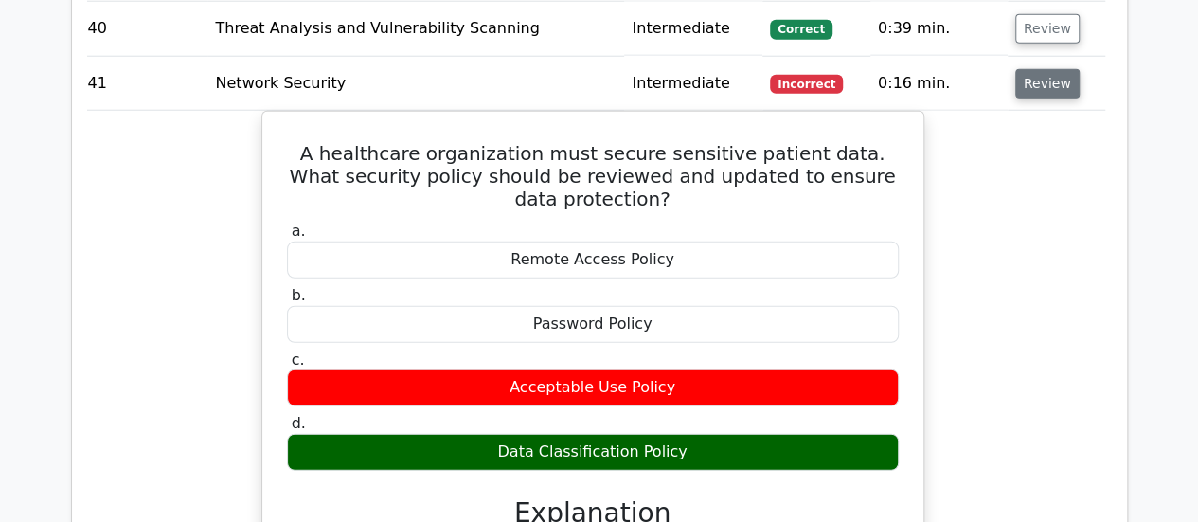
click at [1028, 69] on button "Review" at bounding box center [1047, 83] width 64 height 29
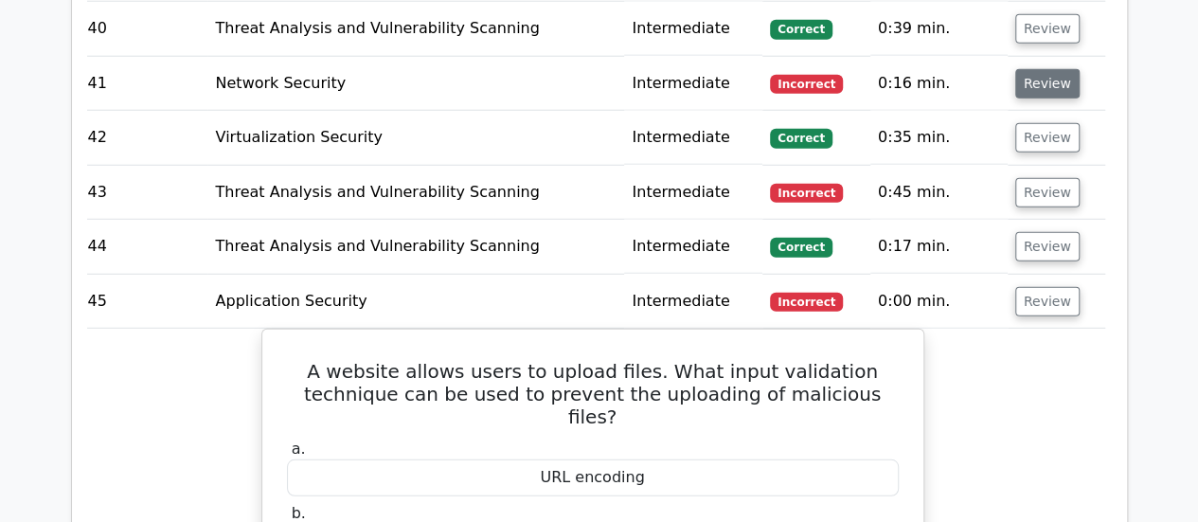
click at [1028, 69] on button "Review" at bounding box center [1047, 83] width 64 height 29
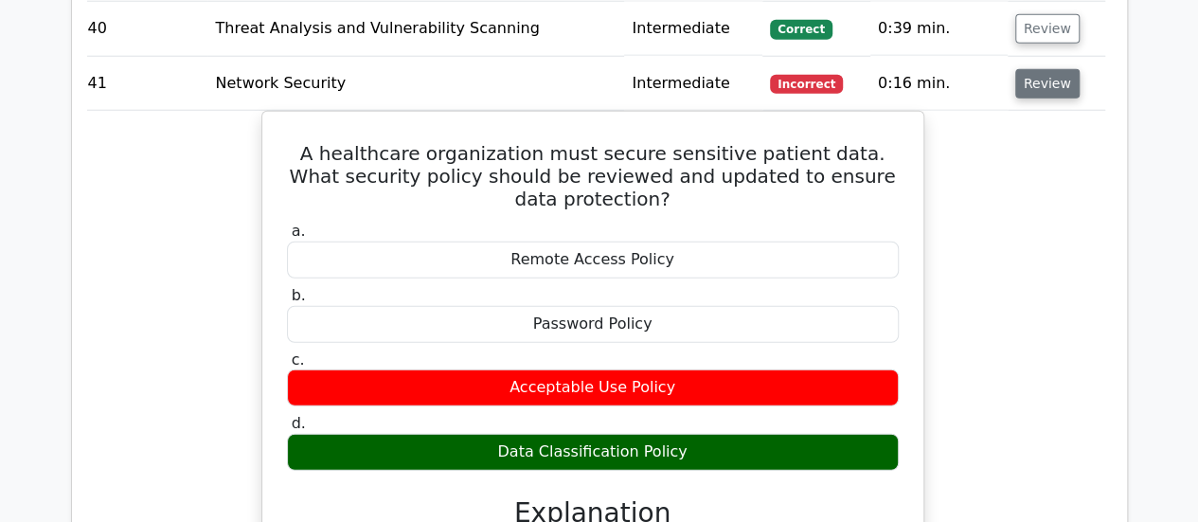
click at [1043, 69] on button "Review" at bounding box center [1047, 83] width 64 height 29
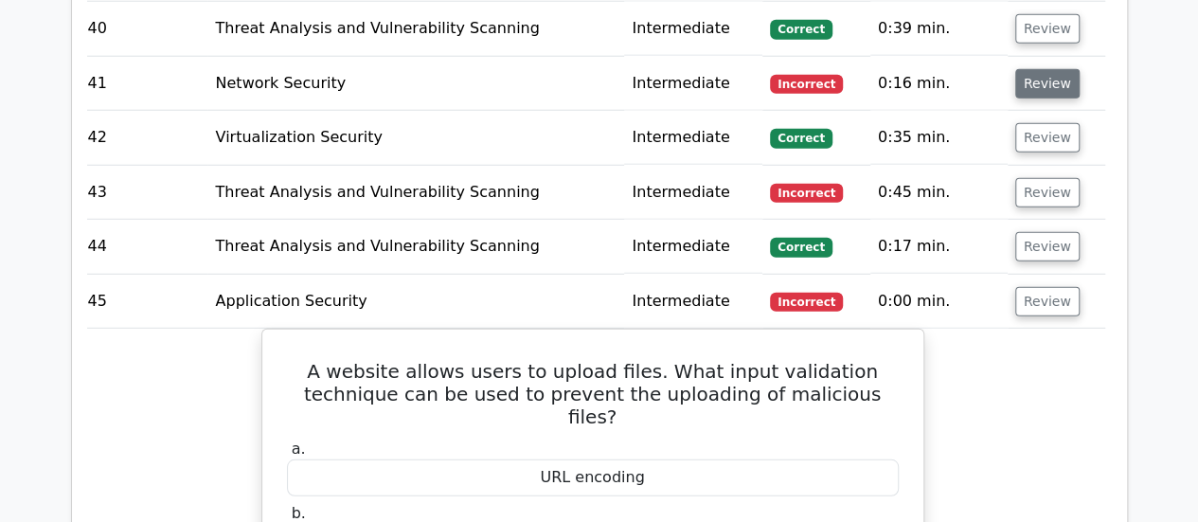
click at [1026, 69] on button "Review" at bounding box center [1047, 83] width 64 height 29
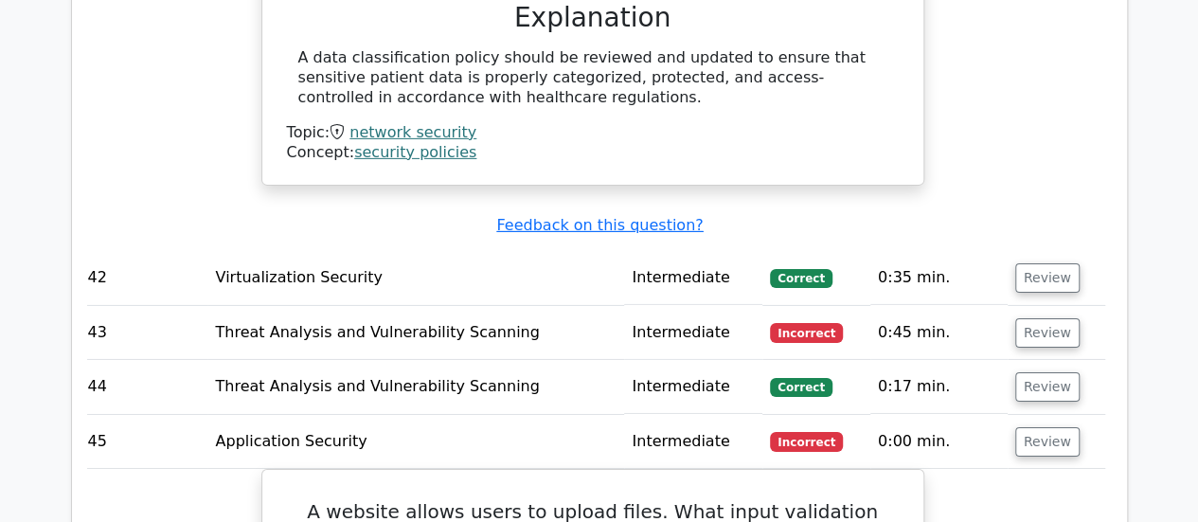
scroll to position [6572, 0]
click at [1043, 317] on button "Review" at bounding box center [1047, 331] width 64 height 29
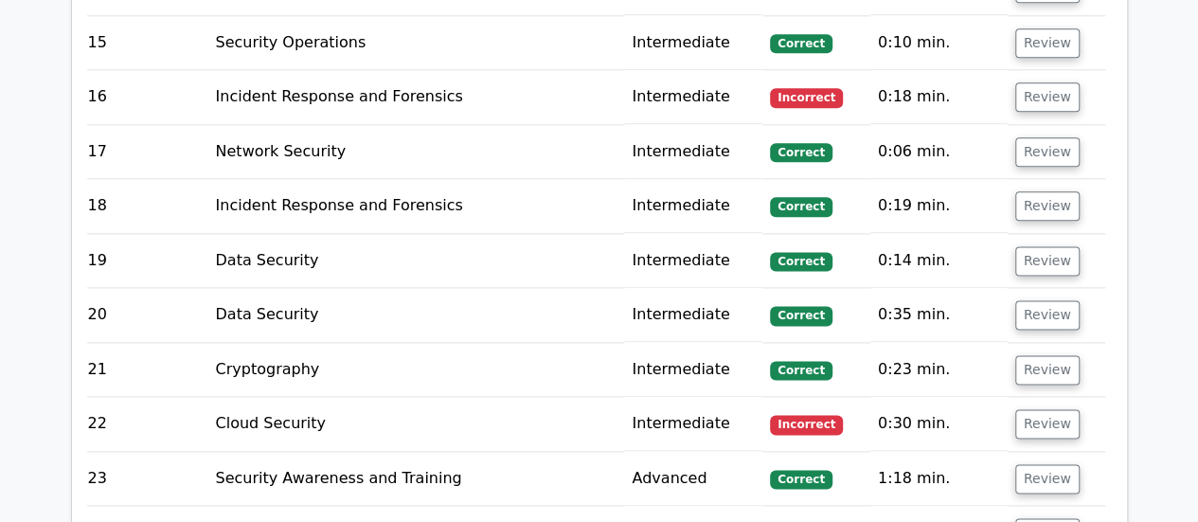
scroll to position [4707, 0]
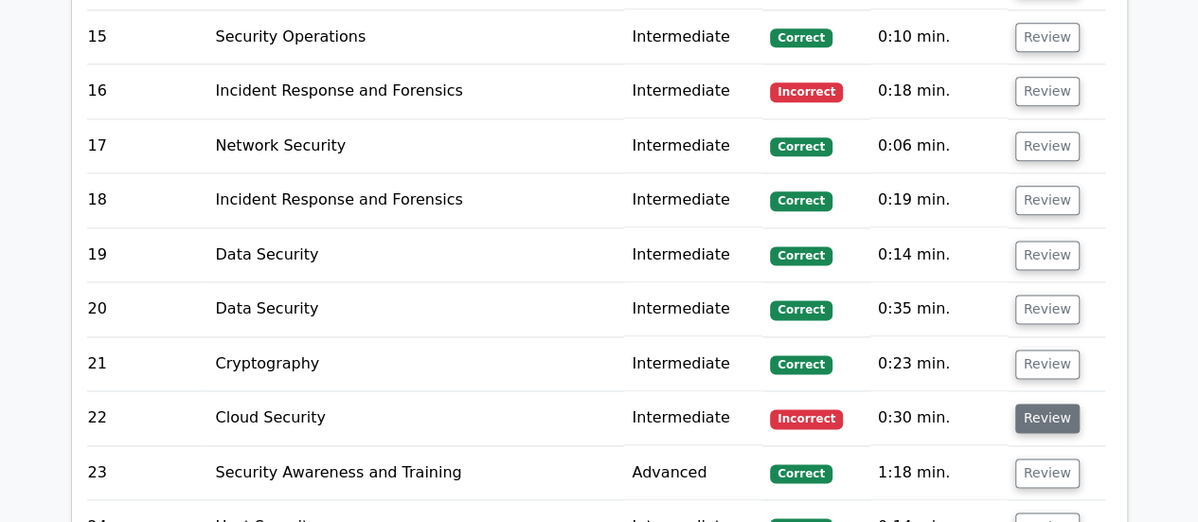
click at [1026, 403] on button "Review" at bounding box center [1047, 417] width 64 height 29
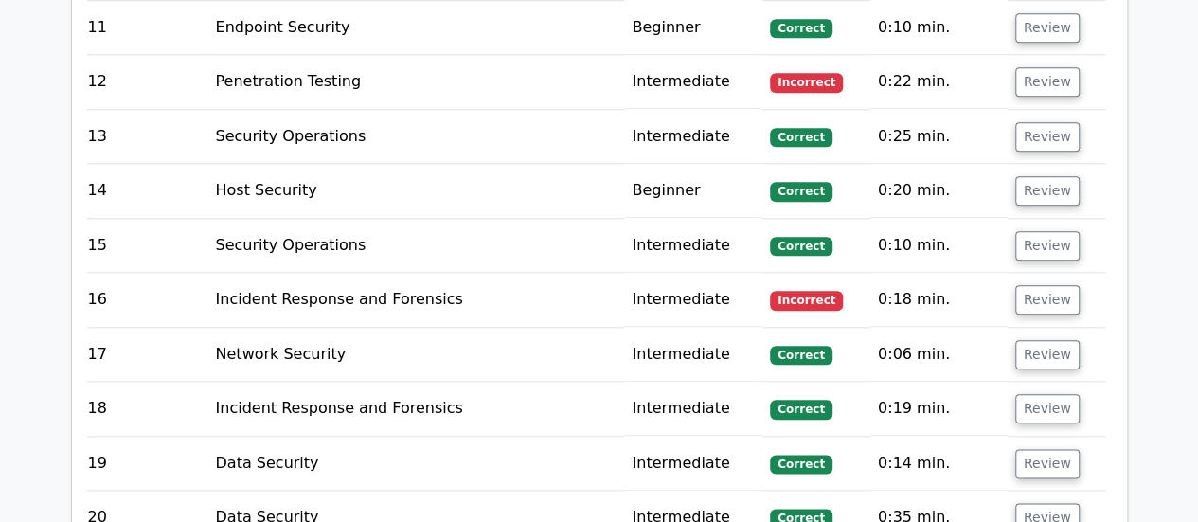
scroll to position [4497, 0]
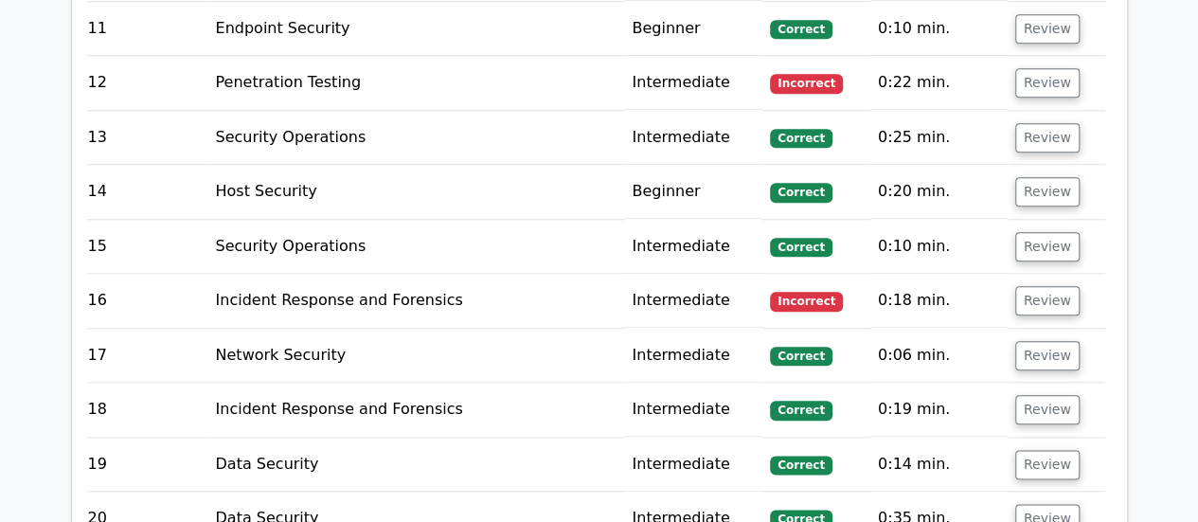
click at [1035, 274] on td "Review" at bounding box center [1056, 301] width 98 height 54
click at [1034, 286] on button "Review" at bounding box center [1047, 300] width 64 height 29
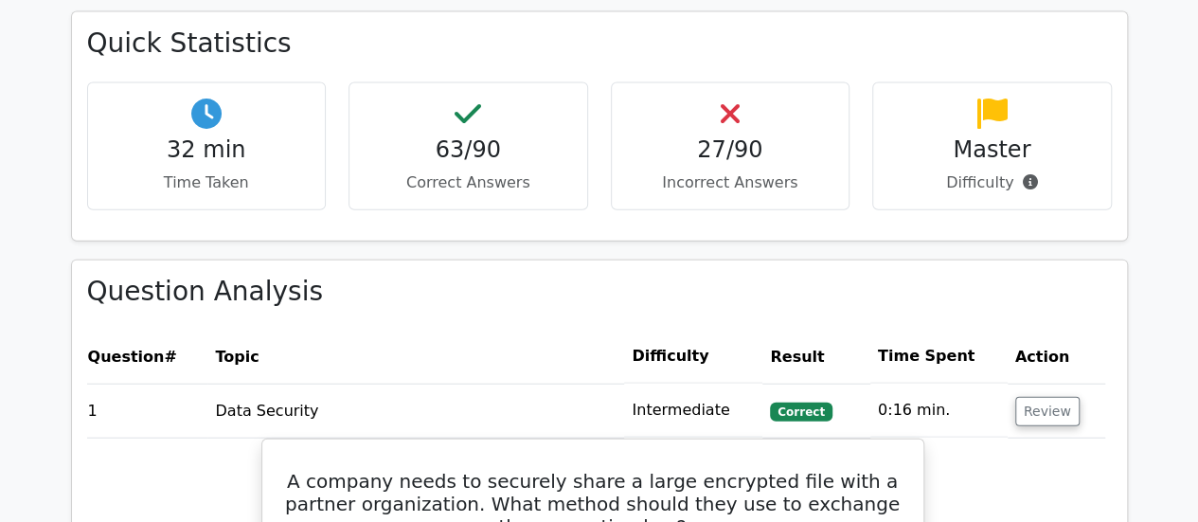
scroll to position [2072, 0]
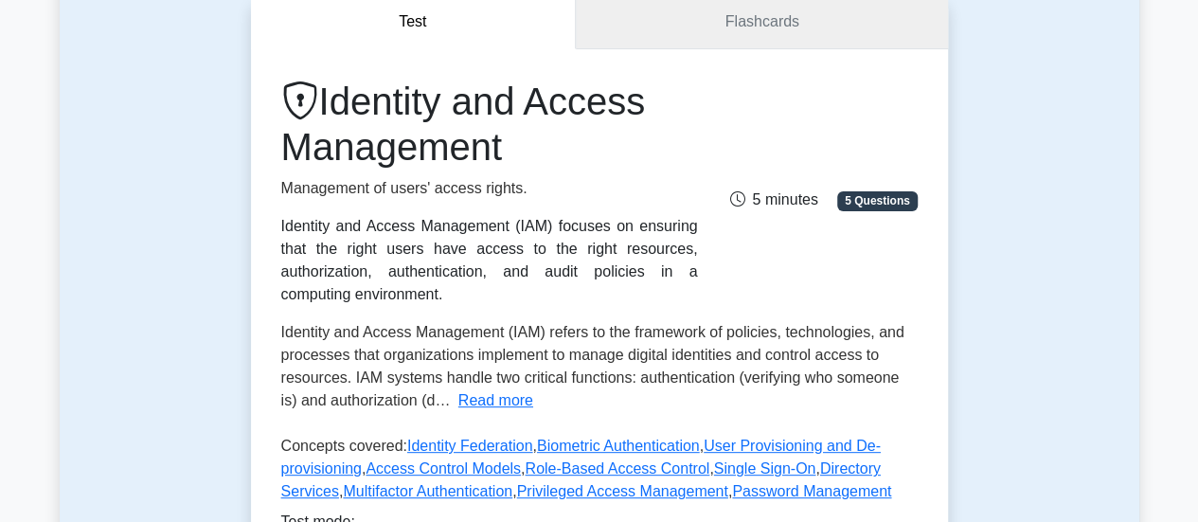
scroll to position [187, 0]
